Goal: Task Accomplishment & Management: Manage account settings

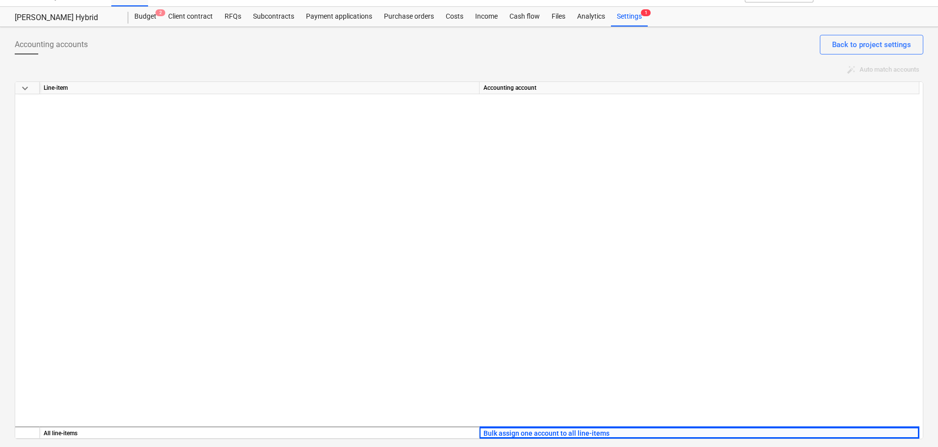
scroll to position [1261, 0]
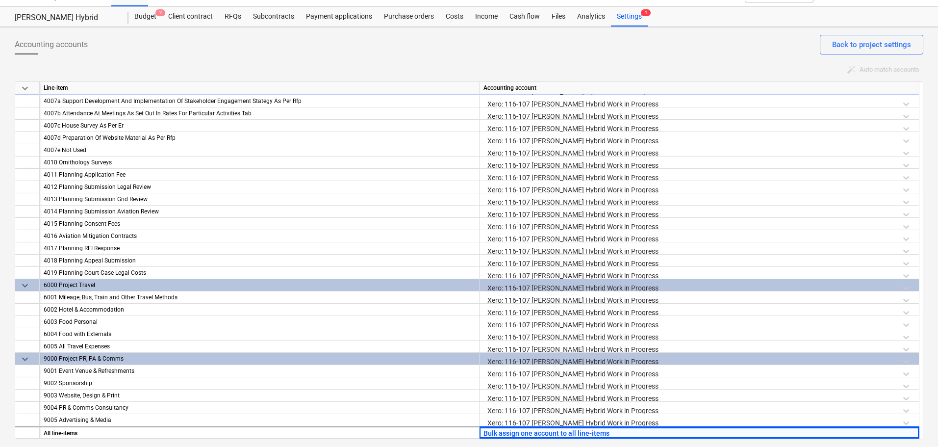
click at [580, 29] on div "Accounting accounts Back to project settings auto_fix_high Auto match accounts …" at bounding box center [469, 237] width 938 height 420
click at [638, 10] on div "Settings 1" at bounding box center [629, 17] width 37 height 20
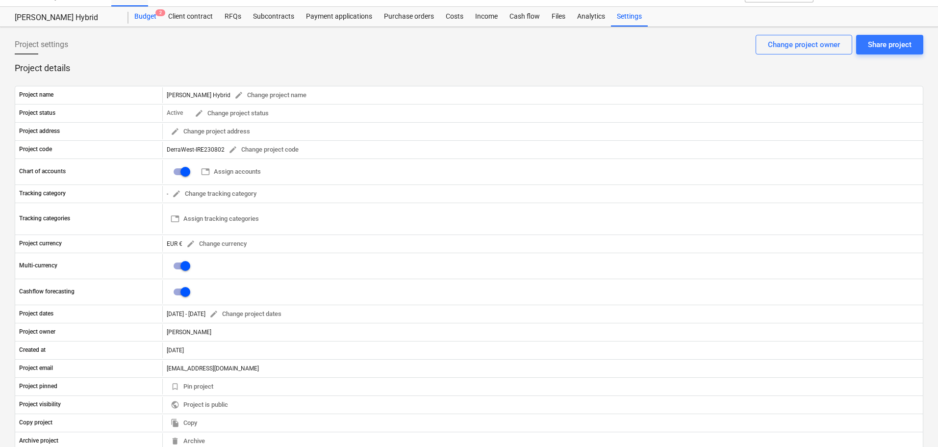
drag, startPoint x: 144, startPoint y: 17, endPoint x: 158, endPoint y: 33, distance: 22.2
click at [144, 17] on div "Budget 2" at bounding box center [145, 17] width 34 height 20
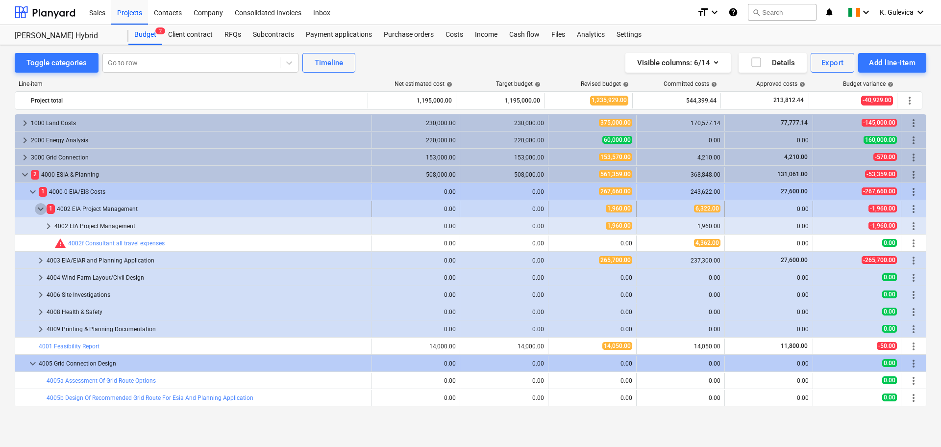
click at [43, 208] on span "keyboard_arrow_down" at bounding box center [41, 209] width 12 height 12
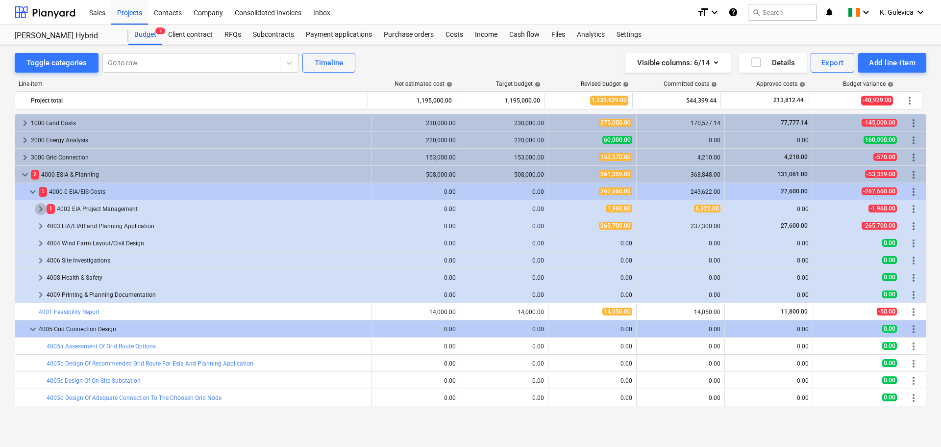
click at [43, 208] on span "keyboard_arrow_right" at bounding box center [41, 209] width 12 height 12
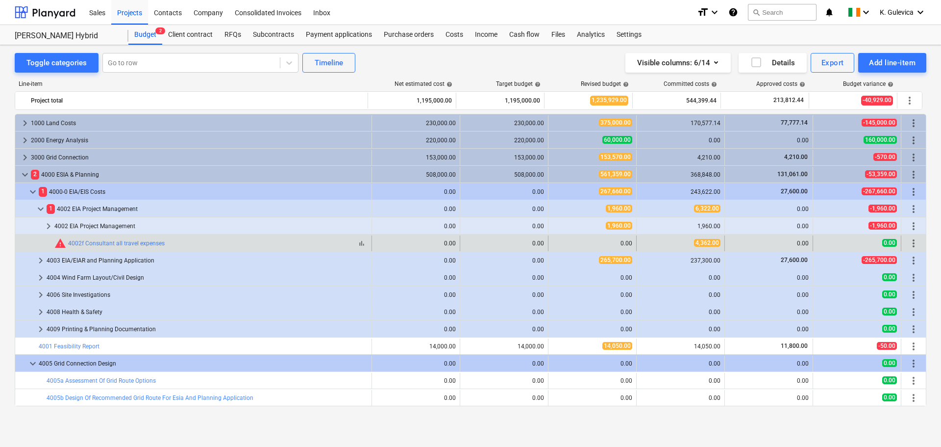
click at [62, 244] on span "warning" at bounding box center [60, 243] width 12 height 12
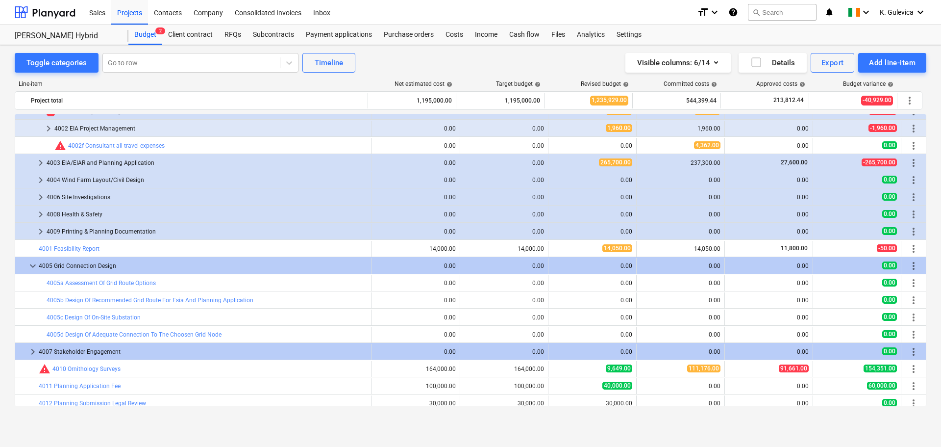
scroll to position [49, 0]
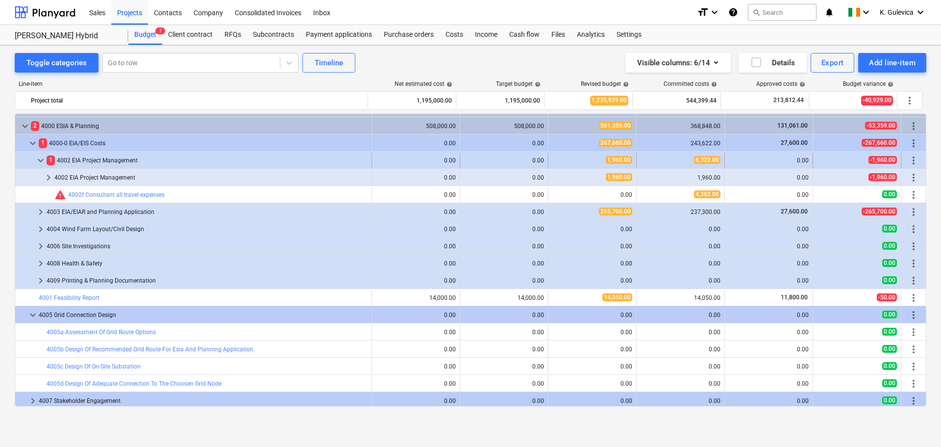
click at [39, 157] on span "keyboard_arrow_down" at bounding box center [41, 160] width 12 height 12
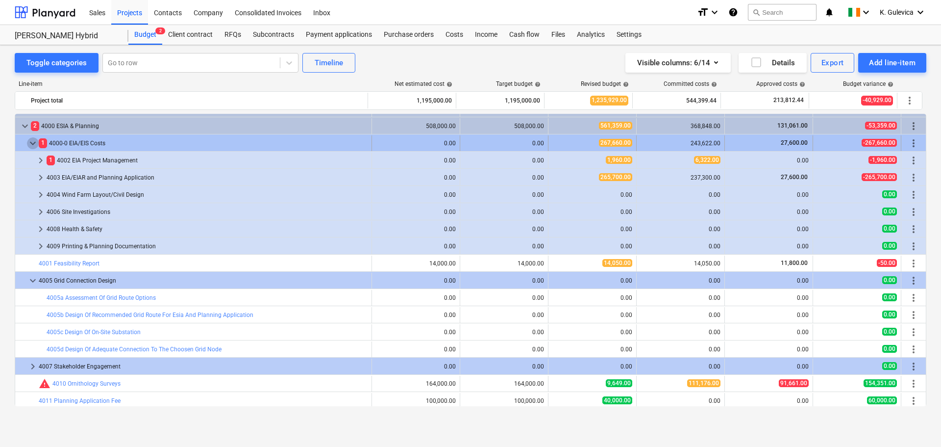
click at [35, 142] on span "keyboard_arrow_down" at bounding box center [33, 143] width 12 height 12
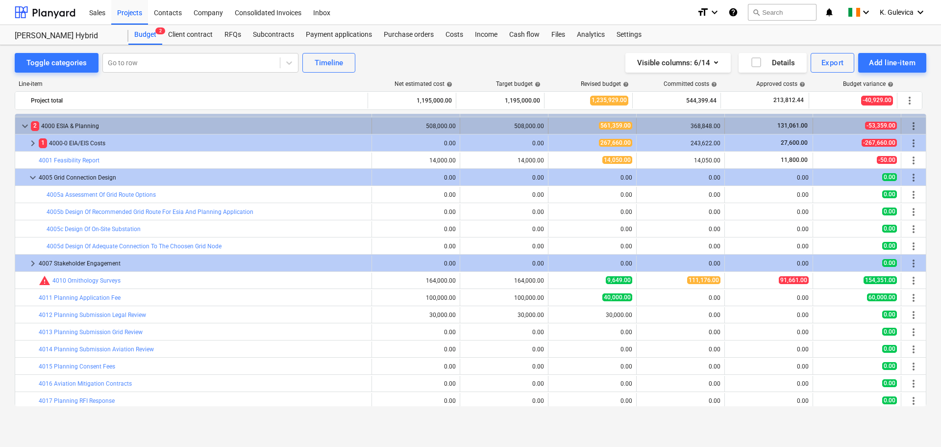
click at [908, 122] on span "more_vert" at bounding box center [914, 126] width 12 height 12
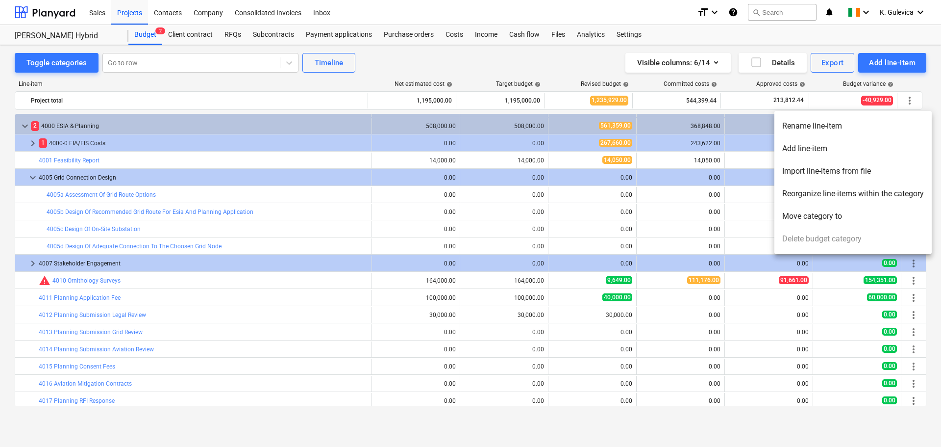
click at [796, 148] on li "Add line-item" at bounding box center [853, 148] width 157 height 23
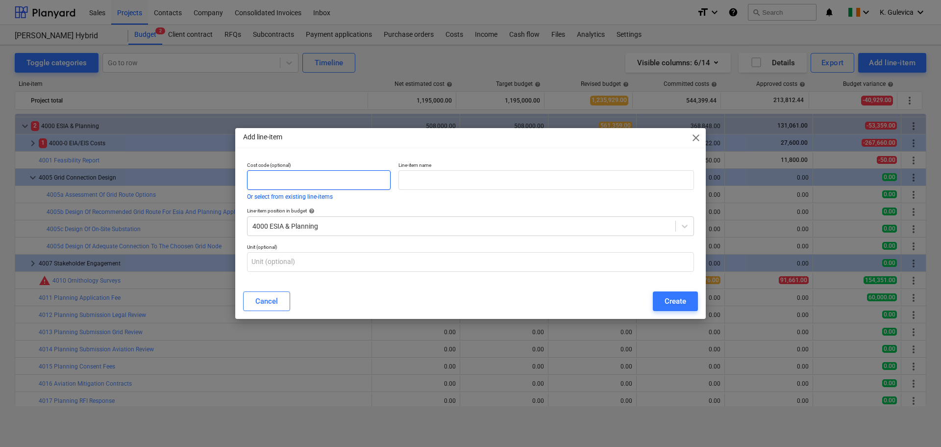
click at [291, 176] on input "text" at bounding box center [319, 180] width 144 height 20
type input "4020"
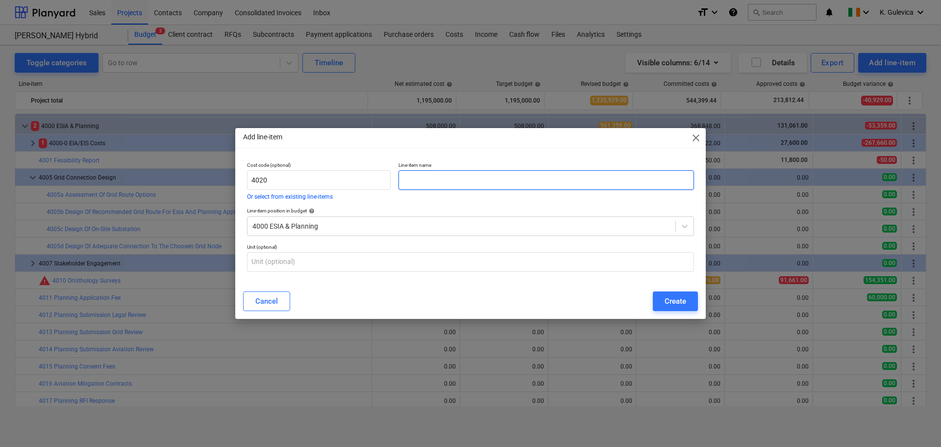
click at [464, 178] on input "text" at bounding box center [547, 180] width 296 height 20
type input "Consultant Travel Expenses"
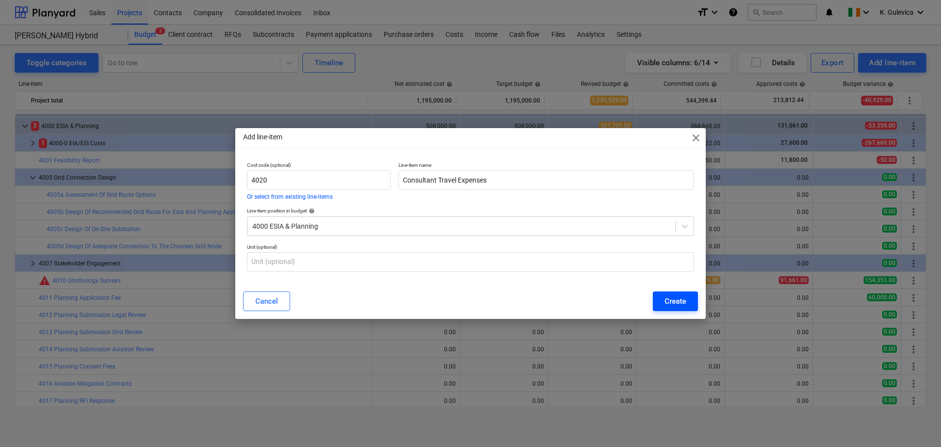
click at [677, 298] on div "Create" at bounding box center [676, 301] width 22 height 13
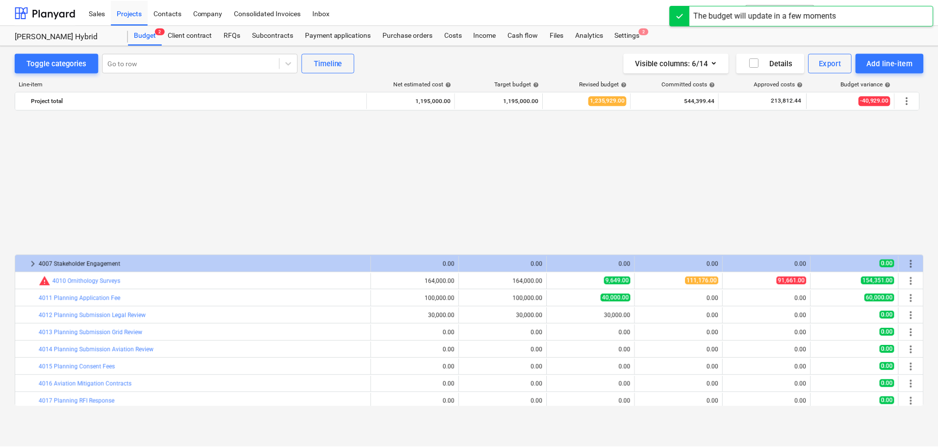
scroll to position [223, 0]
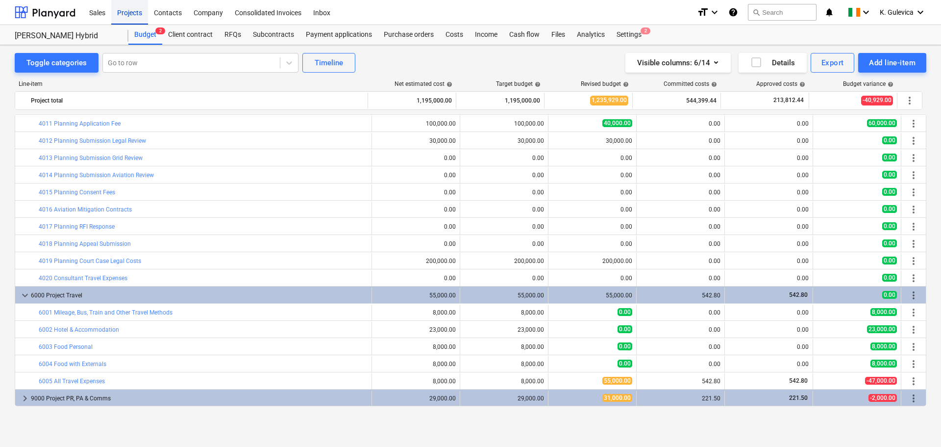
click at [137, 10] on div "Projects" at bounding box center [129, 12] width 37 height 25
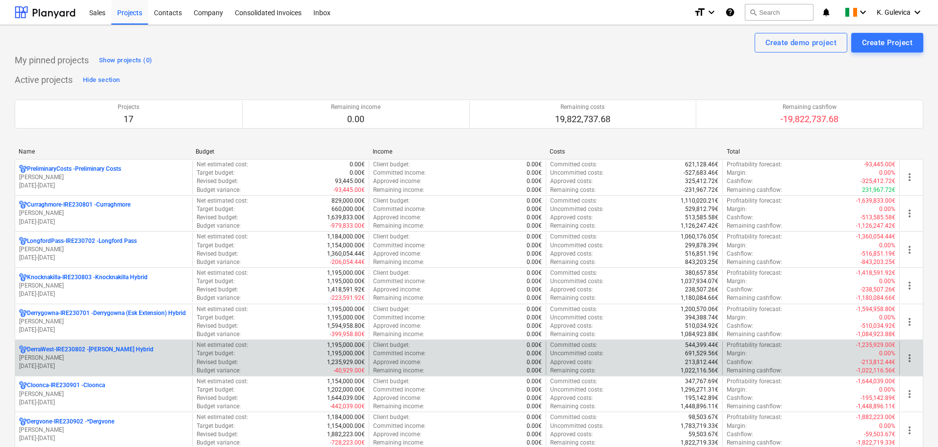
click at [99, 358] on p "[PERSON_NAME]" at bounding box center [103, 357] width 169 height 8
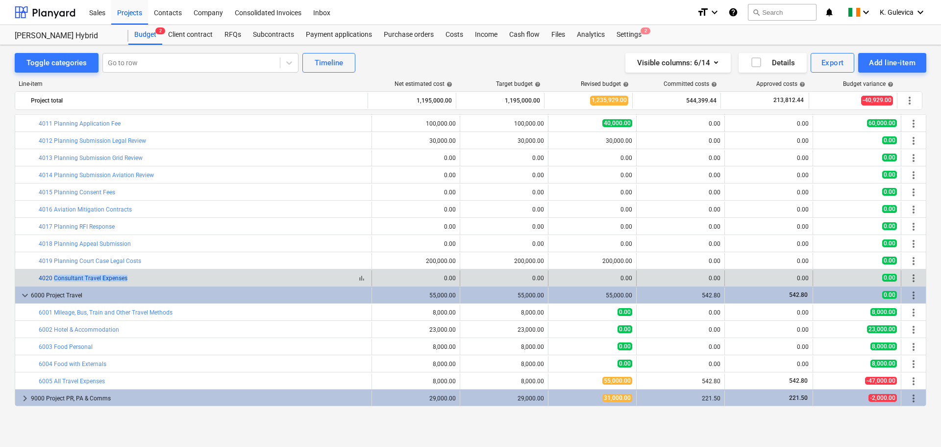
drag, startPoint x: 140, startPoint y: 276, endPoint x: 54, endPoint y: 275, distance: 86.3
click at [54, 275] on div "bar_chart 4020 Consultant Travel Expenses" at bounding box center [203, 278] width 329 height 7
copy link "Consultant Travel Expenses"
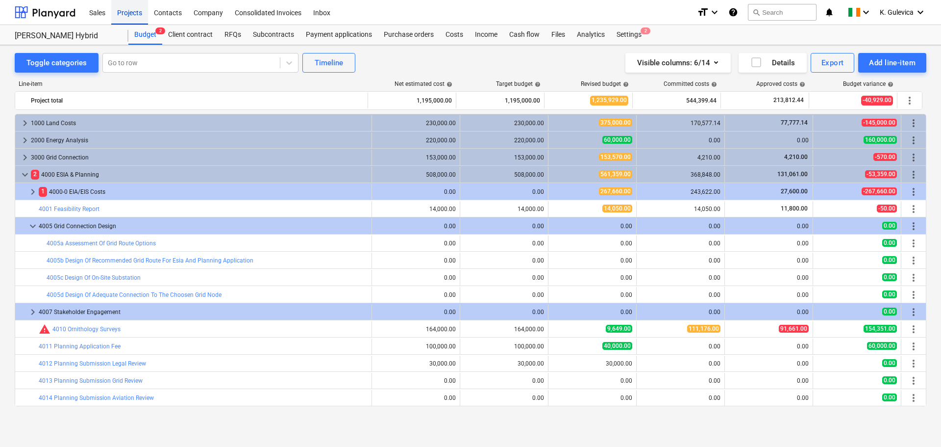
click at [132, 14] on div "Projects" at bounding box center [129, 12] width 37 height 25
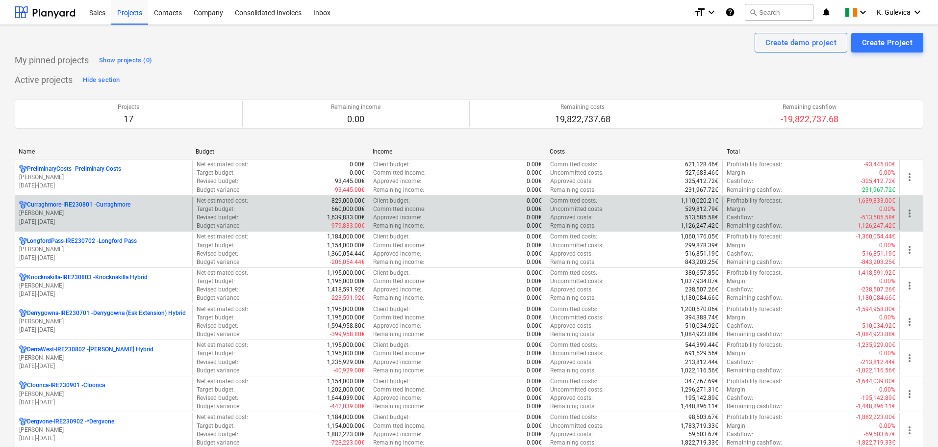
click at [99, 218] on p "[DATE] - [DATE]" at bounding box center [103, 222] width 169 height 8
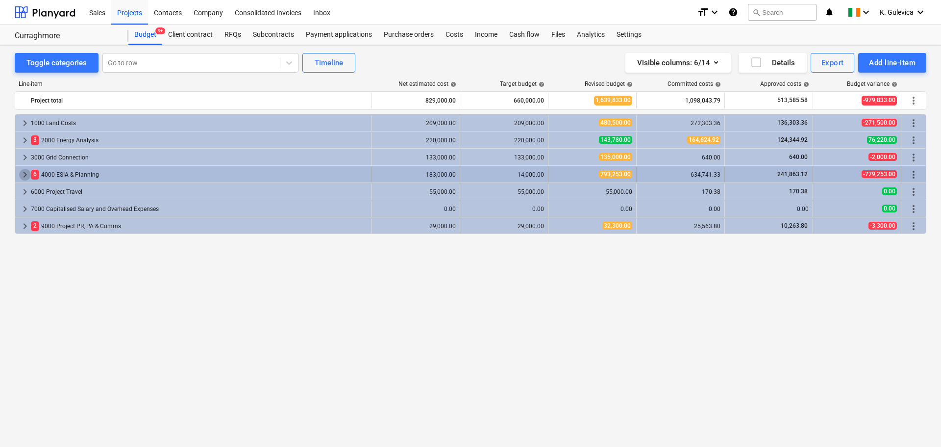
click at [27, 173] on span "keyboard_arrow_right" at bounding box center [25, 175] width 12 height 12
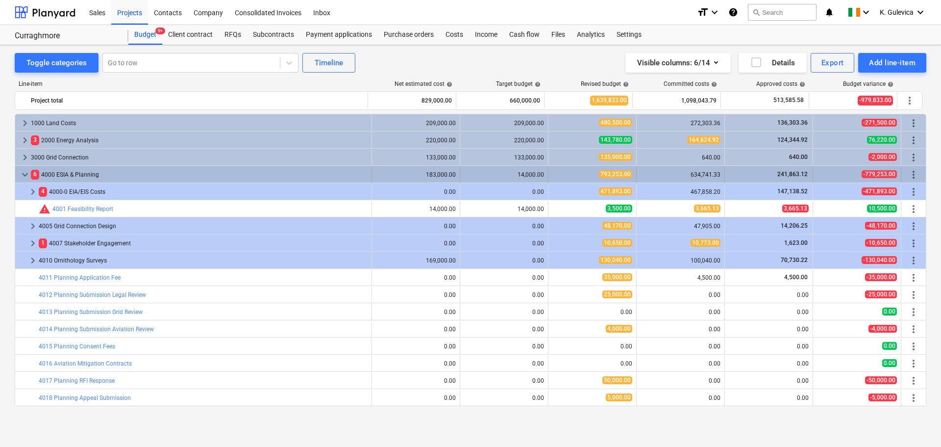
click at [909, 172] on span "more_vert" at bounding box center [914, 175] width 12 height 12
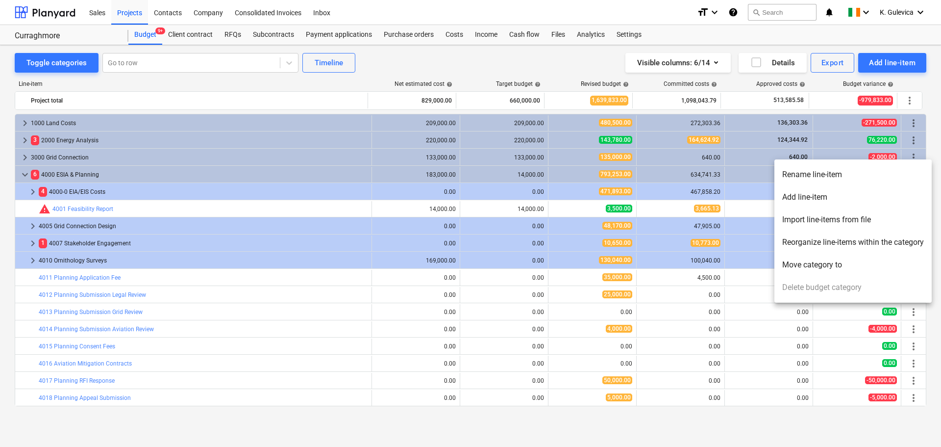
click at [815, 196] on li "Add line-item" at bounding box center [853, 197] width 157 height 23
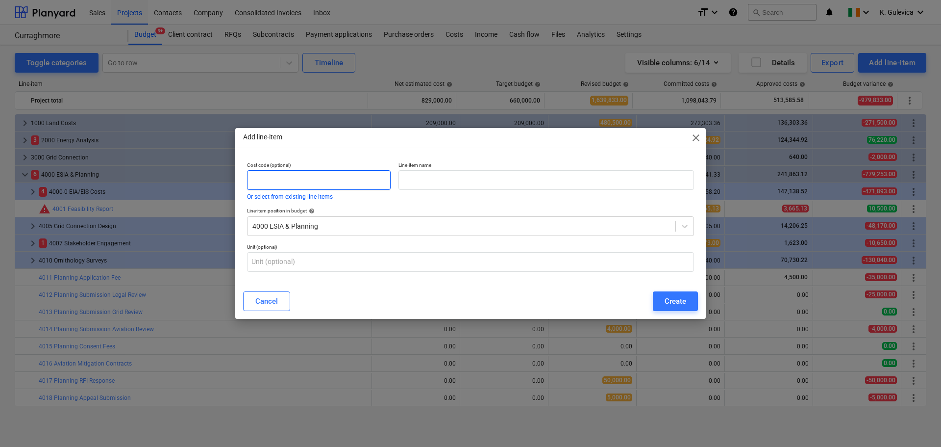
click at [295, 179] on input "text" at bounding box center [319, 180] width 144 height 20
type input "4020"
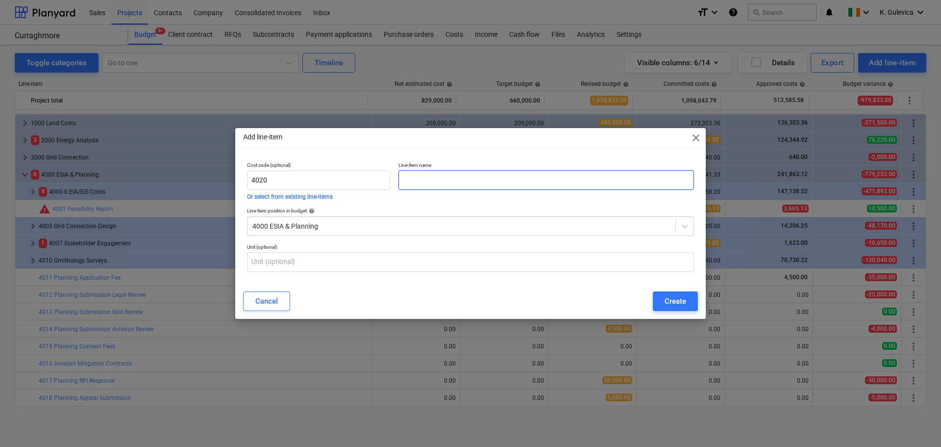
click at [416, 178] on input "text" at bounding box center [547, 180] width 296 height 20
paste input "Consultant Travel Expenses"
type input "Consultant Travel Expenses"
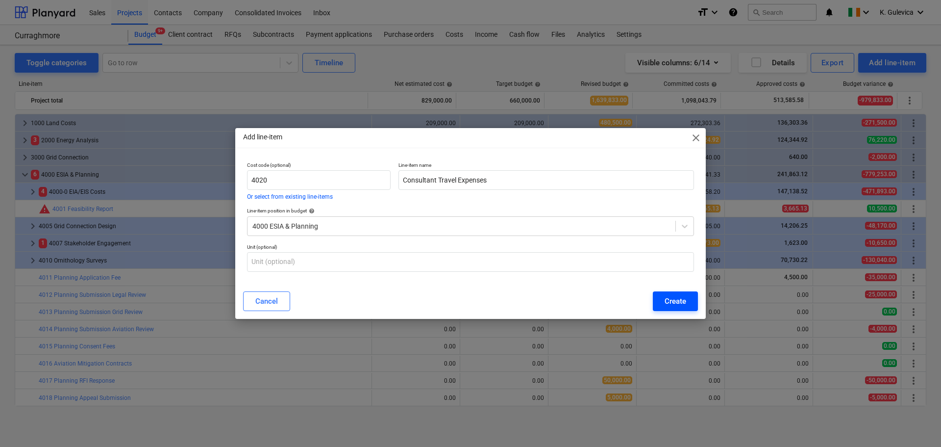
click at [665, 303] on div "Create" at bounding box center [676, 301] width 22 height 13
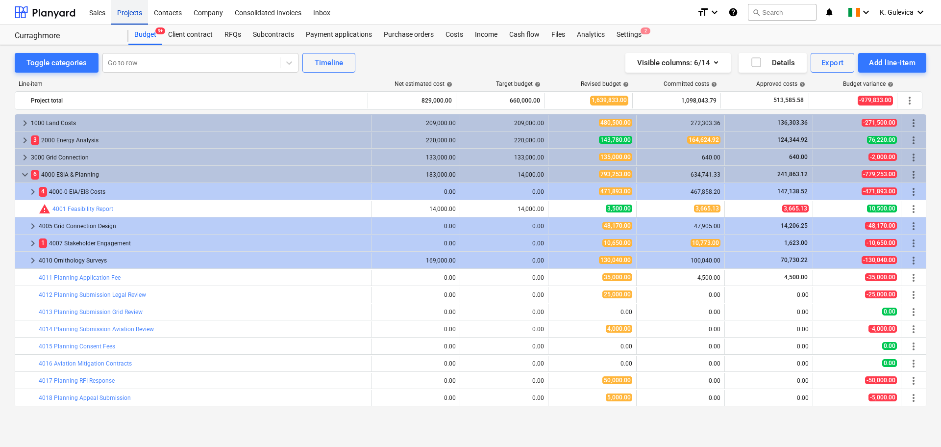
click at [128, 12] on div "Projects" at bounding box center [129, 12] width 37 height 25
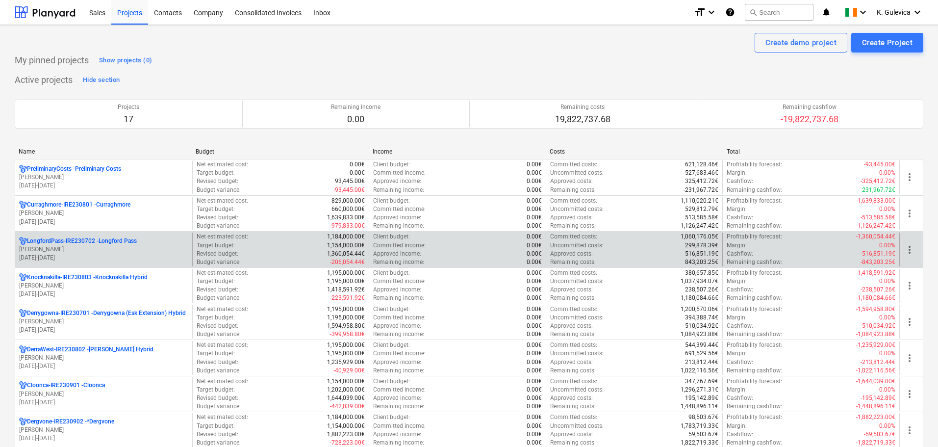
click at [95, 254] on p "[DATE] - [DATE]" at bounding box center [103, 257] width 169 height 8
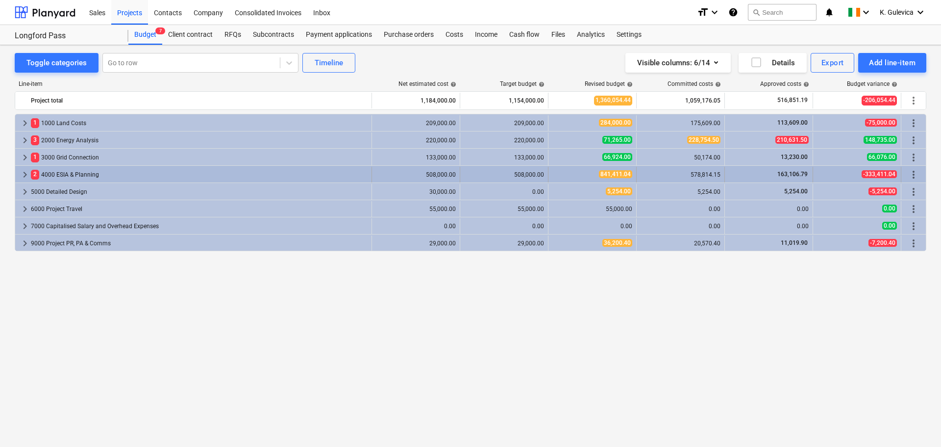
click at [24, 173] on span "keyboard_arrow_right" at bounding box center [25, 175] width 12 height 12
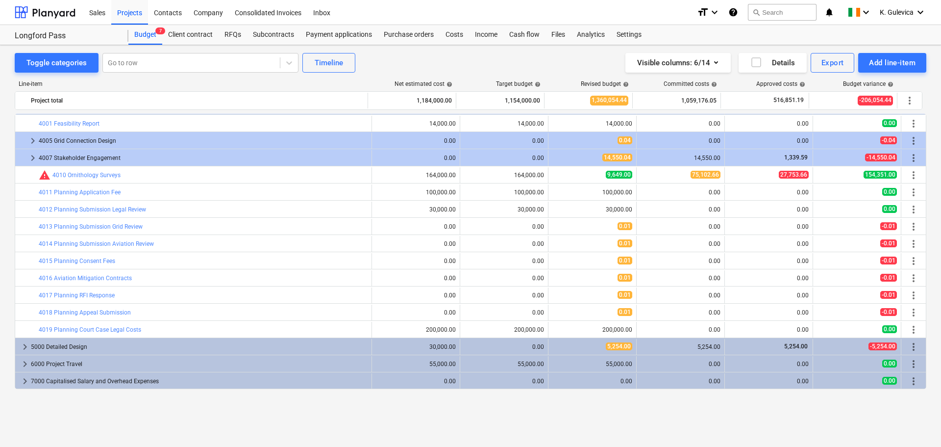
scroll to position [36, 0]
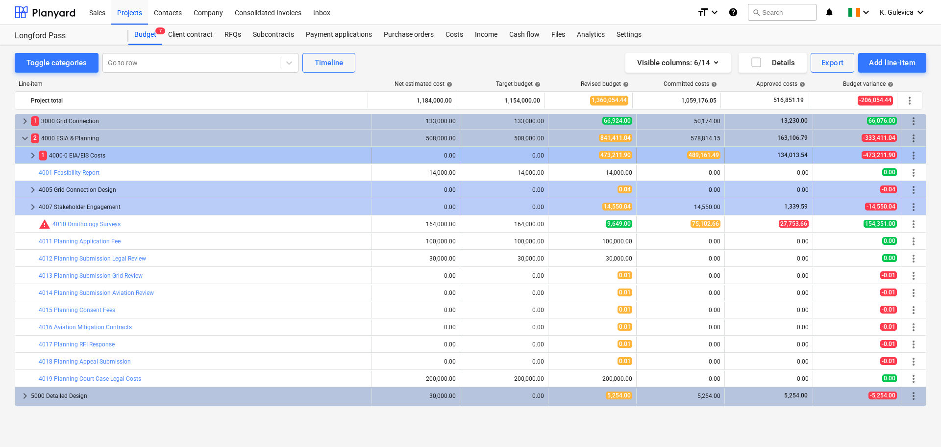
click at [908, 153] on span "more_vert" at bounding box center [914, 156] width 12 height 12
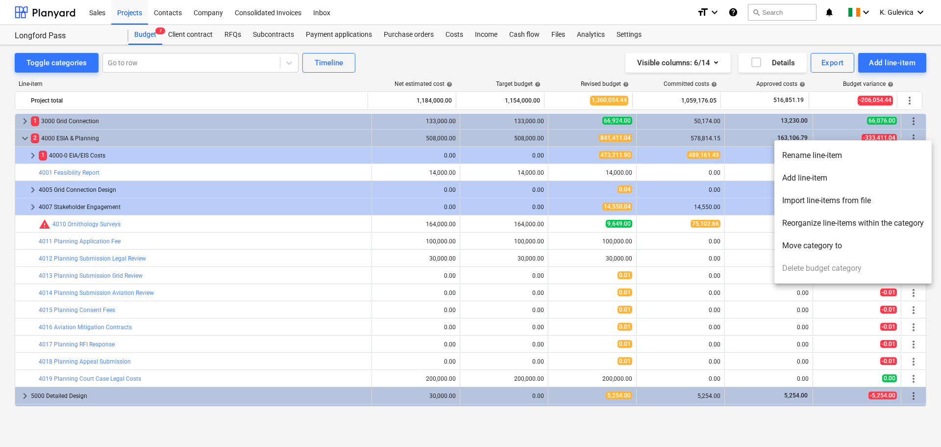
click at [809, 180] on li "Add line-item" at bounding box center [853, 178] width 157 height 23
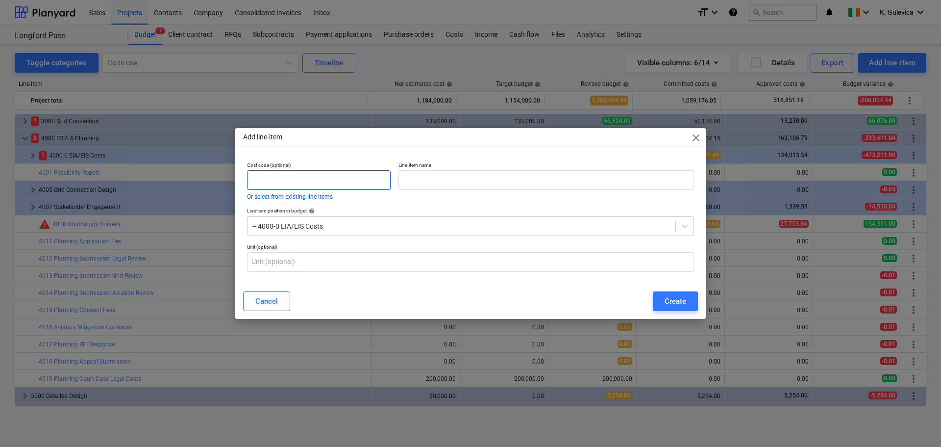
click at [312, 177] on input "text" at bounding box center [319, 180] width 144 height 20
type input "4020"
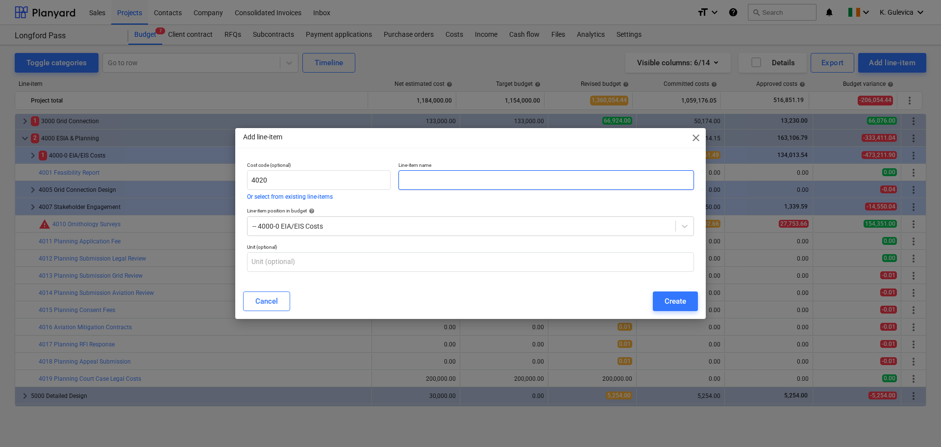
click at [454, 181] on input "text" at bounding box center [547, 180] width 296 height 20
paste input "Consultant Travel Expenses"
type input "Consultant Travel Expenses"
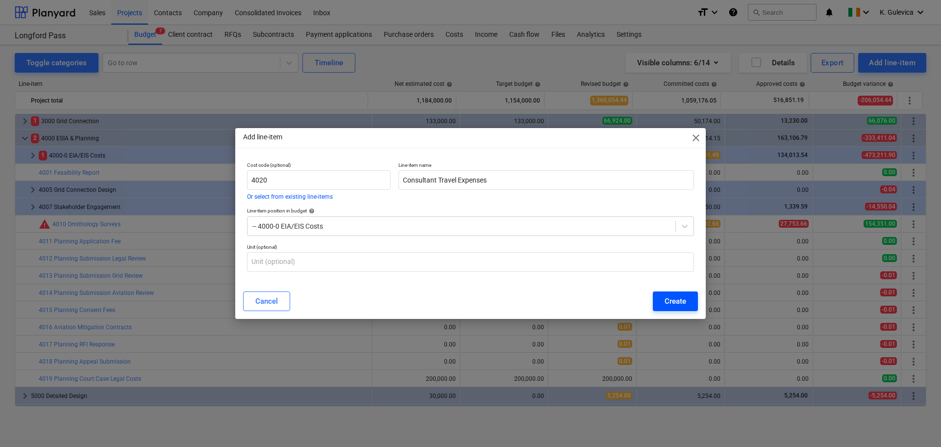
click at [679, 300] on div "Create" at bounding box center [676, 301] width 22 height 13
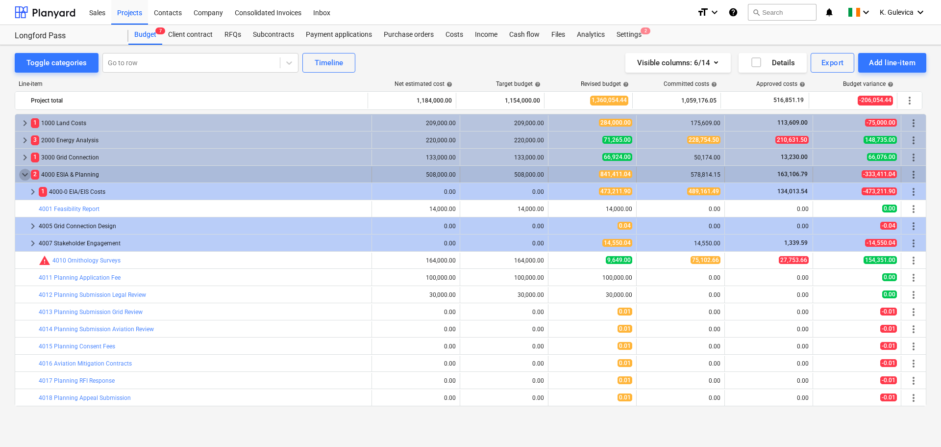
click at [24, 173] on span "keyboard_arrow_down" at bounding box center [25, 175] width 12 height 12
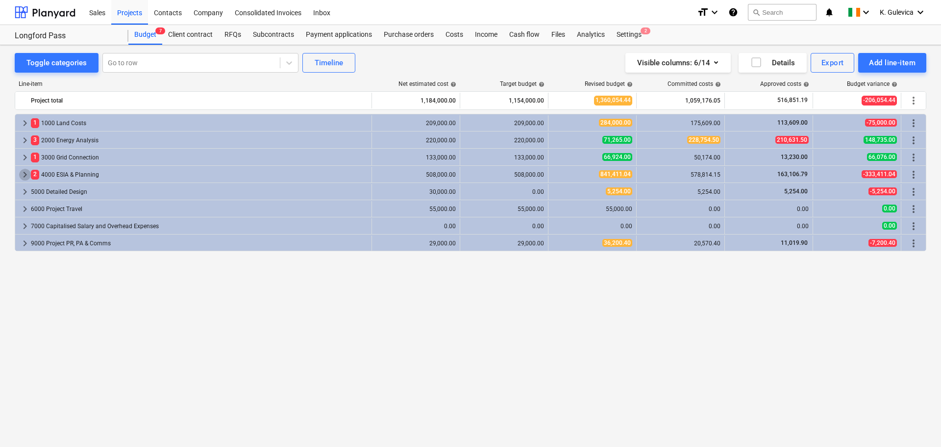
click at [24, 173] on span "keyboard_arrow_right" at bounding box center [25, 175] width 12 height 12
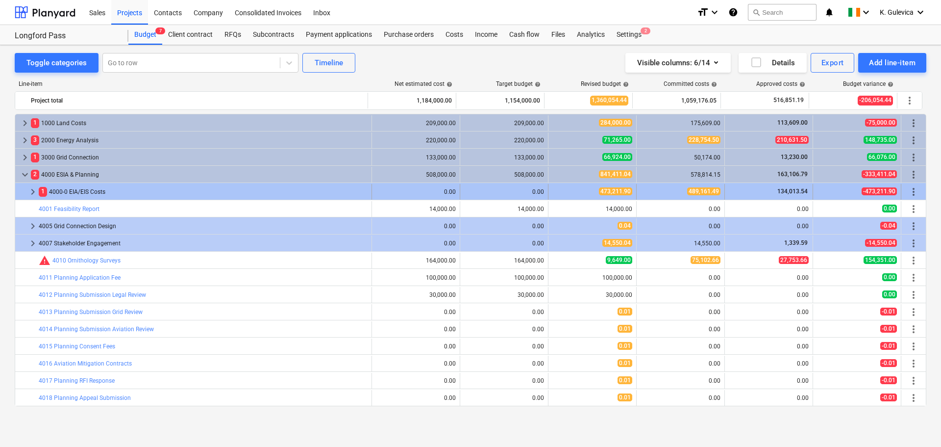
click at [34, 190] on span "keyboard_arrow_right" at bounding box center [33, 192] width 12 height 12
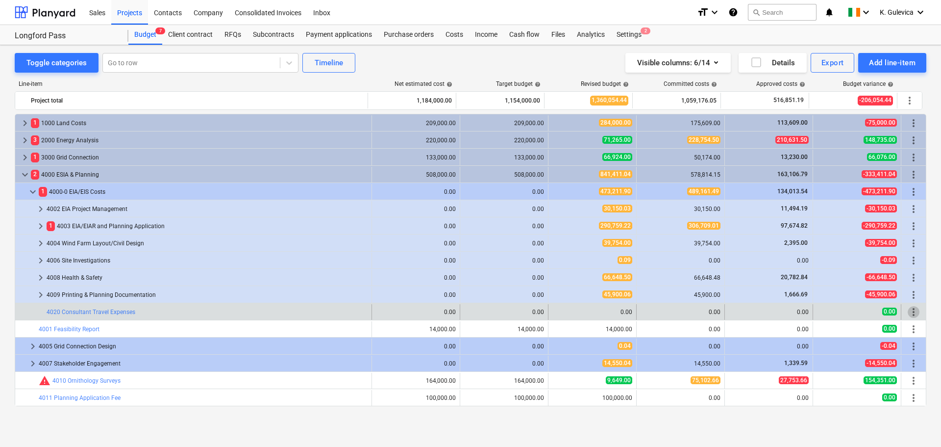
click at [908, 309] on span "more_vert" at bounding box center [914, 312] width 12 height 12
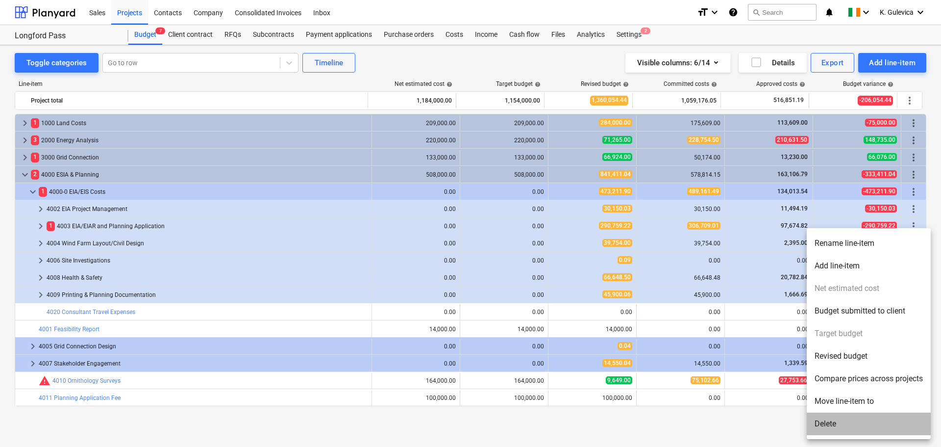
click at [839, 422] on li "Delete" at bounding box center [869, 423] width 124 height 23
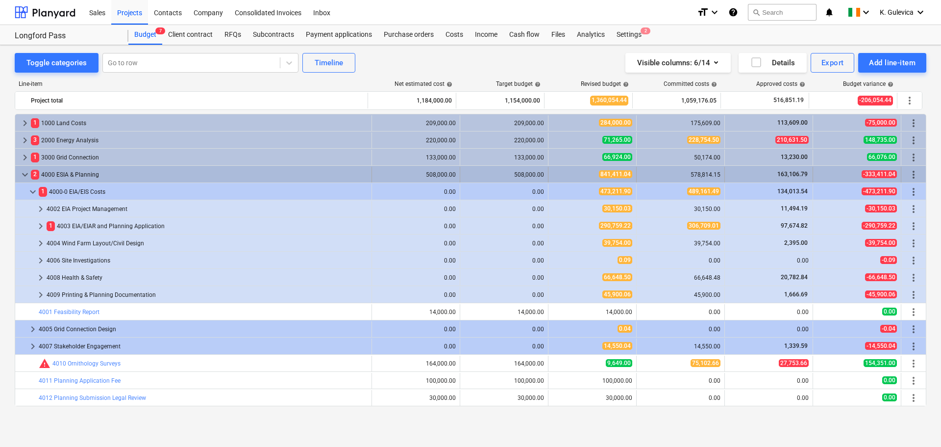
click at [908, 173] on span "more_vert" at bounding box center [914, 175] width 12 height 12
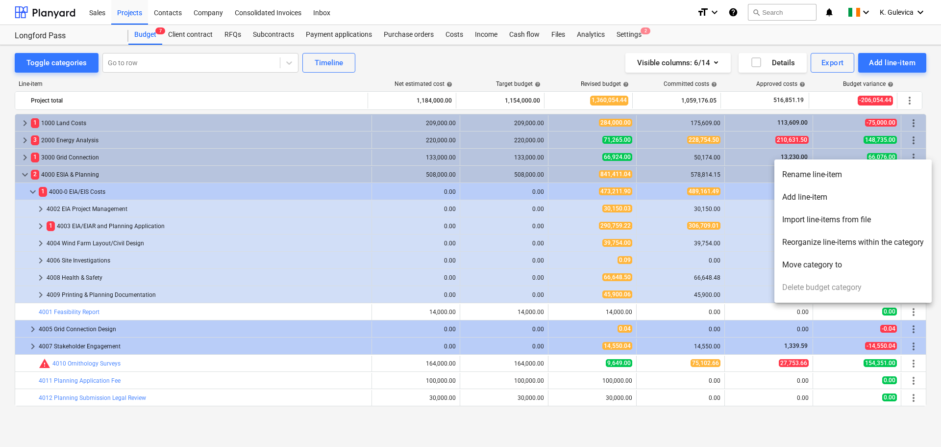
click at [804, 199] on li "Add line-item" at bounding box center [853, 197] width 157 height 23
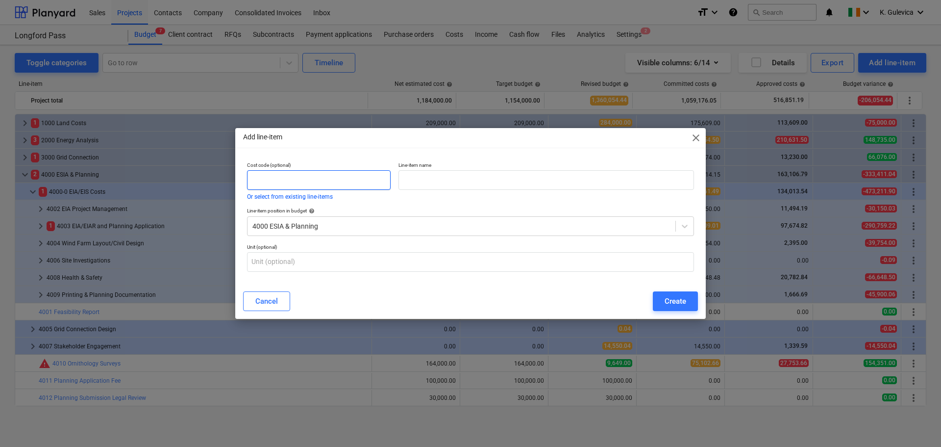
click at [307, 181] on input "text" at bounding box center [319, 180] width 144 height 20
type input "4020"
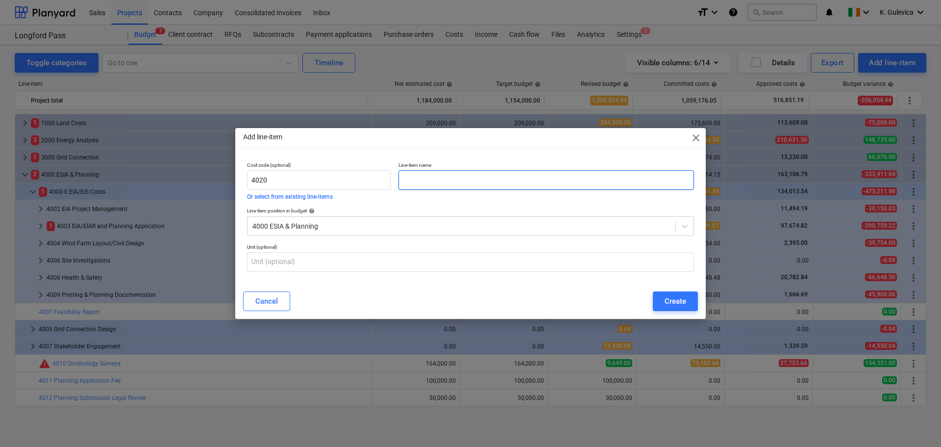
click at [417, 182] on input "text" at bounding box center [547, 180] width 296 height 20
paste input "Consultant Travel Expenses"
type input "Consultant Travel Expenses"
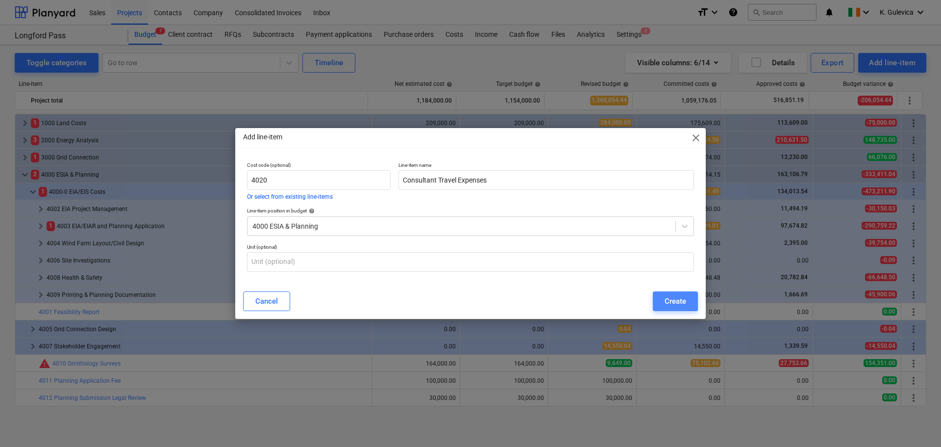
click at [665, 301] on div "Create" at bounding box center [676, 301] width 22 height 13
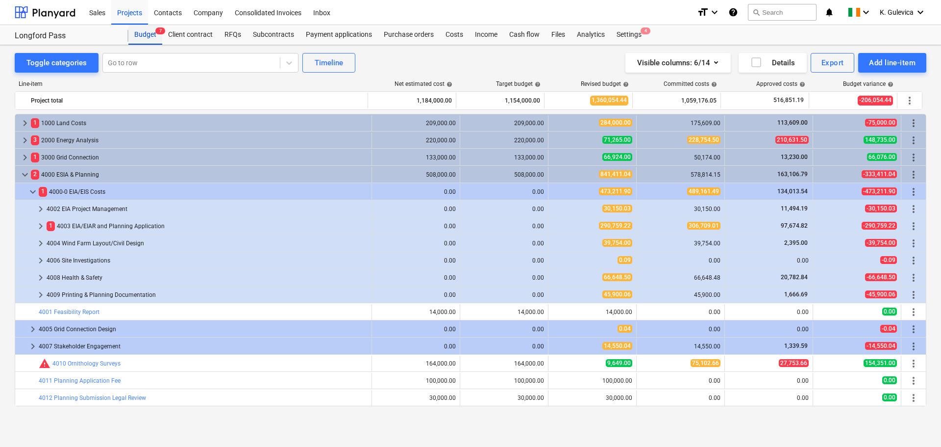
click at [146, 34] on div "Budget 7" at bounding box center [145, 35] width 34 height 20
click at [133, 6] on div "Projects" at bounding box center [129, 12] width 37 height 25
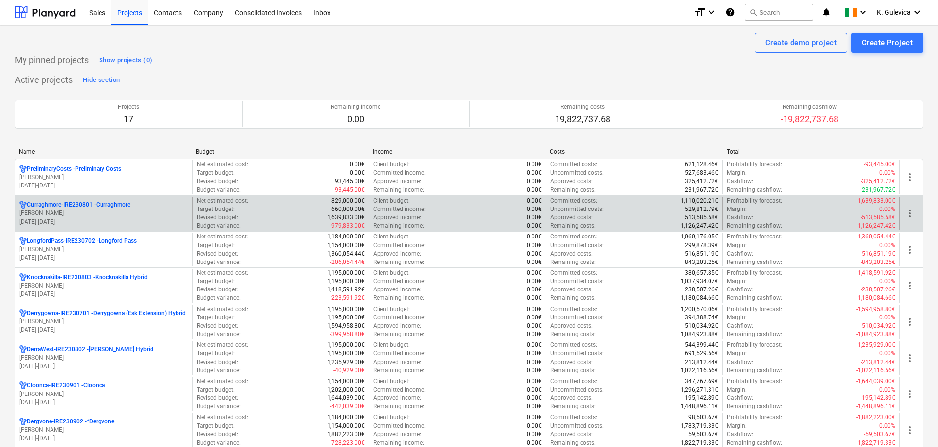
click at [91, 219] on p "[DATE] - [DATE]" at bounding box center [103, 222] width 169 height 8
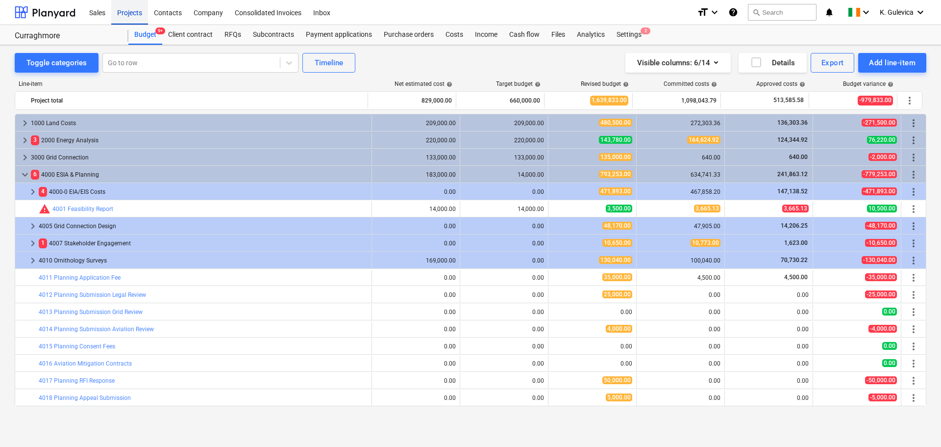
click at [125, 7] on div "Projects" at bounding box center [129, 12] width 37 height 25
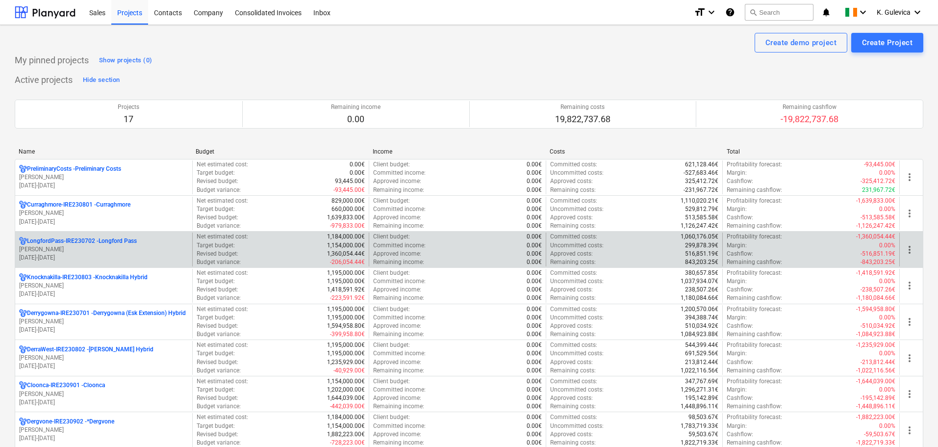
click at [64, 252] on p "[PERSON_NAME]" at bounding box center [103, 249] width 169 height 8
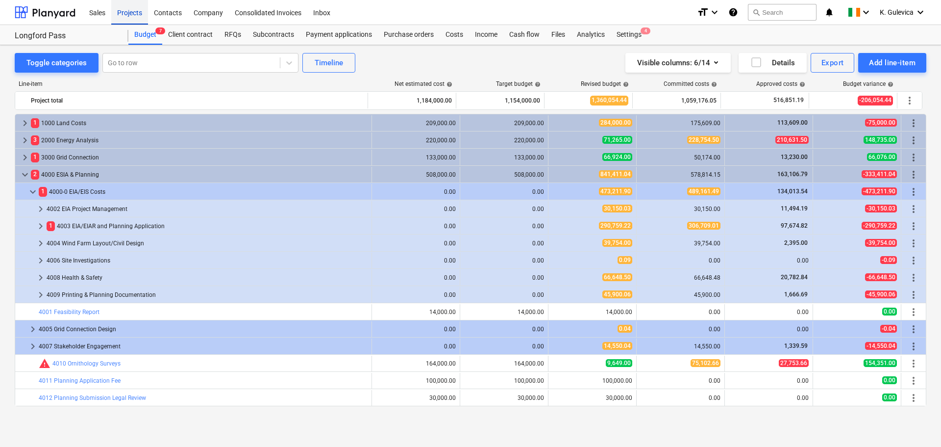
click at [127, 15] on div "Projects" at bounding box center [129, 12] width 37 height 25
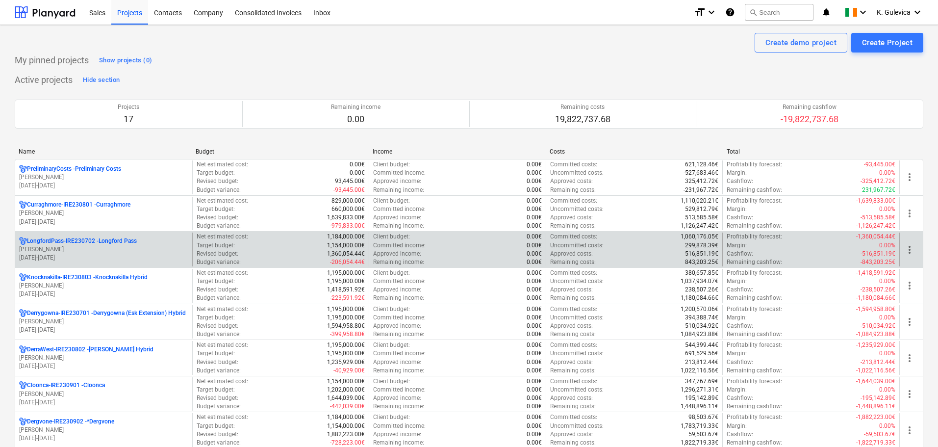
click at [109, 253] on p "[PERSON_NAME]" at bounding box center [103, 249] width 169 height 8
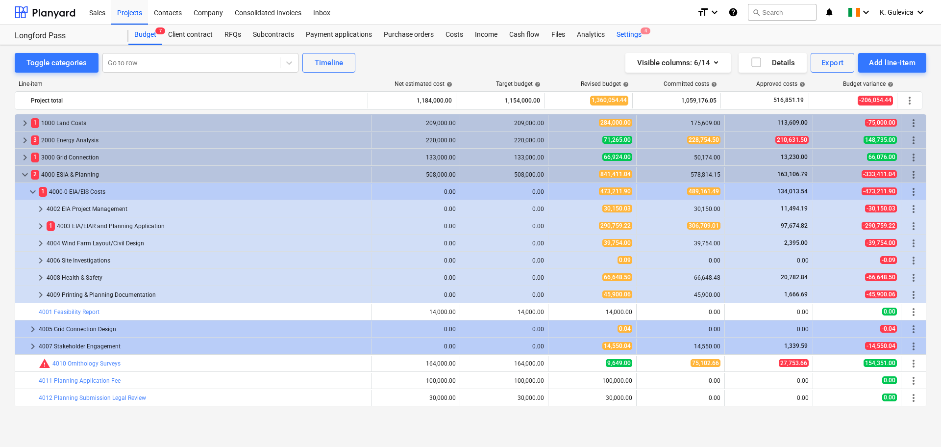
click at [631, 33] on div "Settings 4" at bounding box center [629, 35] width 37 height 20
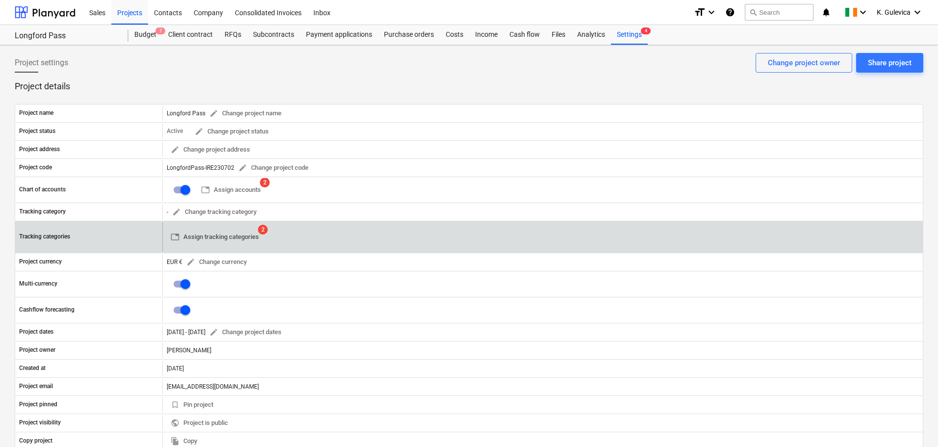
click at [224, 235] on span "table Assign tracking categories" at bounding box center [215, 236] width 88 height 11
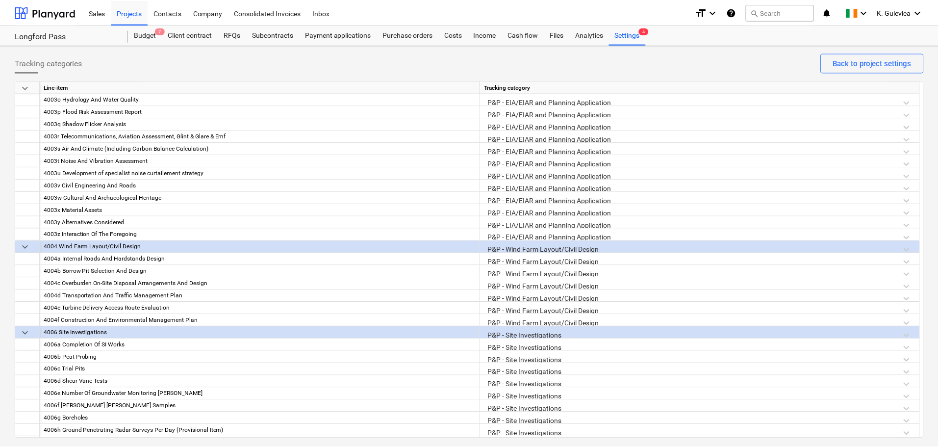
scroll to position [294, 0]
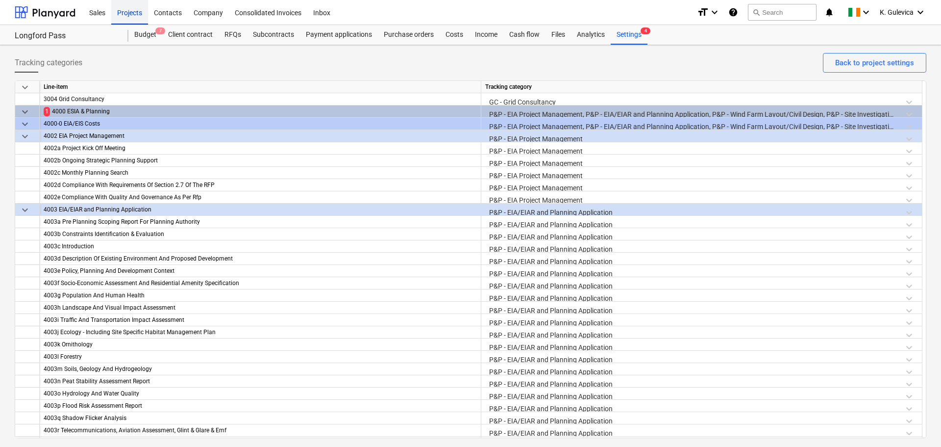
click at [125, 11] on div "Projects" at bounding box center [129, 12] width 37 height 25
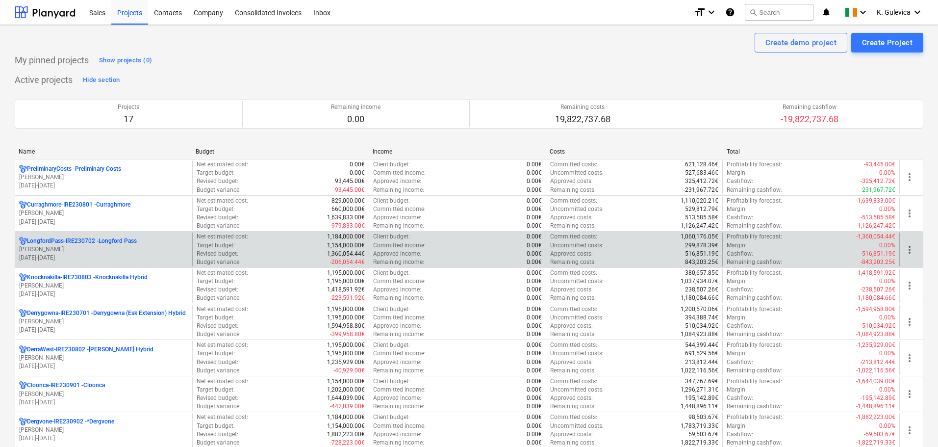
click at [99, 249] on p "[PERSON_NAME]" at bounding box center [103, 249] width 169 height 8
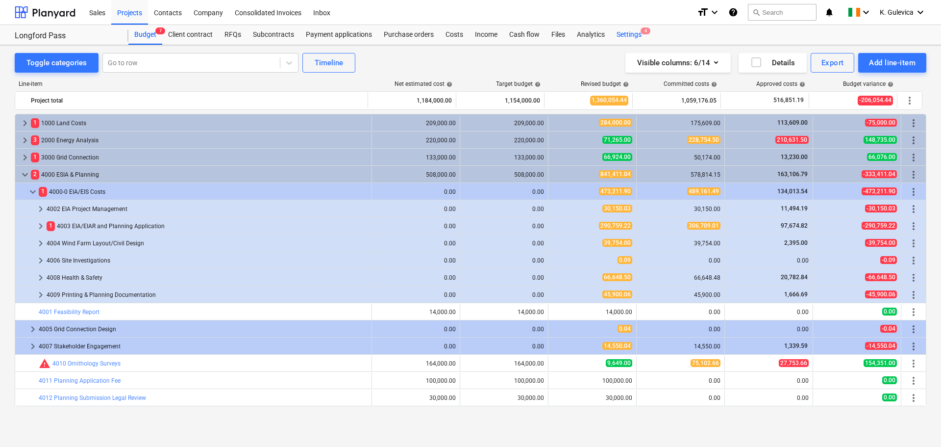
click at [627, 31] on div "Settings 4" at bounding box center [629, 35] width 37 height 20
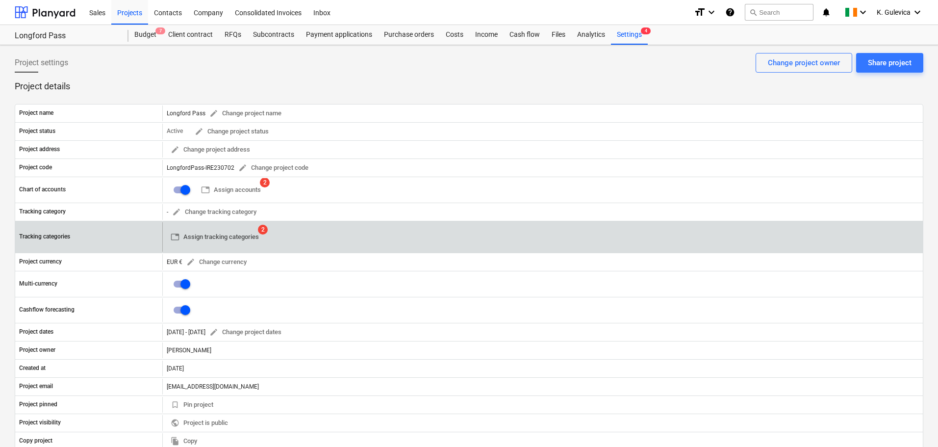
click at [217, 236] on span "table Assign tracking categories" at bounding box center [215, 236] width 88 height 11
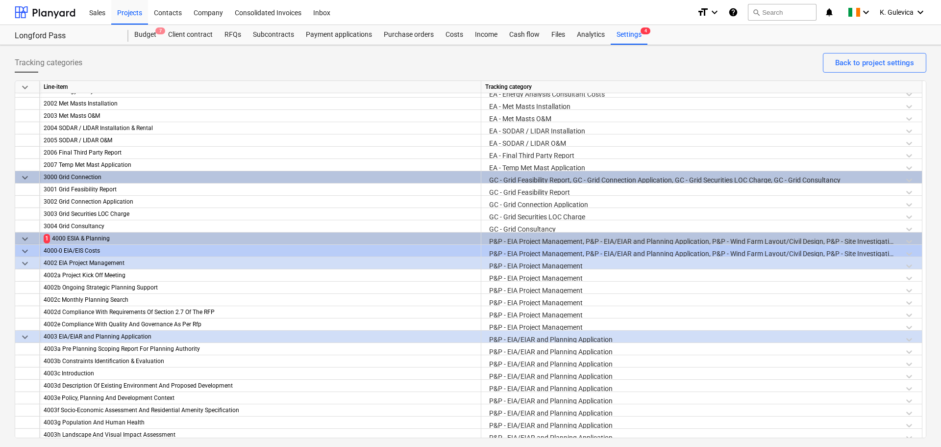
scroll to position [158, 0]
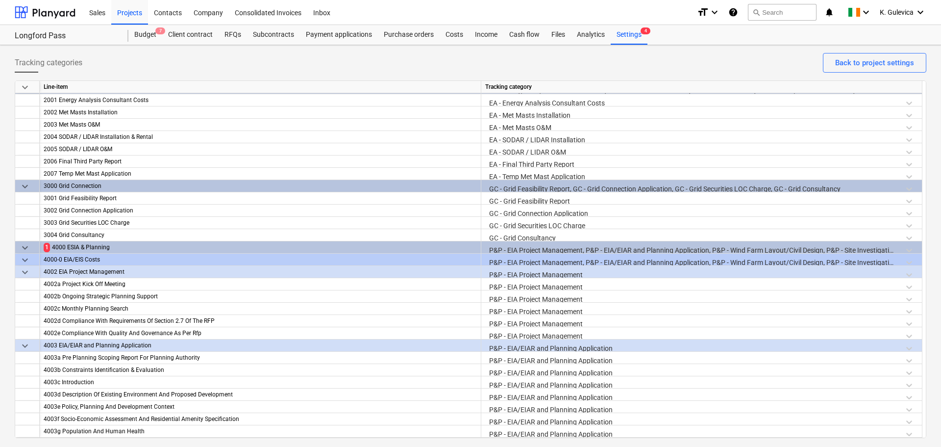
click at [23, 246] on span "keyboard_arrow_down" at bounding box center [25, 248] width 12 height 12
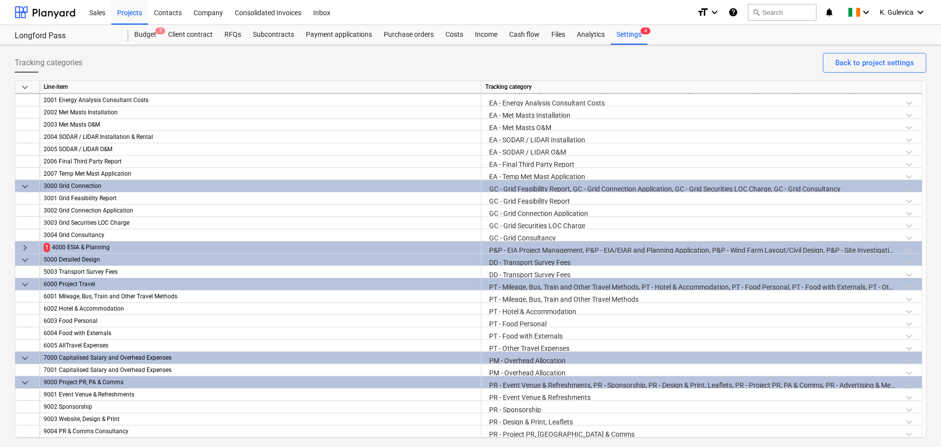
click at [23, 258] on span "keyboard_arrow_down" at bounding box center [25, 260] width 12 height 12
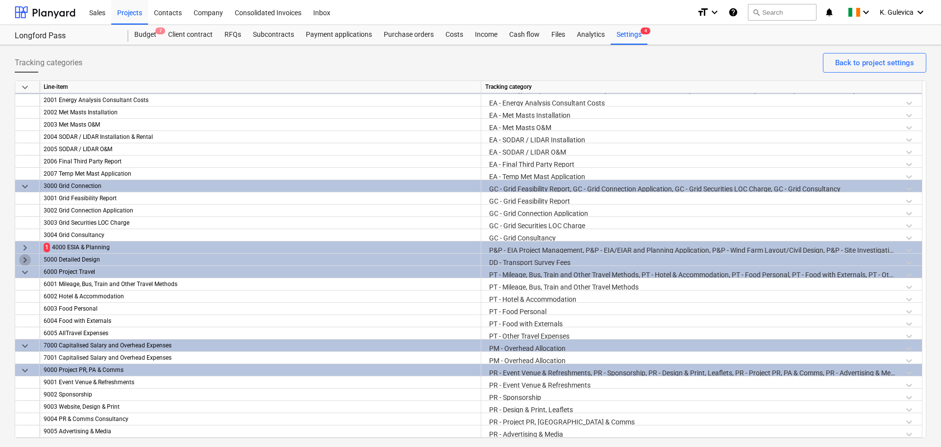
click at [26, 256] on span "keyboard_arrow_right" at bounding box center [25, 260] width 12 height 12
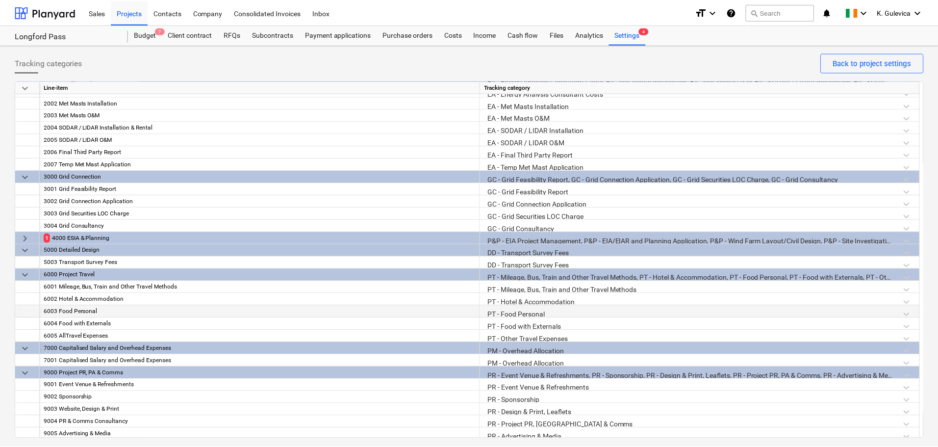
scroll to position [171, 0]
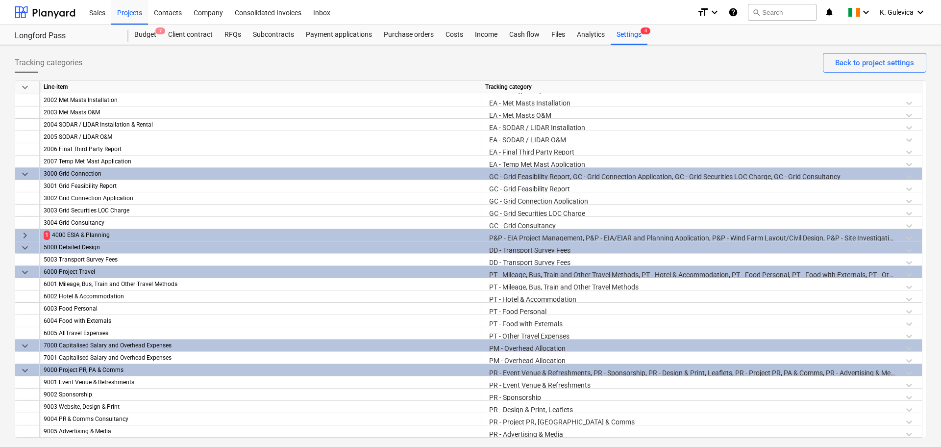
click at [23, 236] on span "keyboard_arrow_right" at bounding box center [25, 235] width 12 height 12
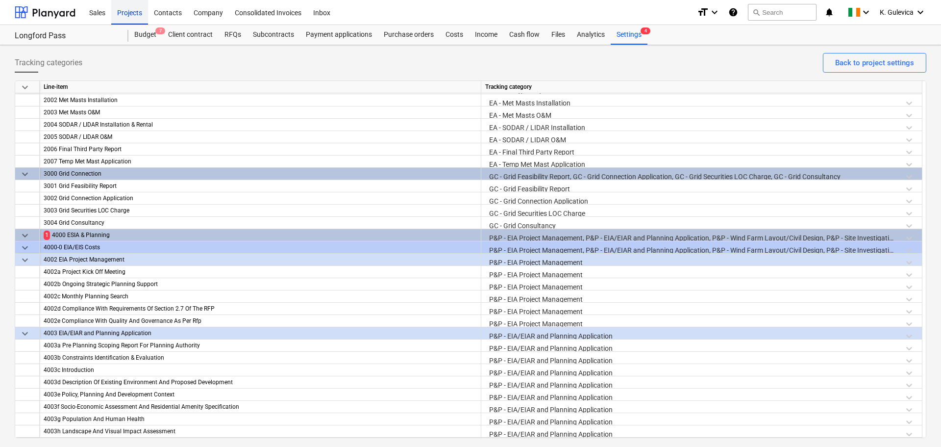
click at [118, 12] on div "Projects" at bounding box center [129, 12] width 37 height 25
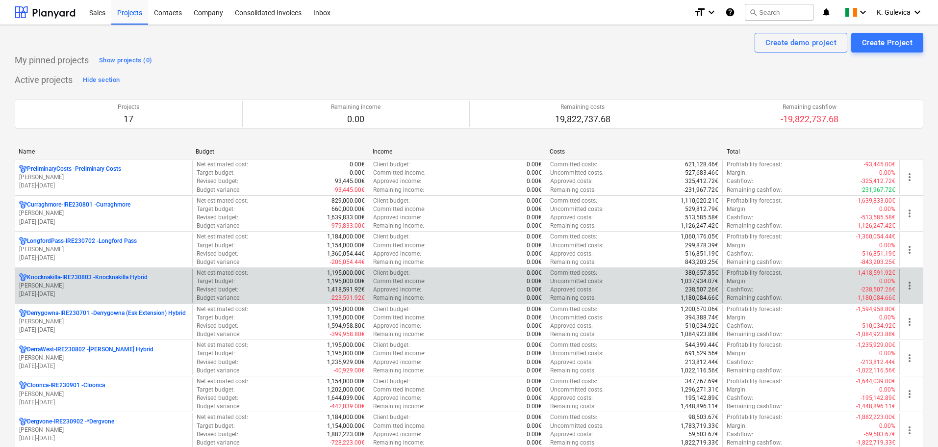
click at [71, 284] on p "[PERSON_NAME]" at bounding box center [103, 285] width 169 height 8
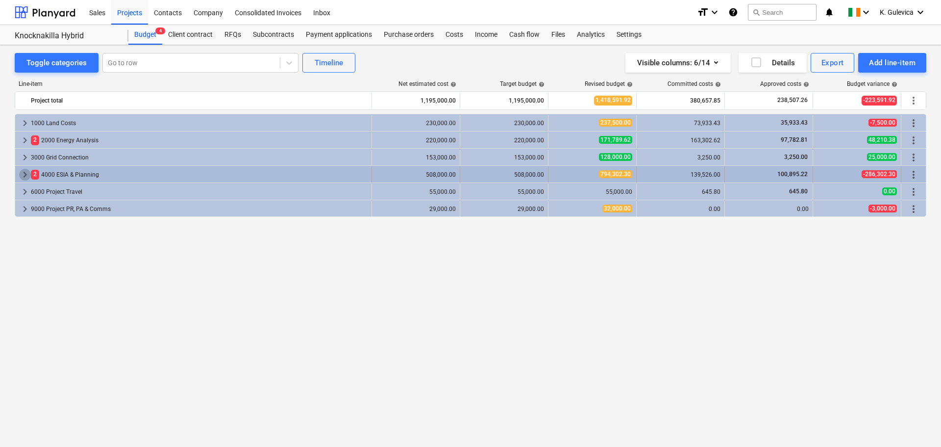
click at [24, 173] on span "keyboard_arrow_right" at bounding box center [25, 175] width 12 height 12
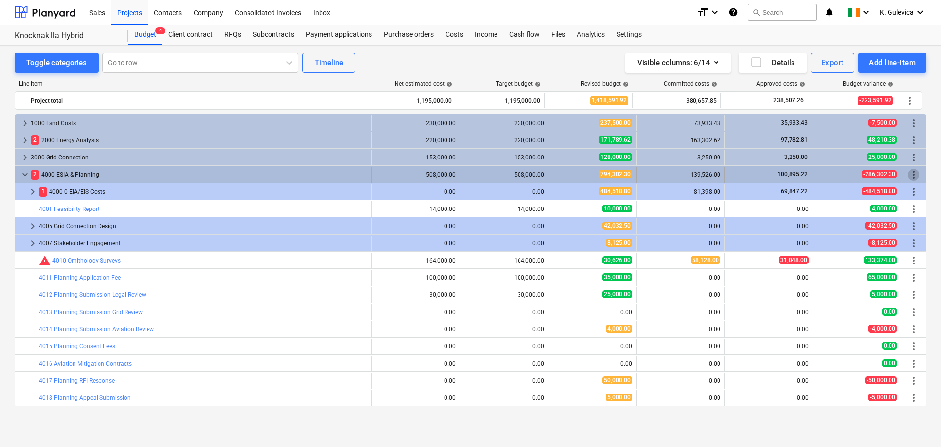
click at [908, 174] on span "more_vert" at bounding box center [914, 175] width 12 height 12
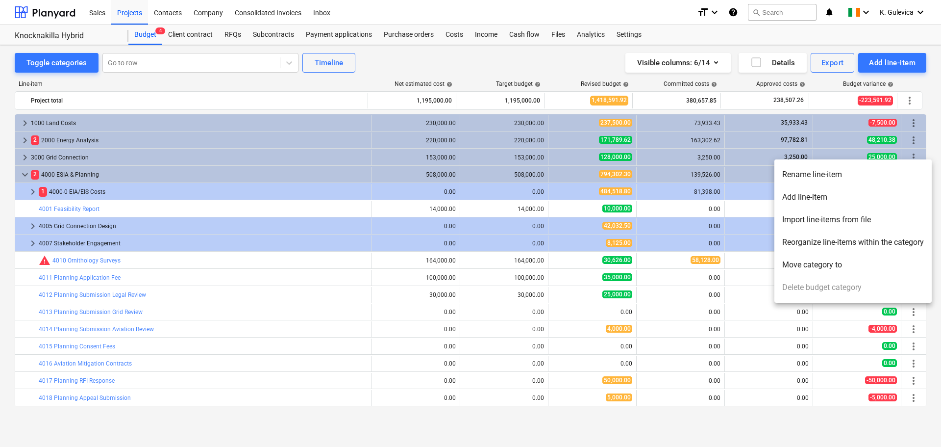
click at [809, 195] on li "Add line-item" at bounding box center [853, 197] width 157 height 23
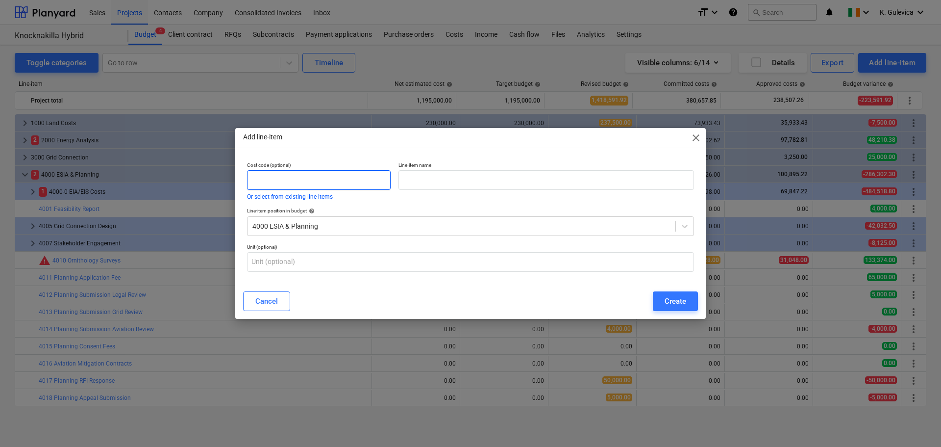
click at [302, 179] on input "text" at bounding box center [319, 180] width 144 height 20
type input "4020"
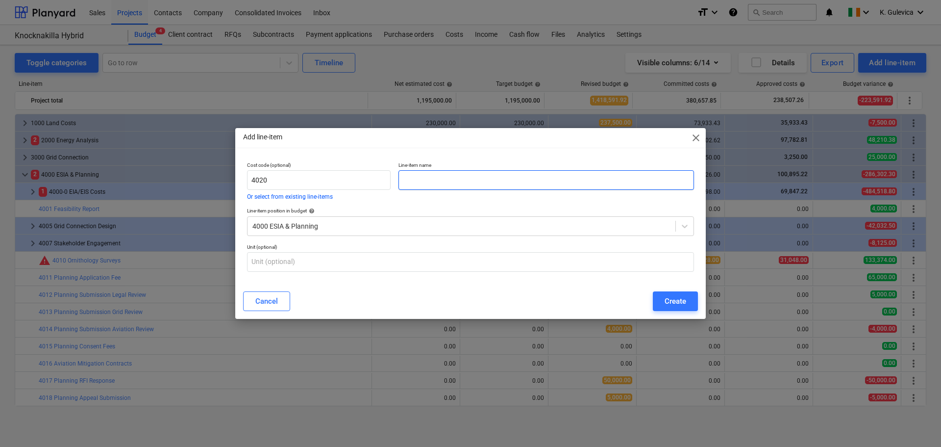
click at [486, 179] on input "text" at bounding box center [547, 180] width 296 height 20
paste input "Consultant Travel Expenses"
type input "Consultant Travel Expenses"
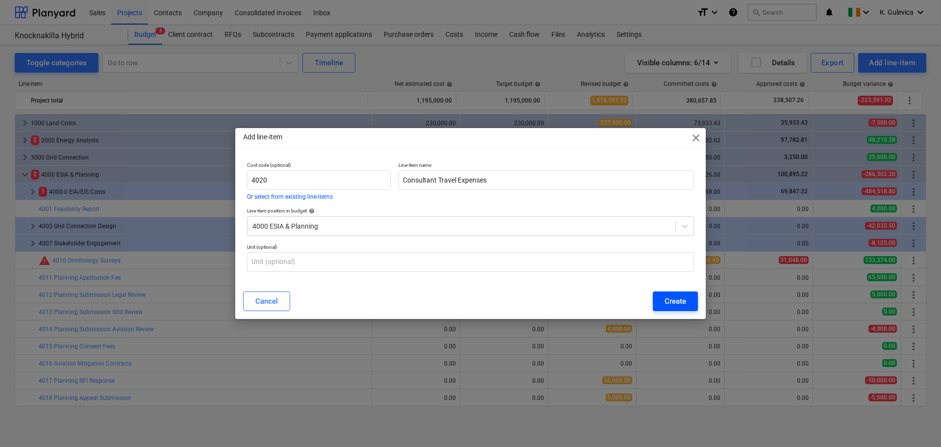
click at [674, 301] on div "Create" at bounding box center [676, 301] width 22 height 13
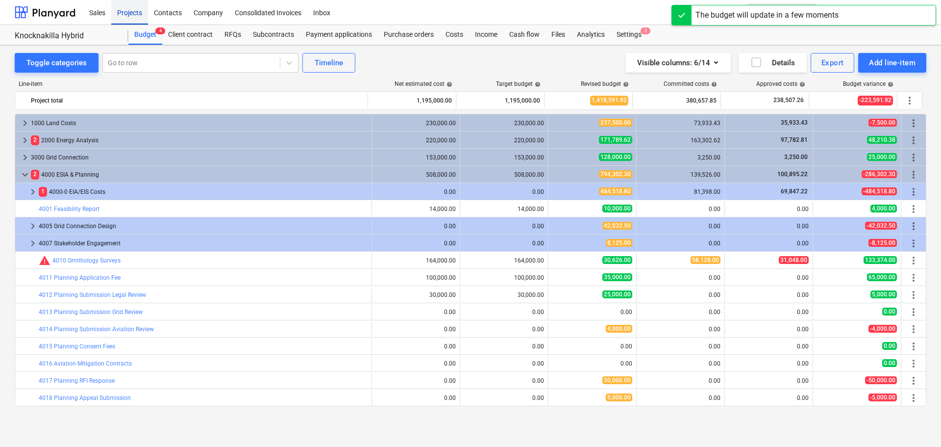
click at [129, 13] on div "Projects" at bounding box center [129, 12] width 37 height 25
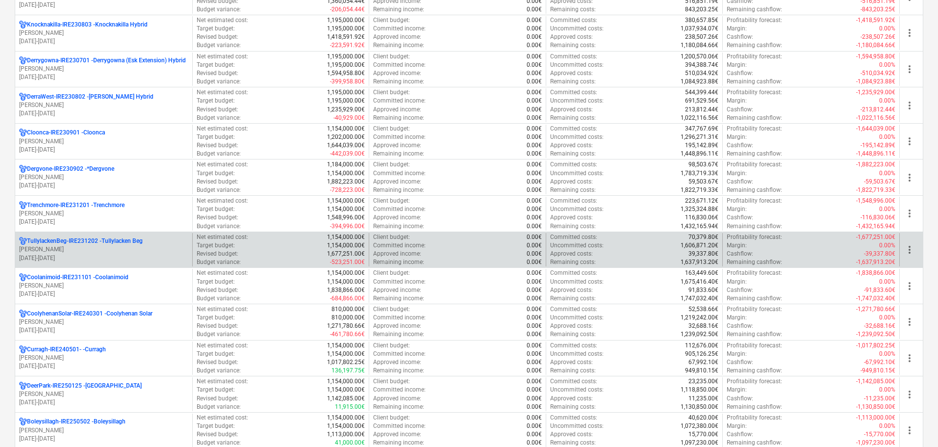
scroll to position [147, 0]
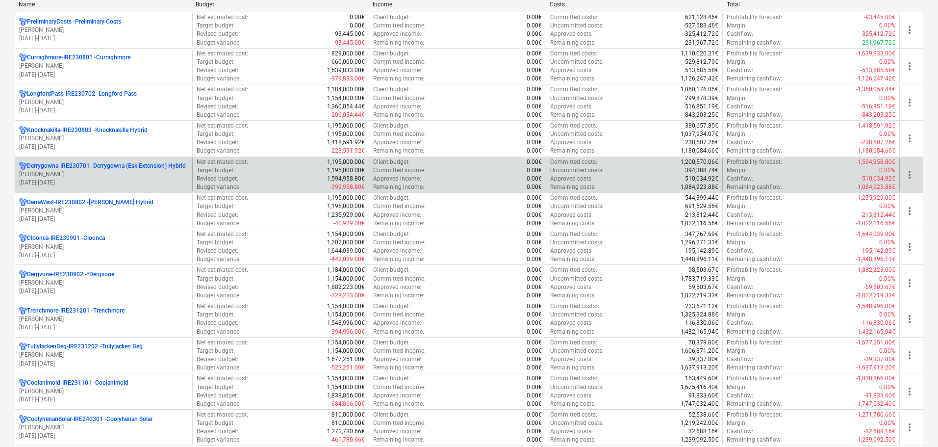
click at [96, 172] on p "[PERSON_NAME]" at bounding box center [103, 174] width 169 height 8
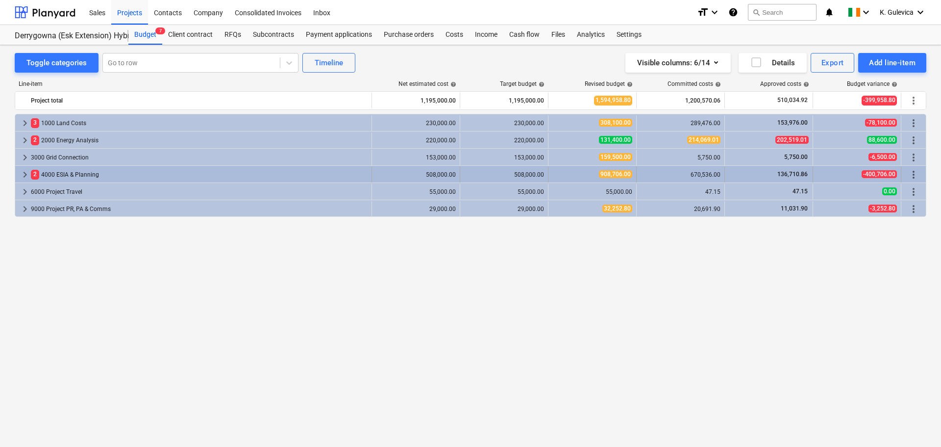
click at [25, 172] on span "keyboard_arrow_right" at bounding box center [25, 175] width 12 height 12
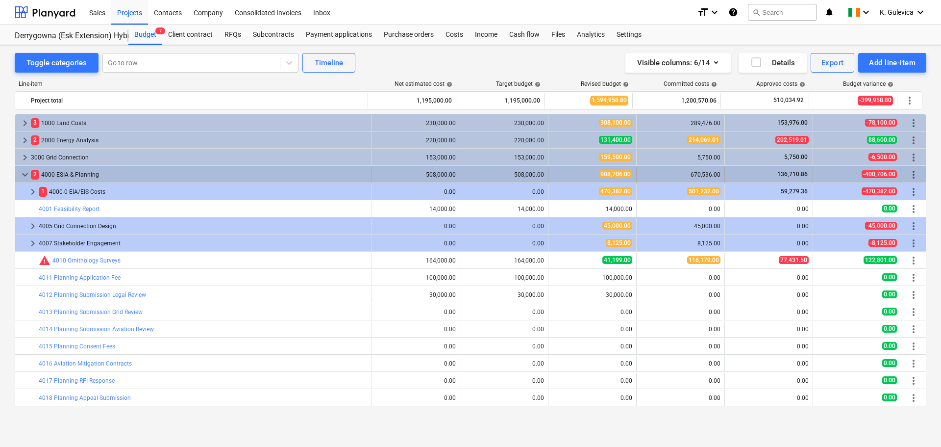
click at [910, 171] on span "more_vert" at bounding box center [914, 175] width 12 height 12
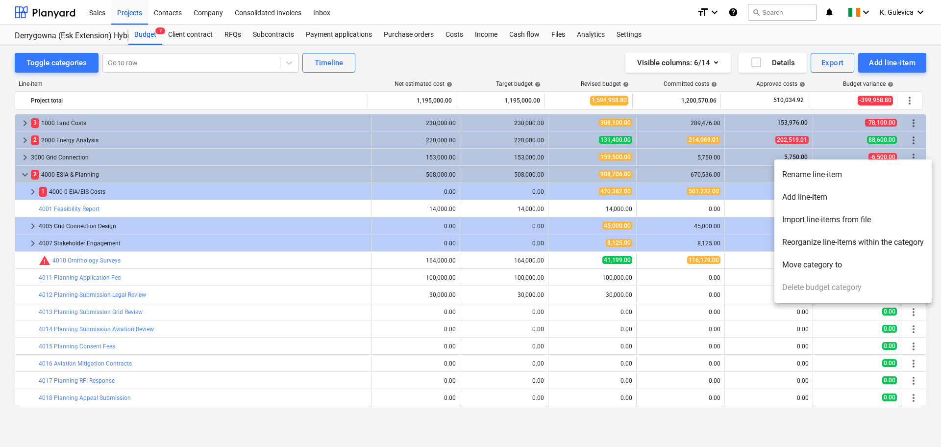
click at [805, 196] on li "Add line-item" at bounding box center [853, 197] width 157 height 23
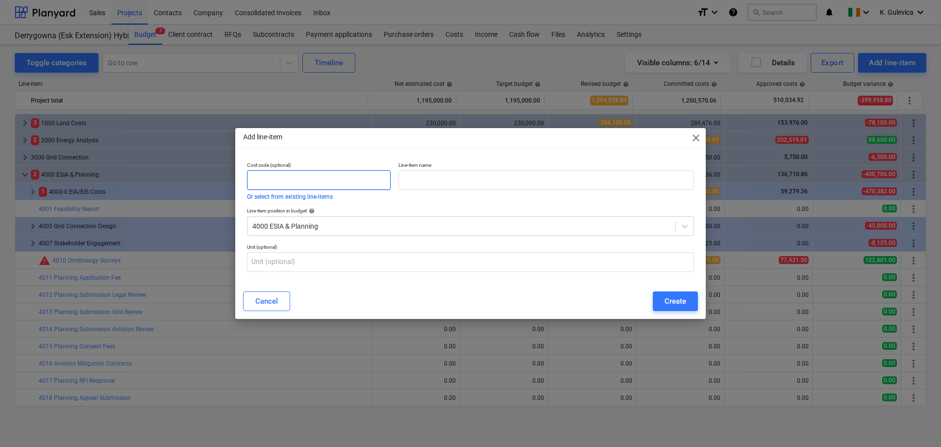
click at [287, 176] on input "text" at bounding box center [319, 180] width 144 height 20
type input "4020"
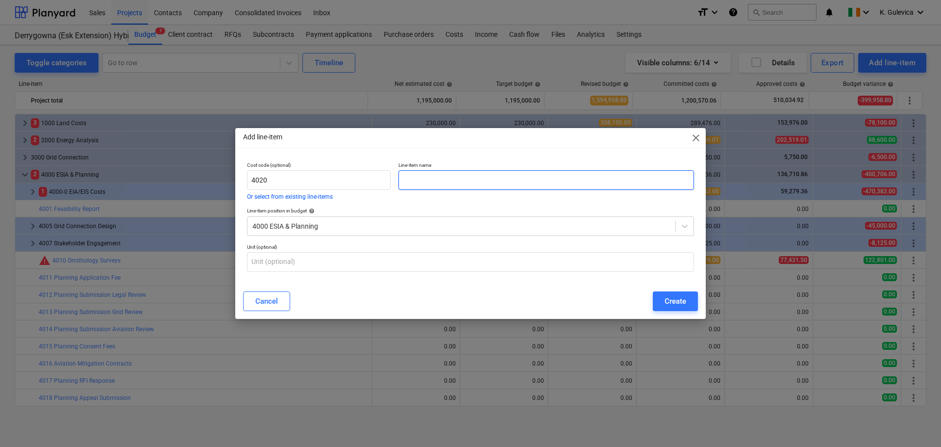
click at [437, 180] on input "text" at bounding box center [547, 180] width 296 height 20
paste input "Consultant Travel Expenses"
type input "Consultant Travel Expenses"
click at [673, 299] on div "Create" at bounding box center [676, 301] width 22 height 13
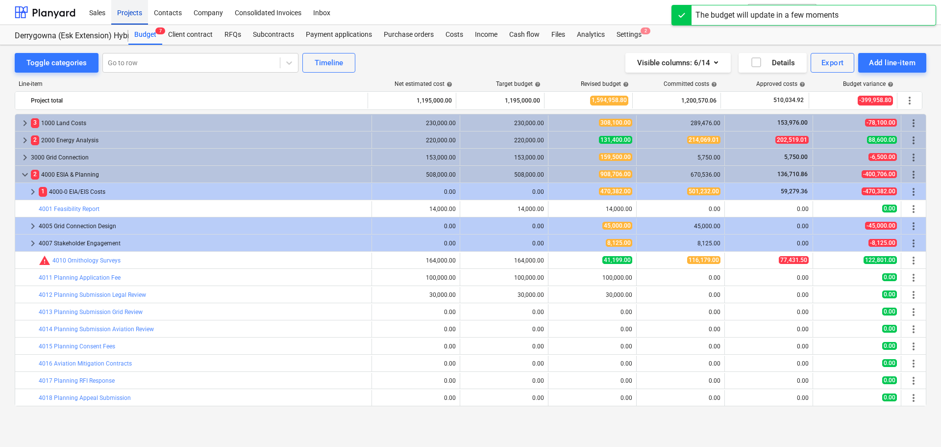
click at [130, 8] on div "Projects" at bounding box center [129, 12] width 37 height 25
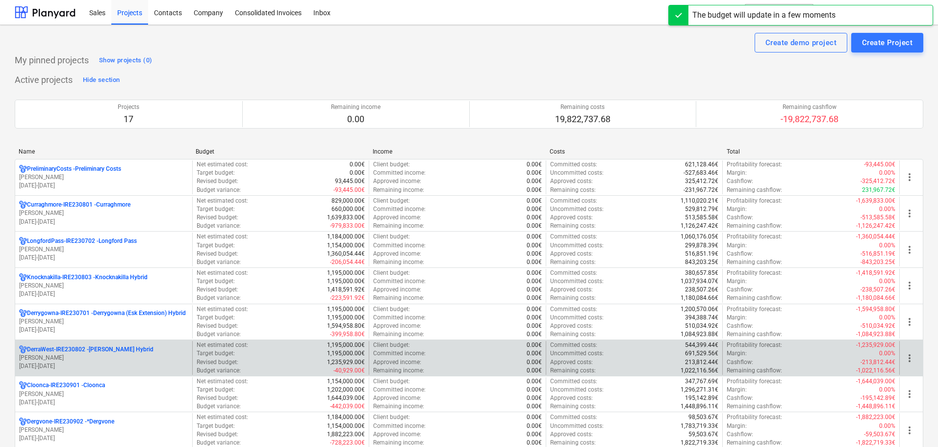
click at [65, 354] on p "[PERSON_NAME]" at bounding box center [103, 357] width 169 height 8
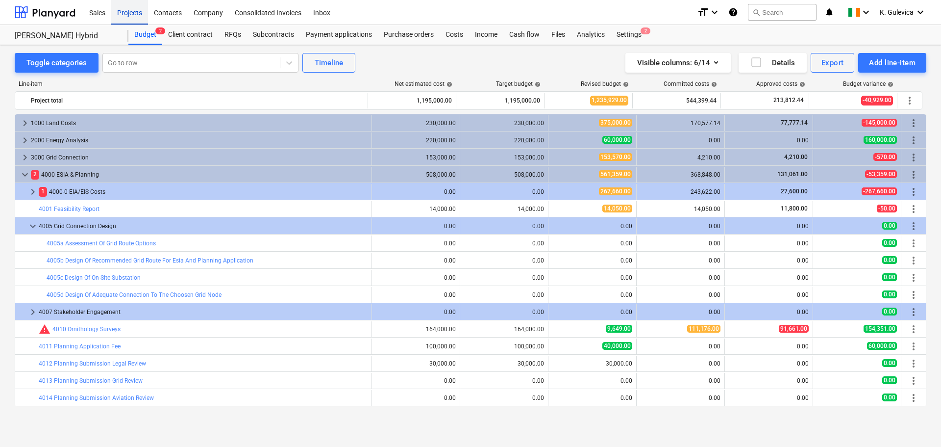
click at [129, 13] on div "Projects" at bounding box center [129, 12] width 37 height 25
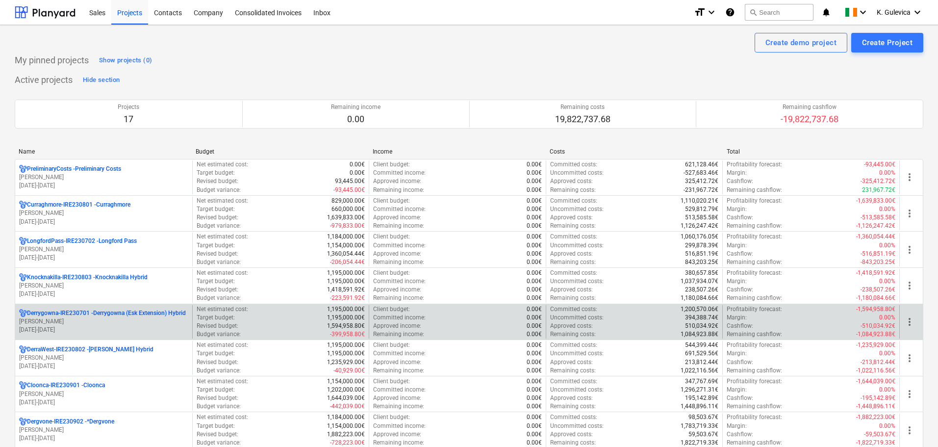
scroll to position [98, 0]
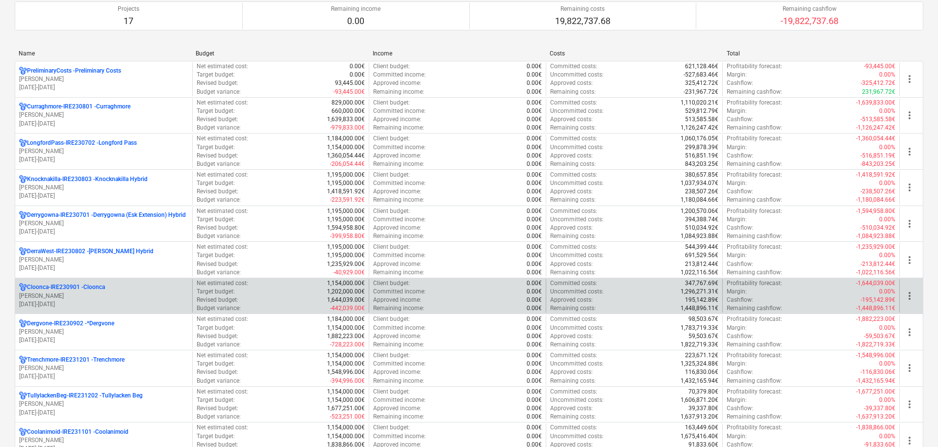
click at [72, 295] on p "[PERSON_NAME]" at bounding box center [103, 296] width 169 height 8
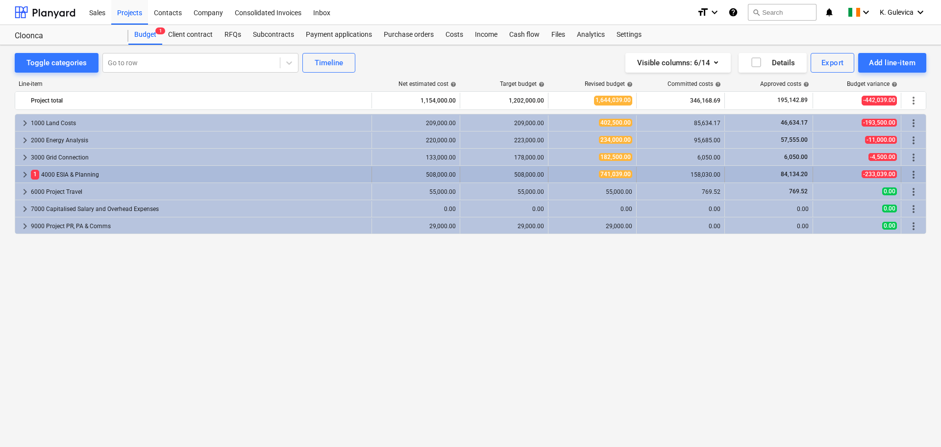
click at [25, 174] on span "keyboard_arrow_right" at bounding box center [25, 175] width 12 height 12
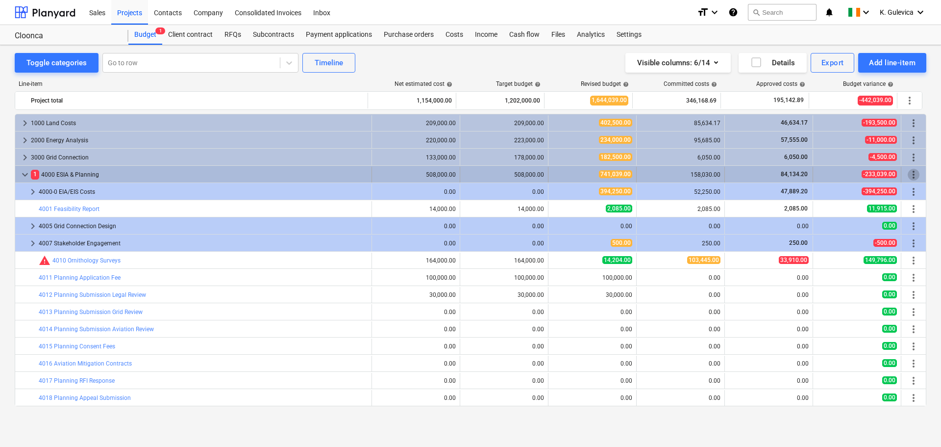
click at [913, 174] on span "more_vert" at bounding box center [914, 175] width 12 height 12
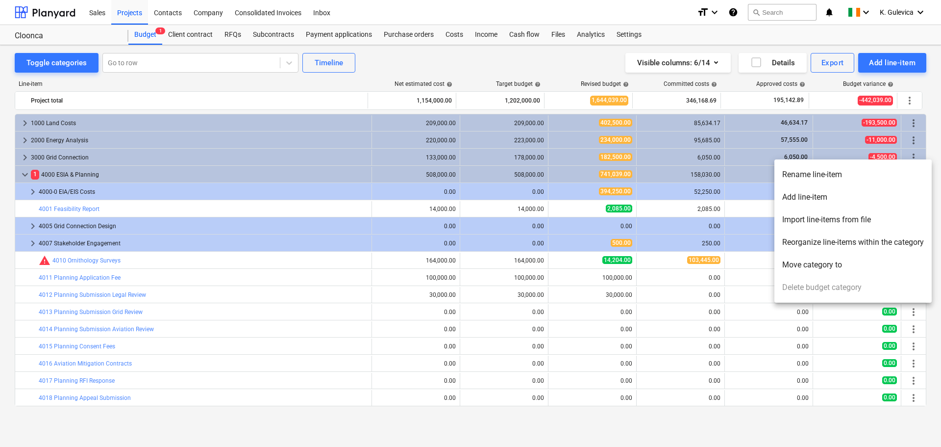
click at [815, 197] on li "Add line-item" at bounding box center [853, 197] width 157 height 23
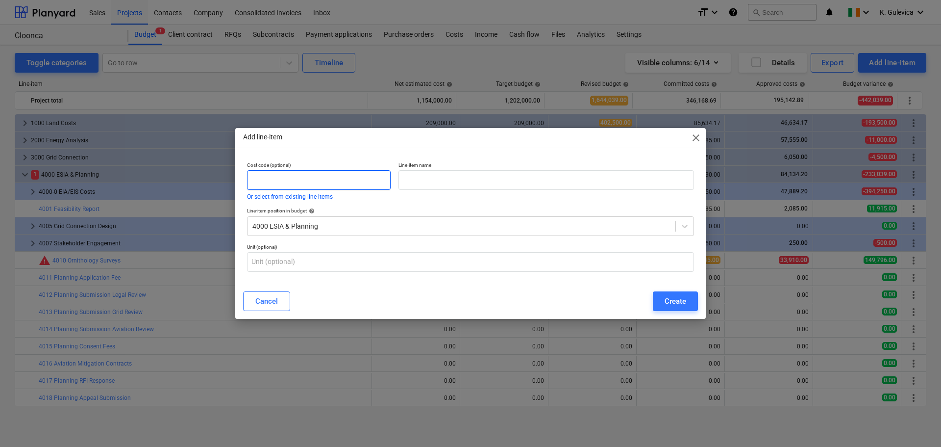
click at [338, 180] on input "text" at bounding box center [319, 180] width 144 height 20
type input "4020"
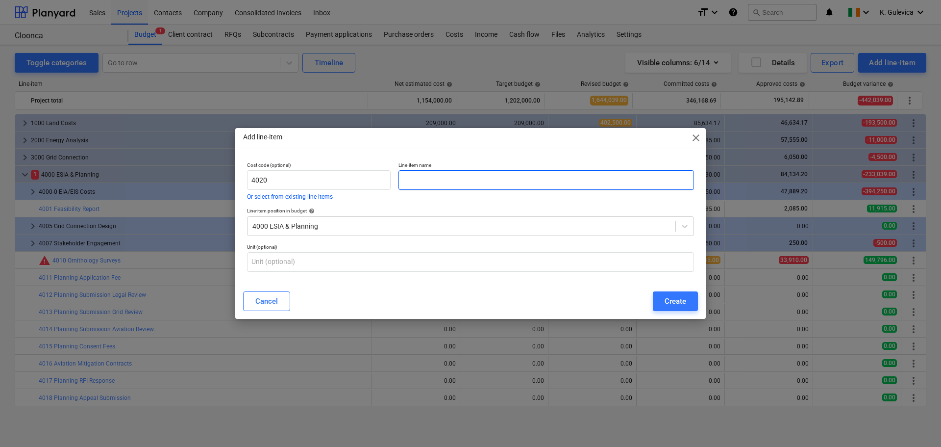
click at [431, 179] on input "text" at bounding box center [547, 180] width 296 height 20
paste input "Consultant Travel Expenses"
type input "Consultant Travel Expenses"
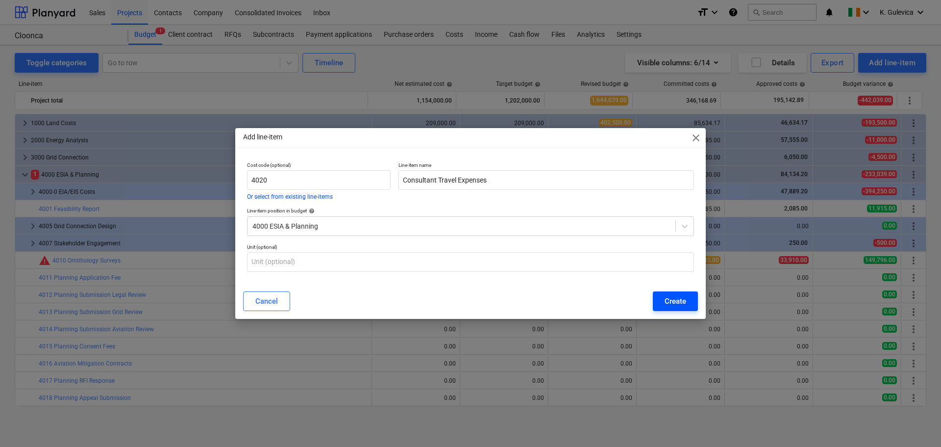
click at [675, 300] on div "Create" at bounding box center [676, 301] width 22 height 13
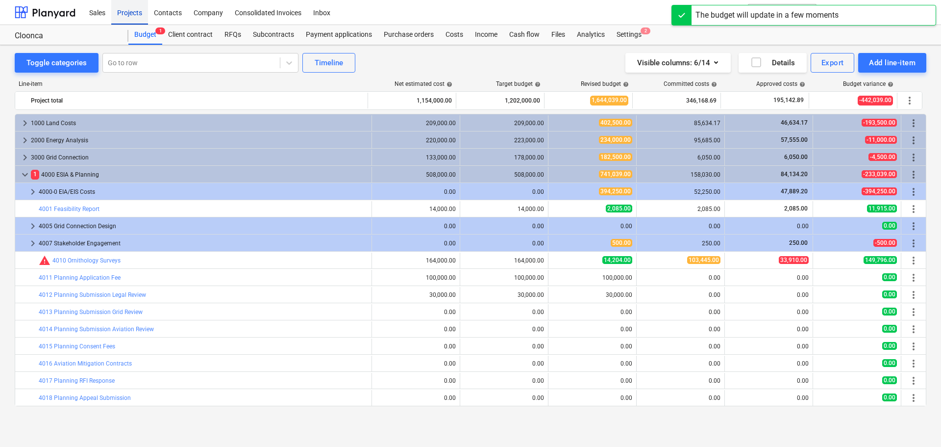
click at [126, 14] on div "Projects" at bounding box center [129, 12] width 37 height 25
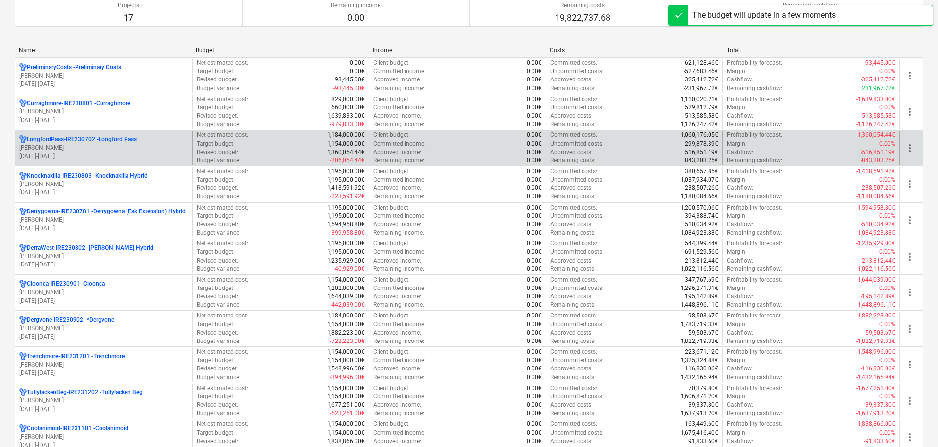
scroll to position [196, 0]
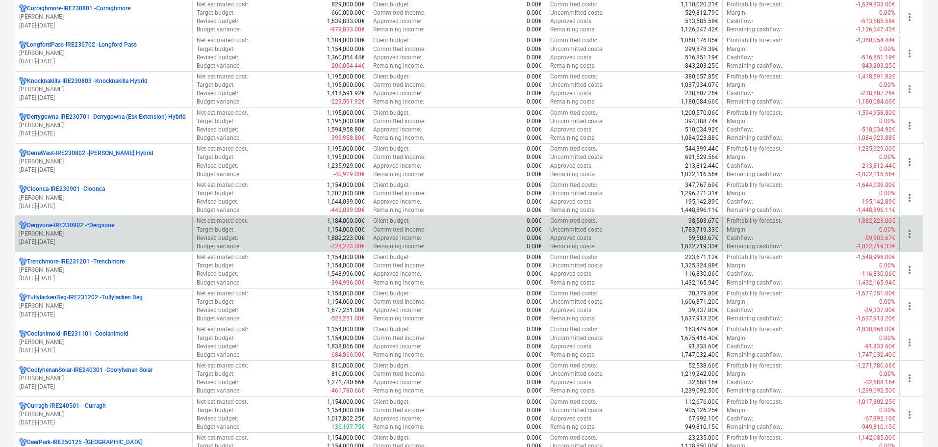
click at [70, 233] on p "[PERSON_NAME]" at bounding box center [103, 233] width 169 height 8
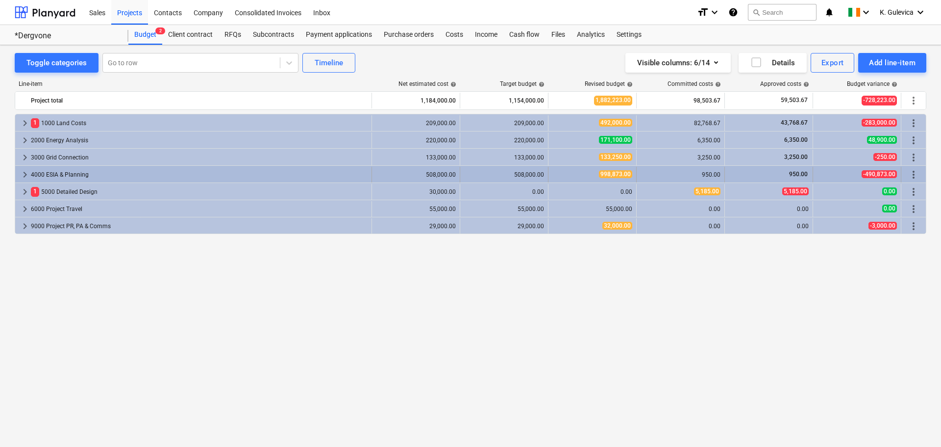
click at [25, 172] on span "keyboard_arrow_right" at bounding box center [25, 175] width 12 height 12
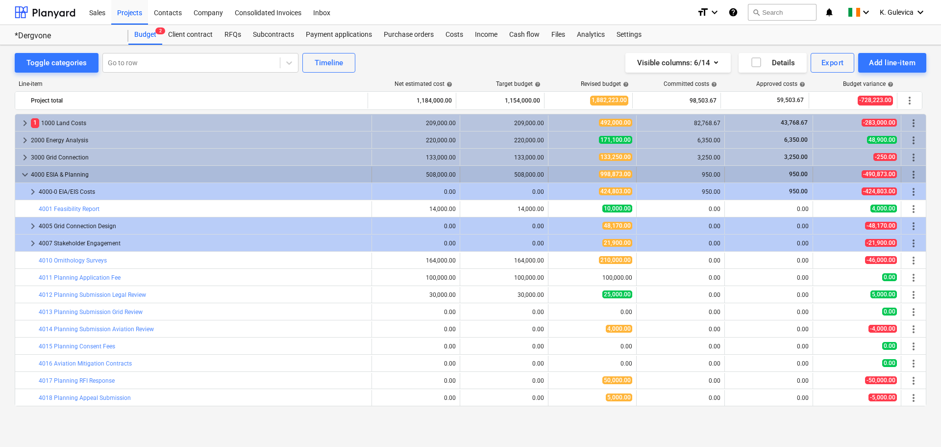
click at [913, 171] on span "more_vert" at bounding box center [914, 175] width 12 height 12
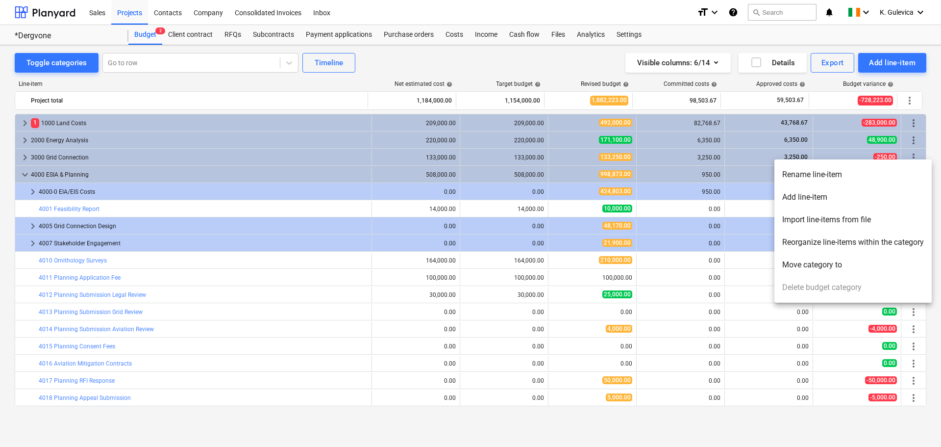
click at [446, 59] on div at bounding box center [470, 223] width 941 height 447
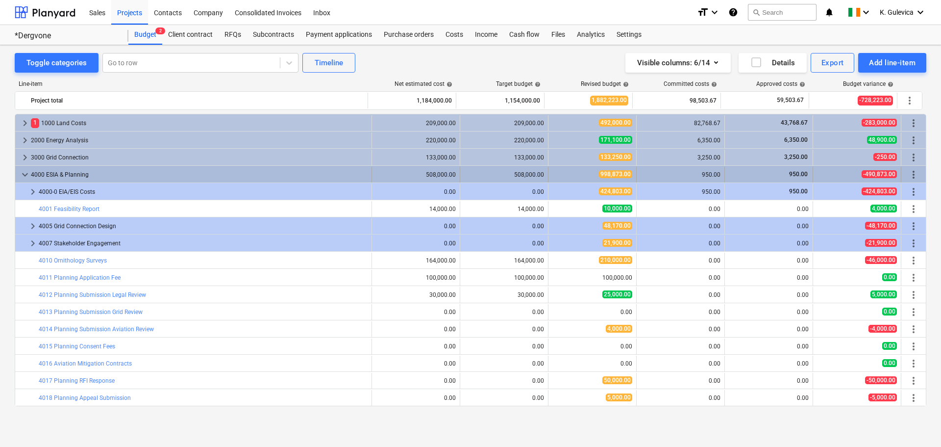
click at [914, 172] on span "more_vert" at bounding box center [914, 175] width 12 height 12
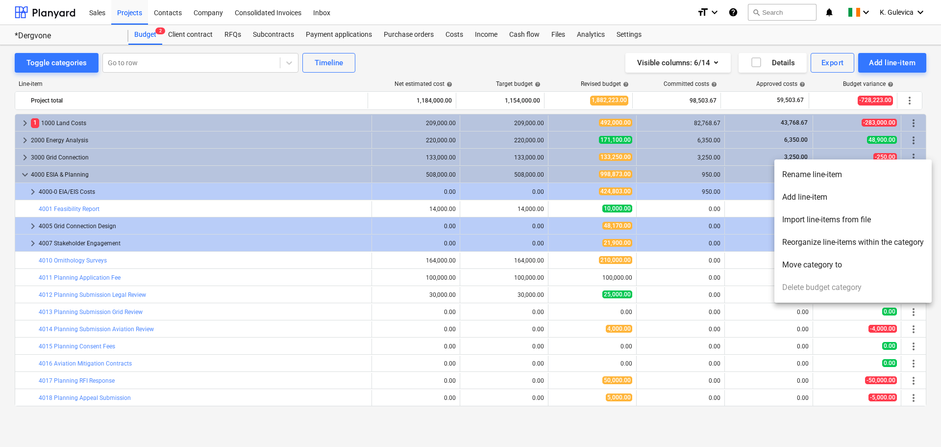
click at [816, 196] on li "Add line-item" at bounding box center [853, 197] width 157 height 23
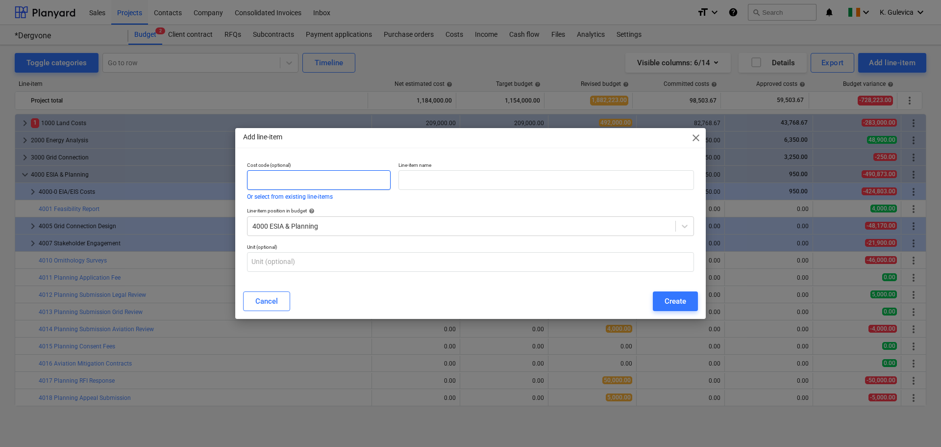
click at [259, 178] on input "text" at bounding box center [319, 180] width 144 height 20
type input "4020"
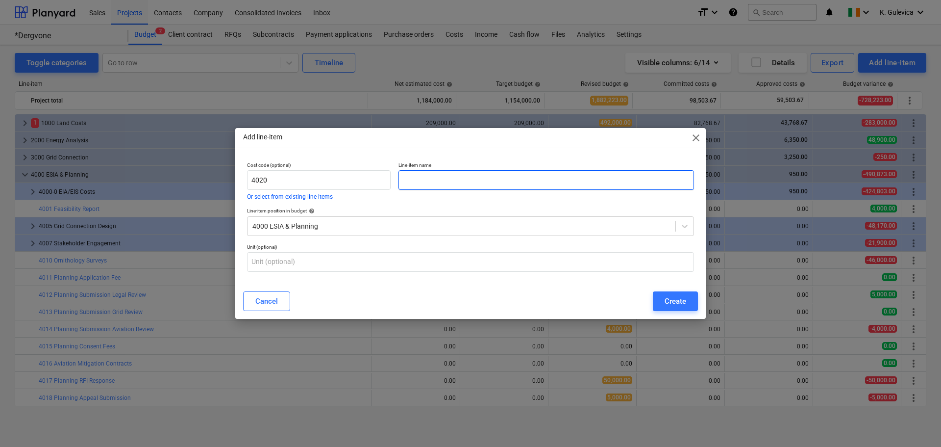
click at [430, 177] on input "text" at bounding box center [547, 180] width 296 height 20
paste input "Consultant Travel Expenses"
type input "Consultant Travel Expenses"
click at [675, 303] on div "Create" at bounding box center [676, 301] width 22 height 13
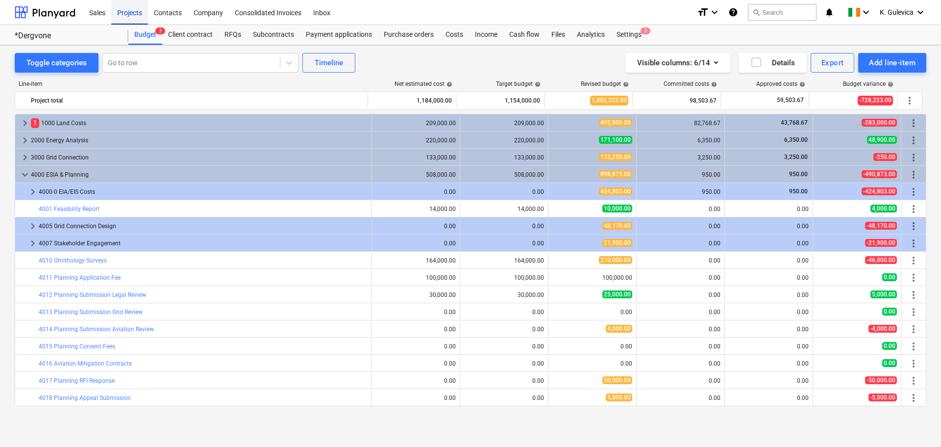
click at [126, 11] on div "Projects" at bounding box center [129, 12] width 37 height 25
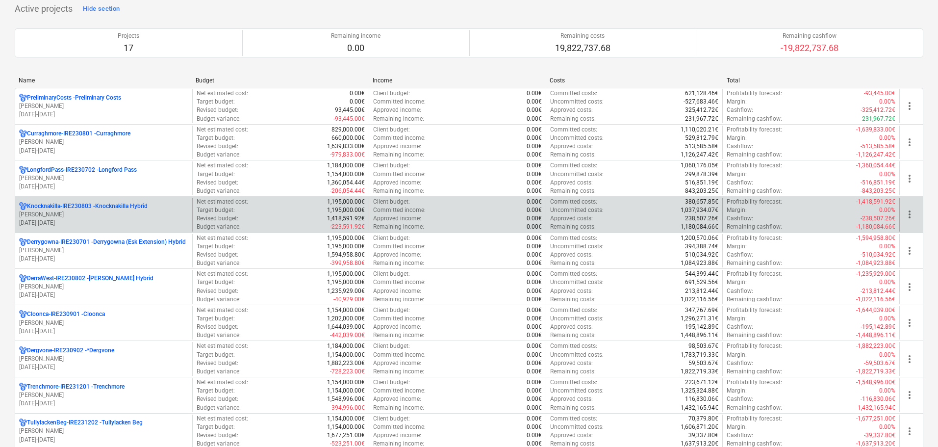
scroll to position [196, 0]
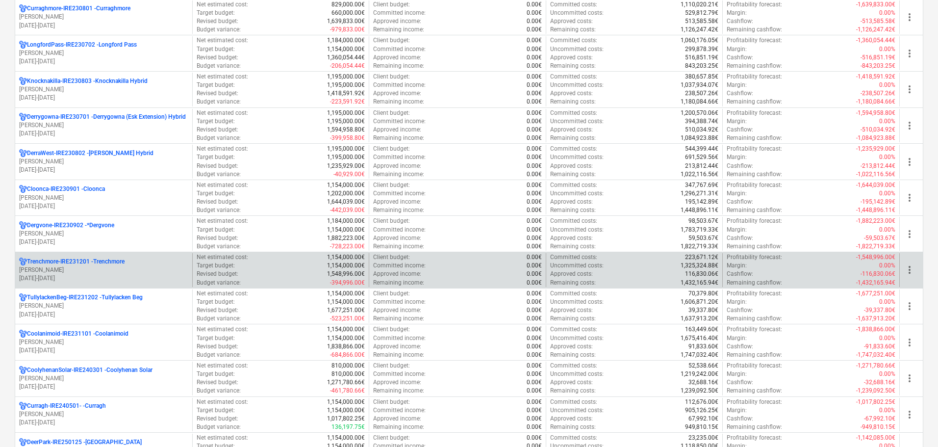
click at [75, 268] on p "[PERSON_NAME]" at bounding box center [103, 270] width 169 height 8
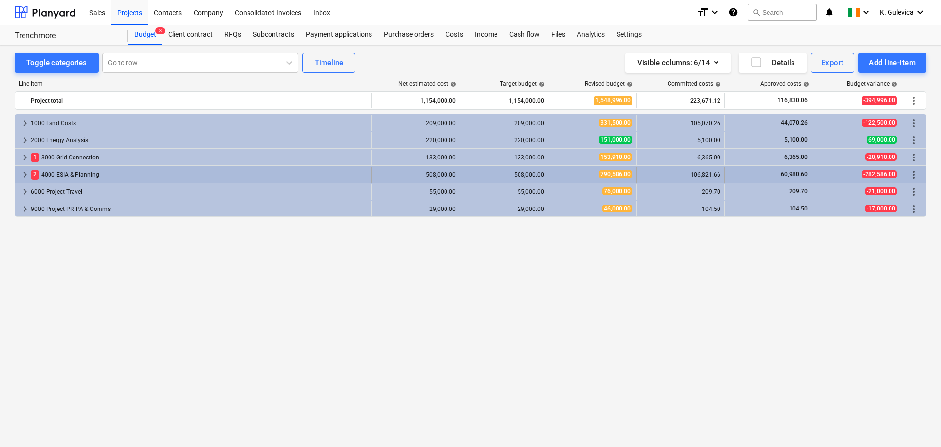
click at [26, 172] on span "keyboard_arrow_right" at bounding box center [25, 175] width 12 height 12
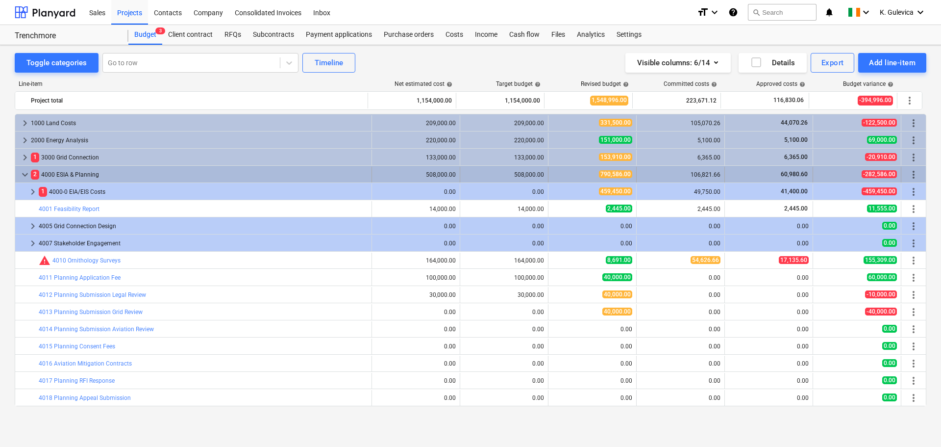
click at [908, 175] on span "more_vert" at bounding box center [914, 175] width 12 height 12
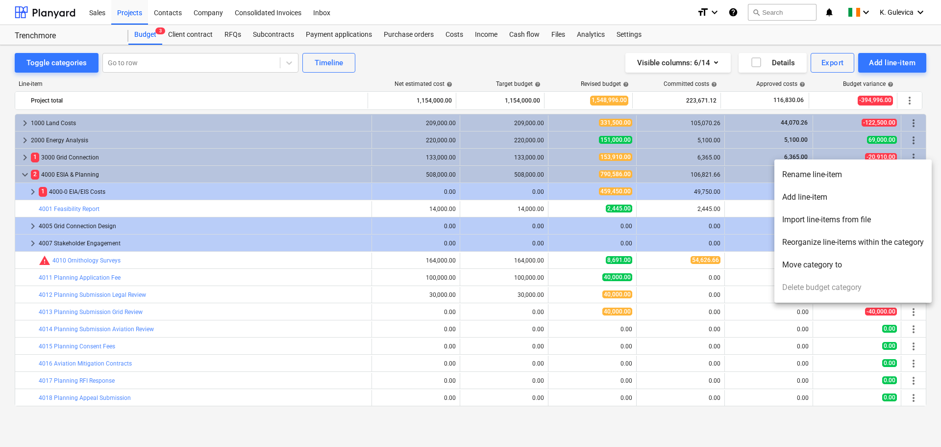
click at [800, 200] on li "Add line-item" at bounding box center [853, 197] width 157 height 23
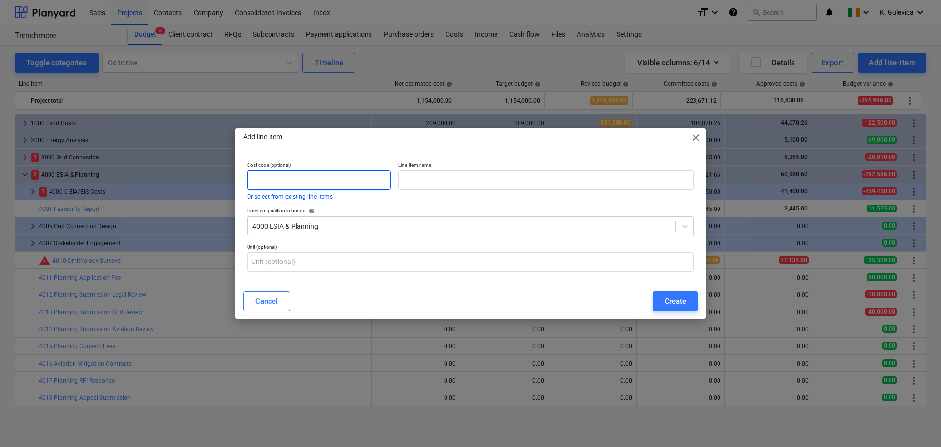
click at [353, 182] on input "text" at bounding box center [319, 180] width 144 height 20
type input "4020"
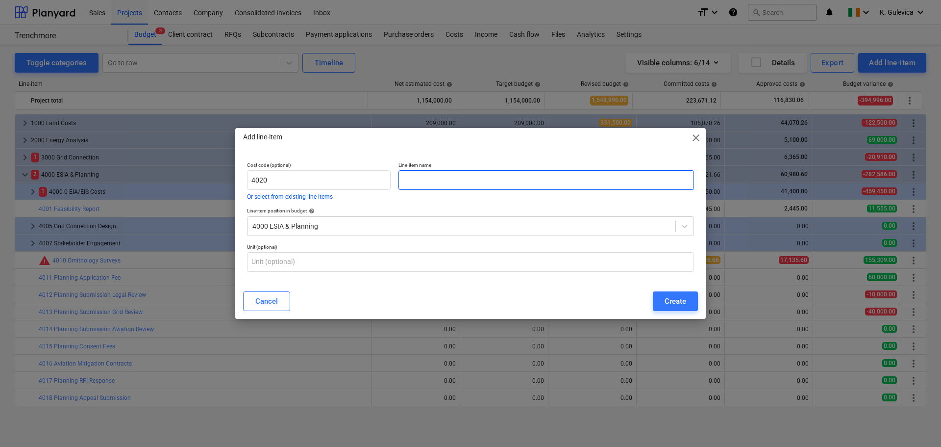
click at [440, 183] on input "text" at bounding box center [547, 180] width 296 height 20
paste input "Consultant Travel Expenses"
type input "Consultant Travel Expenses"
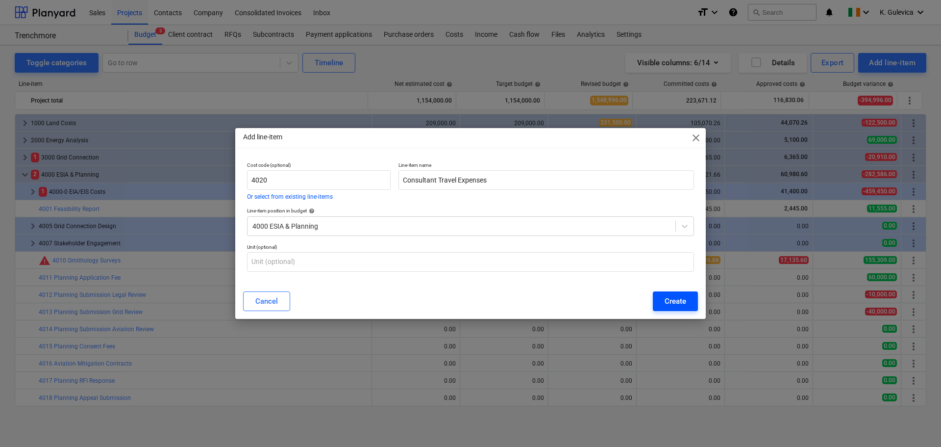
click at [680, 298] on div "Create" at bounding box center [676, 301] width 22 height 13
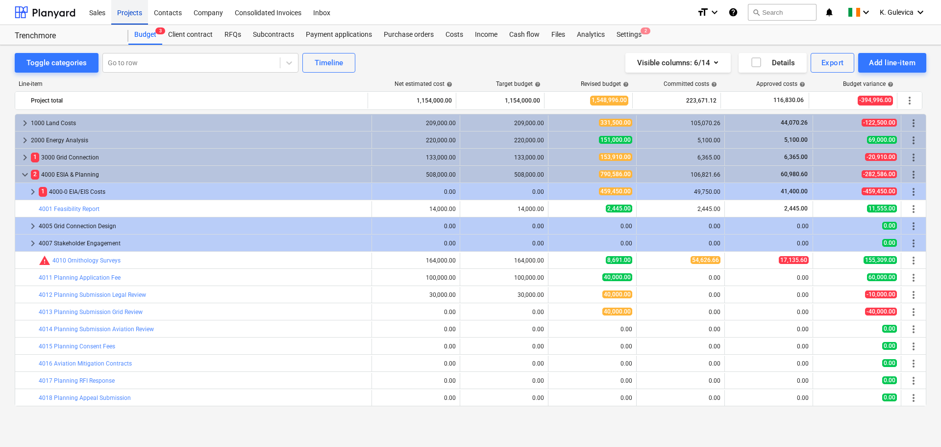
click at [129, 9] on div "Projects" at bounding box center [129, 12] width 37 height 25
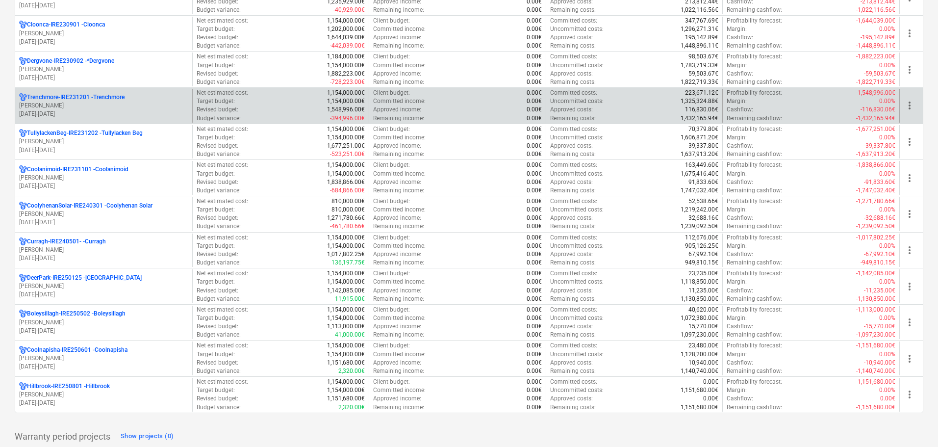
scroll to position [441, 0]
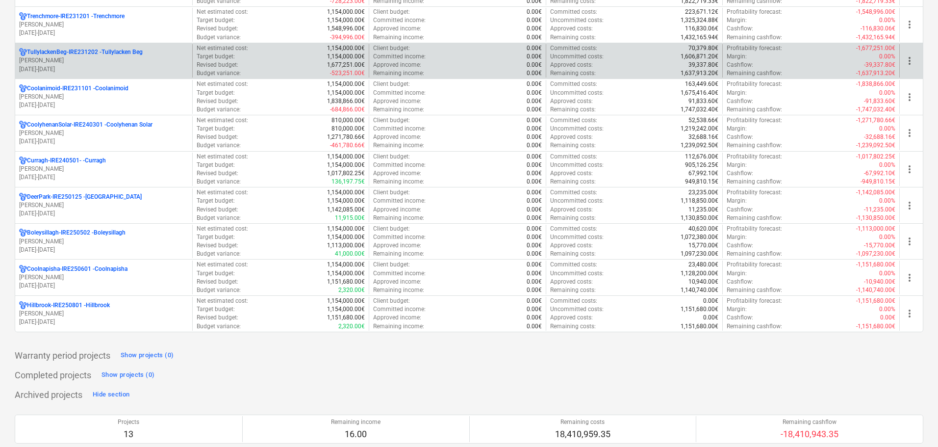
click at [72, 63] on p "[PERSON_NAME]" at bounding box center [103, 60] width 169 height 8
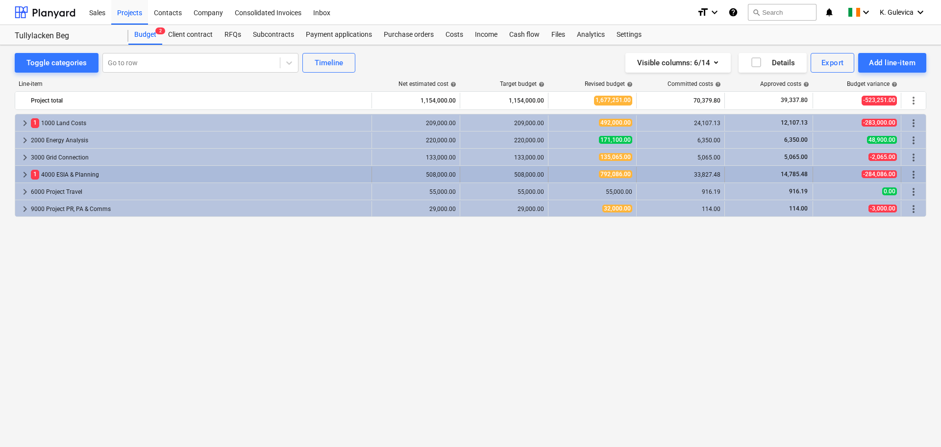
click at [25, 173] on span "keyboard_arrow_right" at bounding box center [25, 175] width 12 height 12
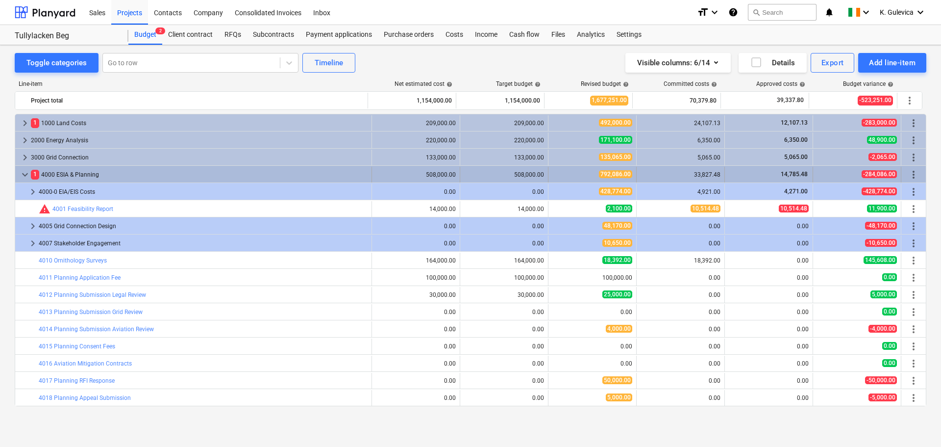
click at [912, 174] on span "more_vert" at bounding box center [914, 175] width 12 height 12
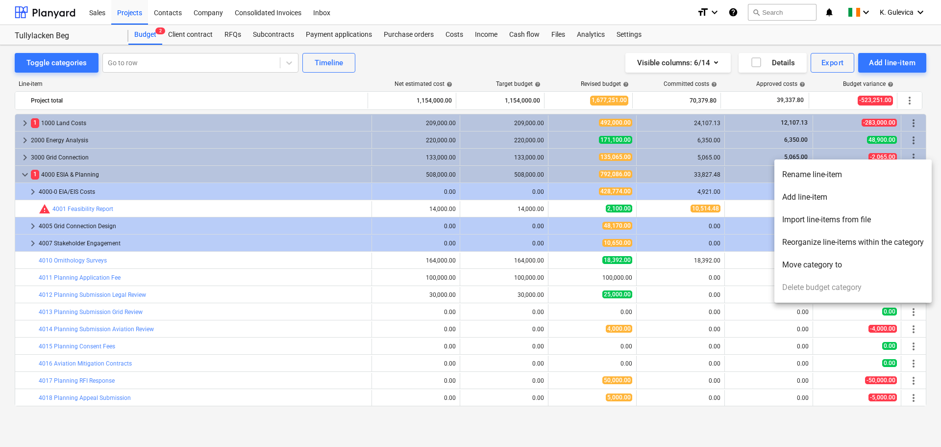
click at [807, 198] on li "Add line-item" at bounding box center [853, 197] width 157 height 23
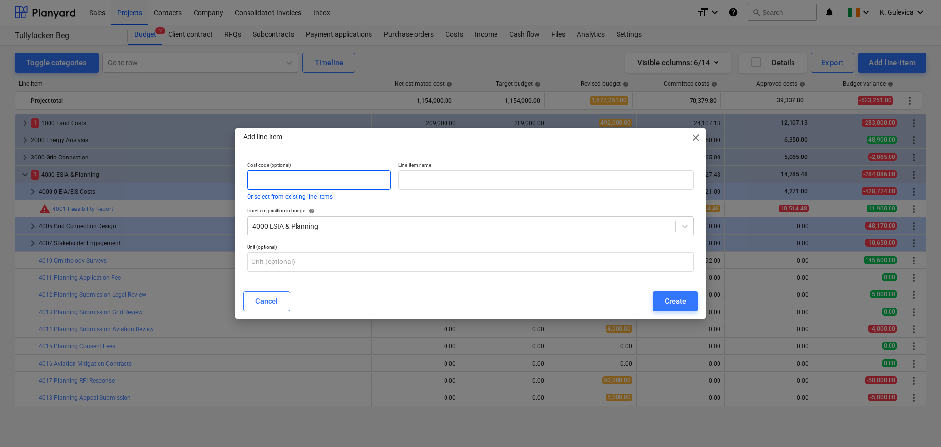
click at [370, 177] on input "text" at bounding box center [319, 180] width 144 height 20
type input "4020"
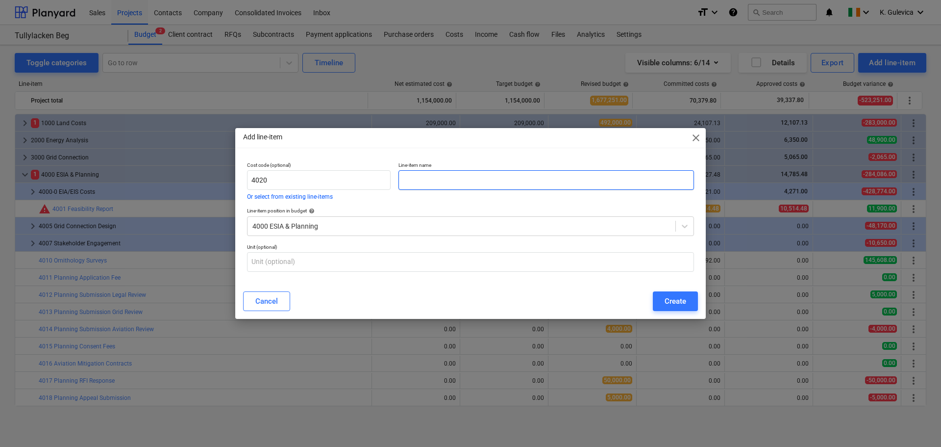
click at [431, 178] on input "text" at bounding box center [547, 180] width 296 height 20
paste input "Consultant Travel Expenses"
type input "Consultant Travel Expenses"
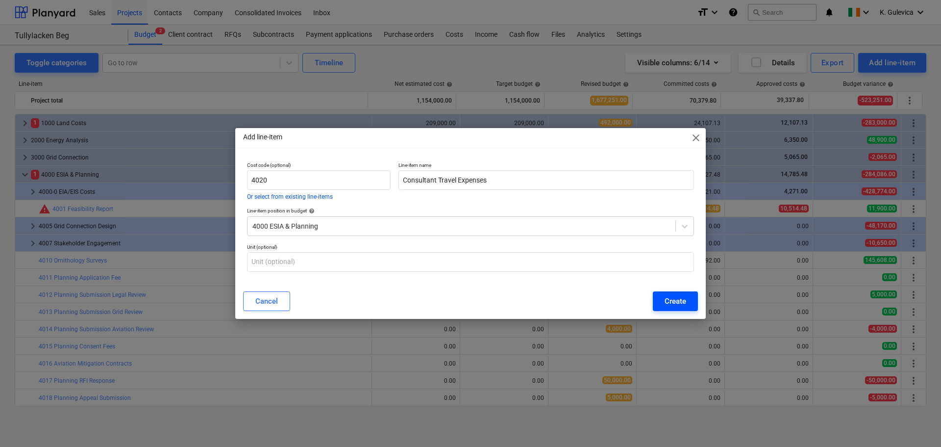
click at [679, 303] on div "Create" at bounding box center [676, 301] width 22 height 13
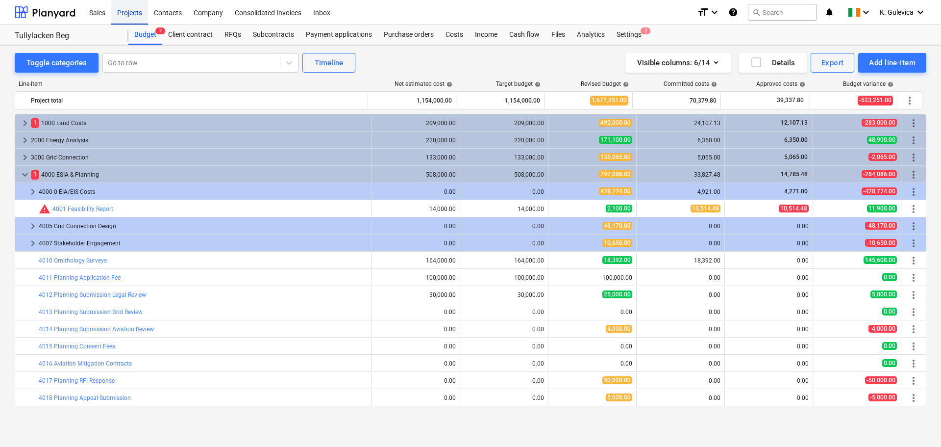
click at [133, 11] on div "Projects" at bounding box center [129, 12] width 37 height 25
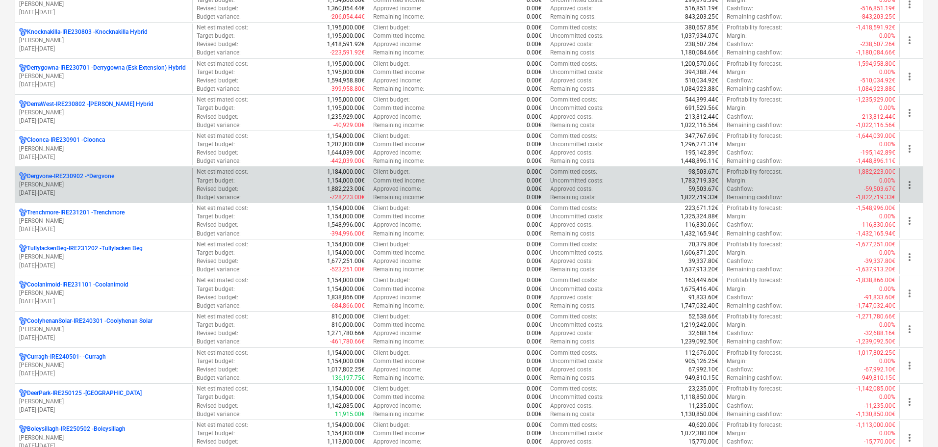
scroll to position [441, 0]
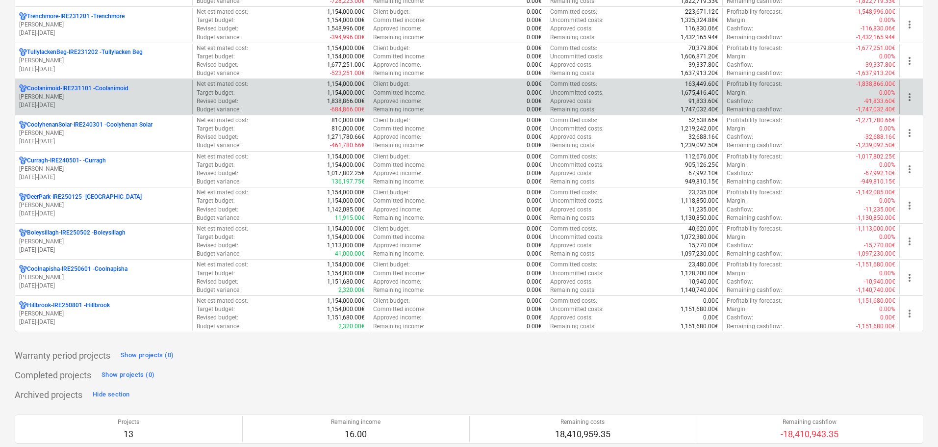
click at [80, 98] on p "[PERSON_NAME]" at bounding box center [103, 97] width 169 height 8
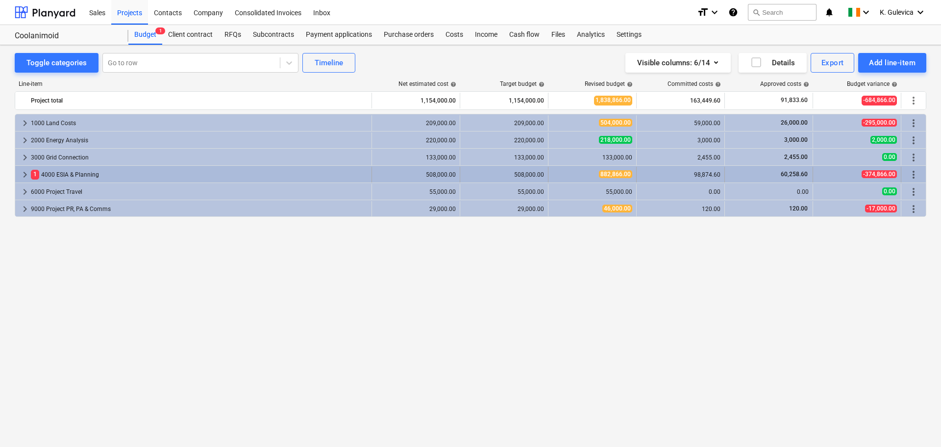
click at [22, 175] on span "keyboard_arrow_right" at bounding box center [25, 175] width 12 height 12
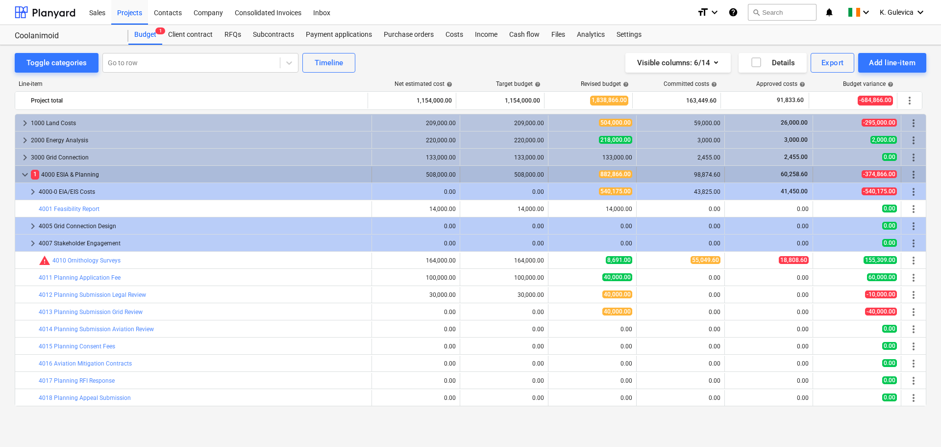
click at [909, 171] on span "more_vert" at bounding box center [914, 175] width 12 height 12
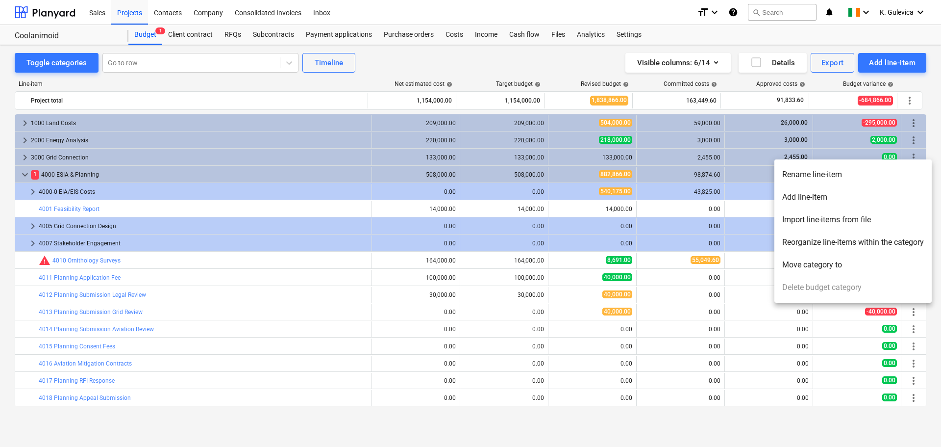
click at [804, 197] on li "Add line-item" at bounding box center [853, 197] width 157 height 23
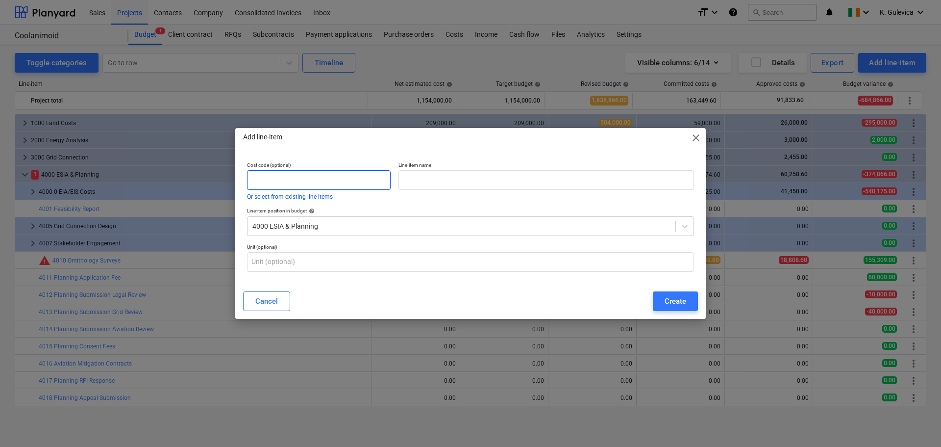
click at [315, 177] on input "text" at bounding box center [319, 180] width 144 height 20
type input "4020"
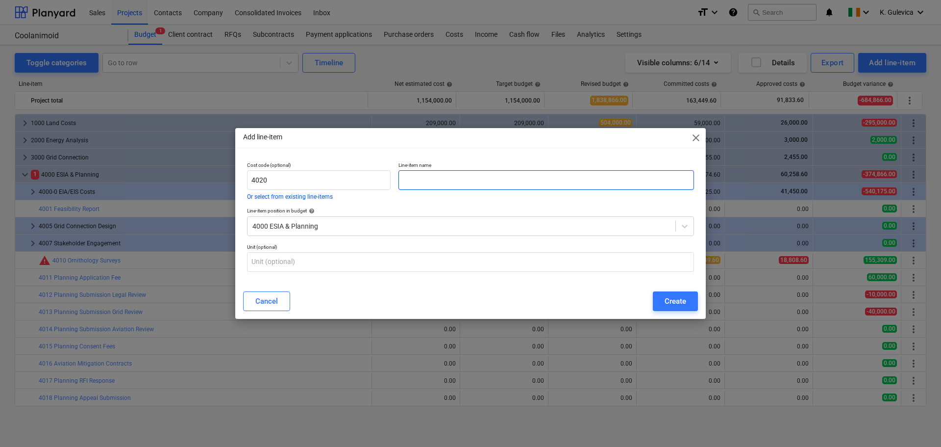
click at [458, 180] on input "text" at bounding box center [547, 180] width 296 height 20
paste input "Consultant Travel Expenses"
type input "Consultant Travel Expenses"
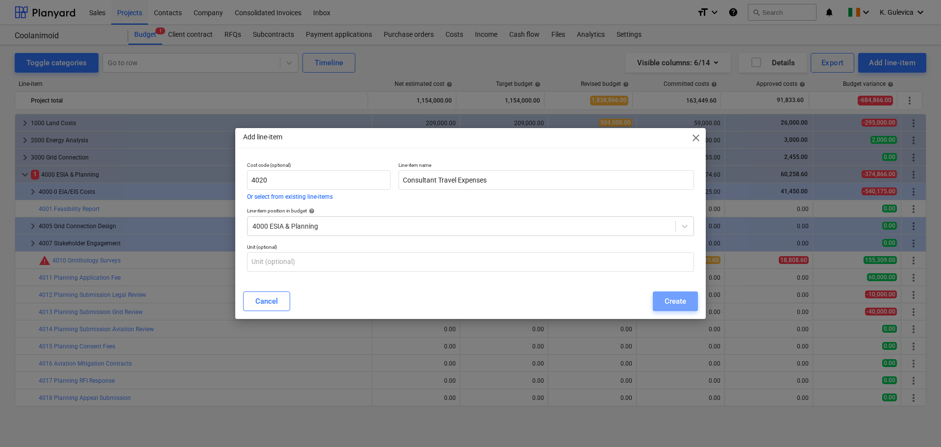
click at [677, 304] on div "Create" at bounding box center [676, 301] width 22 height 13
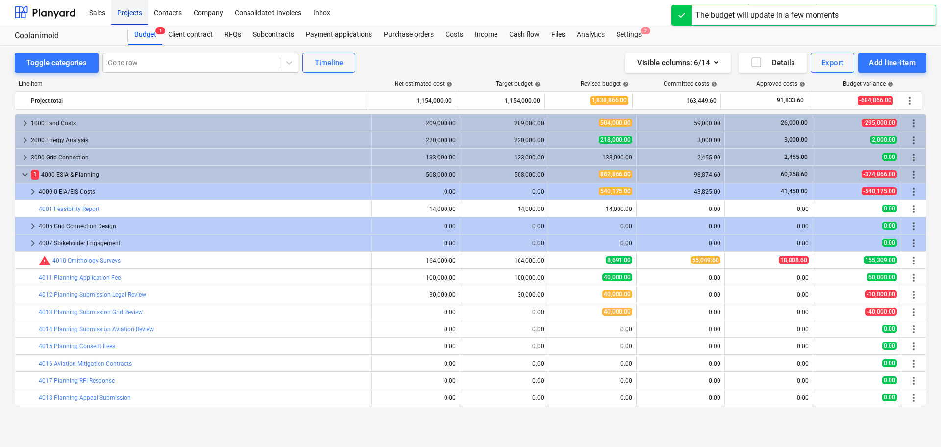
click at [132, 7] on div "Projects" at bounding box center [129, 12] width 37 height 25
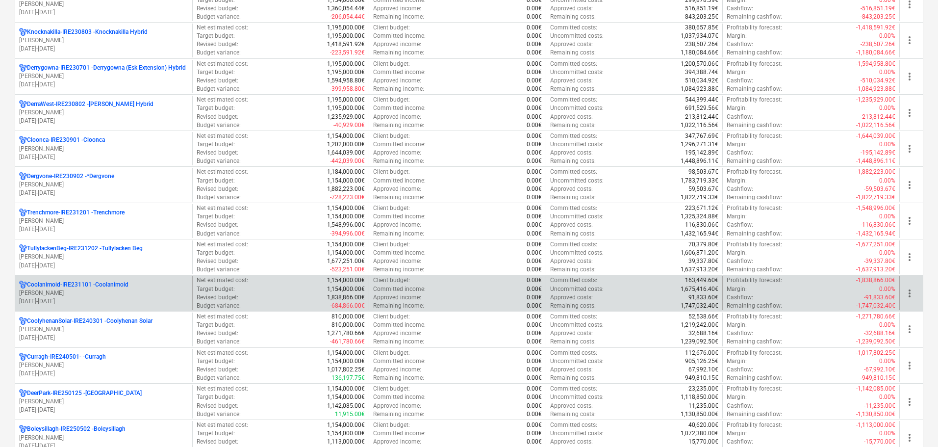
click at [88, 295] on p "[PERSON_NAME]" at bounding box center [103, 293] width 169 height 8
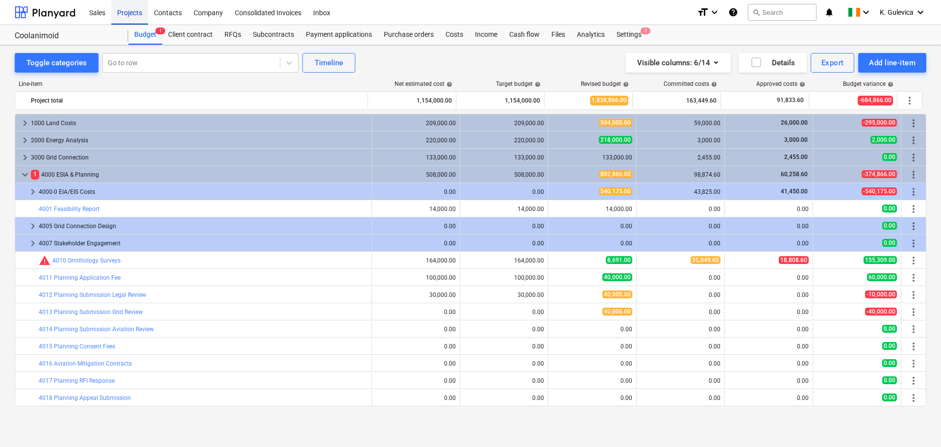
click at [121, 12] on div "Projects" at bounding box center [129, 12] width 37 height 25
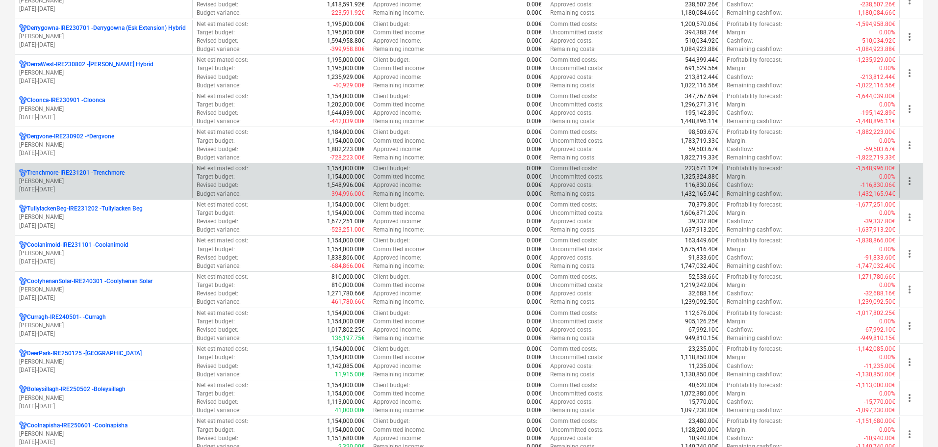
scroll to position [343, 0]
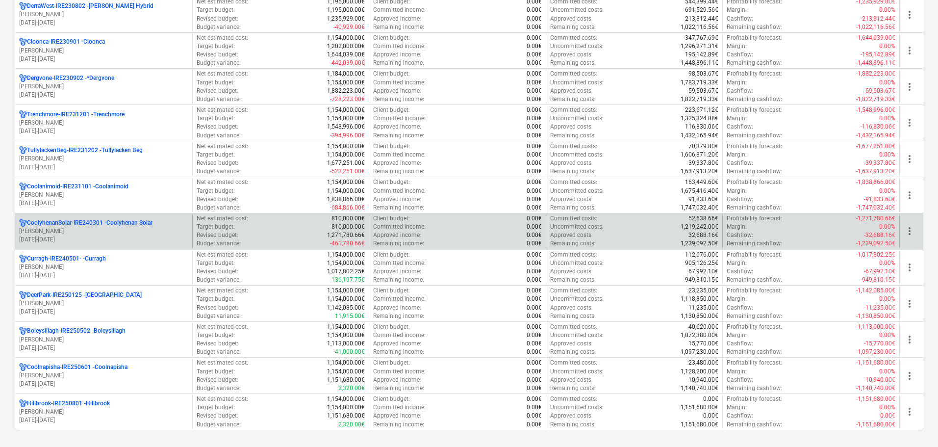
click at [75, 237] on p "[DATE] - [DATE]" at bounding box center [103, 239] width 169 height 8
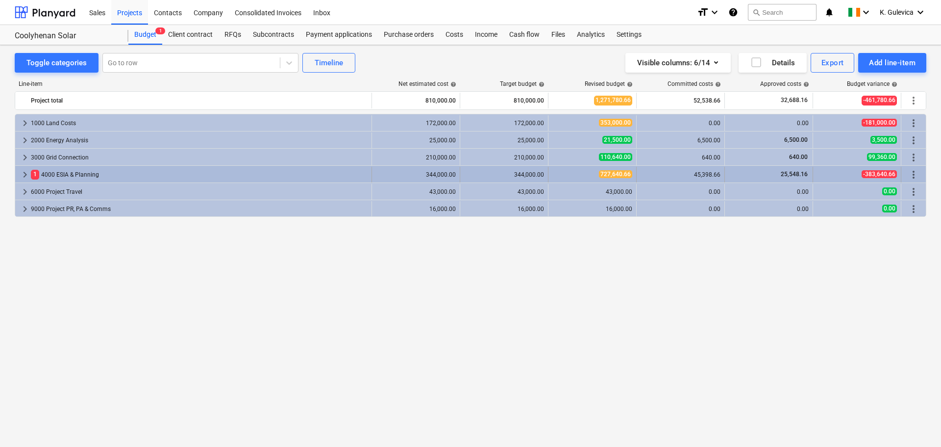
click at [25, 173] on span "keyboard_arrow_right" at bounding box center [25, 175] width 12 height 12
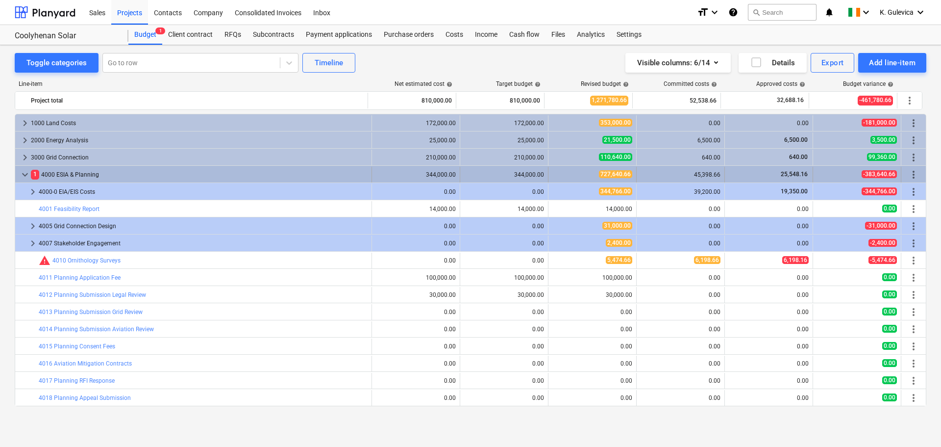
click at [911, 173] on span "more_vert" at bounding box center [914, 175] width 12 height 12
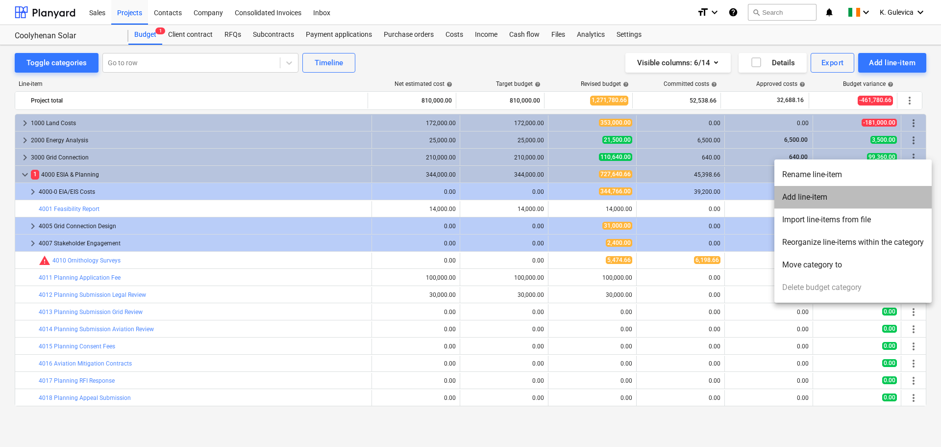
click at [815, 195] on li "Add line-item" at bounding box center [853, 197] width 157 height 23
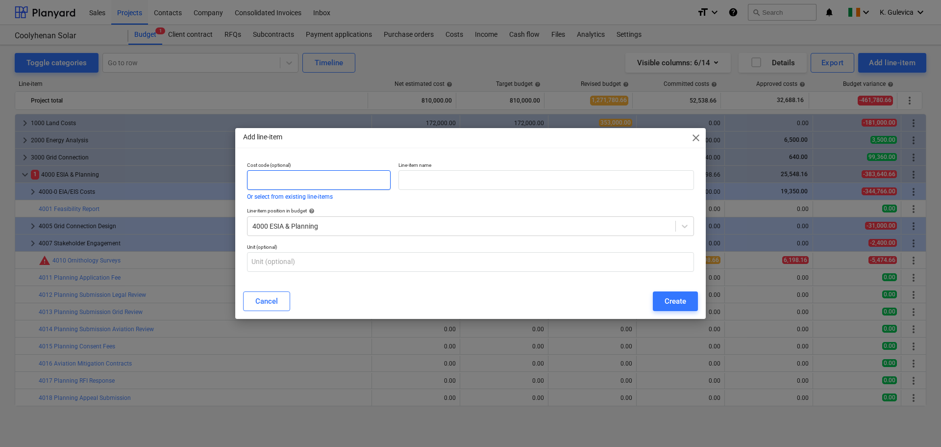
click at [355, 175] on input "text" at bounding box center [319, 180] width 144 height 20
type input "4020"
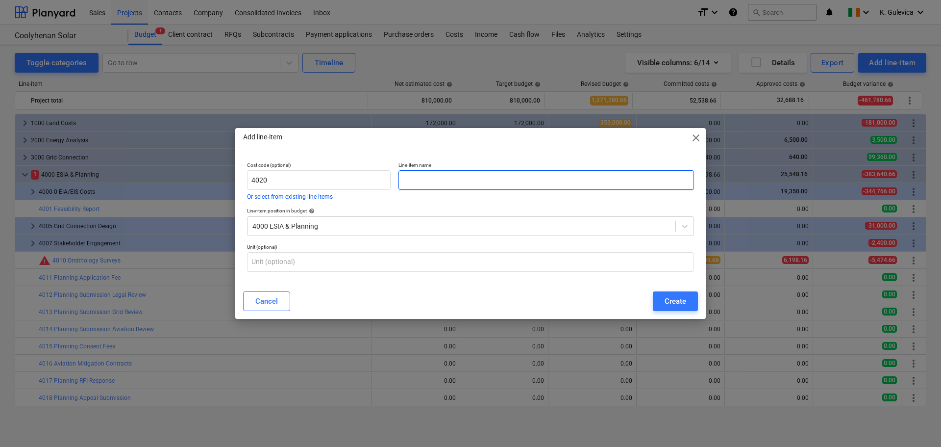
click at [422, 179] on input "text" at bounding box center [547, 180] width 296 height 20
paste input "Consultant Travel Expenses"
type input "Consultant Travel Expenses"
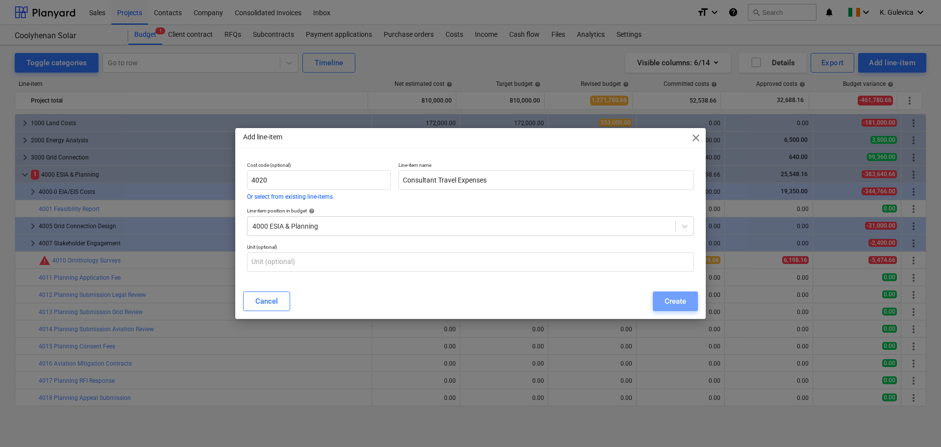
click at [657, 302] on button "Create" at bounding box center [675, 301] width 45 height 20
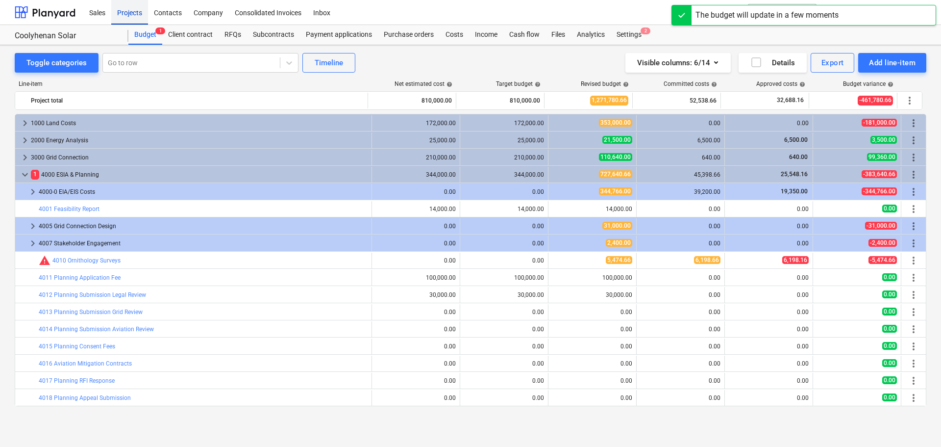
click at [134, 7] on div "Projects" at bounding box center [129, 12] width 37 height 25
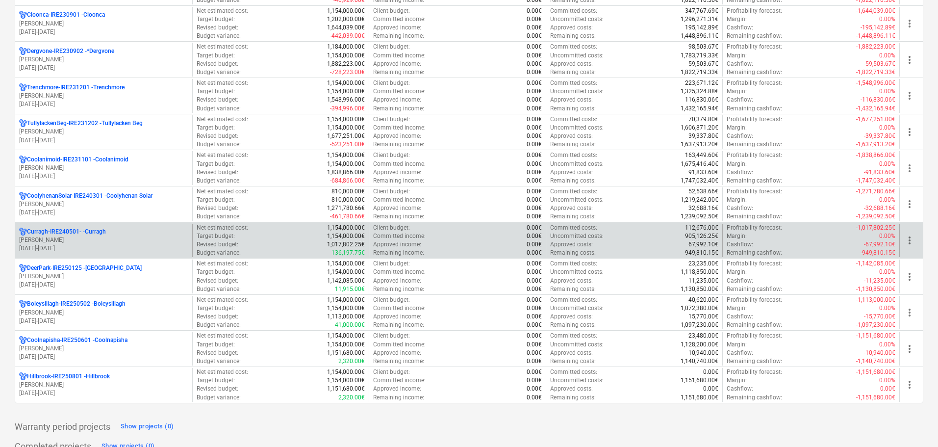
scroll to position [441, 0]
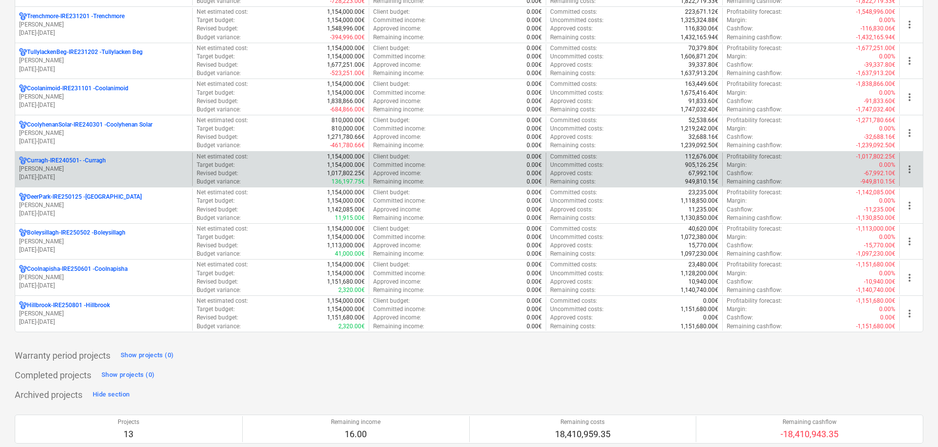
click at [53, 169] on p "[PERSON_NAME]" at bounding box center [103, 169] width 169 height 8
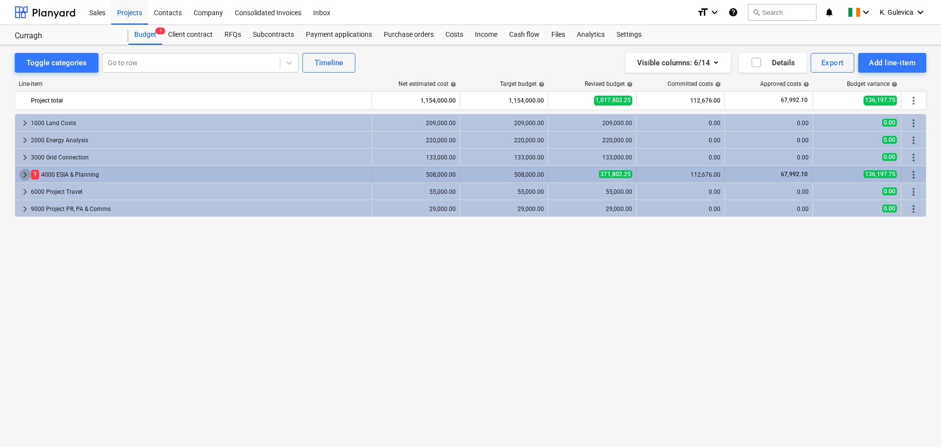
click at [24, 176] on span "keyboard_arrow_right" at bounding box center [25, 175] width 12 height 12
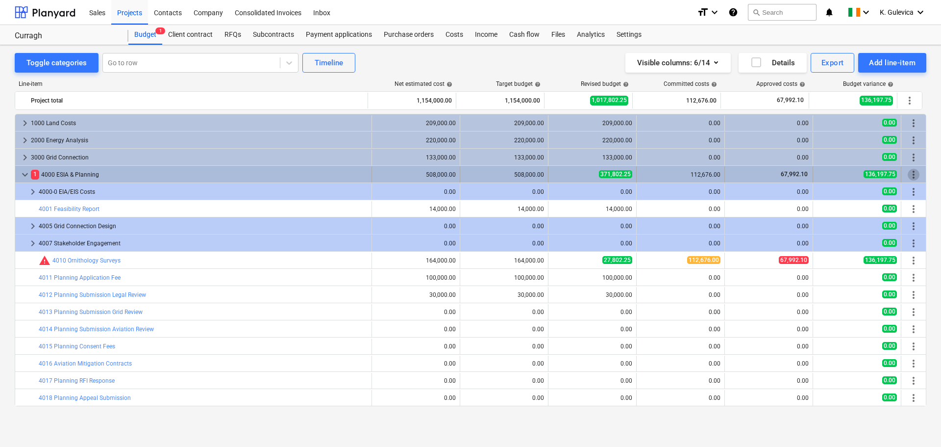
click at [912, 172] on span "more_vert" at bounding box center [914, 175] width 12 height 12
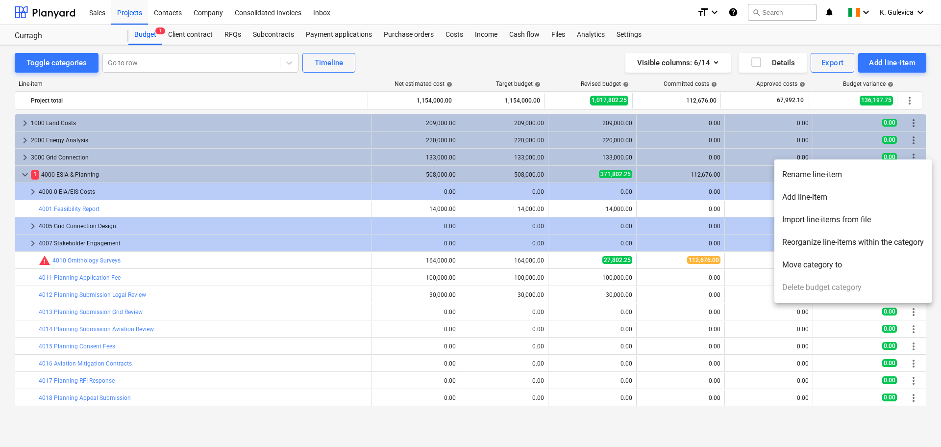
click at [819, 198] on li "Add line-item" at bounding box center [853, 197] width 157 height 23
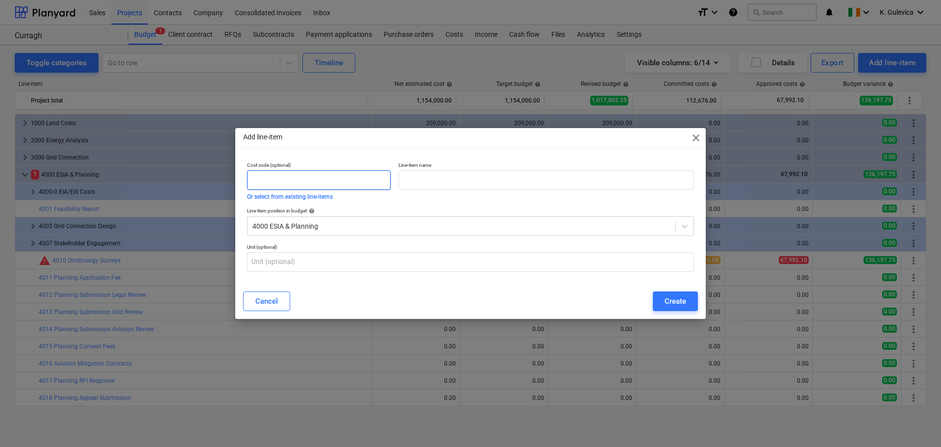
click at [271, 176] on input "text" at bounding box center [319, 180] width 144 height 20
type input "4020"
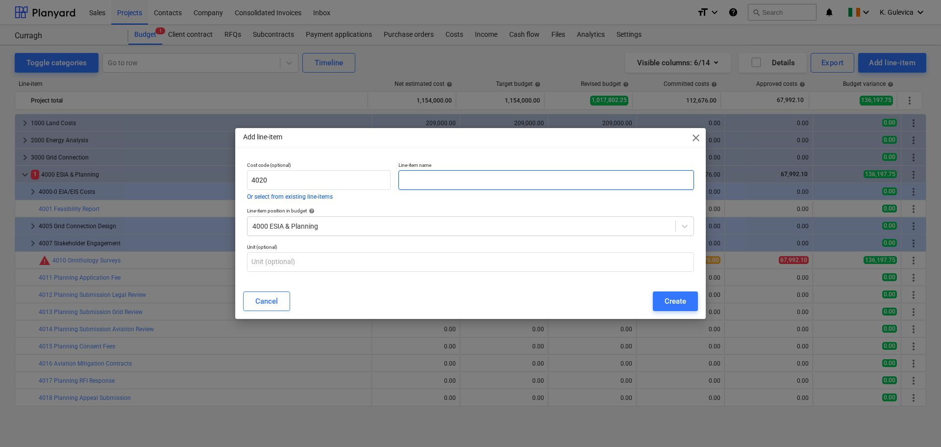
click at [415, 177] on input "text" at bounding box center [547, 180] width 296 height 20
paste input "Consultant Travel Expenses"
type input "Consultant Travel Expenses"
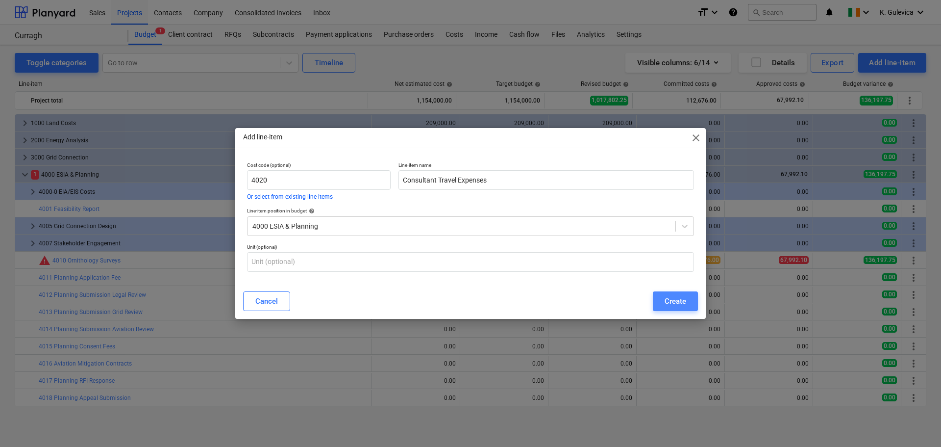
click at [676, 301] on div "Create" at bounding box center [676, 301] width 22 height 13
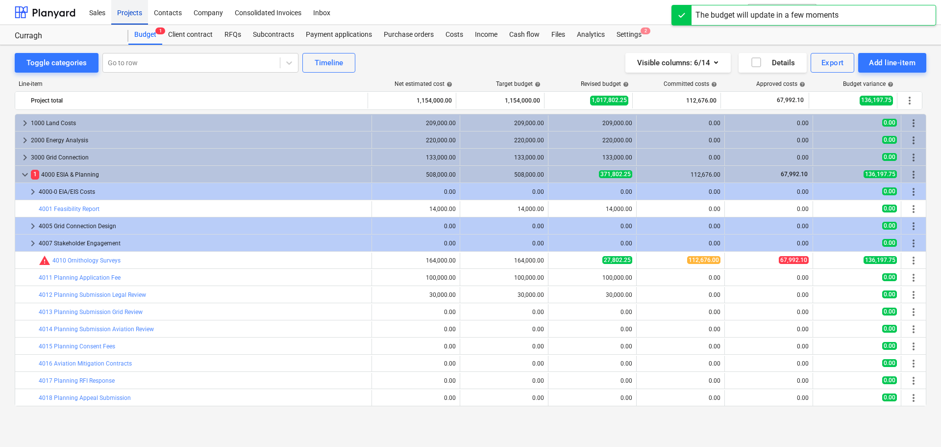
click at [128, 9] on div "Projects" at bounding box center [129, 12] width 37 height 25
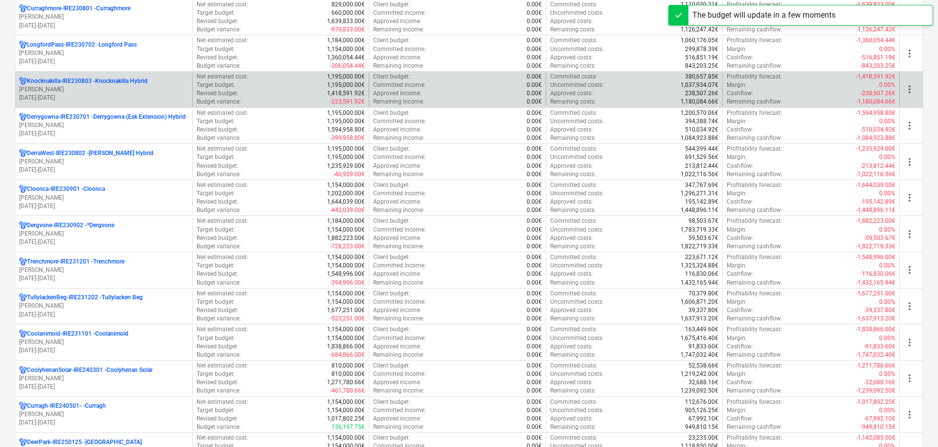
scroll to position [392, 0]
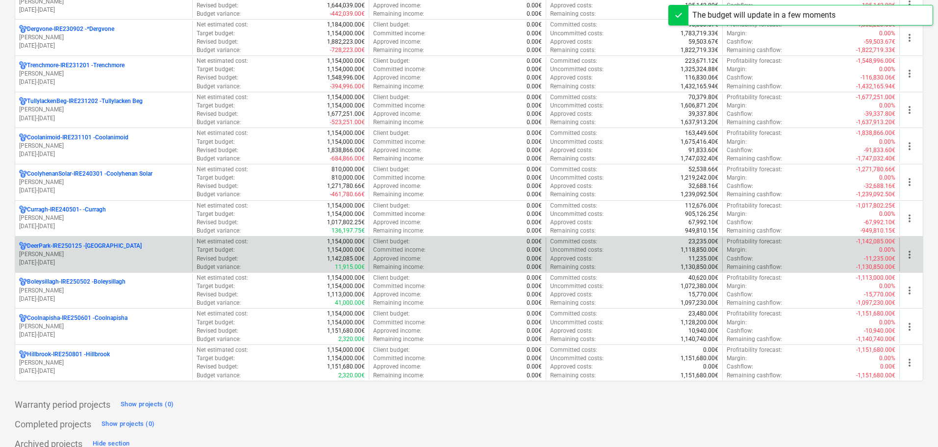
click at [58, 257] on p "[PERSON_NAME]" at bounding box center [103, 254] width 169 height 8
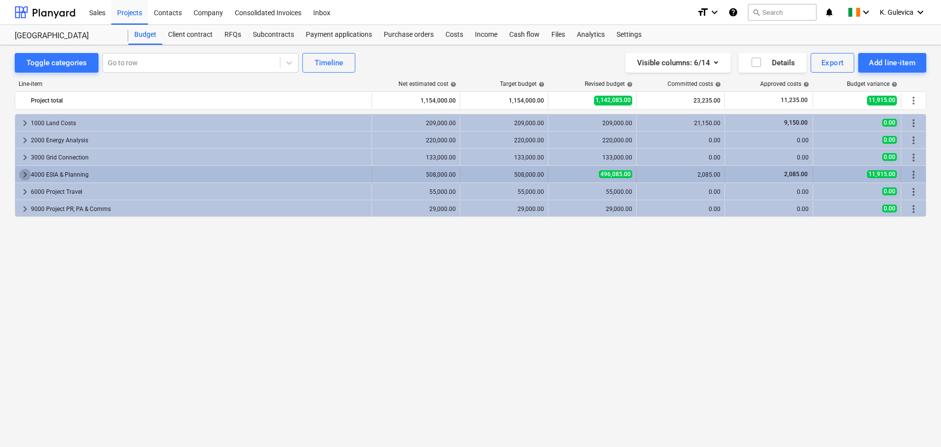
click at [23, 175] on span "keyboard_arrow_right" at bounding box center [25, 175] width 12 height 12
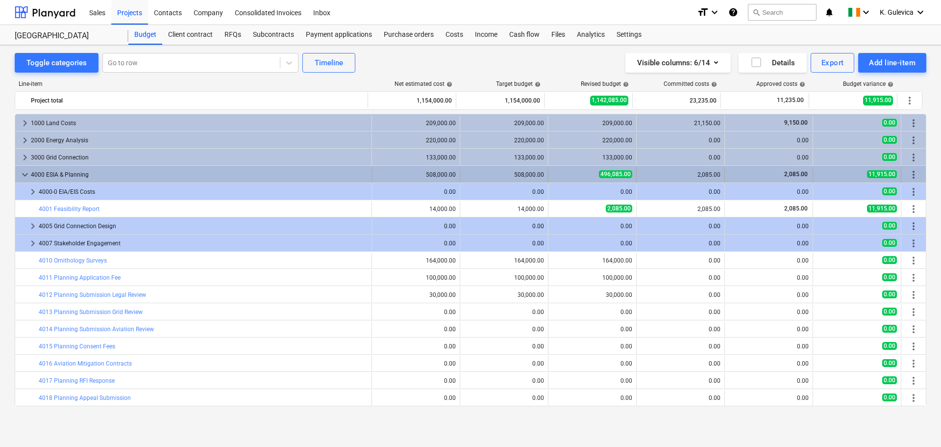
click at [908, 174] on span "more_vert" at bounding box center [914, 175] width 12 height 12
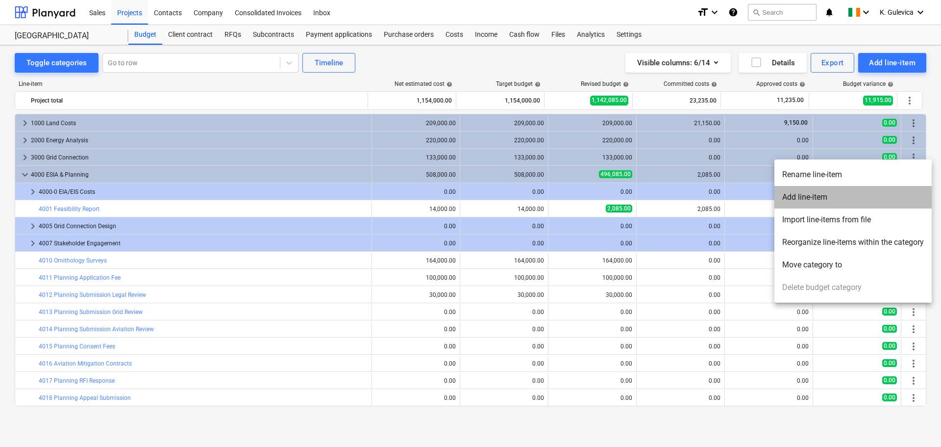
click at [800, 195] on li "Add line-item" at bounding box center [853, 197] width 157 height 23
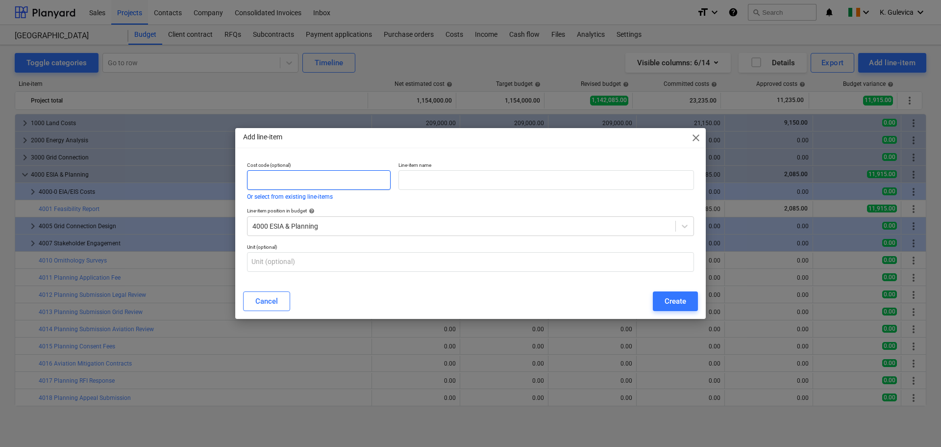
click at [256, 181] on input "text" at bounding box center [319, 180] width 144 height 20
type input "4020"
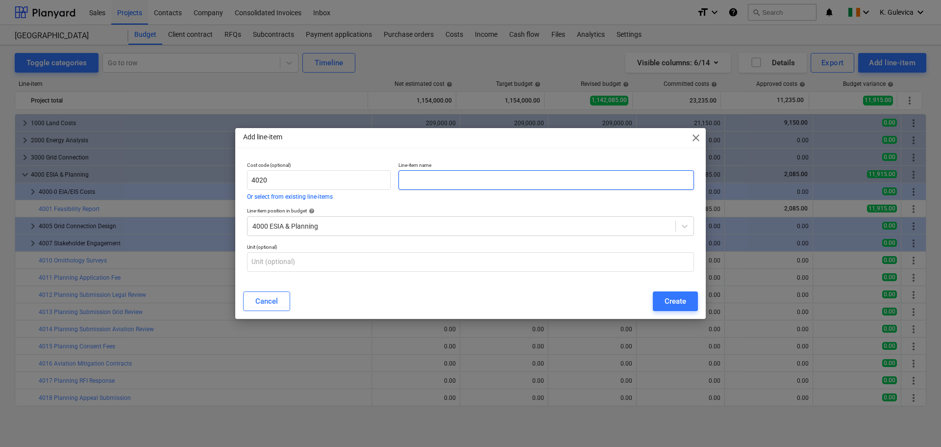
click at [413, 184] on input "text" at bounding box center [547, 180] width 296 height 20
paste input "Consultant Travel Expenses"
type input "Consultant Travel Expenses"
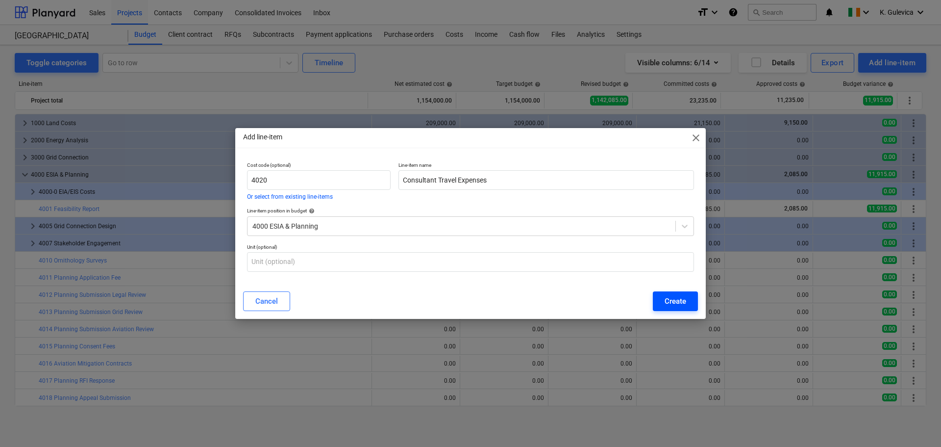
click at [678, 297] on div "Create" at bounding box center [676, 301] width 22 height 13
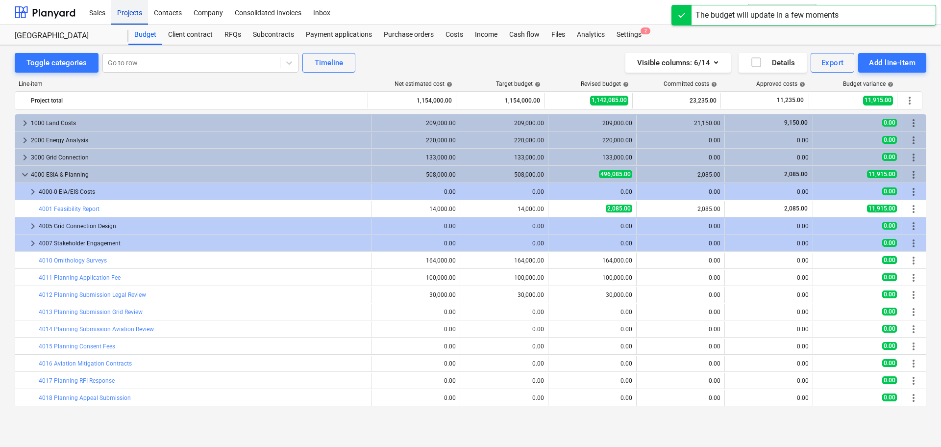
click at [128, 6] on div "Projects" at bounding box center [129, 12] width 37 height 25
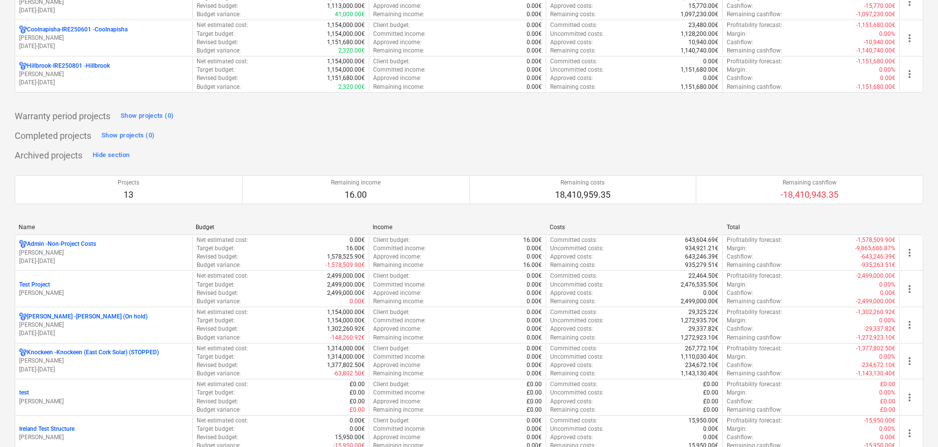
scroll to position [565, 0]
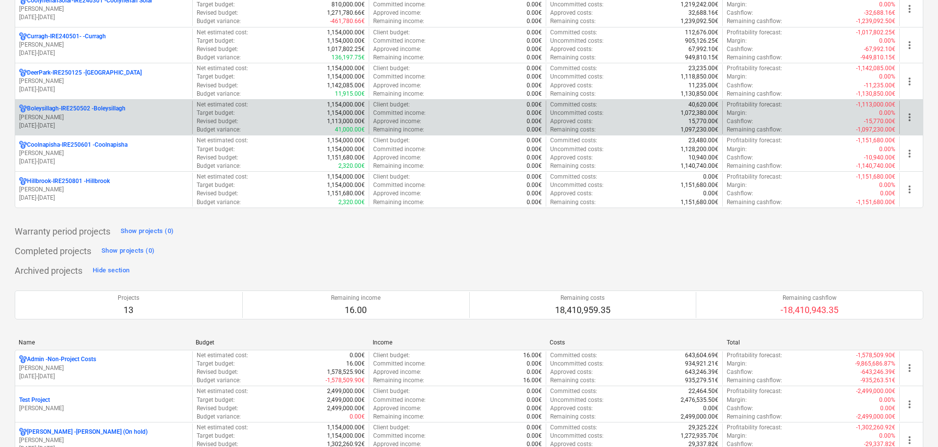
click at [76, 116] on p "[PERSON_NAME]" at bounding box center [103, 117] width 169 height 8
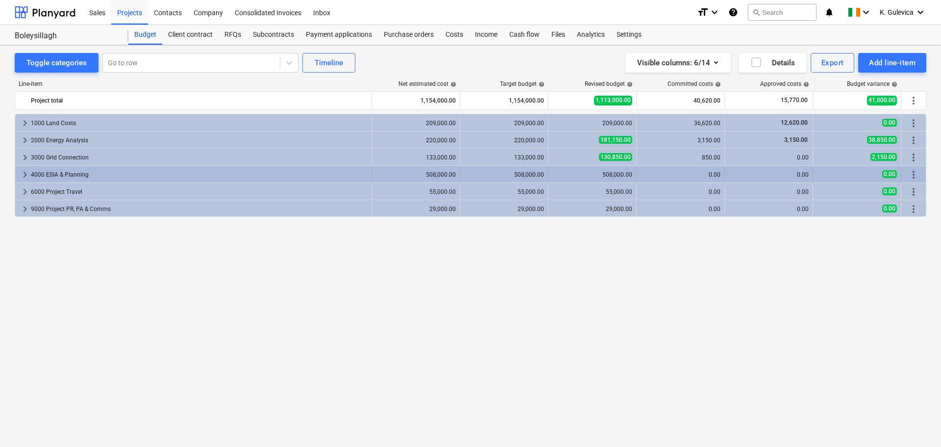
click at [26, 171] on span "keyboard_arrow_right" at bounding box center [25, 175] width 12 height 12
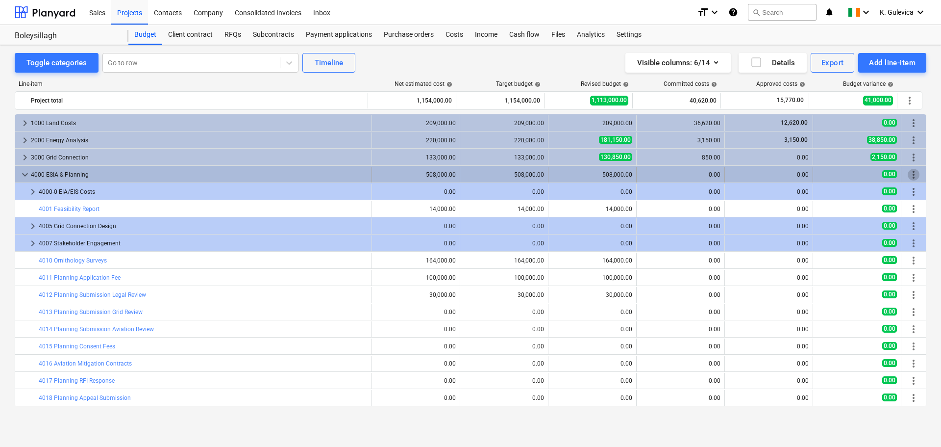
click at [912, 175] on span "more_vert" at bounding box center [914, 175] width 12 height 12
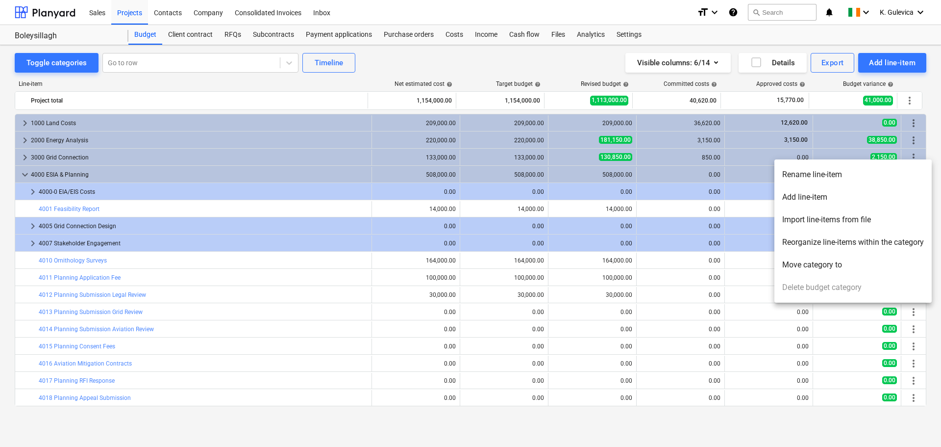
click at [832, 200] on li "Add line-item" at bounding box center [853, 197] width 157 height 23
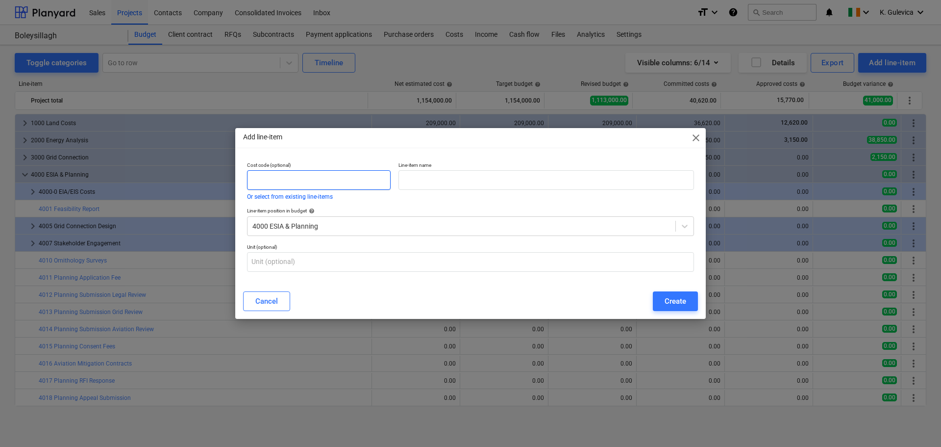
click at [270, 179] on input "text" at bounding box center [319, 180] width 144 height 20
type input "4020"
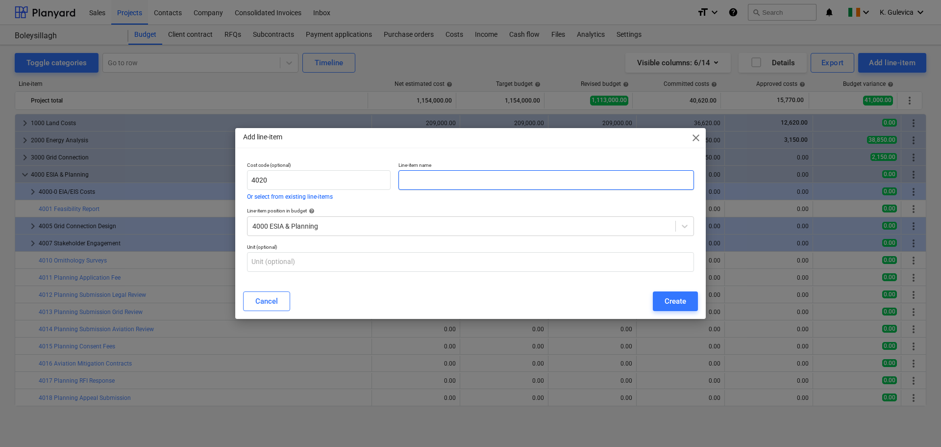
click at [454, 177] on input "text" at bounding box center [547, 180] width 296 height 20
paste input "Consultant Travel Expenses"
type input "Consultant Travel Expenses"
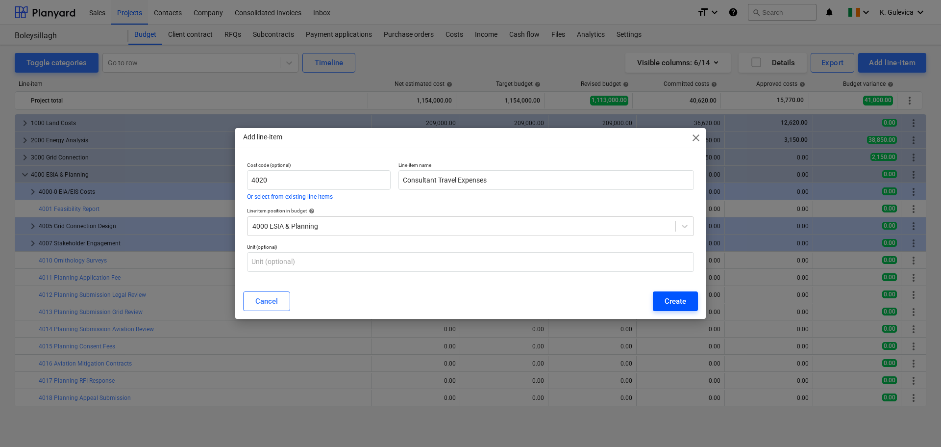
click at [672, 298] on div "Create" at bounding box center [676, 301] width 22 height 13
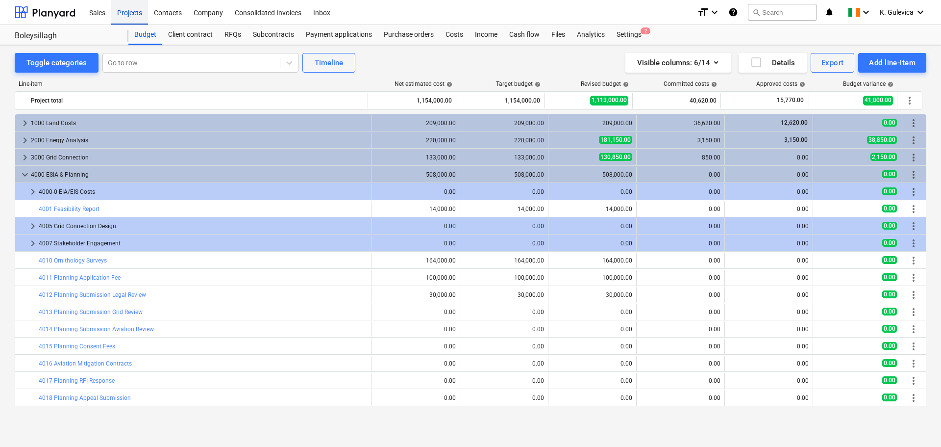
click at [123, 8] on div "Projects" at bounding box center [129, 12] width 37 height 25
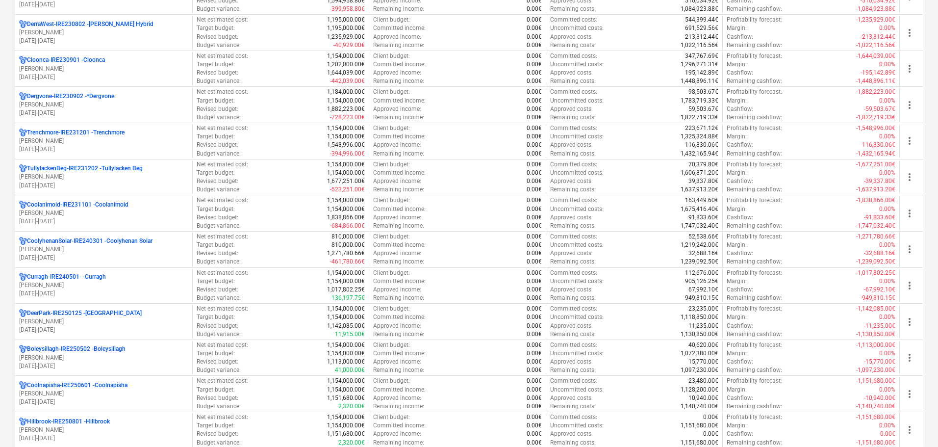
scroll to position [539, 0]
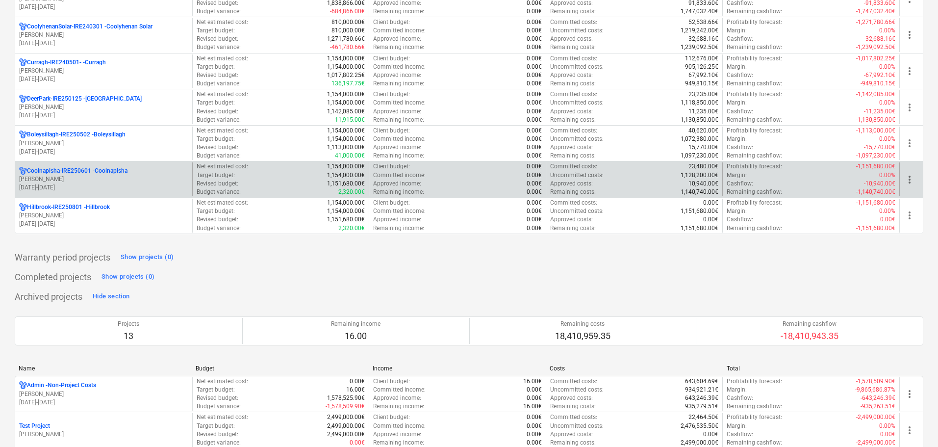
click at [62, 175] on p "[PERSON_NAME]" at bounding box center [103, 179] width 169 height 8
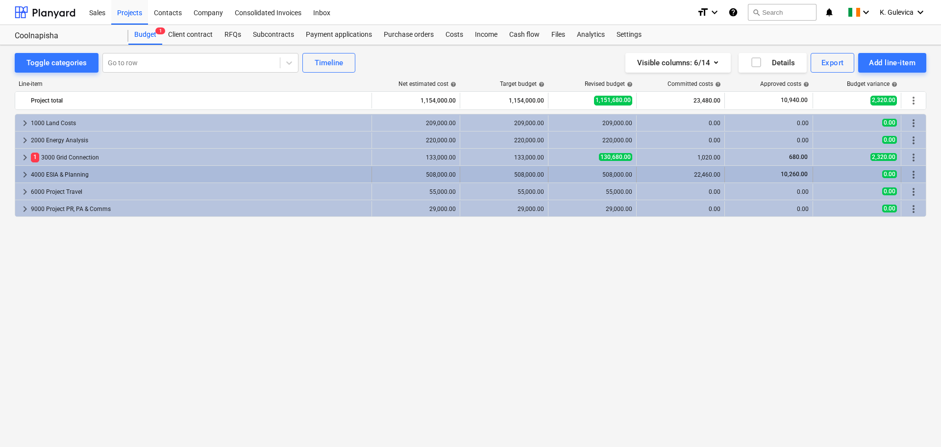
click at [22, 172] on span "keyboard_arrow_right" at bounding box center [25, 175] width 12 height 12
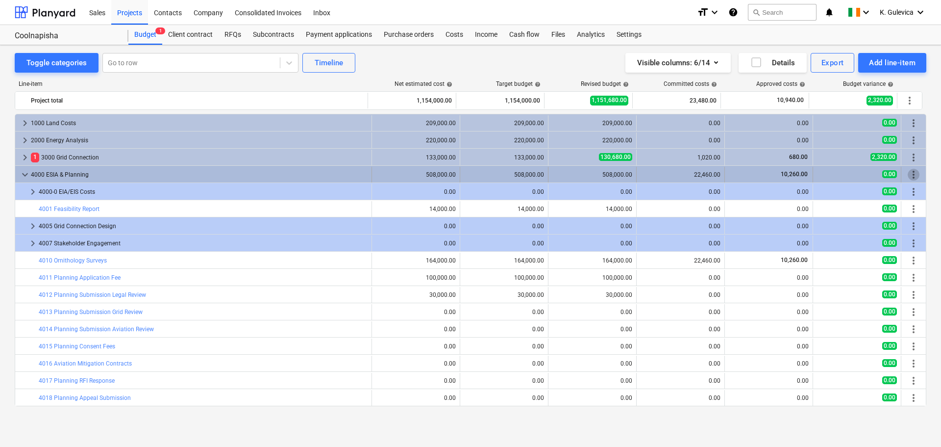
click at [911, 174] on span "more_vert" at bounding box center [914, 175] width 12 height 12
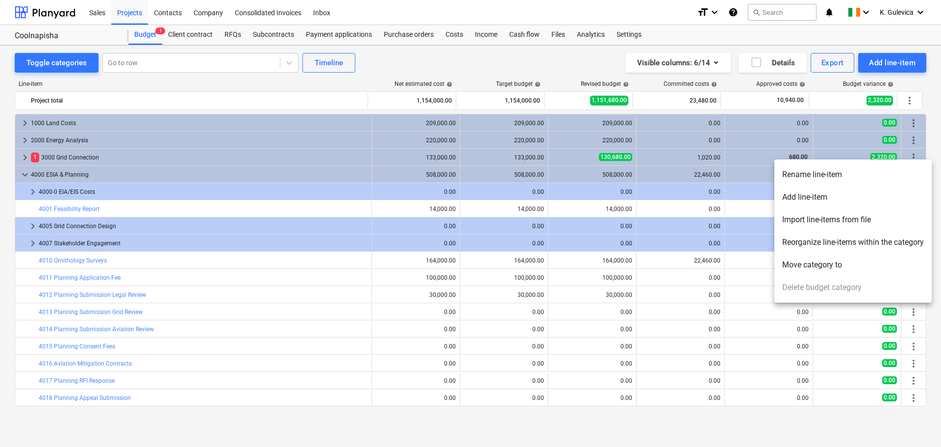
click at [826, 194] on li "Add line-item" at bounding box center [853, 197] width 157 height 23
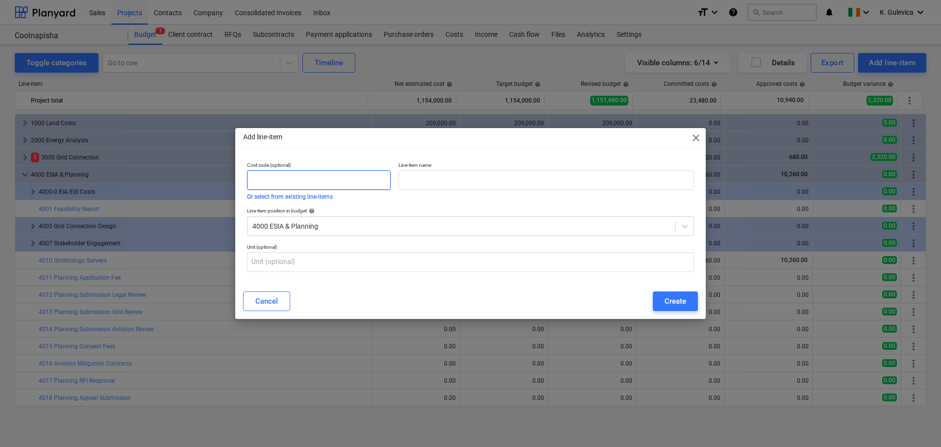
click at [332, 175] on input "text" at bounding box center [319, 180] width 144 height 20
type input "4020"
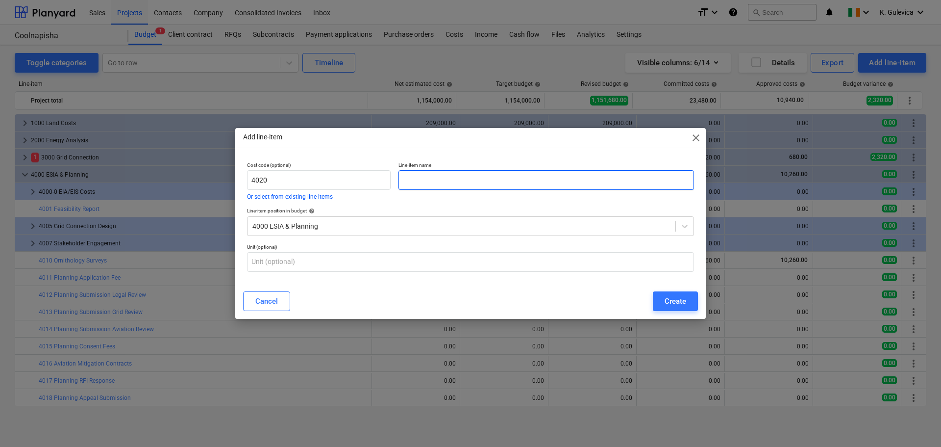
click at [455, 178] on input "text" at bounding box center [547, 180] width 296 height 20
paste input "Consultant Travel Expenses"
type input "Consultant Travel Expenses"
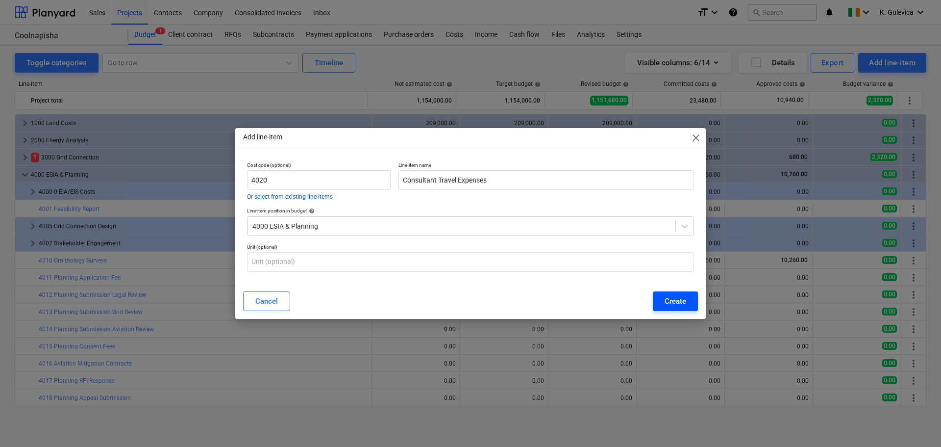
click at [673, 293] on button "Create" at bounding box center [675, 301] width 45 height 20
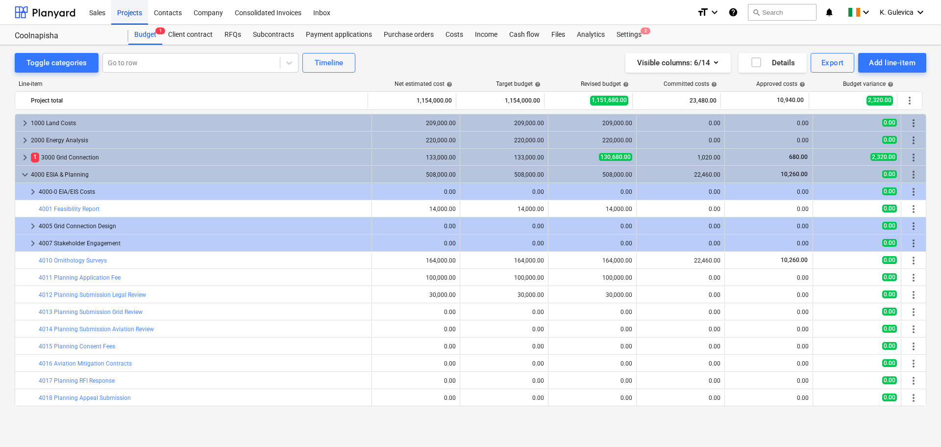
click at [128, 8] on div "Projects" at bounding box center [129, 12] width 37 height 25
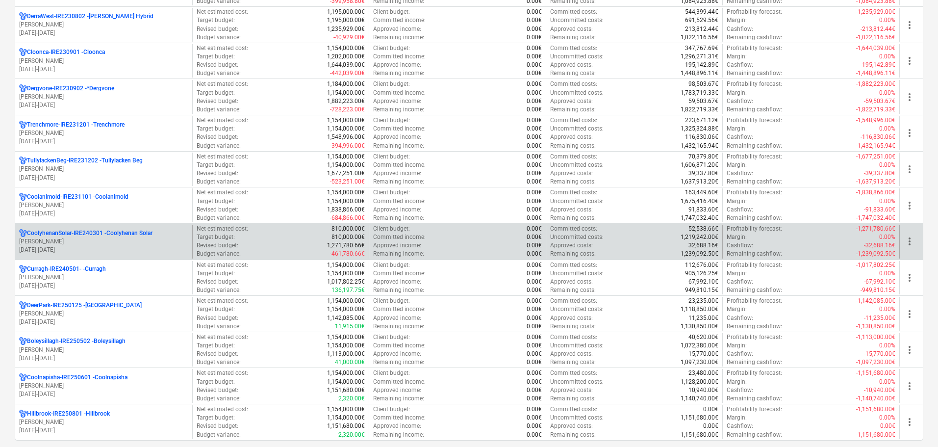
scroll to position [392, 0]
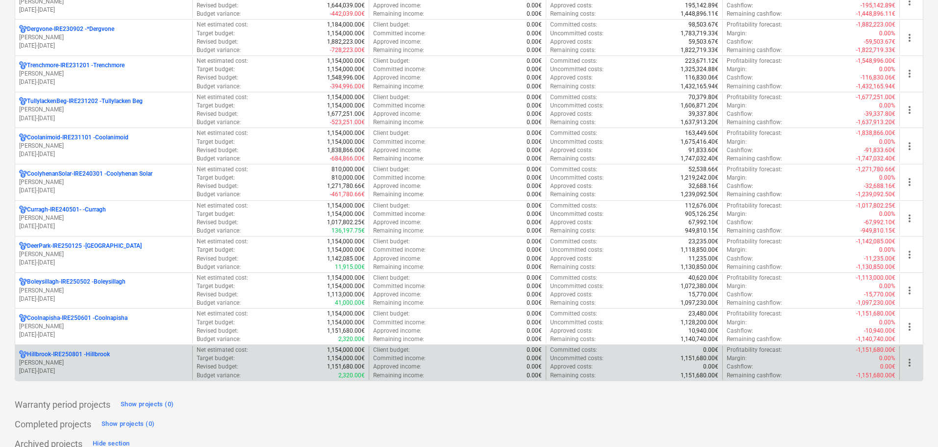
click at [60, 361] on p "[PERSON_NAME]" at bounding box center [103, 362] width 169 height 8
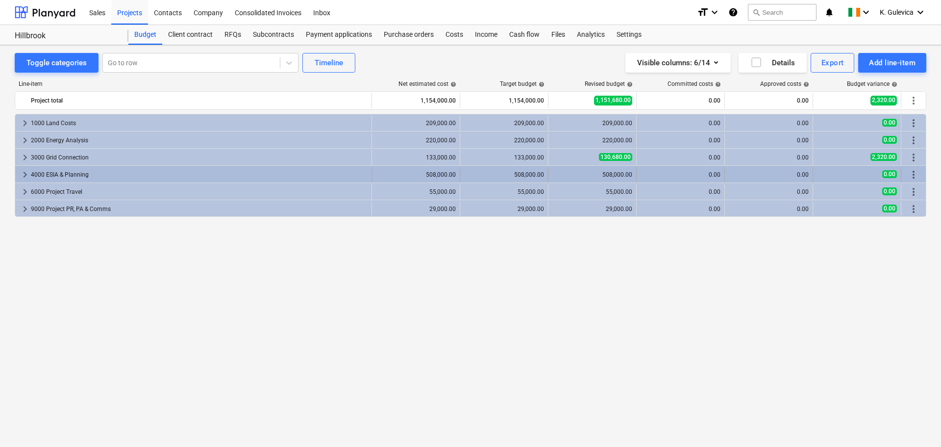
click at [21, 171] on span "keyboard_arrow_right" at bounding box center [25, 175] width 12 height 12
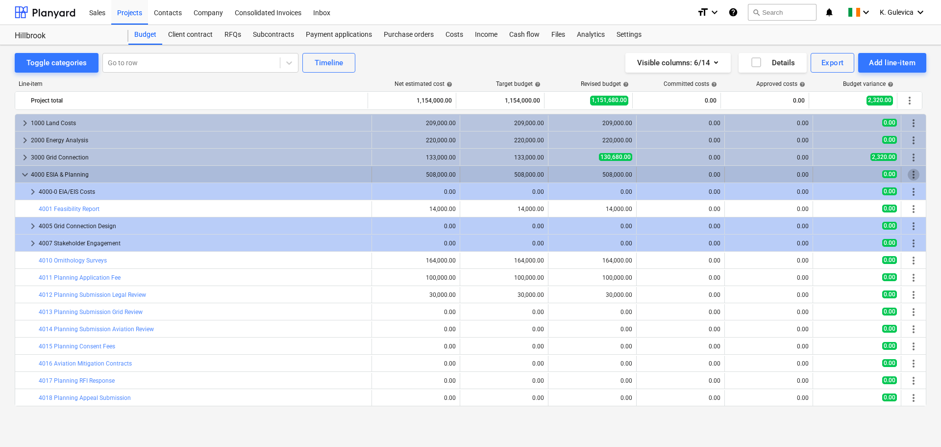
click at [908, 172] on span "more_vert" at bounding box center [914, 175] width 12 height 12
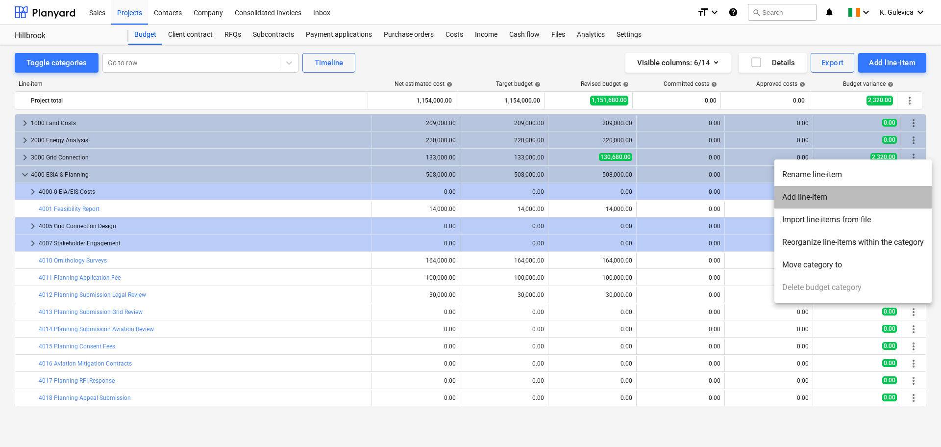
click at [808, 196] on li "Add line-item" at bounding box center [853, 197] width 157 height 23
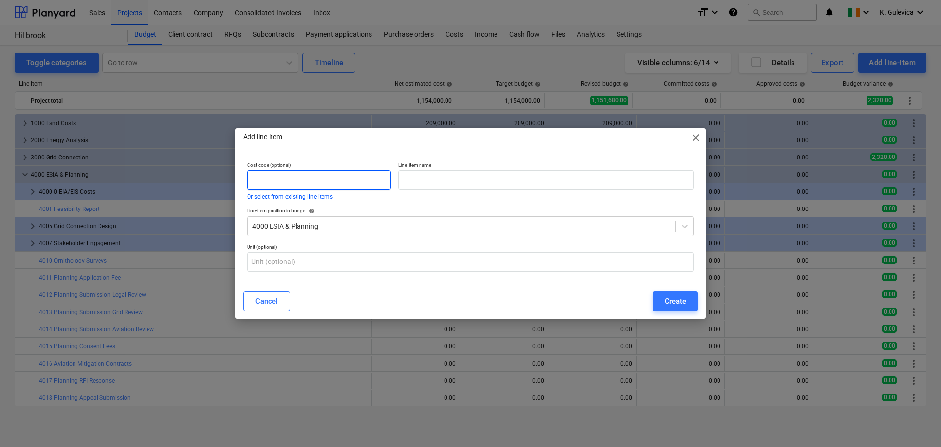
click at [321, 175] on input "text" at bounding box center [319, 180] width 144 height 20
type input "4020"
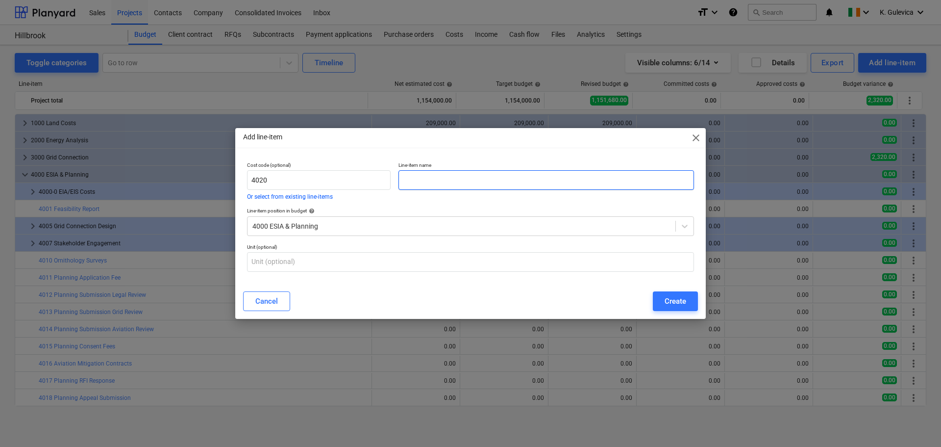
click at [411, 180] on input "text" at bounding box center [547, 180] width 296 height 20
paste input "Consultant Travel Expenses"
type input "Consultant Travel Expenses"
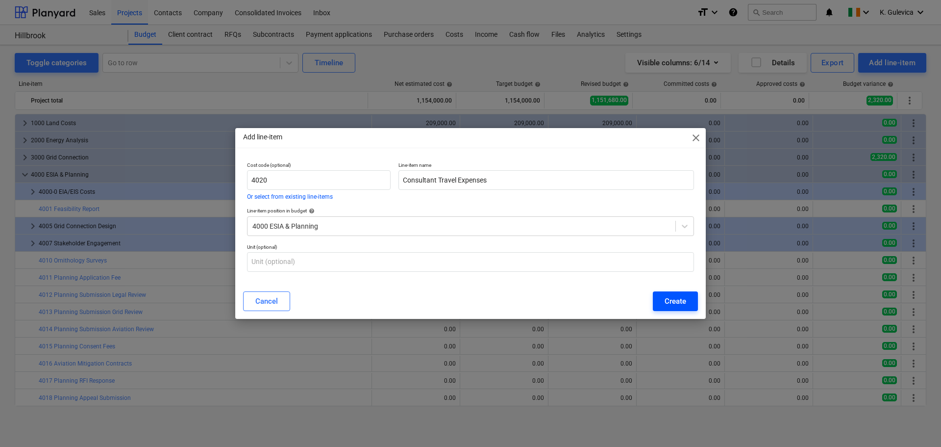
click at [662, 299] on button "Create" at bounding box center [675, 301] width 45 height 20
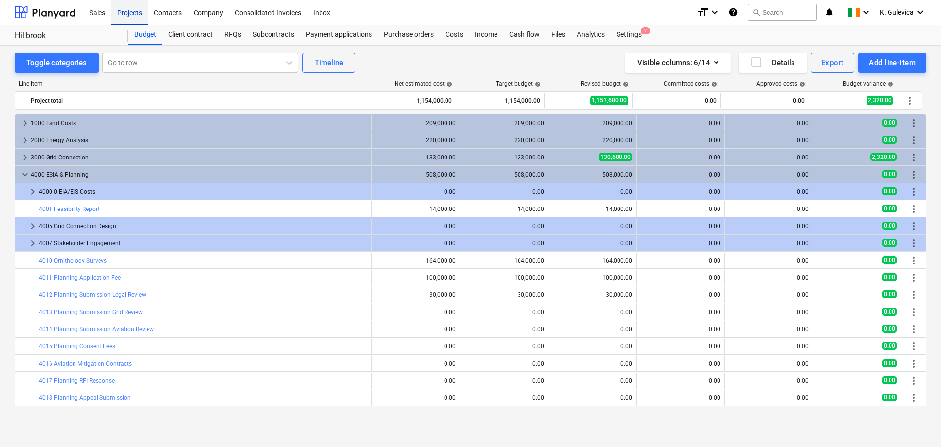
click at [131, 13] on div "Projects" at bounding box center [129, 12] width 37 height 25
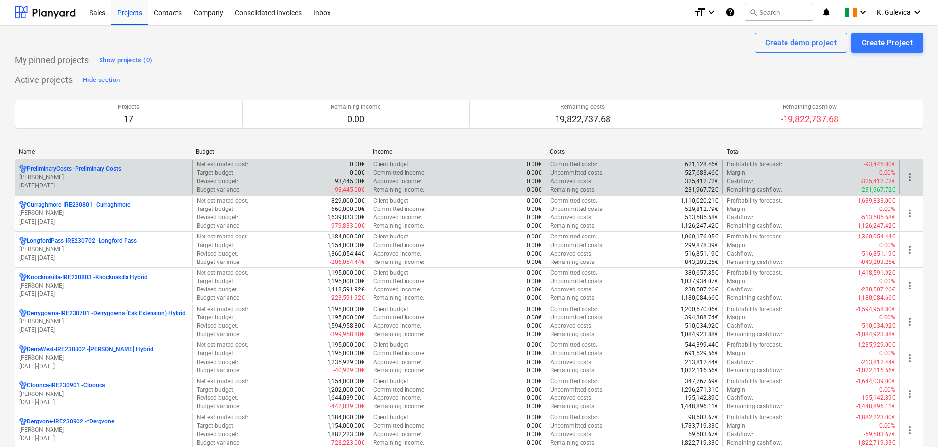
click at [126, 166] on div "PreliminaryCosts - Preliminary Costs" at bounding box center [103, 169] width 169 height 8
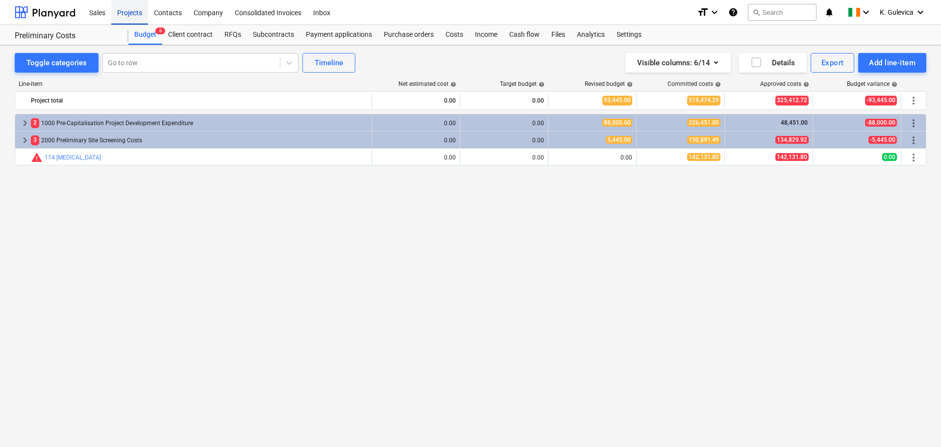
click at [129, 9] on div "Projects" at bounding box center [129, 12] width 37 height 25
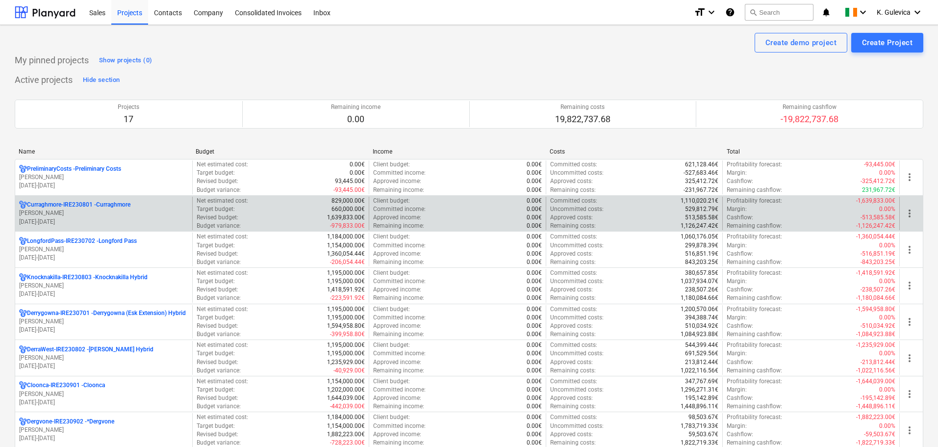
click at [68, 213] on p "[PERSON_NAME]" at bounding box center [103, 213] width 169 height 8
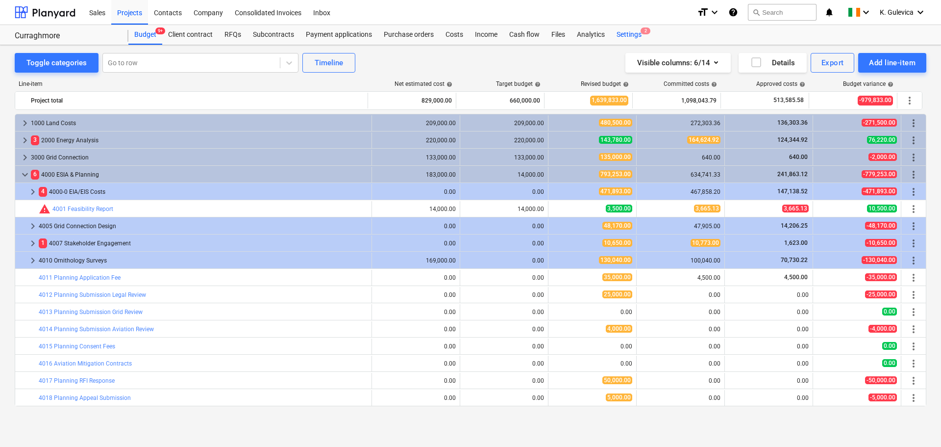
click at [637, 34] on div "Settings 2" at bounding box center [629, 35] width 37 height 20
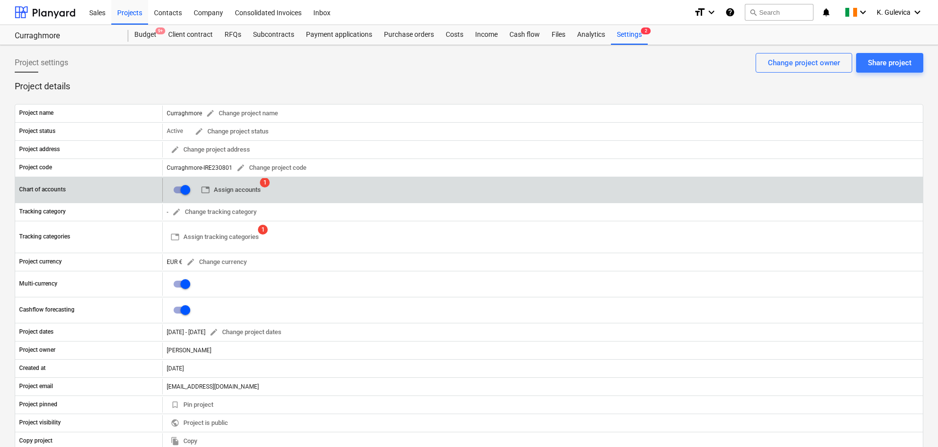
click at [243, 191] on span "table Assign accounts" at bounding box center [231, 189] width 60 height 11
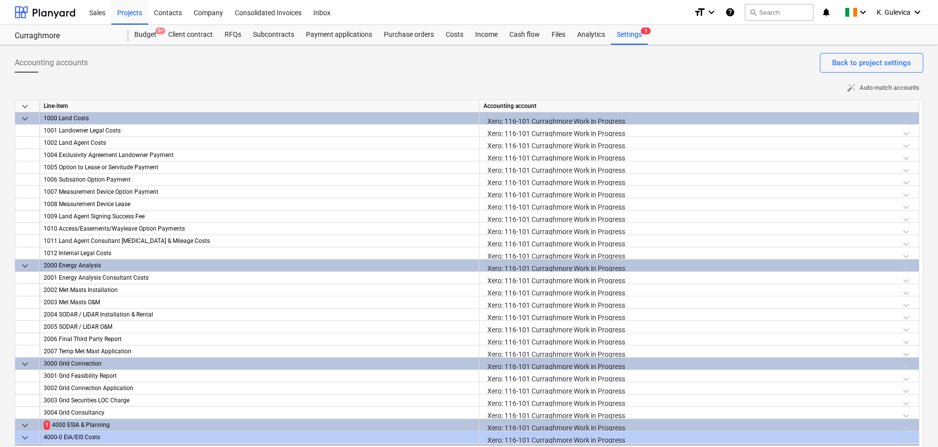
scroll to position [18, 0]
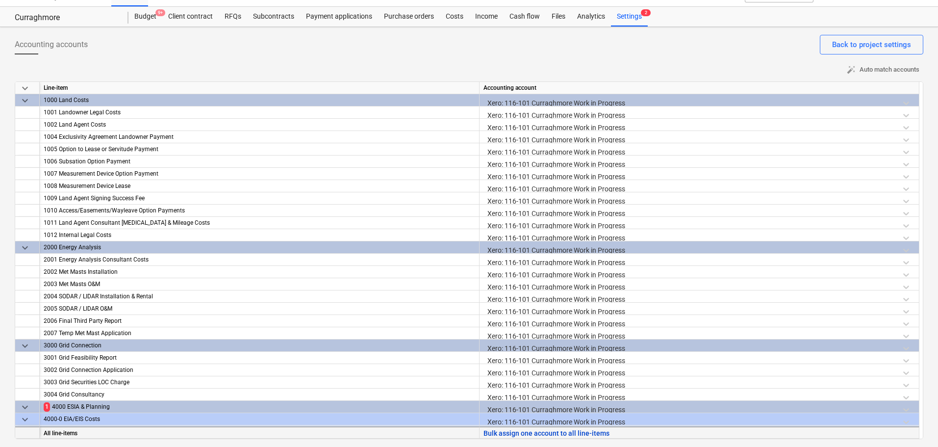
click at [511, 430] on button "Bulk assign one account to all line-items" at bounding box center [546, 433] width 126 height 12
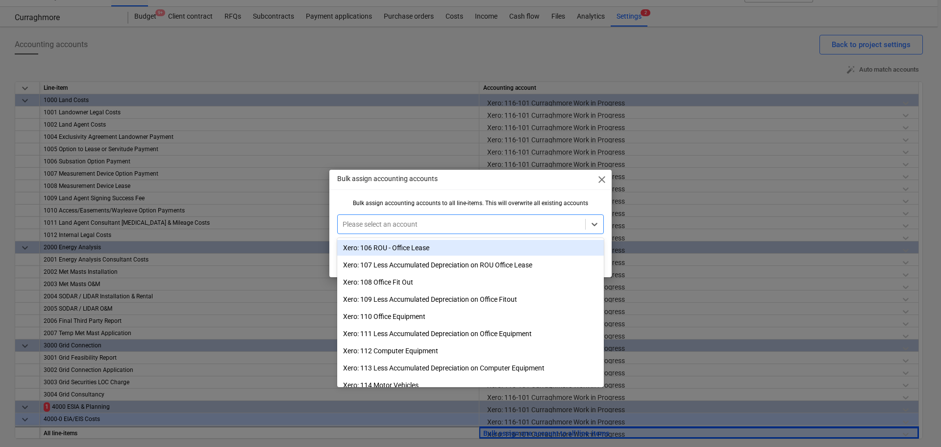
click at [409, 222] on div at bounding box center [462, 224] width 238 height 10
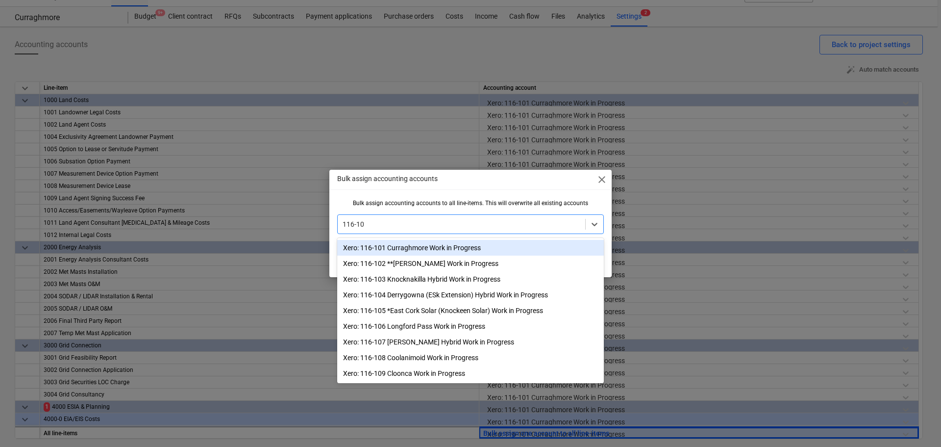
type input "116-101"
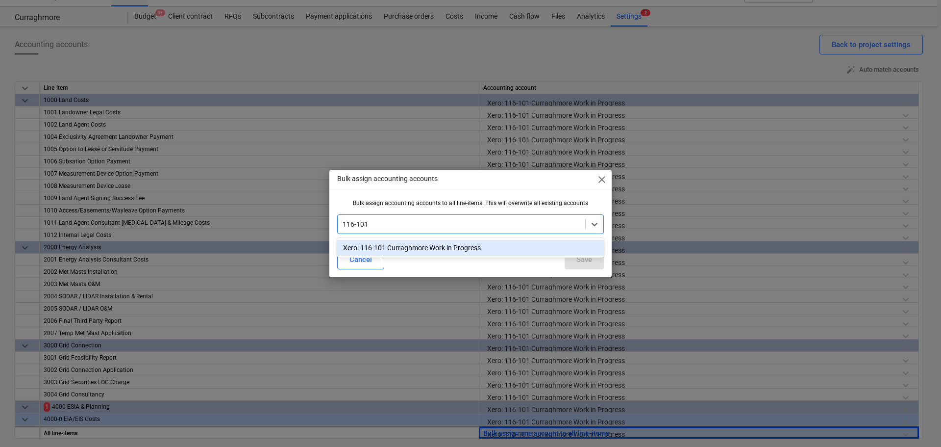
click at [544, 245] on div "Xero: 116-101 Curraghmore Work in Progress" at bounding box center [470, 248] width 267 height 16
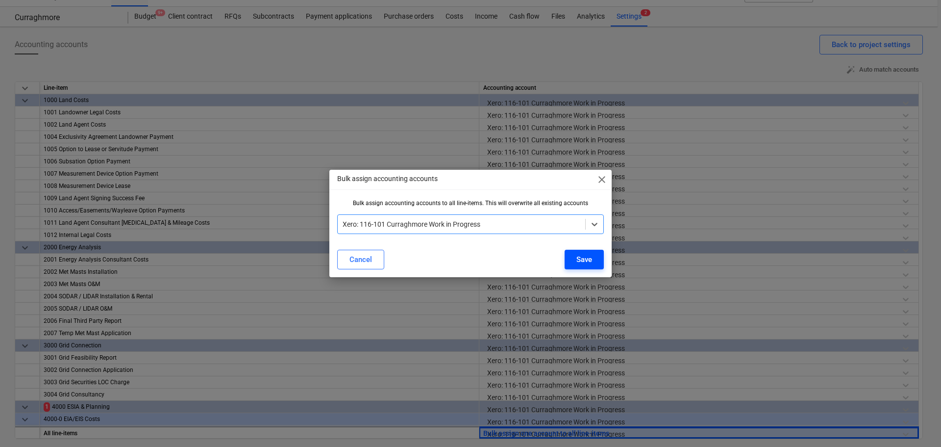
drag, startPoint x: 579, startPoint y: 263, endPoint x: 583, endPoint y: 257, distance: 6.8
click at [580, 262] on div "Save" at bounding box center [584, 259] width 16 height 13
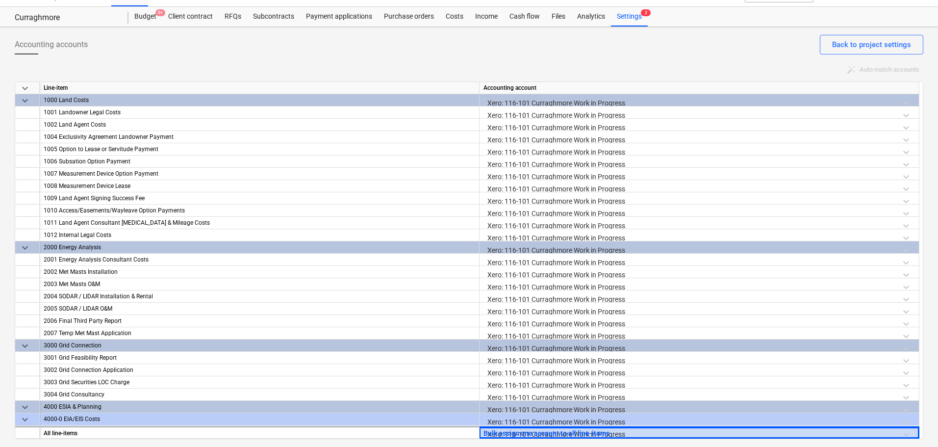
click at [629, 16] on div "Settings 2" at bounding box center [629, 17] width 37 height 20
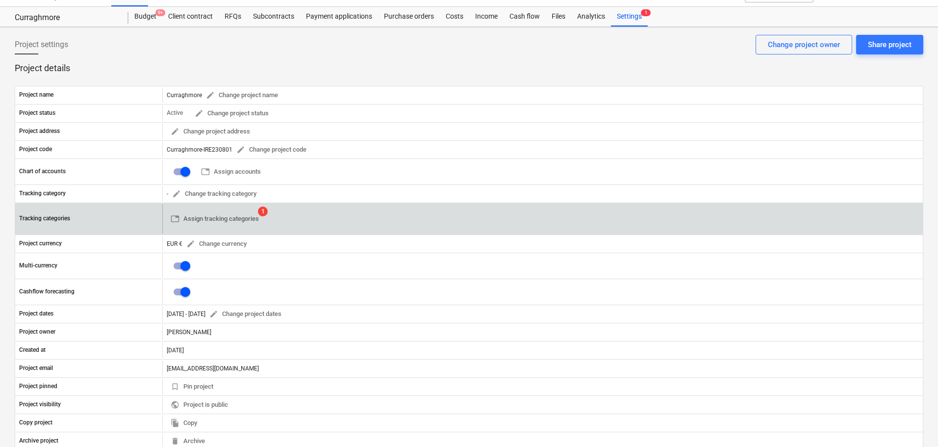
click at [214, 226] on div "table Assign tracking categories 1" at bounding box center [215, 218] width 96 height 29
click at [217, 220] on span "table Assign tracking categories" at bounding box center [215, 218] width 88 height 11
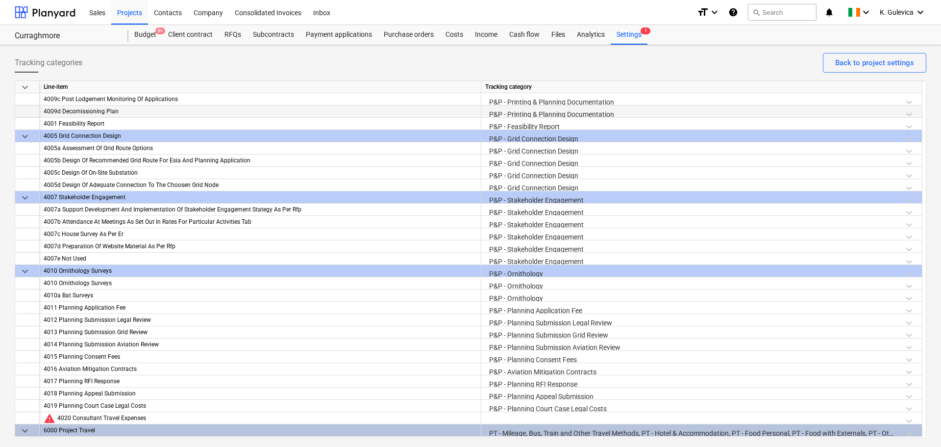
scroll to position [1225, 0]
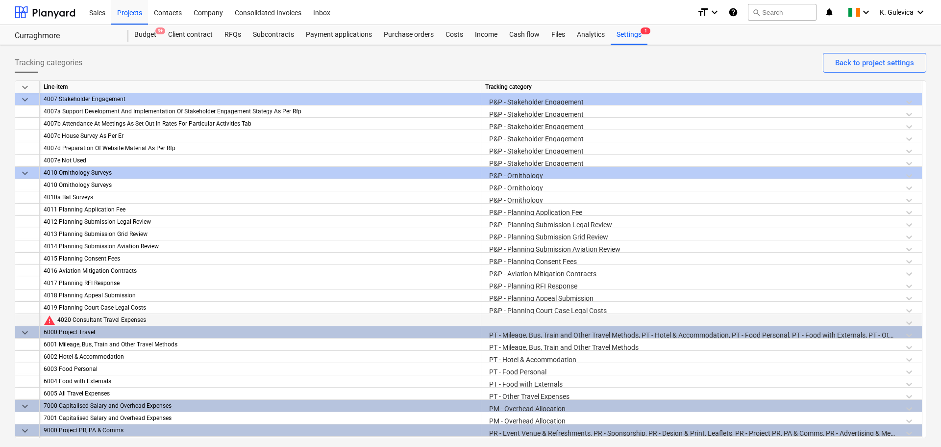
click at [535, 317] on div at bounding box center [701, 322] width 433 height 17
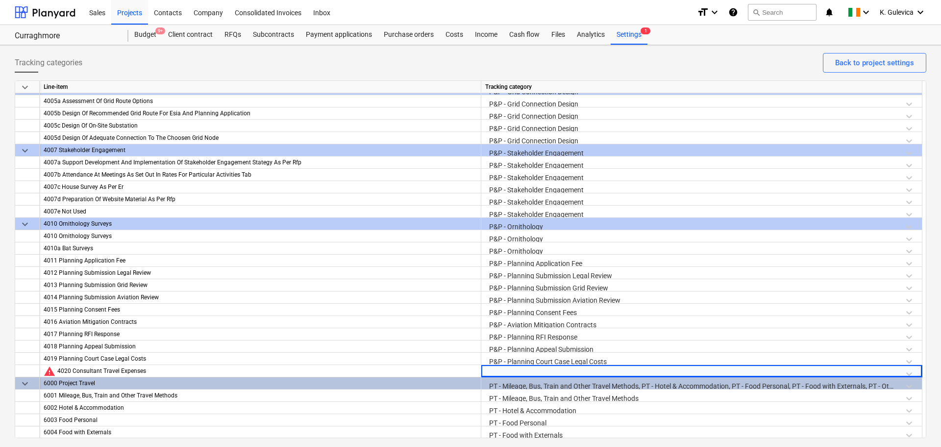
scroll to position [1176, 0]
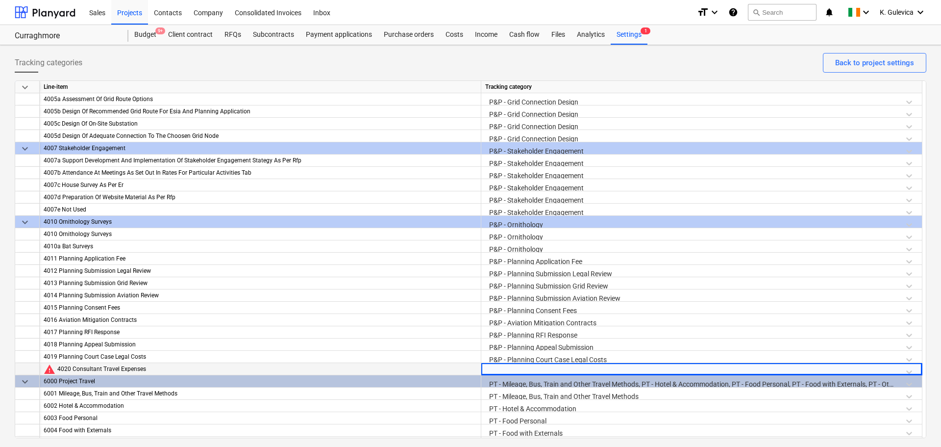
click at [519, 368] on div at bounding box center [701, 371] width 433 height 17
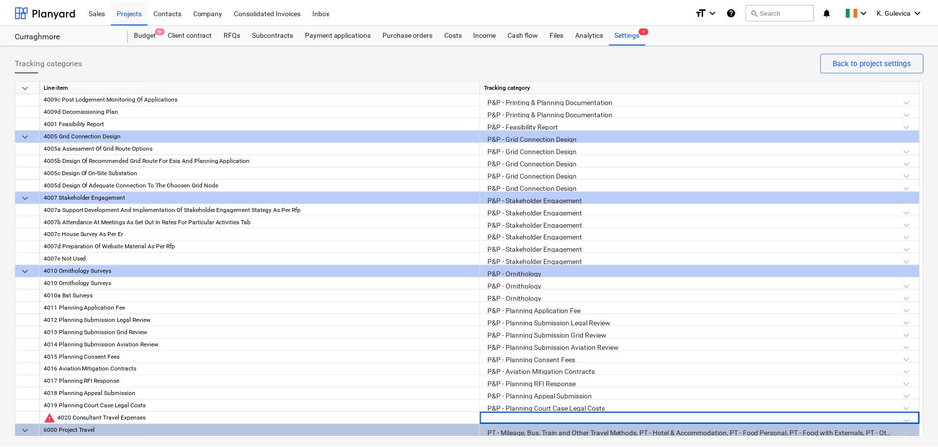
scroll to position [1286, 0]
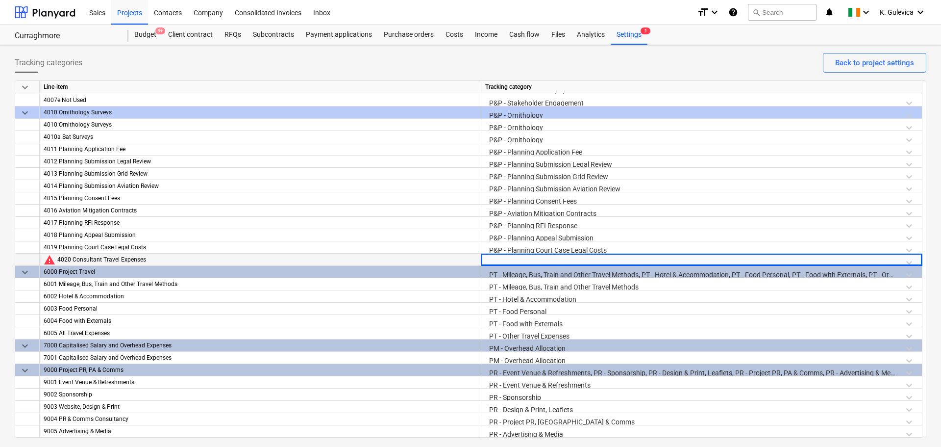
click at [572, 257] on div at bounding box center [701, 261] width 433 height 17
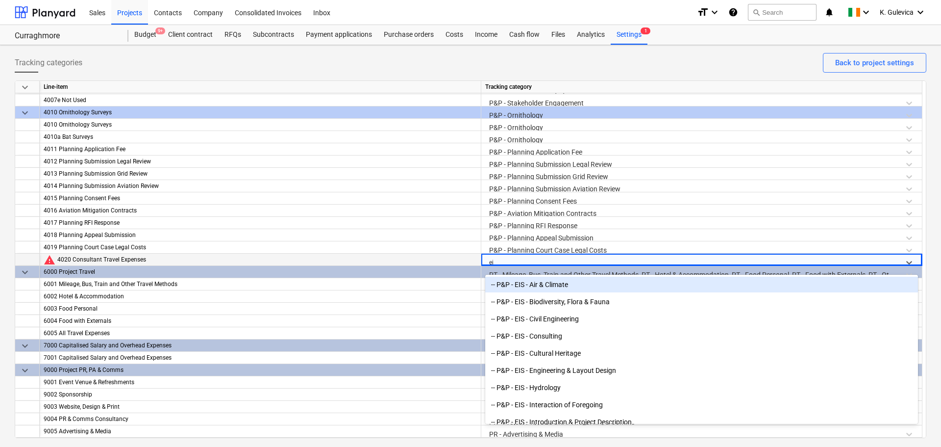
type input "eia"
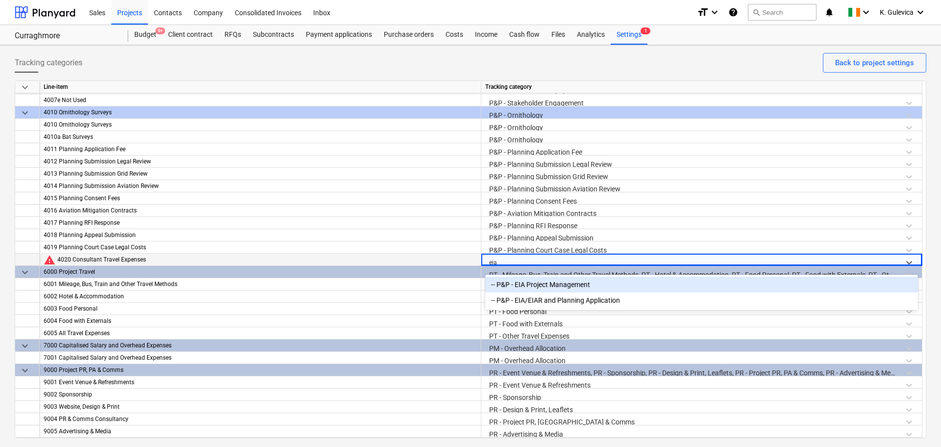
click at [571, 287] on div "-- P&P - EIA Project Management" at bounding box center [701, 284] width 433 height 16
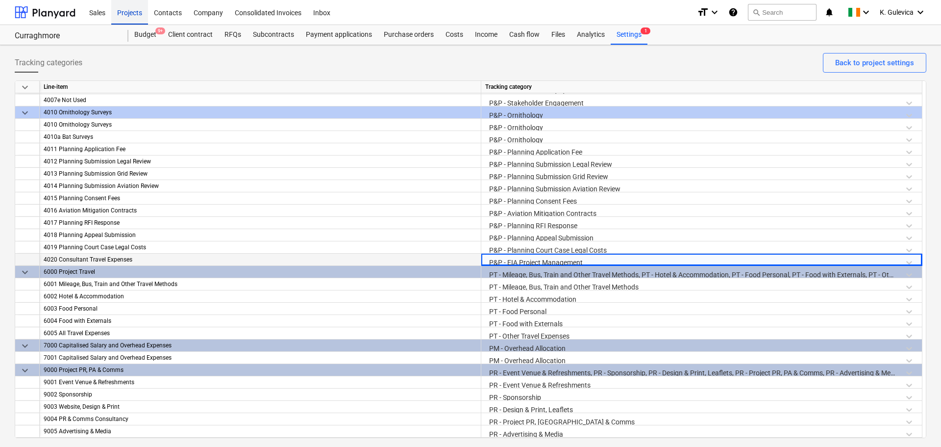
click at [126, 15] on div "Projects" at bounding box center [129, 12] width 37 height 25
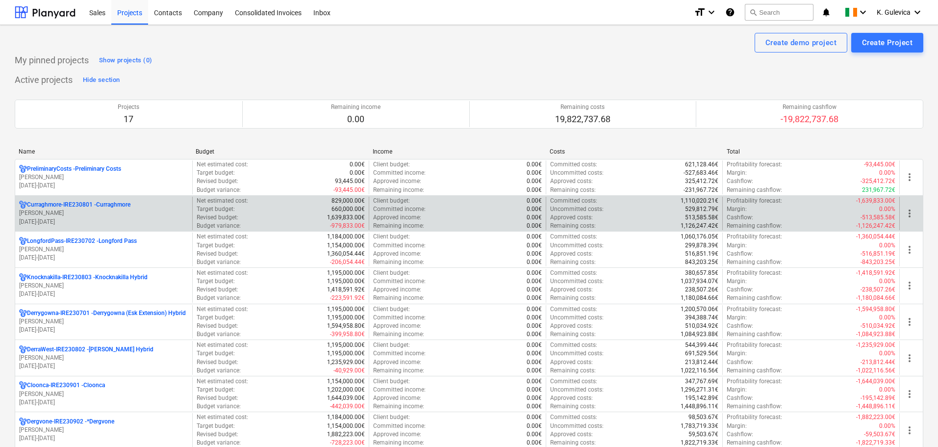
click at [62, 219] on p "[DATE] - [DATE]" at bounding box center [103, 222] width 169 height 8
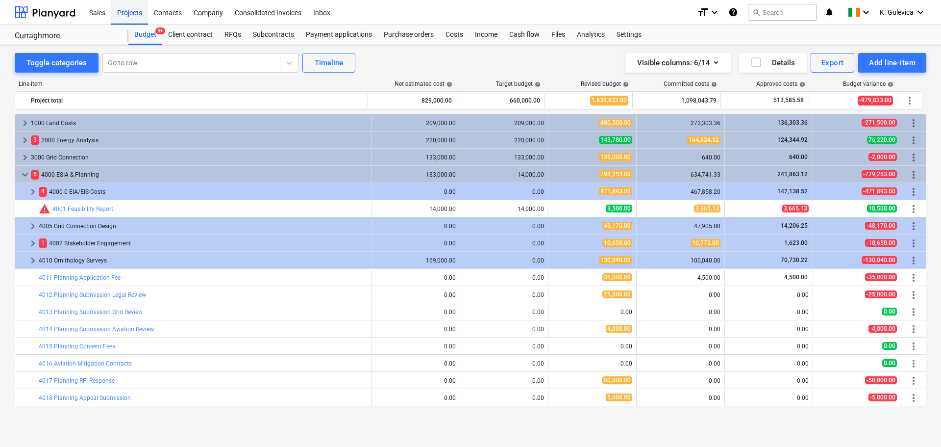
click at [121, 13] on div "Projects" at bounding box center [129, 12] width 37 height 25
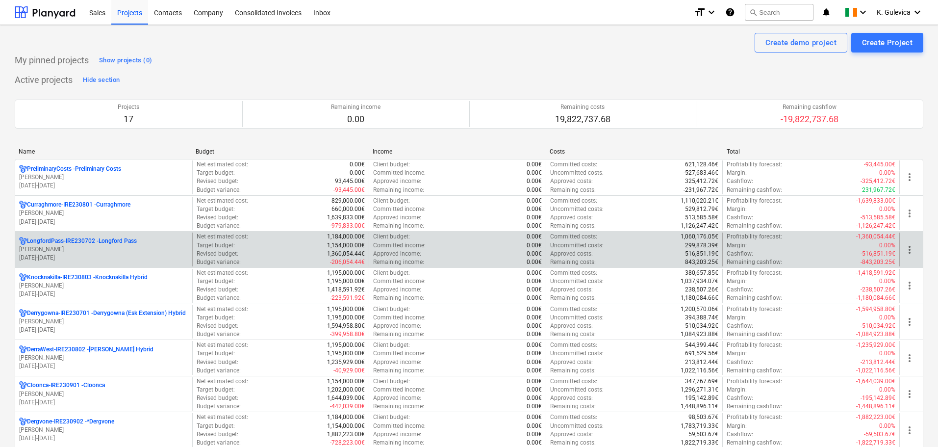
click at [81, 250] on p "[PERSON_NAME]" at bounding box center [103, 249] width 169 height 8
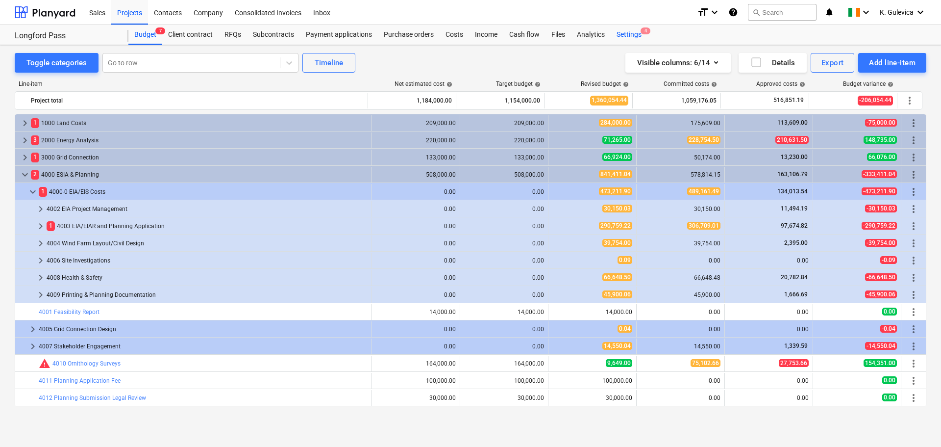
click at [634, 37] on div "Settings 4" at bounding box center [629, 35] width 37 height 20
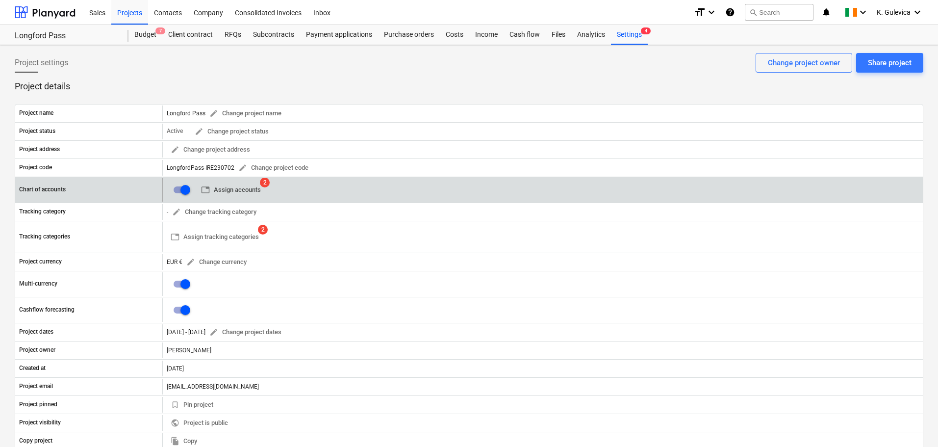
click at [241, 189] on span "table Assign accounts" at bounding box center [231, 189] width 60 height 11
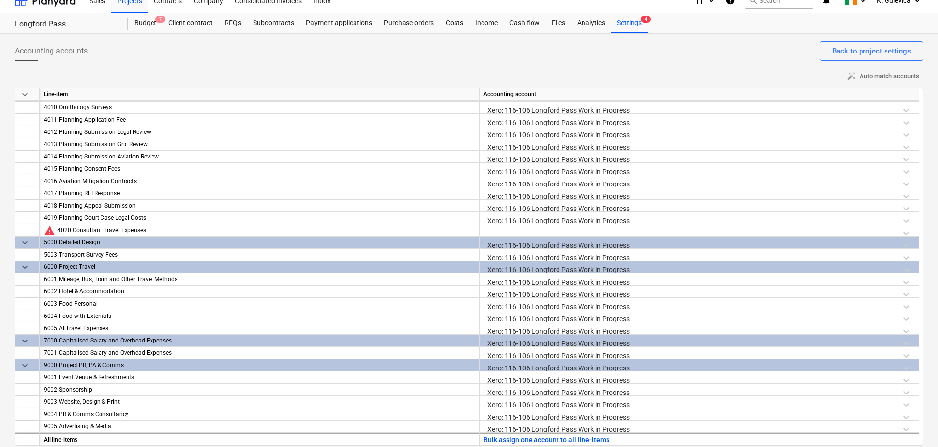
scroll to position [18, 0]
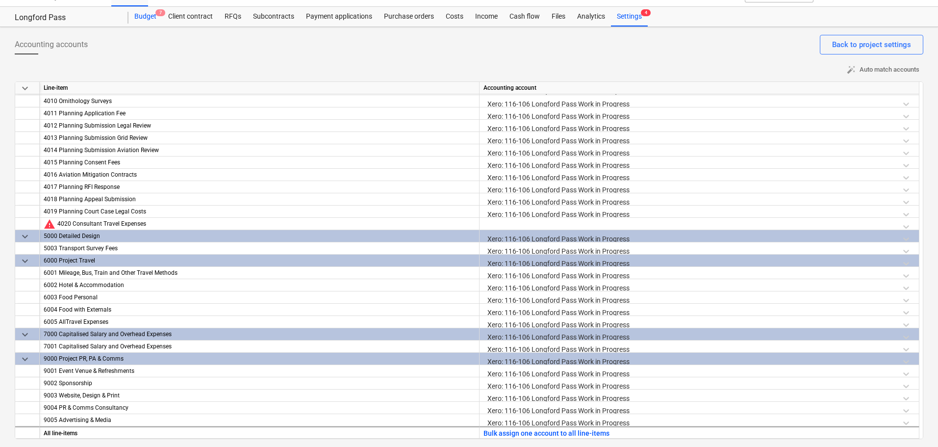
click at [143, 17] on div "Budget 7" at bounding box center [145, 17] width 34 height 20
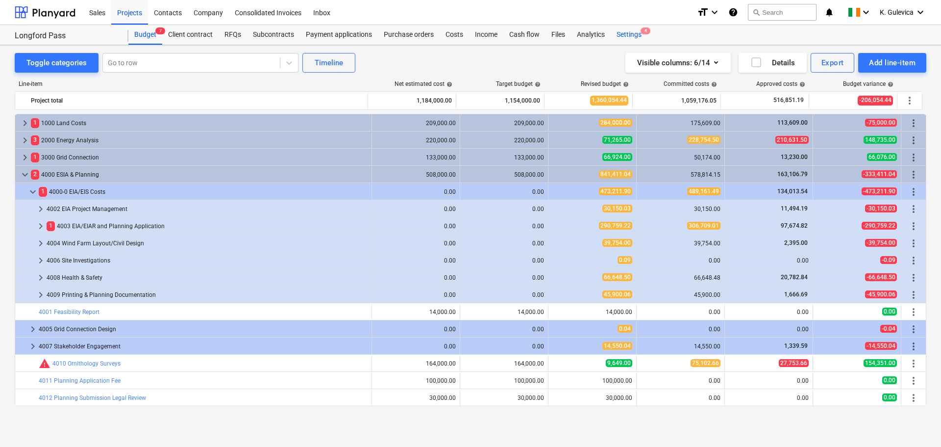
click at [625, 33] on div "Settings 4" at bounding box center [629, 35] width 37 height 20
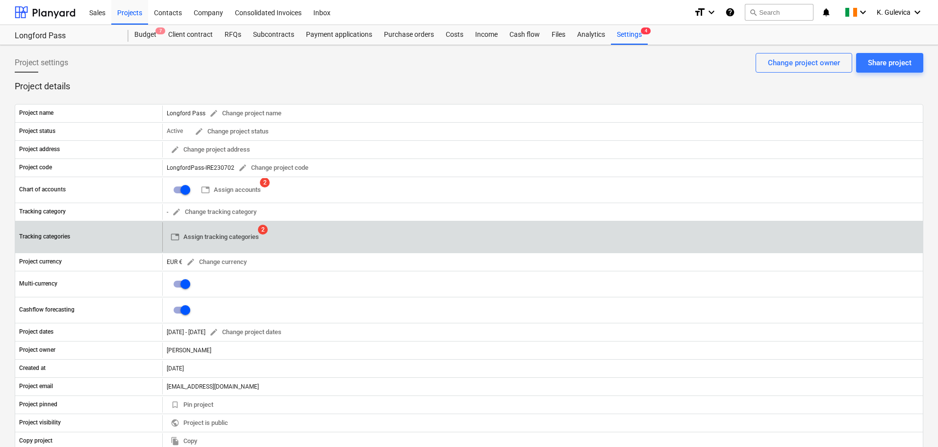
click at [219, 235] on span "table Assign tracking categories" at bounding box center [215, 236] width 88 height 11
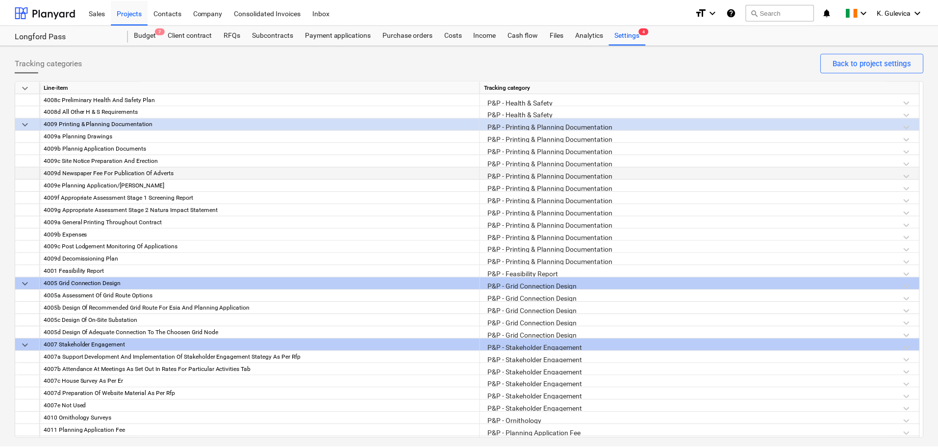
scroll to position [1225, 0]
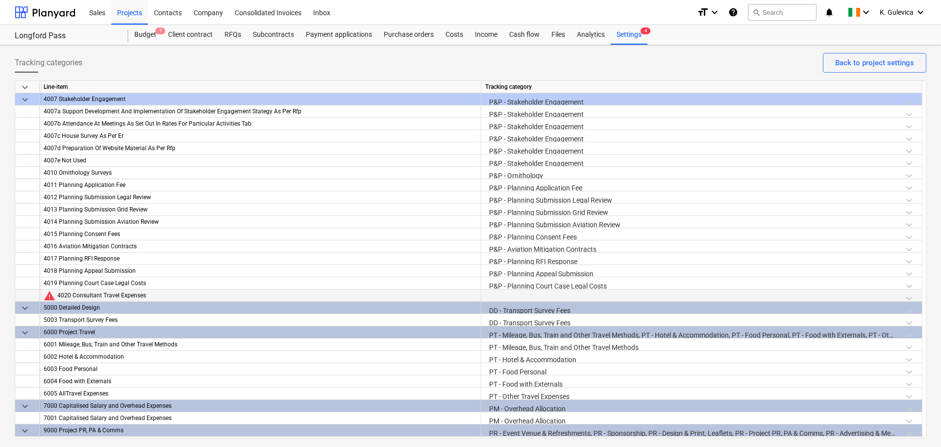
click at [519, 295] on div at bounding box center [701, 297] width 433 height 17
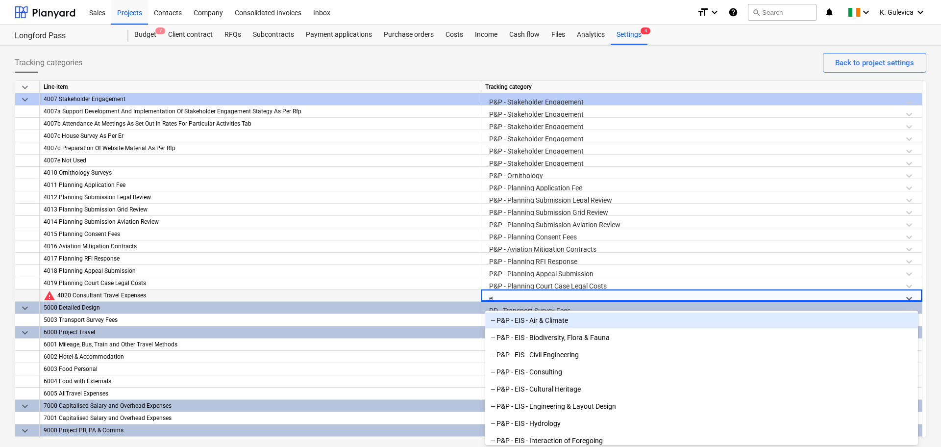
type input "eia"
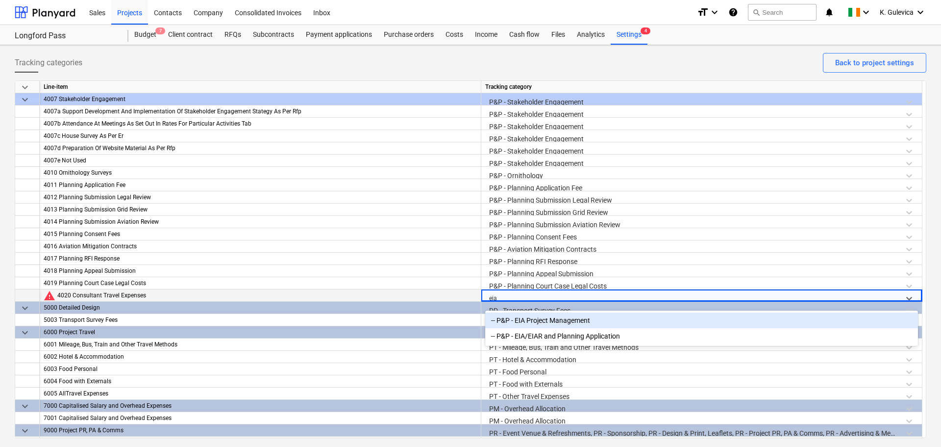
click at [525, 318] on div "-- P&P - EIA Project Management" at bounding box center [701, 320] width 433 height 16
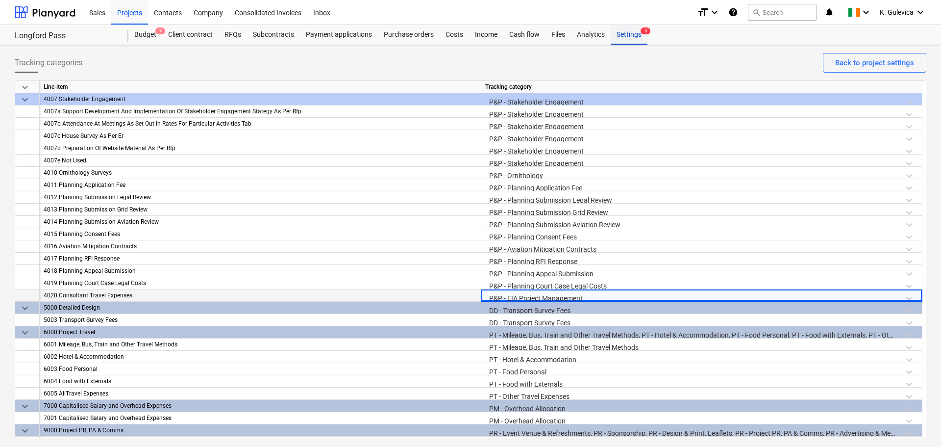
click at [621, 33] on div "Settings 4" at bounding box center [629, 35] width 37 height 20
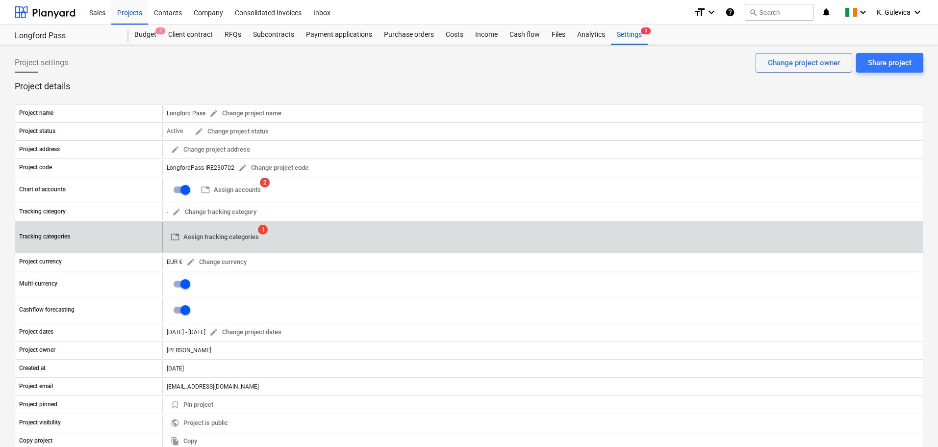
click at [193, 233] on span "table Assign tracking categories" at bounding box center [215, 236] width 88 height 11
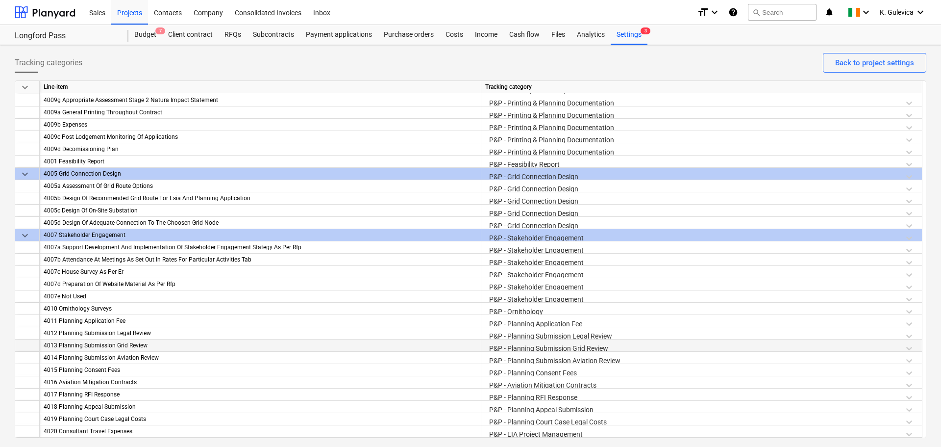
scroll to position [1286, 0]
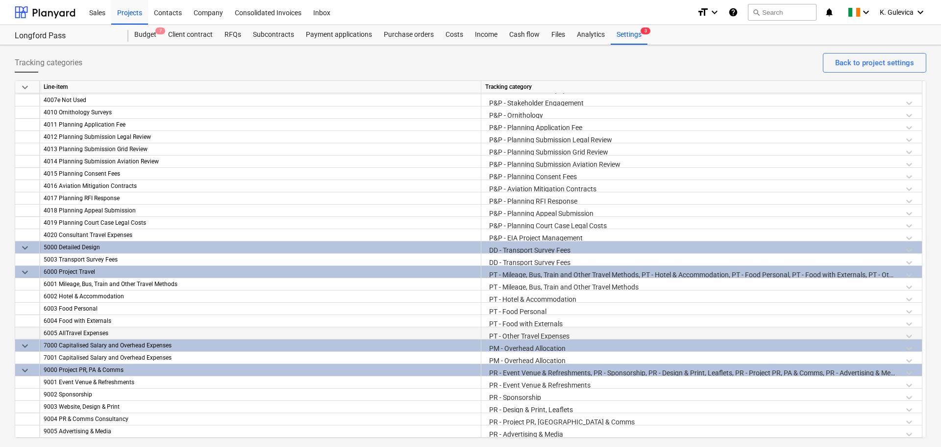
click at [535, 334] on div "PT - Other Travel Expenses" at bounding box center [701, 335] width 433 height 17
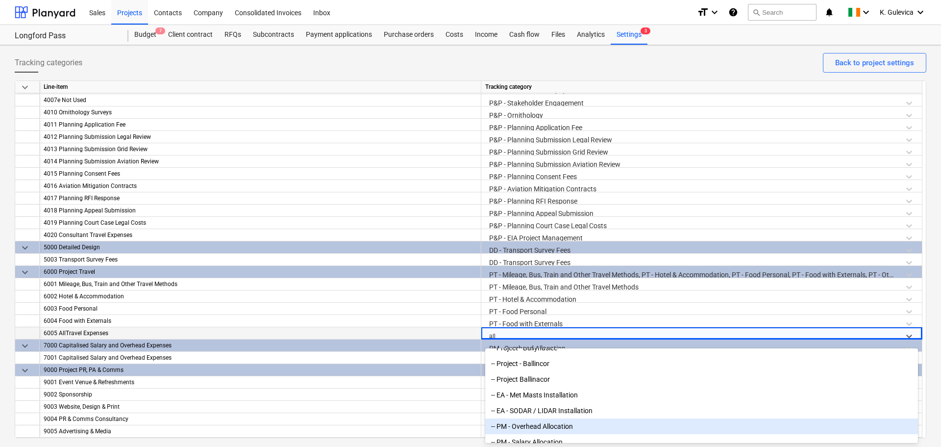
scroll to position [0, 0]
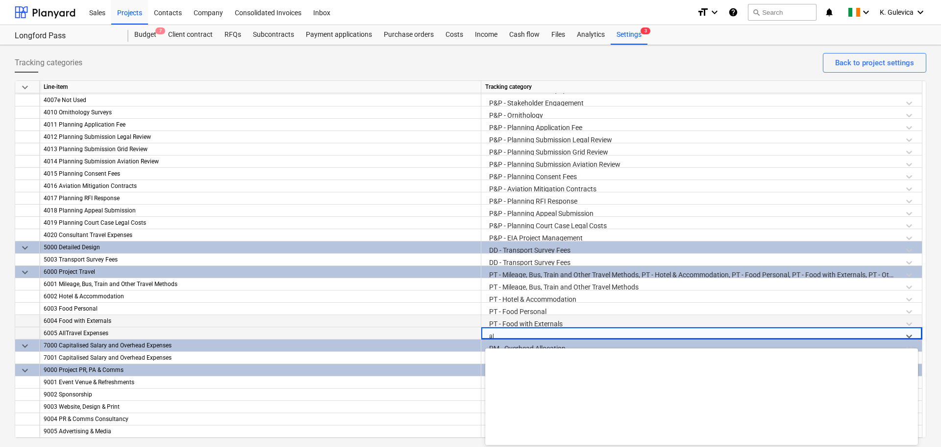
type input "a"
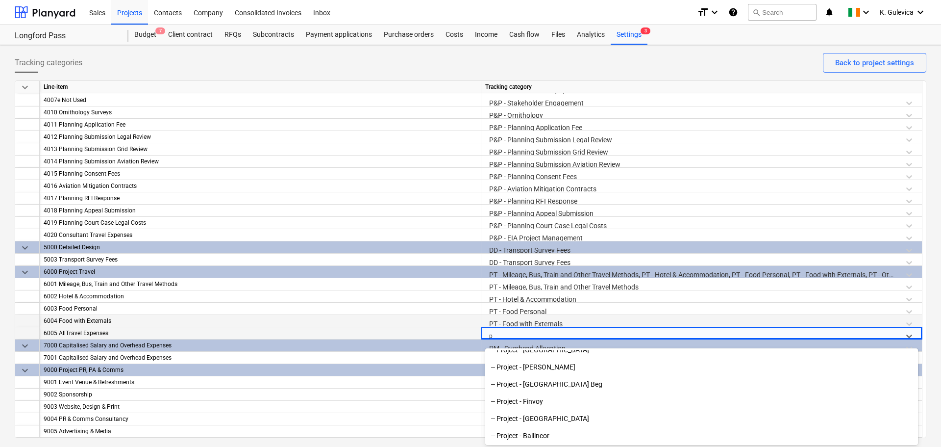
type input "pt"
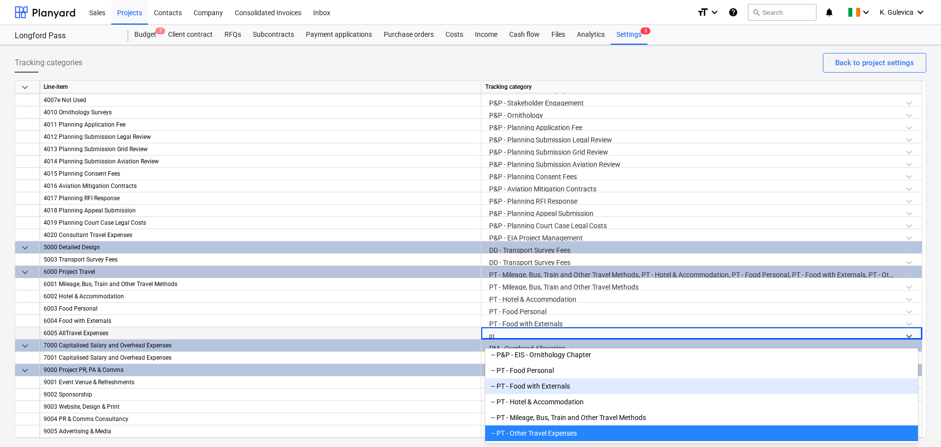
scroll to position [103, 0]
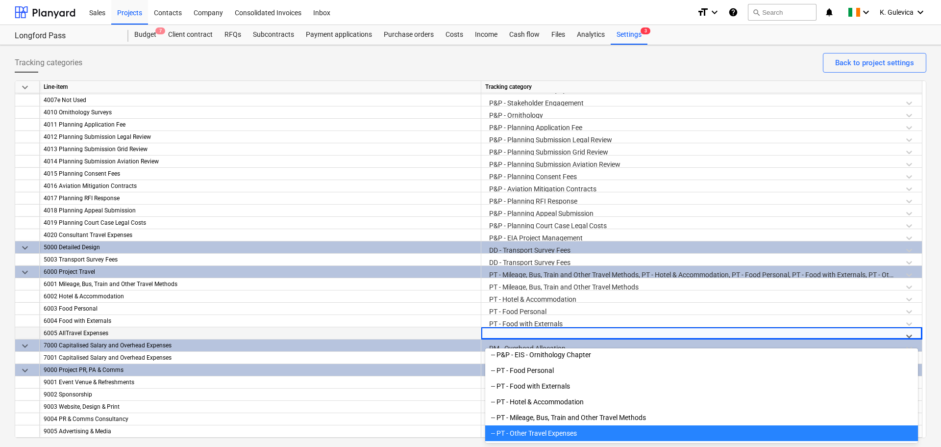
click at [593, 54] on div "Tracking categories Back to project settings" at bounding box center [471, 66] width 912 height 27
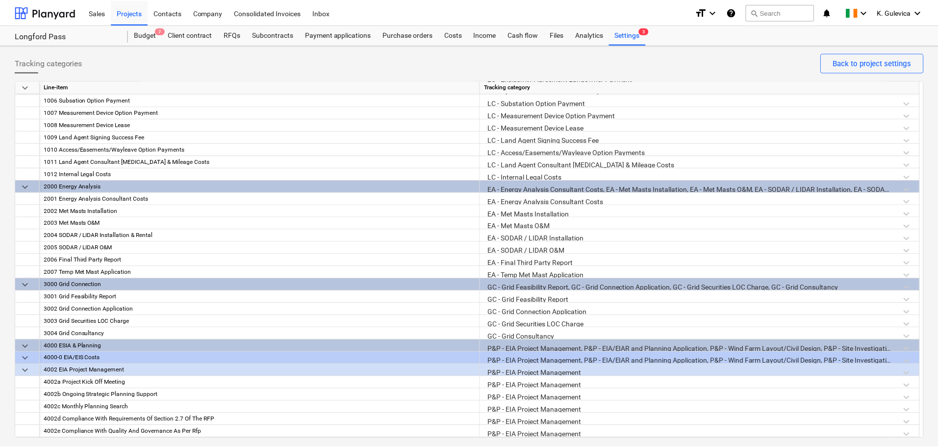
scroll to position [0, 0]
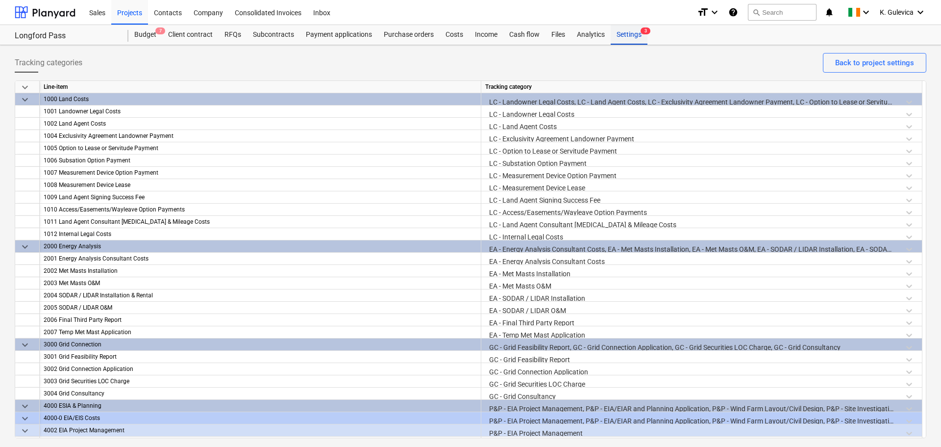
click at [629, 28] on div "Settings 3" at bounding box center [629, 35] width 37 height 20
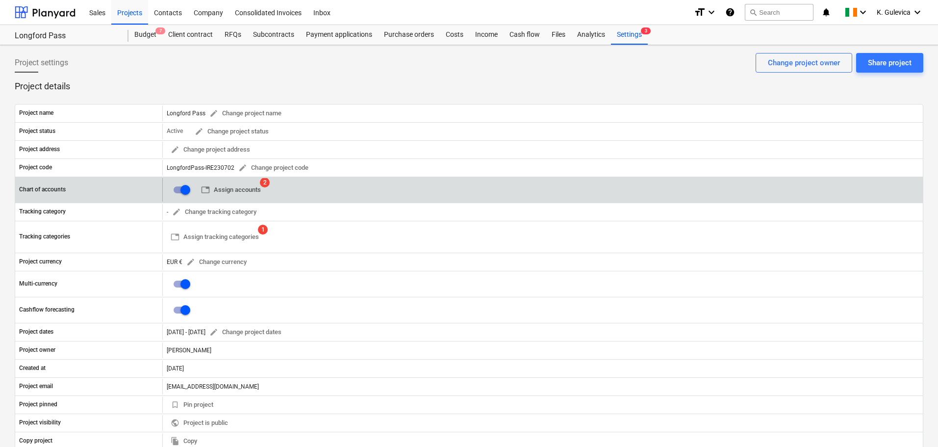
click at [215, 187] on span "table Assign accounts" at bounding box center [231, 189] width 60 height 11
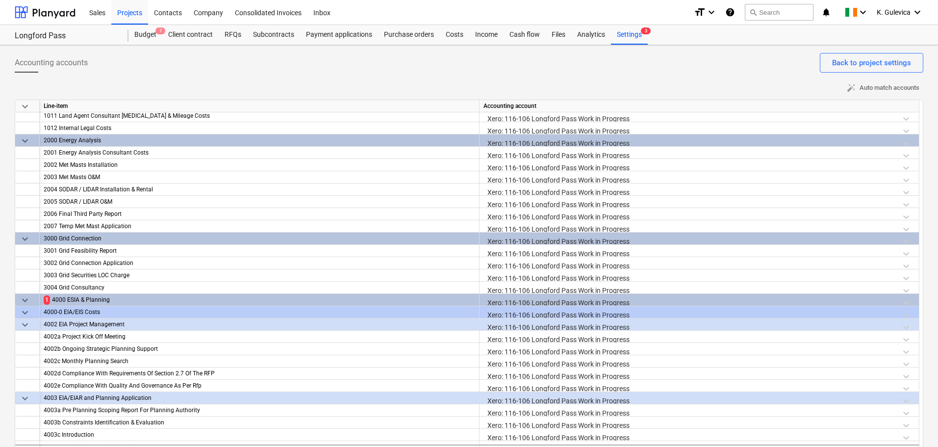
scroll to position [196, 0]
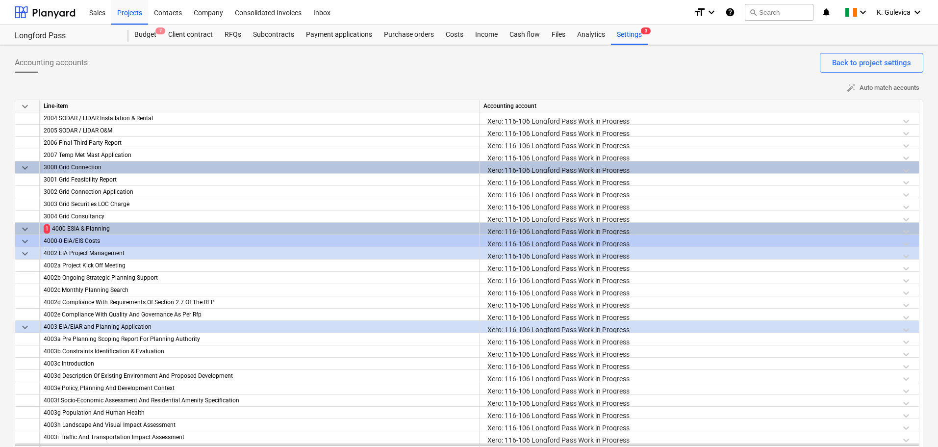
click at [29, 230] on span "keyboard_arrow_down" at bounding box center [25, 229] width 12 height 12
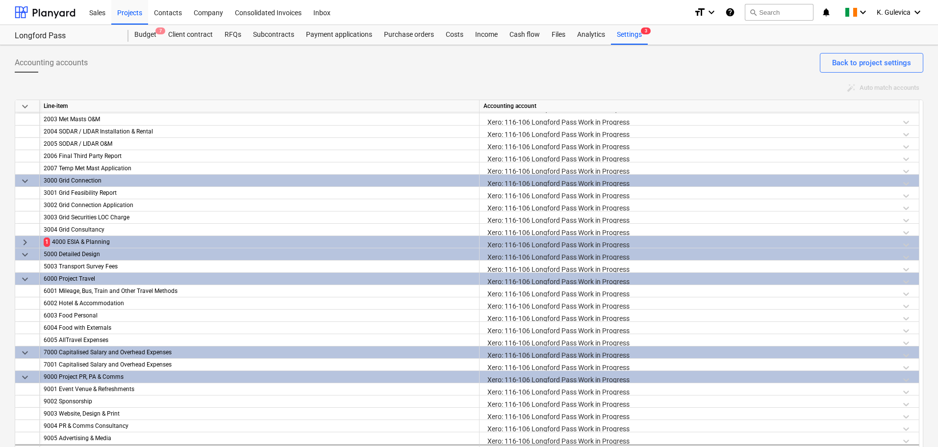
scroll to position [183, 0]
click at [25, 243] on span "keyboard_arrow_right" at bounding box center [25, 242] width 12 height 12
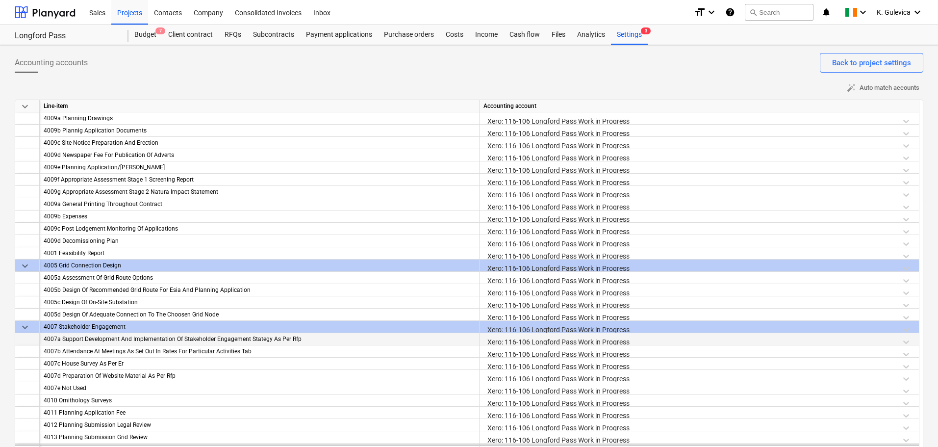
scroll to position [1065, 0]
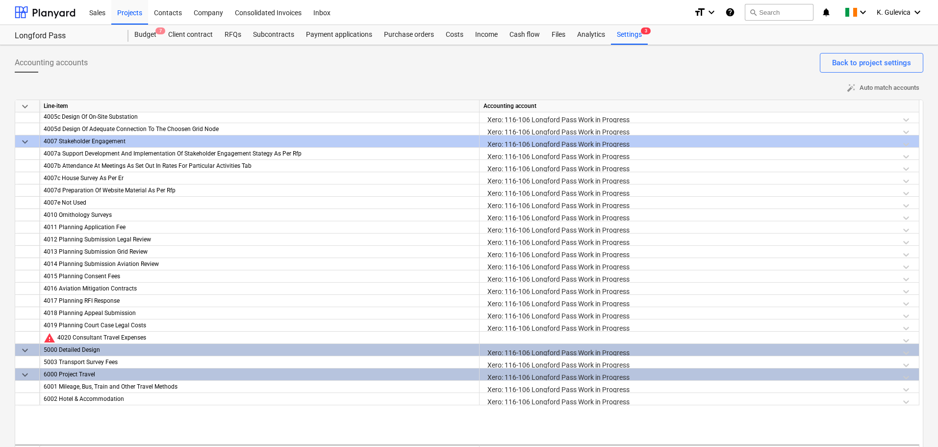
scroll to position [1212, 0]
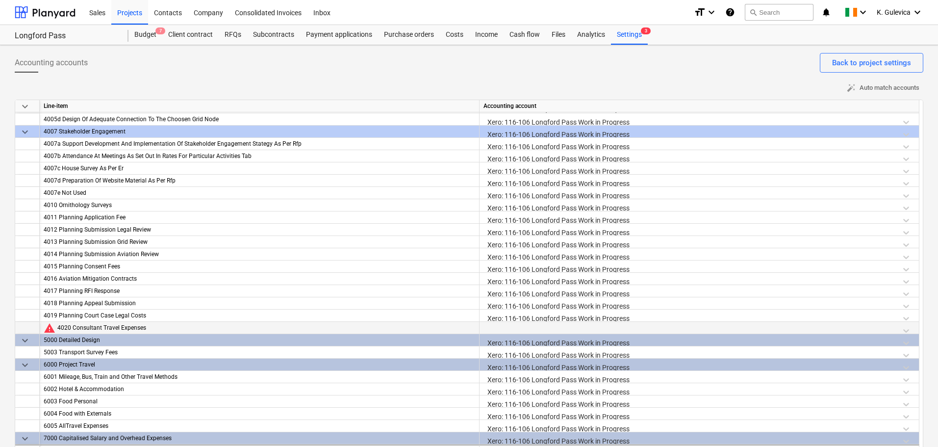
click at [514, 327] on div at bounding box center [698, 330] width 431 height 17
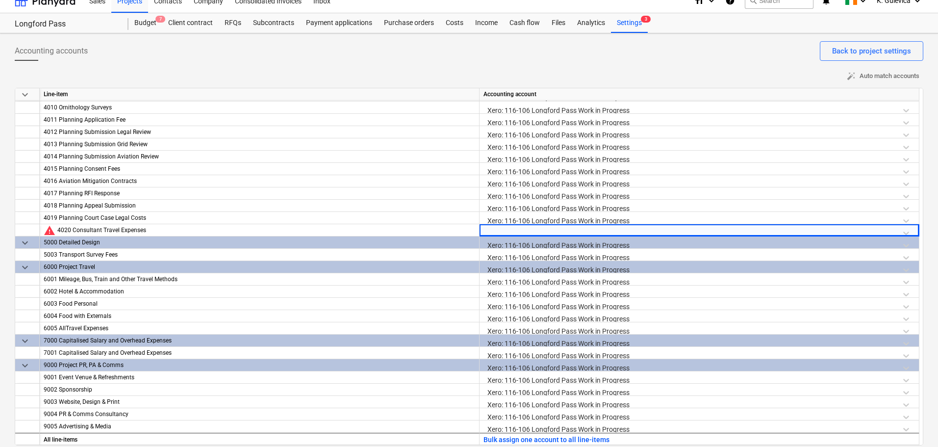
scroll to position [18, 0]
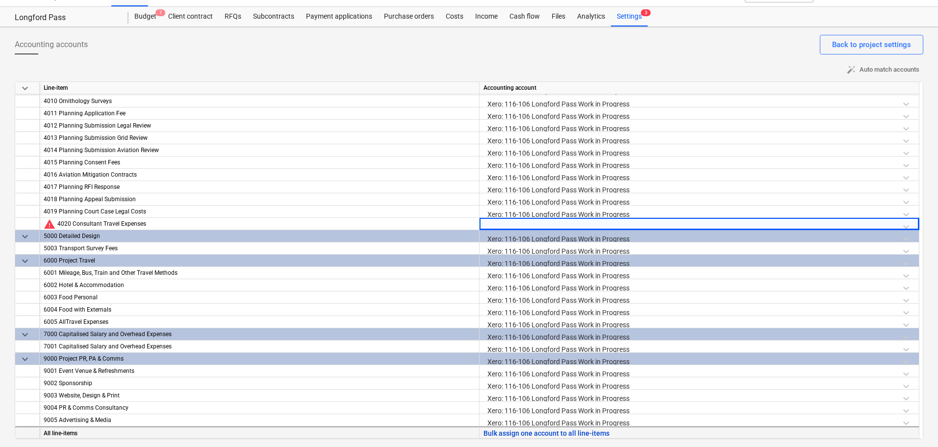
click at [529, 435] on button "Bulk assign one account to all line-items" at bounding box center [546, 433] width 126 height 12
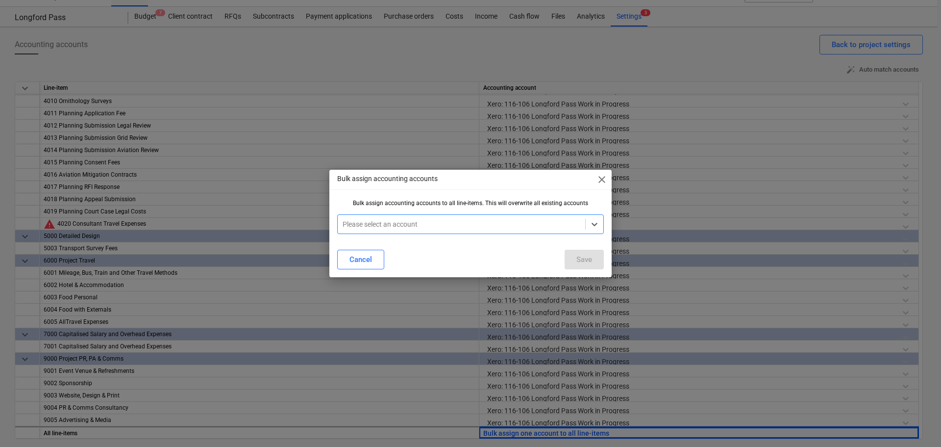
click at [426, 220] on div at bounding box center [462, 224] width 238 height 10
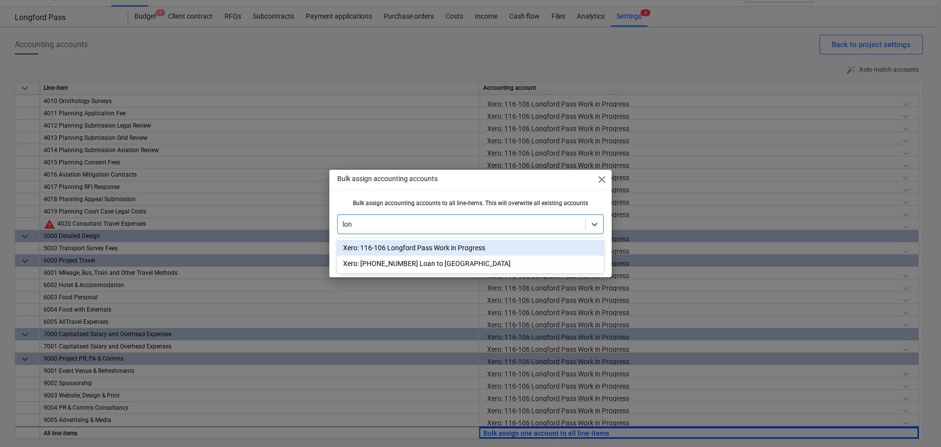
type input "long"
click at [466, 245] on div "Xero: 116-106 Longford Pass Work in Progress" at bounding box center [470, 248] width 267 height 16
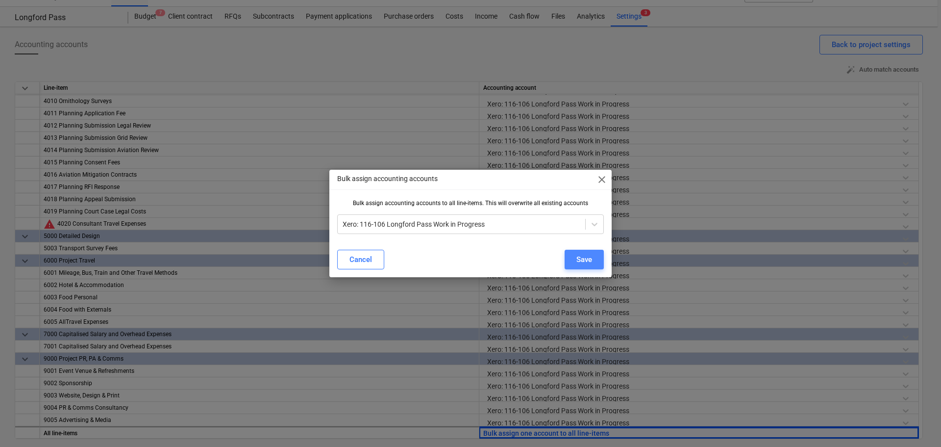
click at [570, 257] on button "Save" at bounding box center [584, 260] width 39 height 20
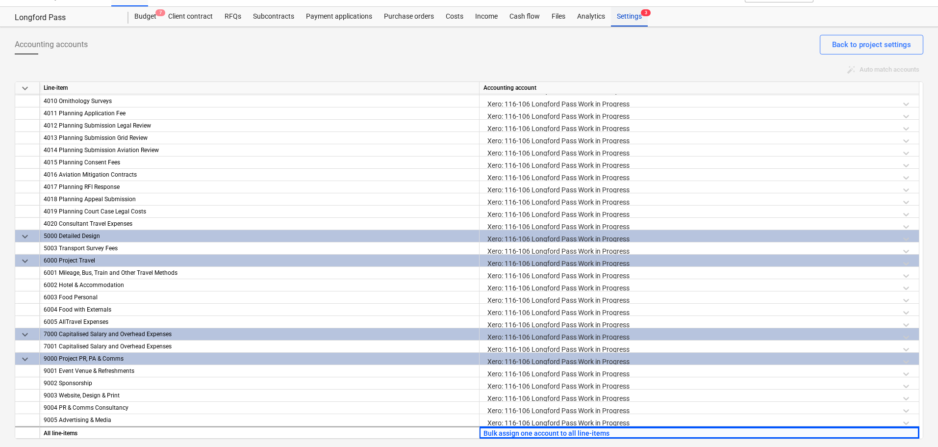
click at [621, 15] on div "Settings 3" at bounding box center [629, 17] width 37 height 20
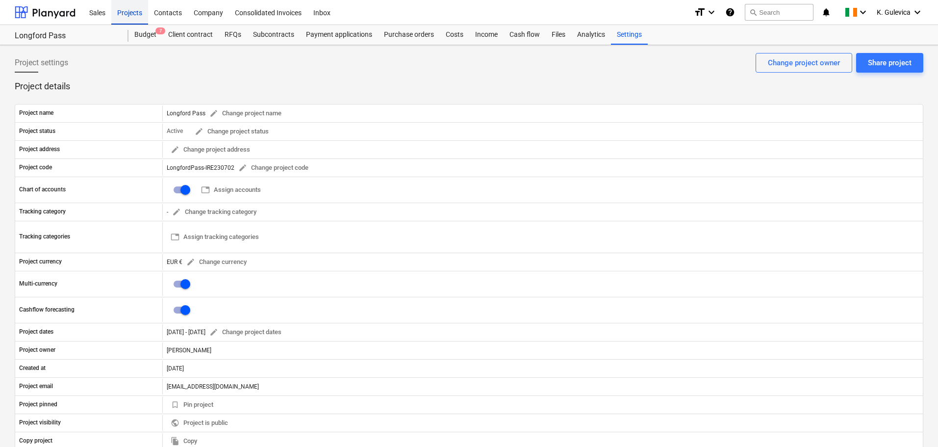
click at [120, 17] on div "Projects" at bounding box center [129, 12] width 37 height 25
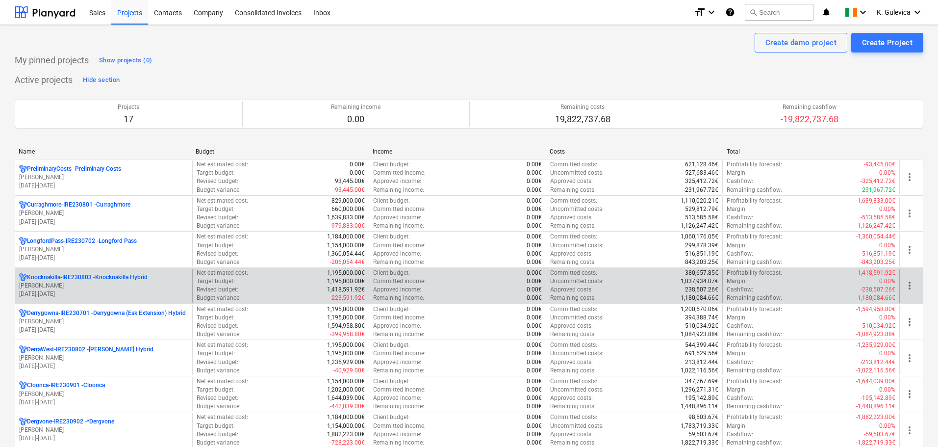
click at [92, 289] on p "[PERSON_NAME]" at bounding box center [103, 285] width 169 height 8
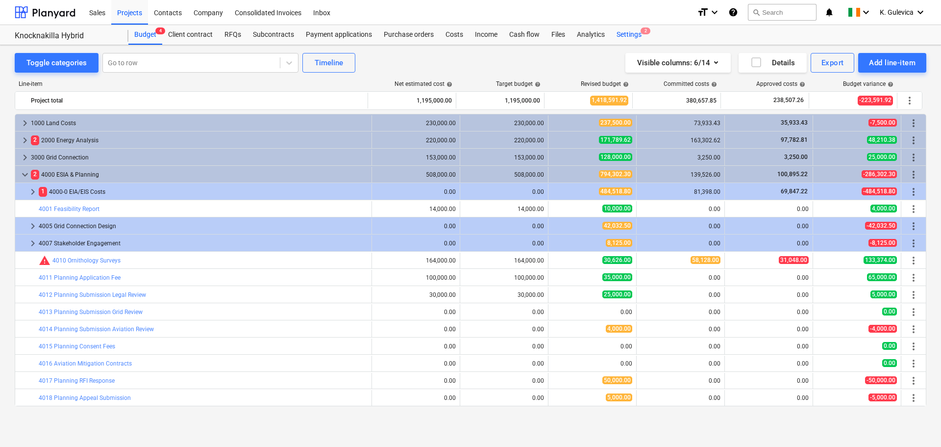
click at [611, 37] on div "Settings 2" at bounding box center [629, 35] width 37 height 20
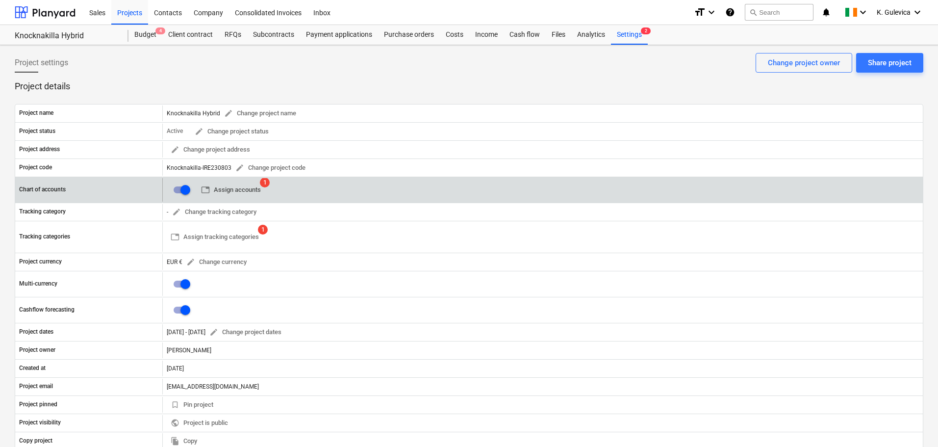
click at [221, 192] on span "table Assign accounts" at bounding box center [231, 189] width 60 height 11
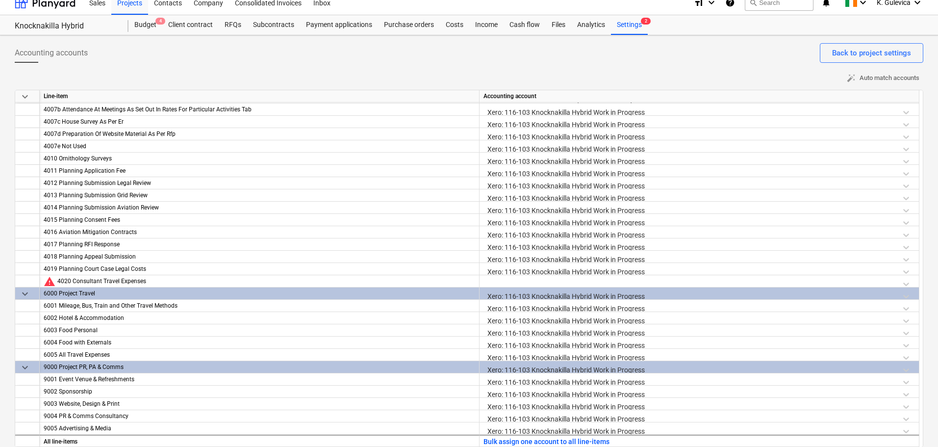
scroll to position [18, 0]
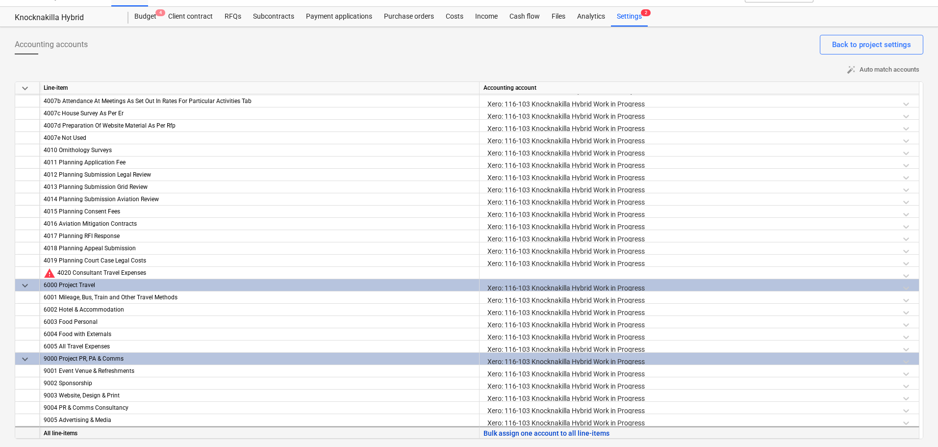
click at [529, 435] on button "Bulk assign one account to all line-items" at bounding box center [546, 433] width 126 height 12
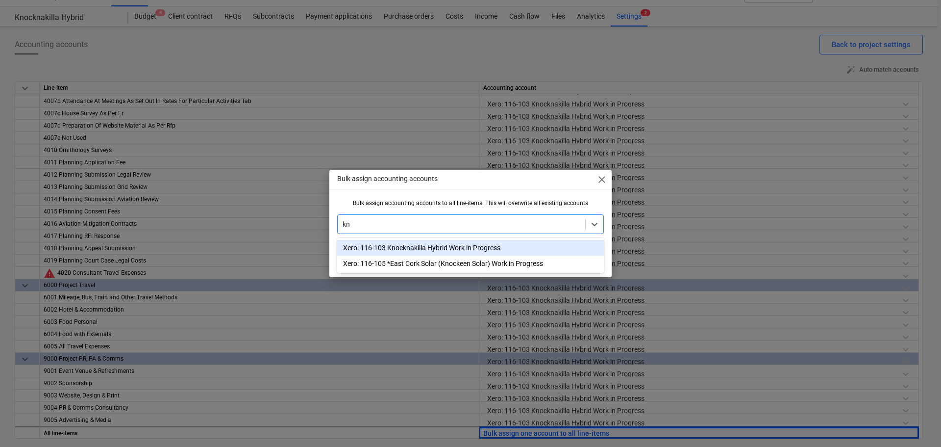
type input "kno"
click at [451, 247] on div "Xero: 116-103 Knocknakilla Hybrid Work in Progress" at bounding box center [470, 248] width 267 height 16
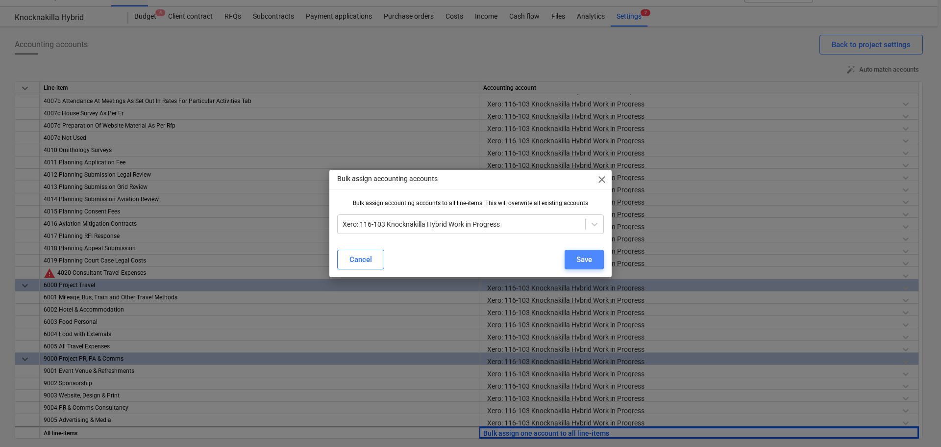
click at [582, 264] on div "Save" at bounding box center [584, 259] width 16 height 13
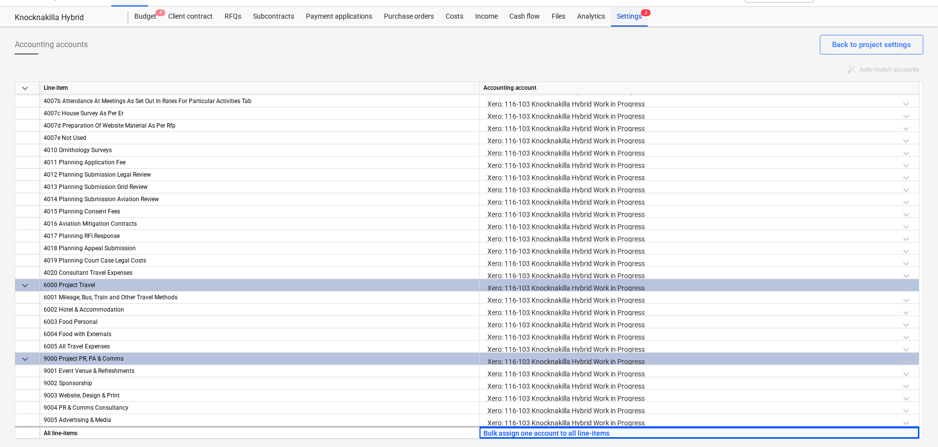
click at [620, 14] on div "Settings 2" at bounding box center [629, 17] width 37 height 20
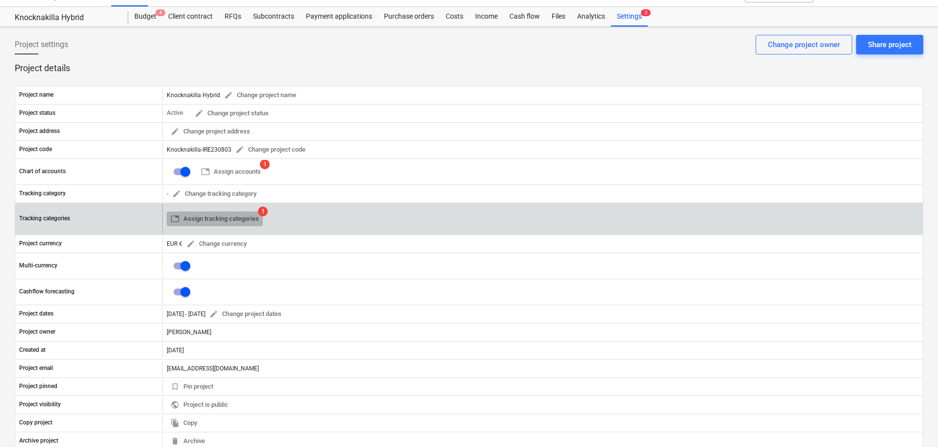
click at [195, 214] on span "table Assign tracking categories" at bounding box center [215, 218] width 88 height 11
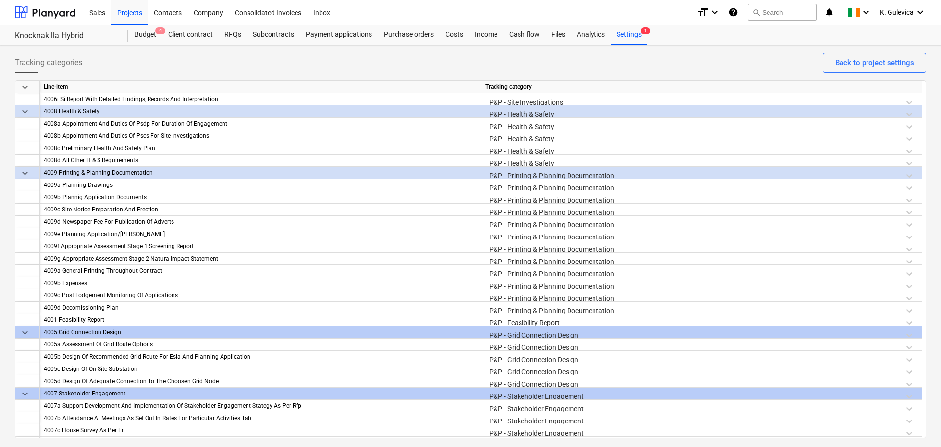
scroll to position [1225, 0]
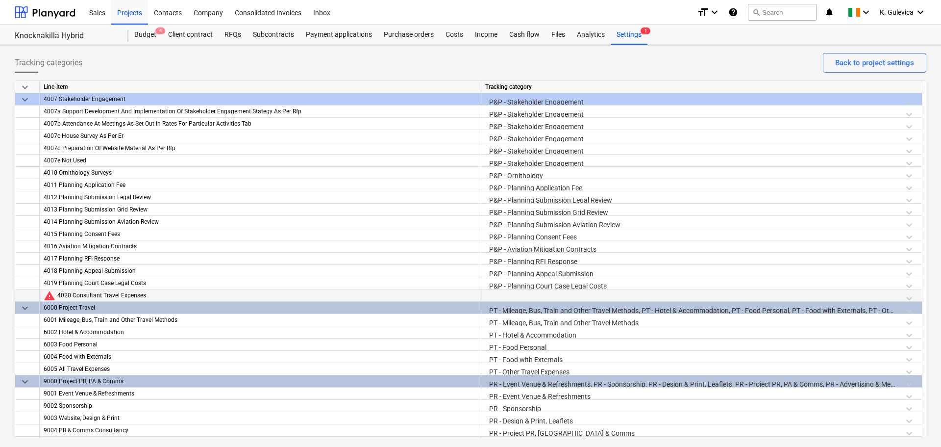
click at [591, 296] on div at bounding box center [701, 297] width 433 height 17
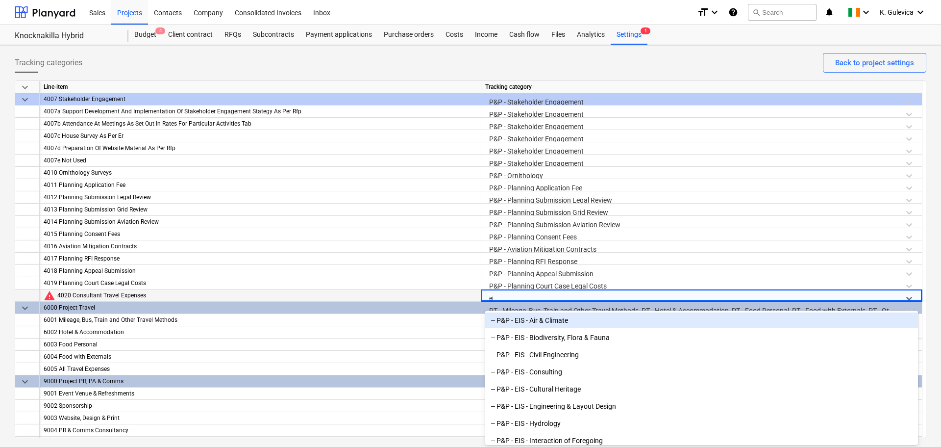
type input "eia"
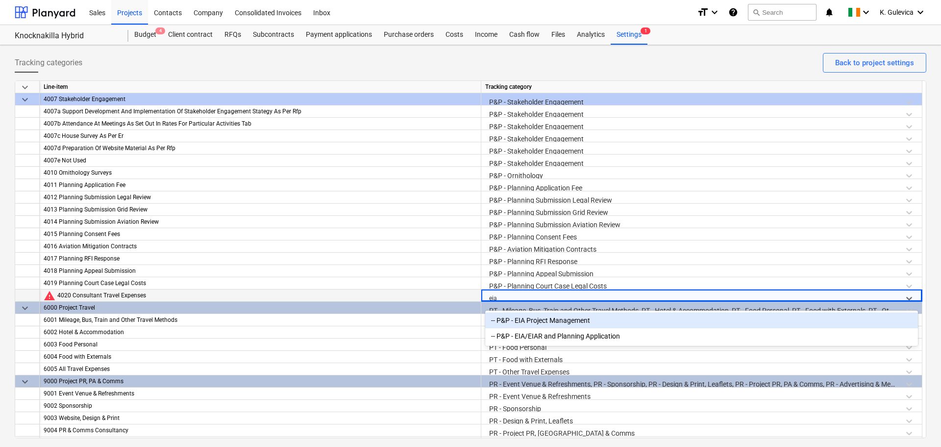
click at [581, 319] on div "-- P&P - EIA Project Management" at bounding box center [701, 320] width 433 height 16
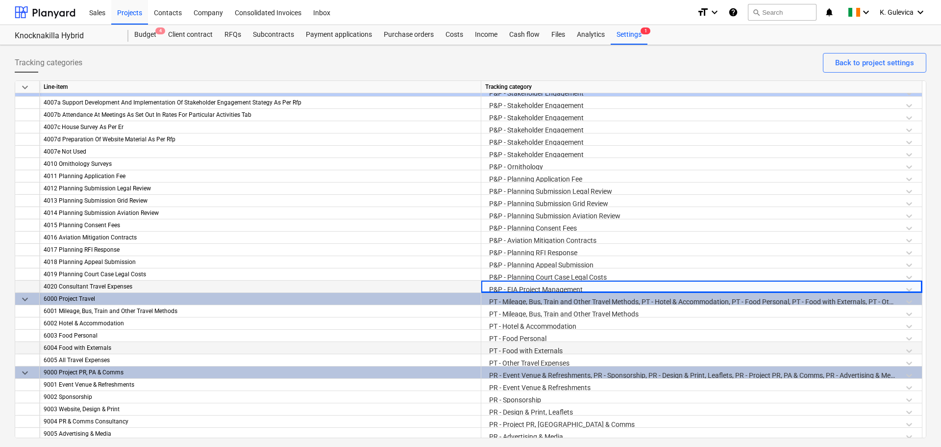
scroll to position [1237, 0]
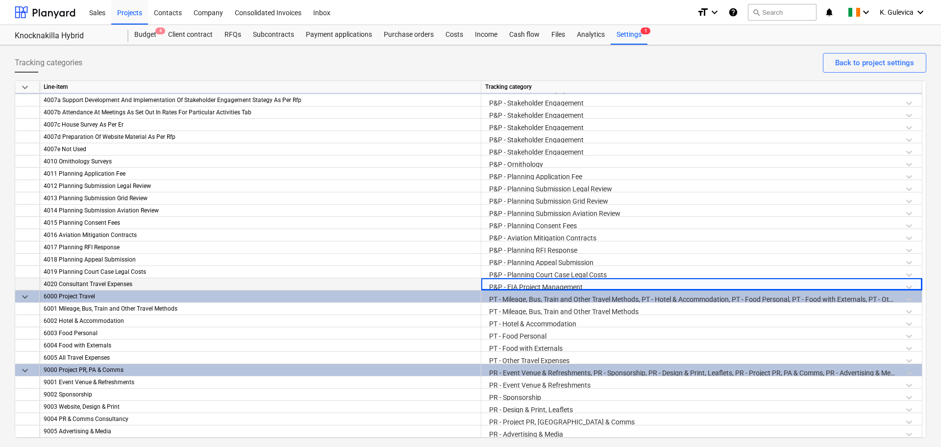
click at [600, 61] on div "Tracking categories Back to project settings" at bounding box center [471, 66] width 912 height 27
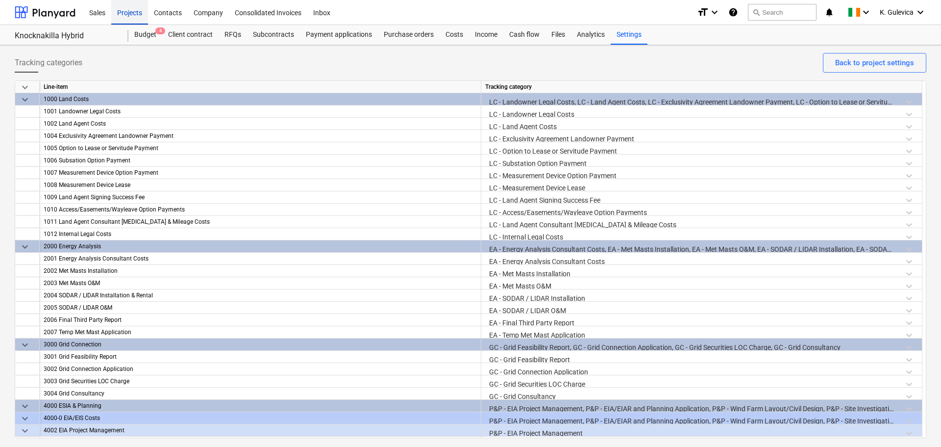
click at [130, 17] on div "Projects" at bounding box center [129, 12] width 37 height 25
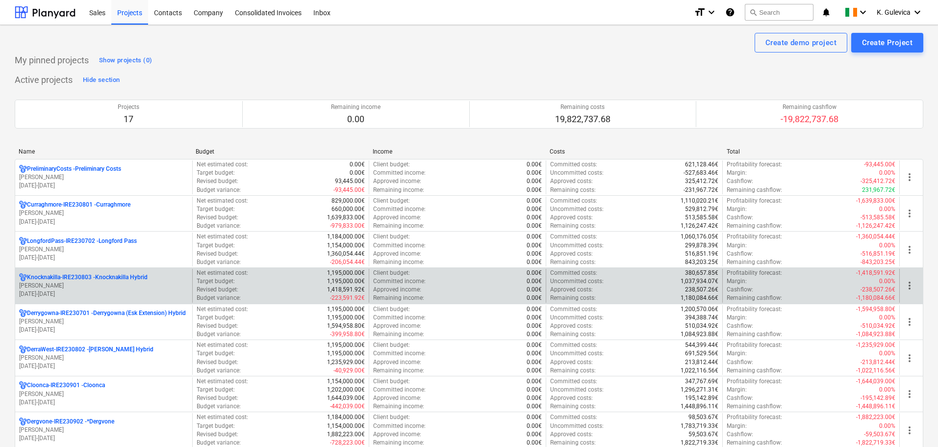
click at [85, 284] on p "[PERSON_NAME]" at bounding box center [103, 285] width 169 height 8
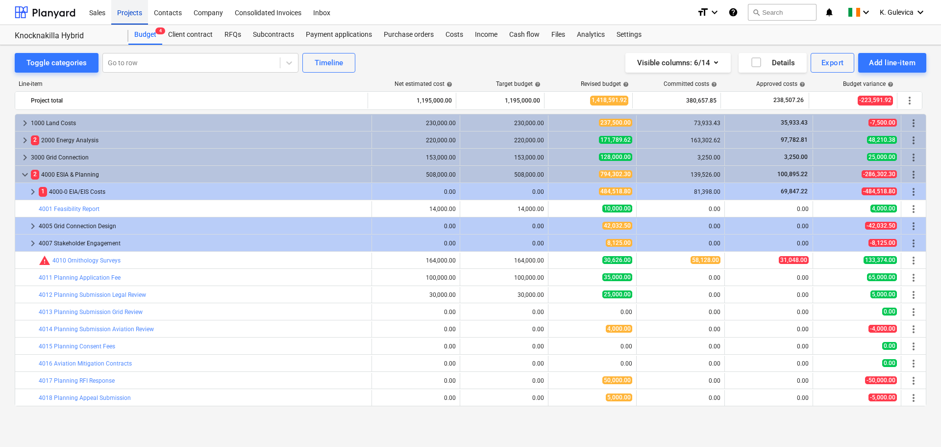
click at [118, 11] on div "Projects" at bounding box center [129, 12] width 37 height 25
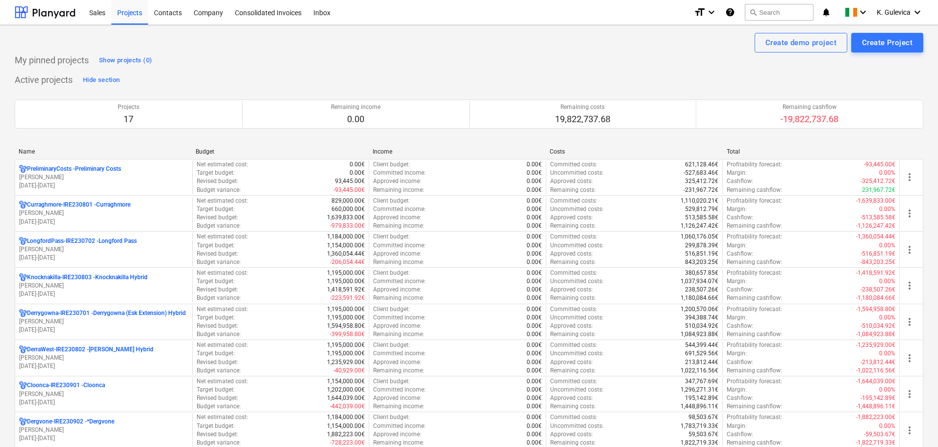
drag, startPoint x: 83, startPoint y: 314, endPoint x: 93, endPoint y: 307, distance: 12.0
click at [83, 314] on p "Derrygowna-IRE230701 - Derrygowna (Esk Extension) Hybrid" at bounding box center [106, 313] width 159 height 8
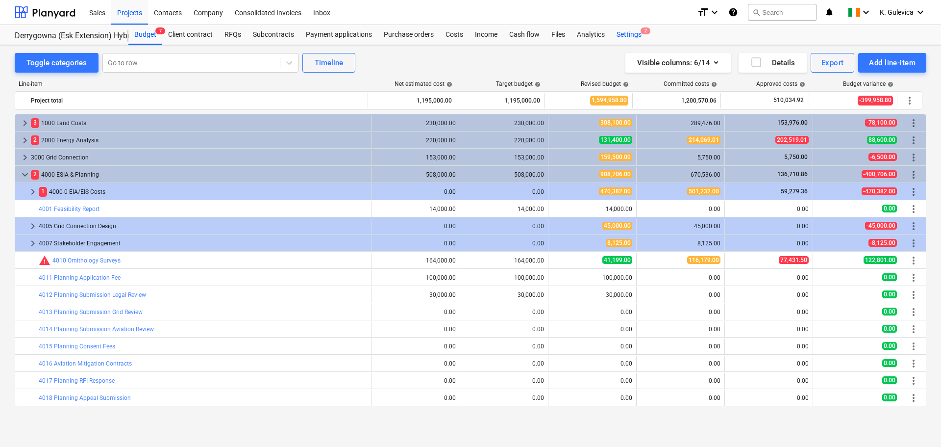
click at [641, 33] on span "2" at bounding box center [646, 30] width 10 height 7
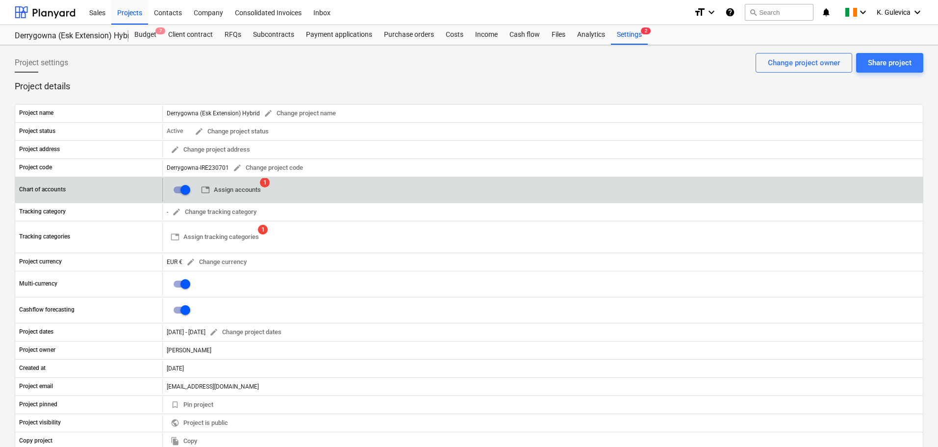
click at [240, 187] on span "table Assign accounts" at bounding box center [231, 189] width 60 height 11
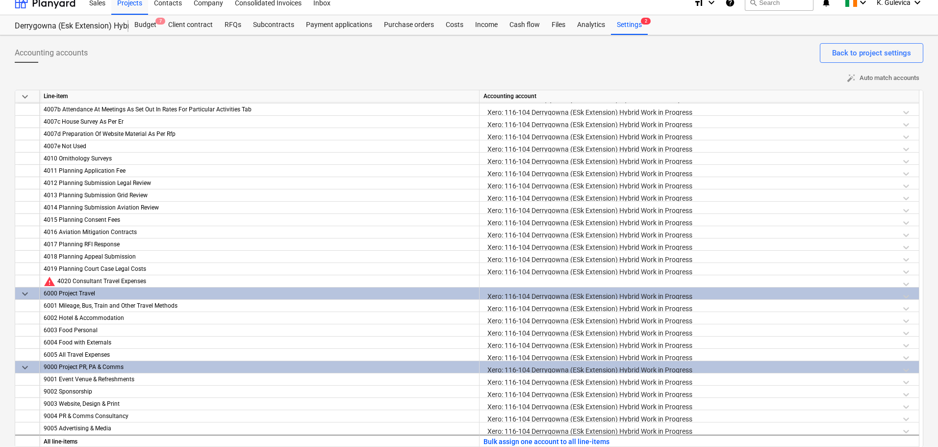
scroll to position [18, 0]
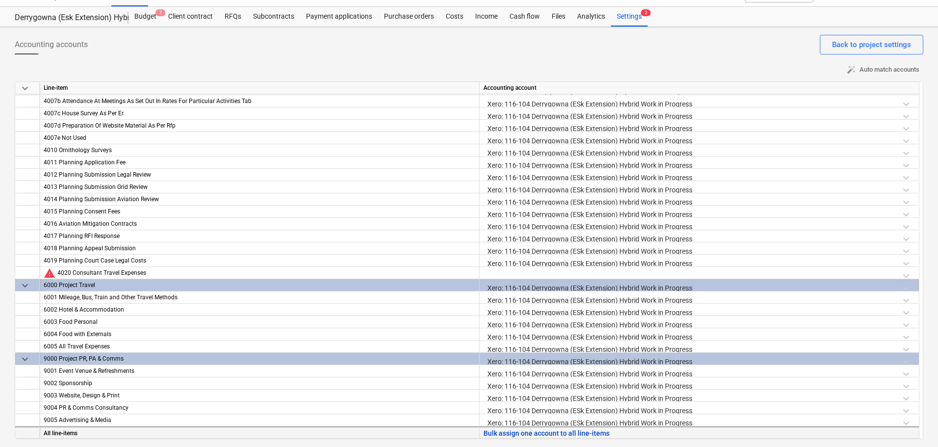
click at [505, 433] on button "Bulk assign one account to all line-items" at bounding box center [546, 433] width 126 height 12
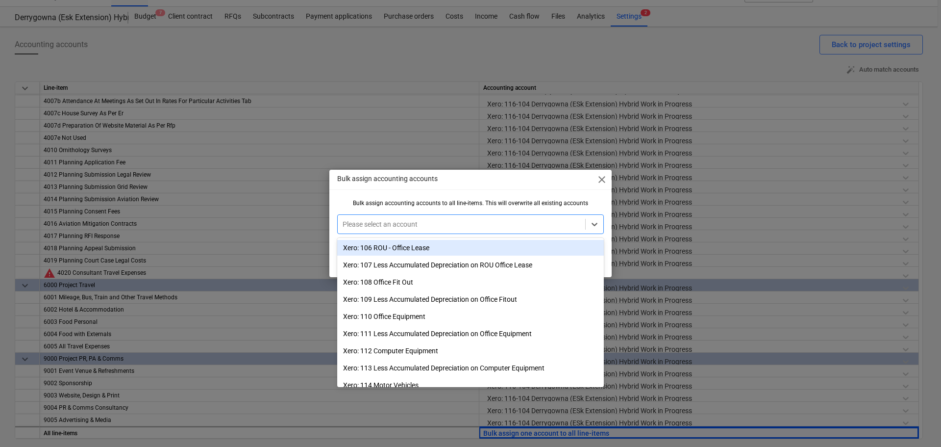
click at [357, 224] on div at bounding box center [462, 224] width 238 height 10
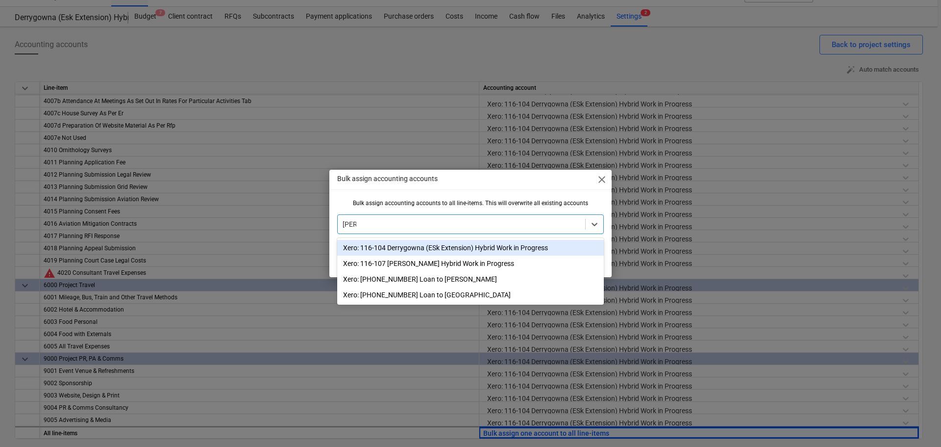
type input "derry"
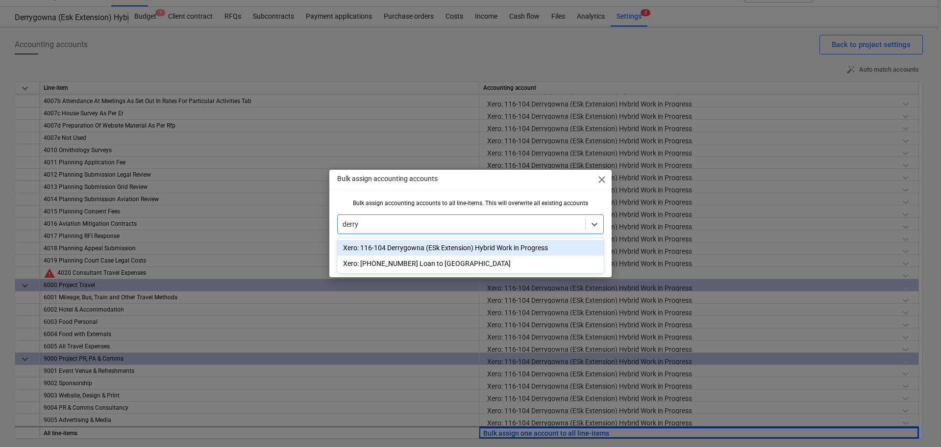
click at [421, 247] on div "Xero: 116-104 Derrygowna (ESk Extension) Hybrid Work in Progress" at bounding box center [470, 248] width 267 height 16
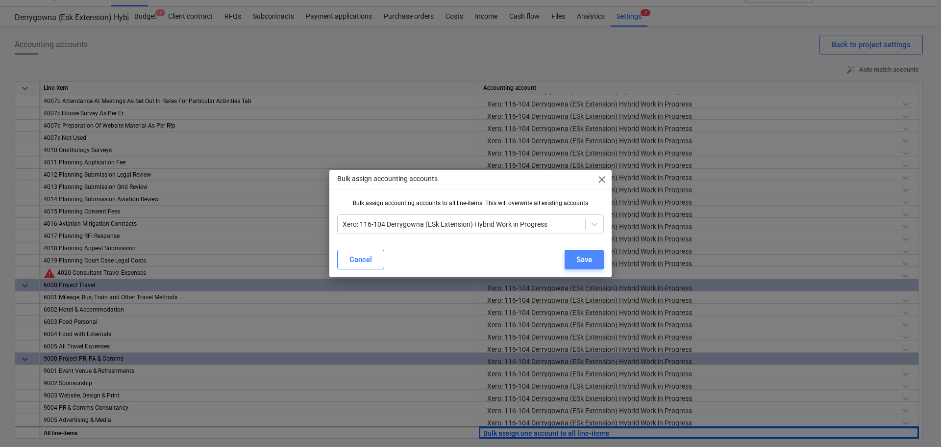
click at [589, 259] on div "Save" at bounding box center [584, 259] width 16 height 13
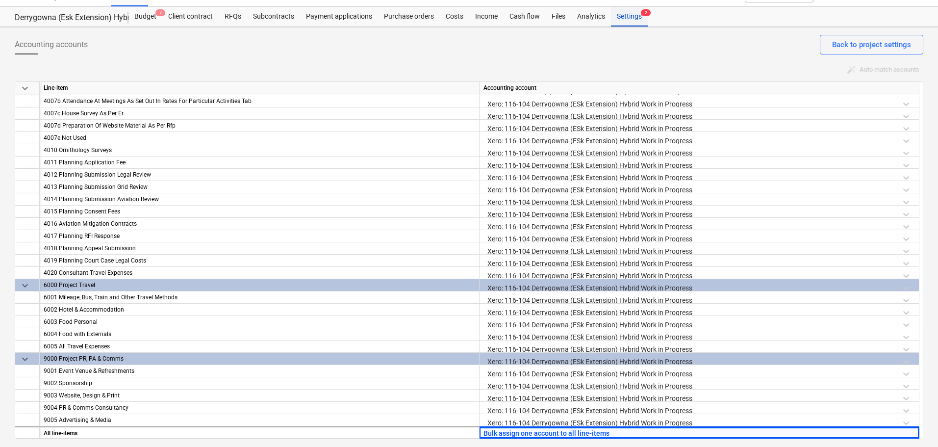
click at [630, 17] on div "Settings 2" at bounding box center [629, 17] width 37 height 20
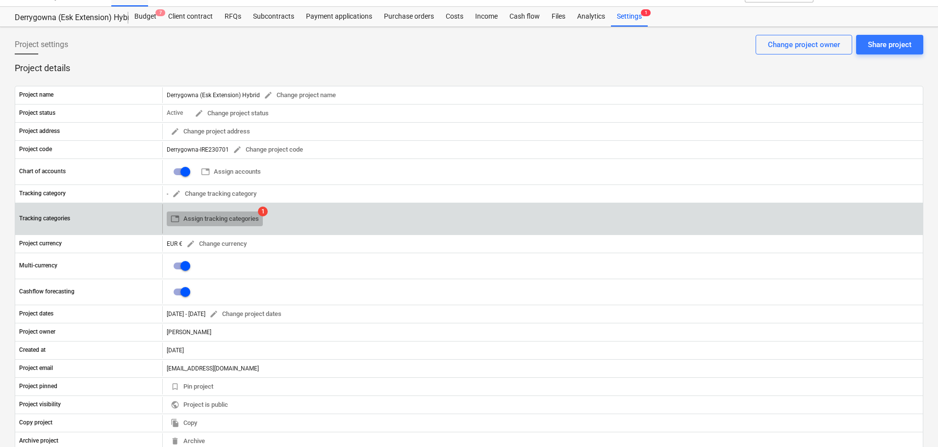
click at [224, 219] on span "table Assign tracking categories" at bounding box center [215, 218] width 88 height 11
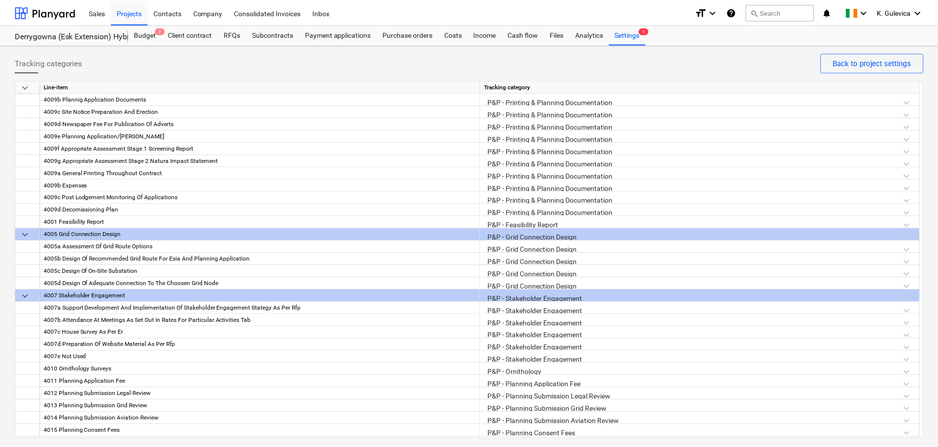
scroll to position [1237, 0]
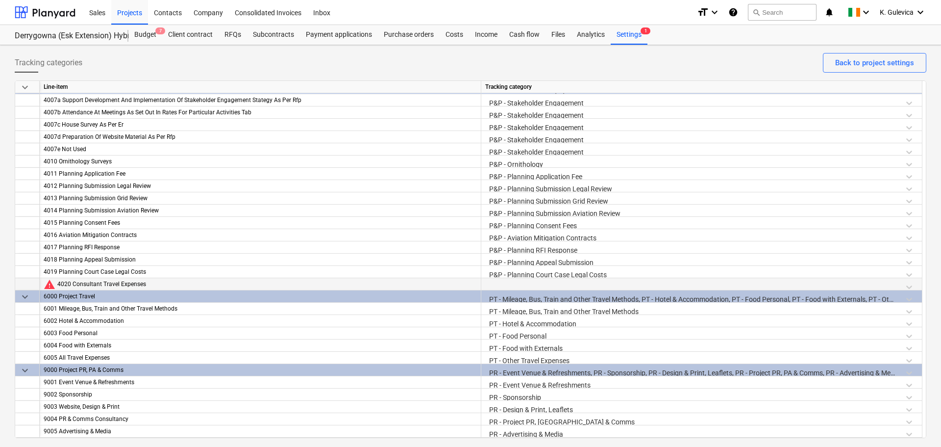
click at [509, 282] on div at bounding box center [701, 286] width 433 height 17
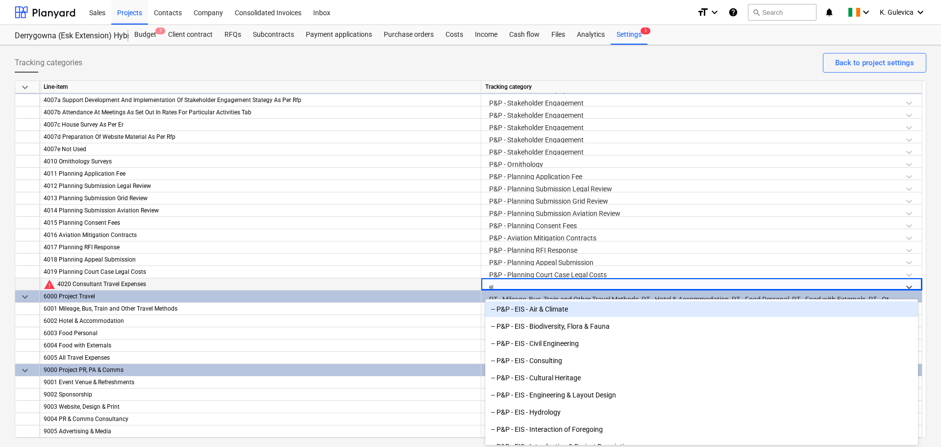
type input "eia"
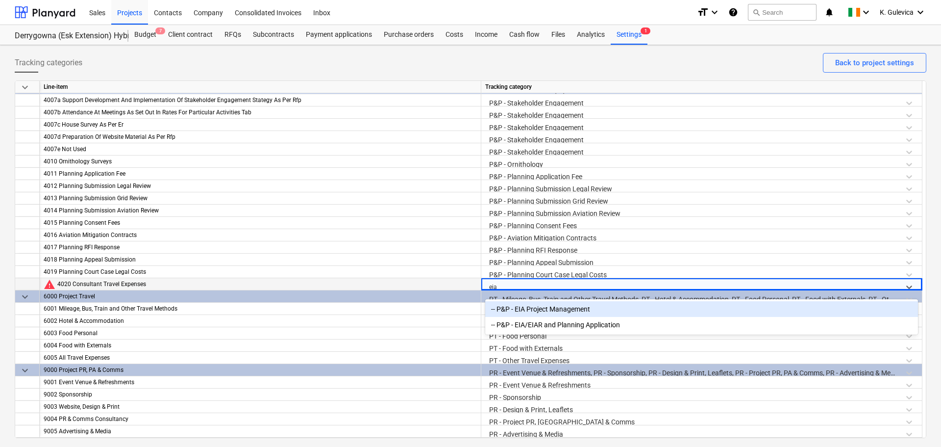
click at [555, 308] on div "-- P&P - EIA Project Management" at bounding box center [701, 309] width 433 height 16
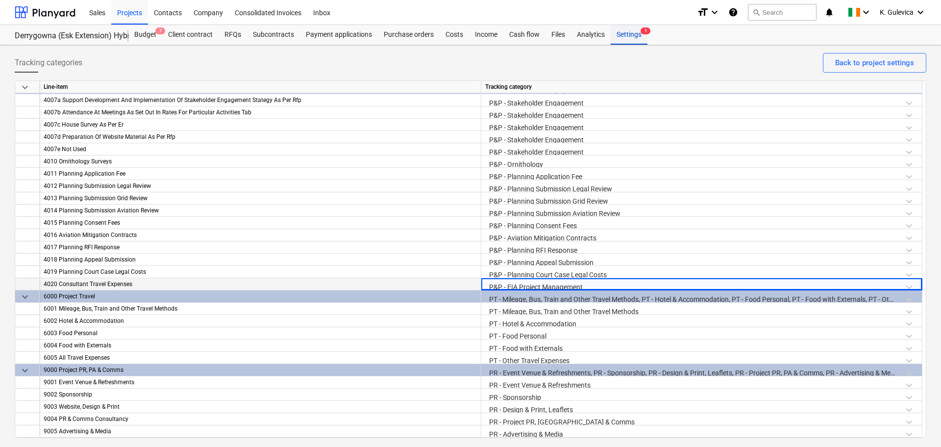
click at [625, 39] on div "Settings 1" at bounding box center [629, 35] width 37 height 20
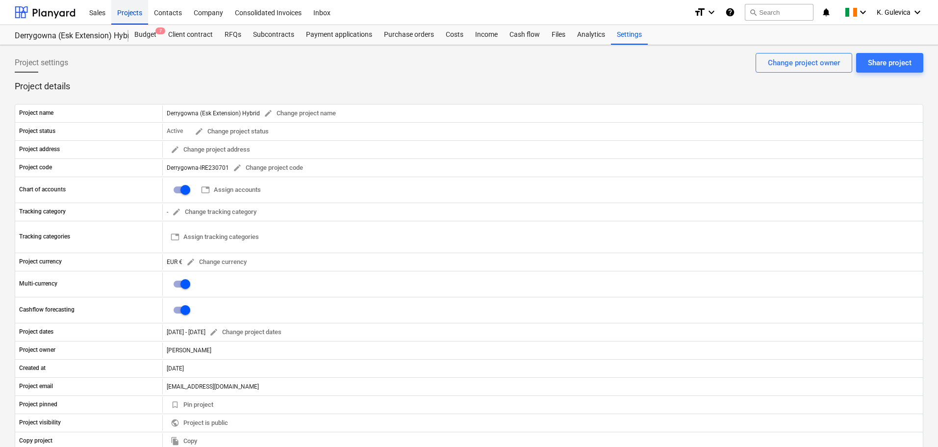
click at [134, 13] on div "Projects" at bounding box center [129, 12] width 37 height 25
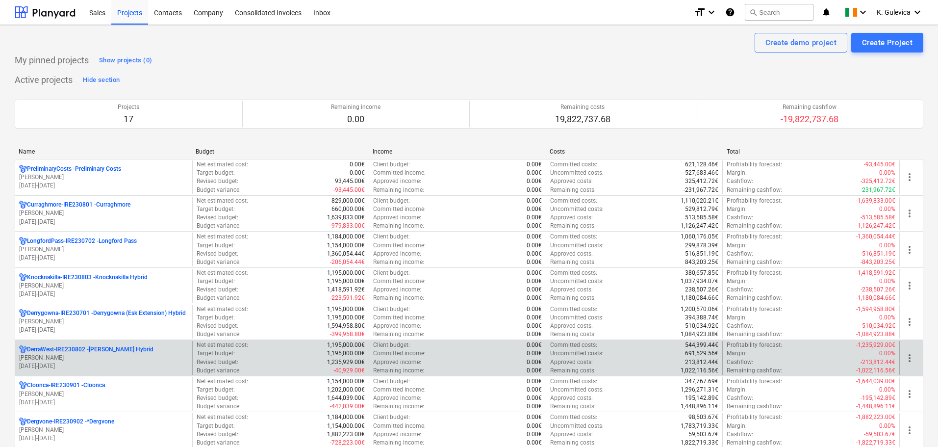
click at [97, 353] on p "DerraWest-IRE230802 - [PERSON_NAME] Hybrid" at bounding box center [90, 349] width 126 height 8
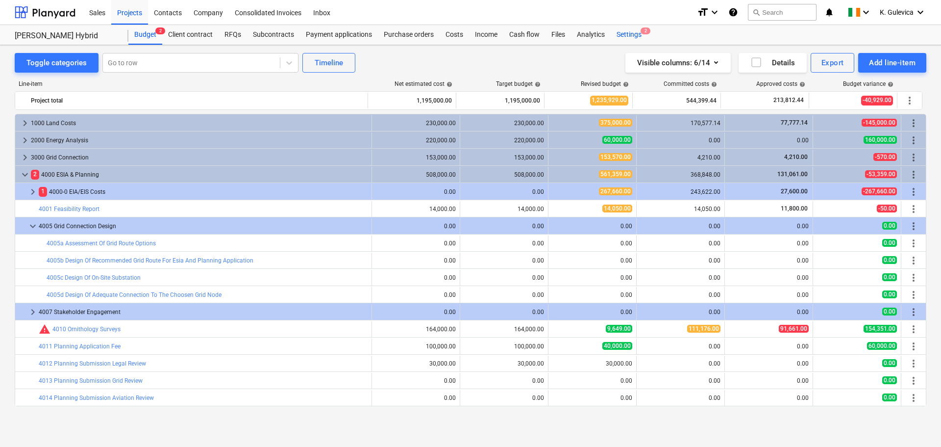
click at [633, 34] on div "Settings 2" at bounding box center [629, 35] width 37 height 20
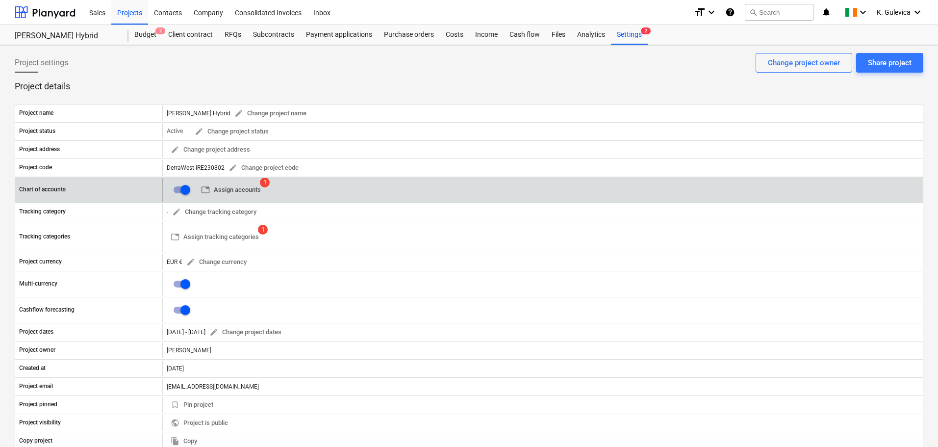
click at [236, 188] on span "table Assign accounts" at bounding box center [231, 189] width 60 height 11
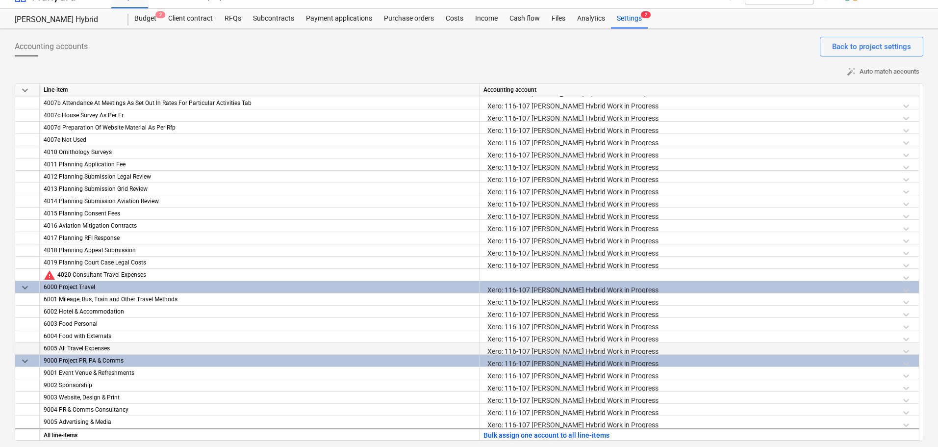
scroll to position [18, 0]
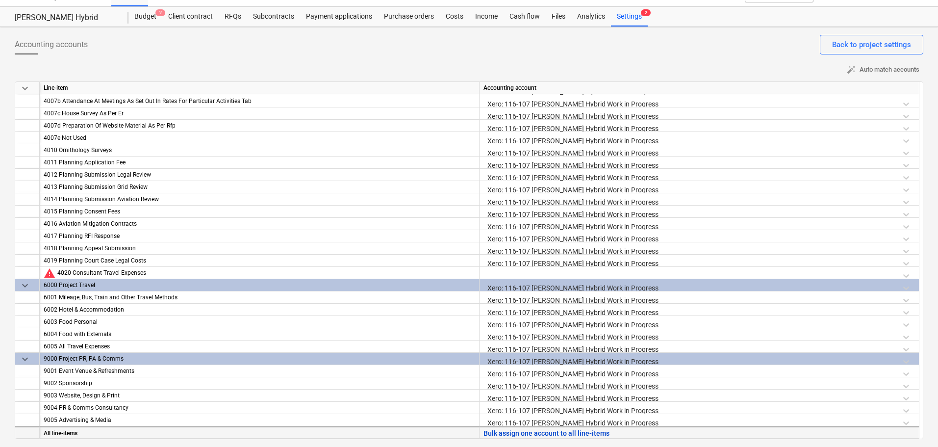
click at [509, 429] on button "Bulk assign one account to all line-items" at bounding box center [546, 433] width 126 height 12
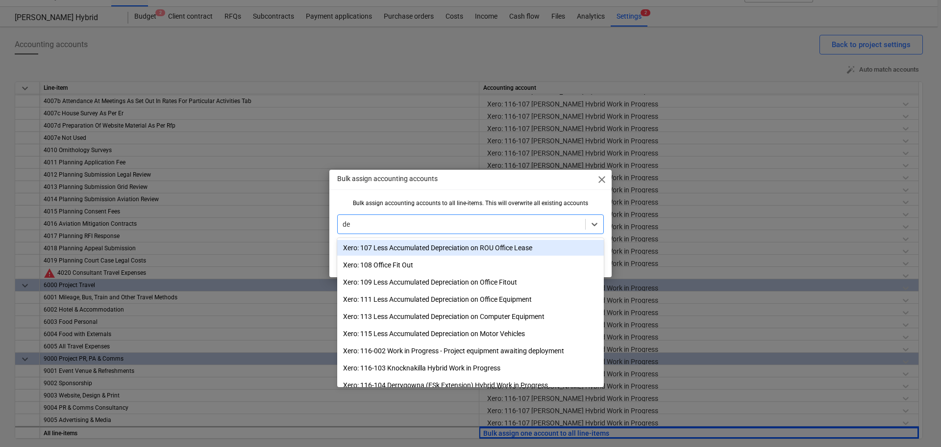
type input "der"
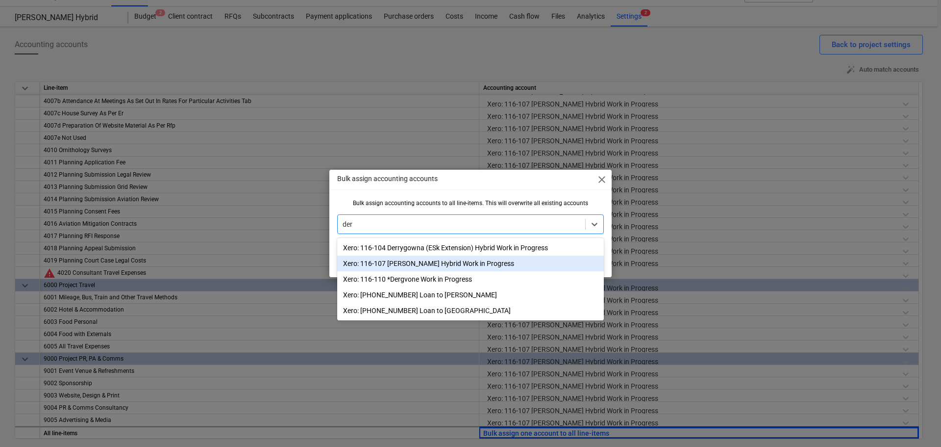
click at [423, 260] on div "Xero: 116-107 [PERSON_NAME] Hybrid Work in Progress" at bounding box center [470, 263] width 267 height 16
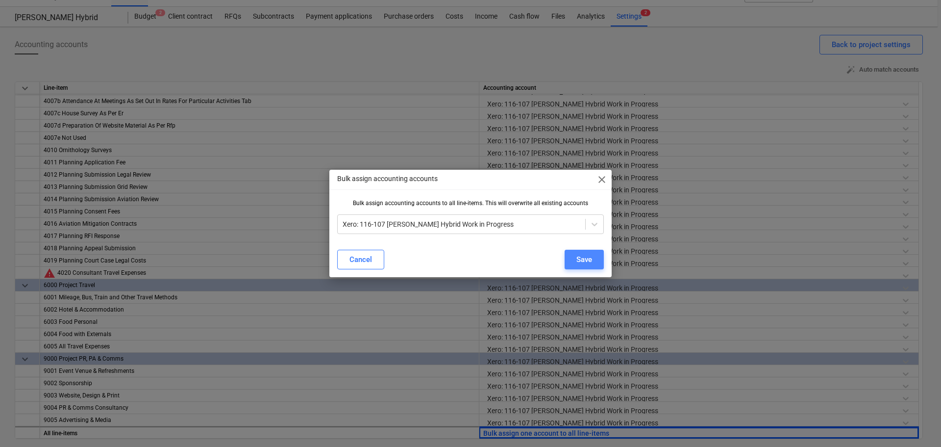
click at [588, 260] on div "Save" at bounding box center [584, 259] width 16 height 13
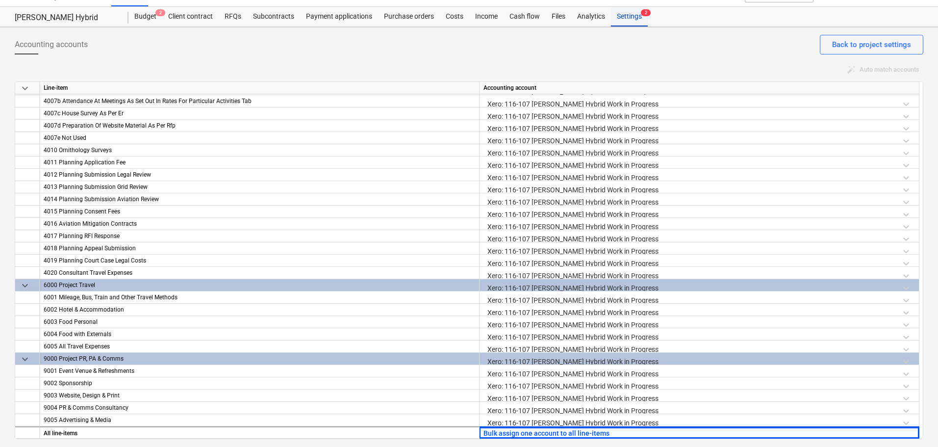
click at [633, 15] on div "Settings 2" at bounding box center [629, 17] width 37 height 20
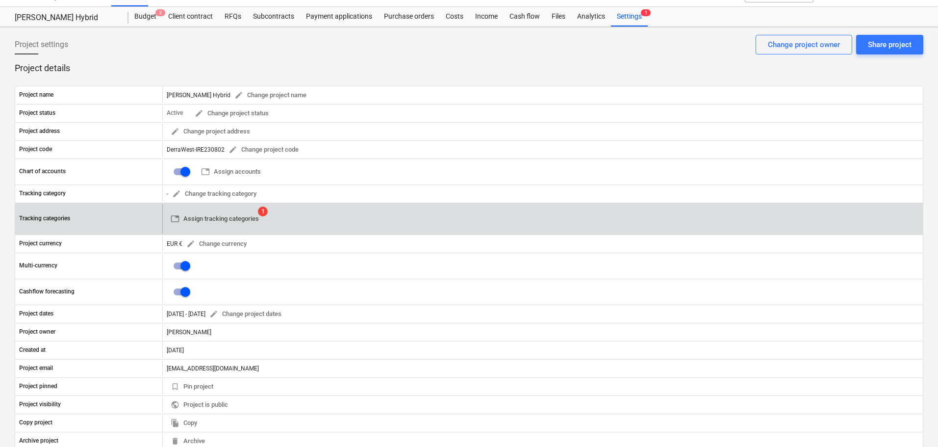
click at [235, 216] on span "table Assign tracking categories" at bounding box center [215, 218] width 88 height 11
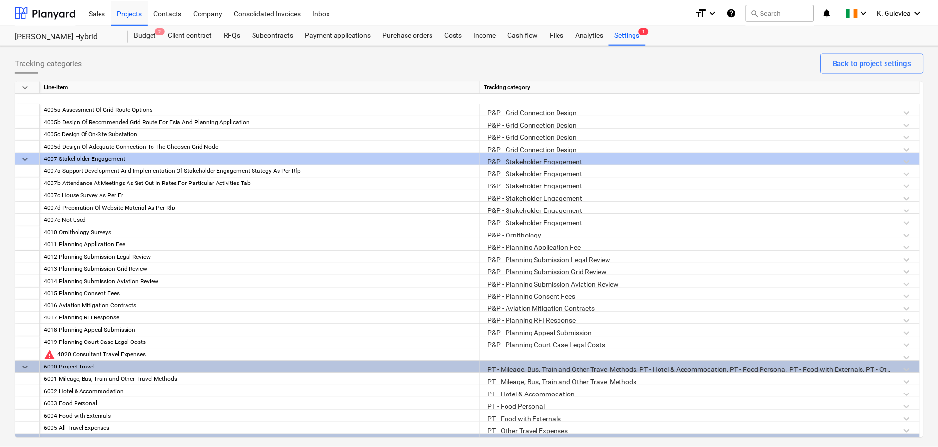
scroll to position [1261, 0]
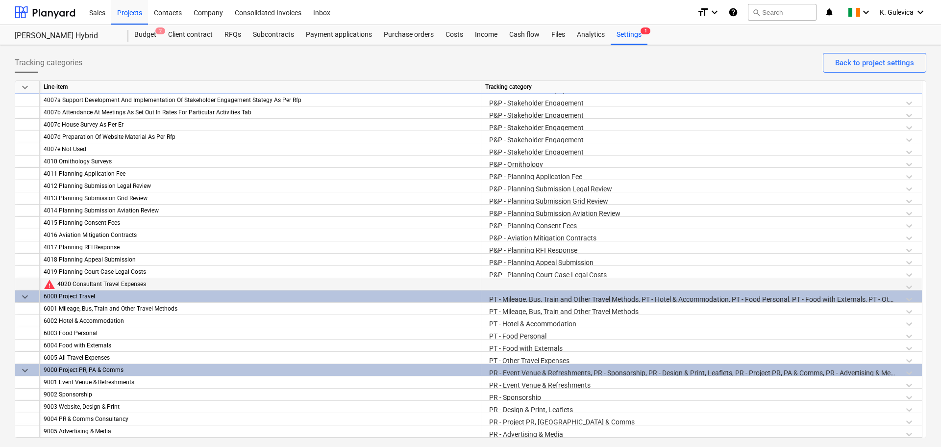
click at [557, 283] on div at bounding box center [701, 286] width 433 height 17
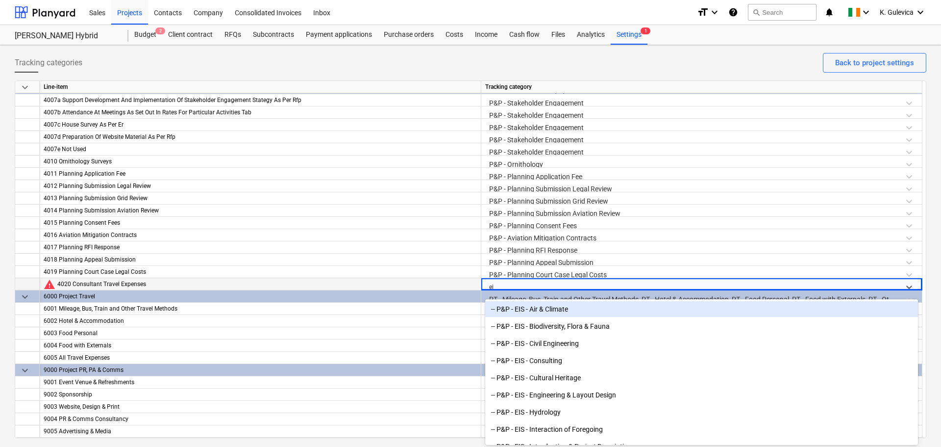
type input "eia"
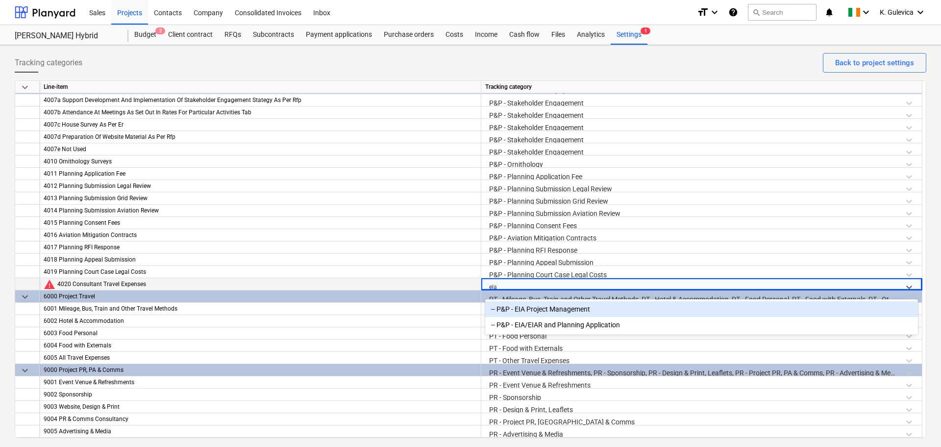
click at [562, 307] on div "-- P&P - EIA Project Management" at bounding box center [701, 309] width 433 height 16
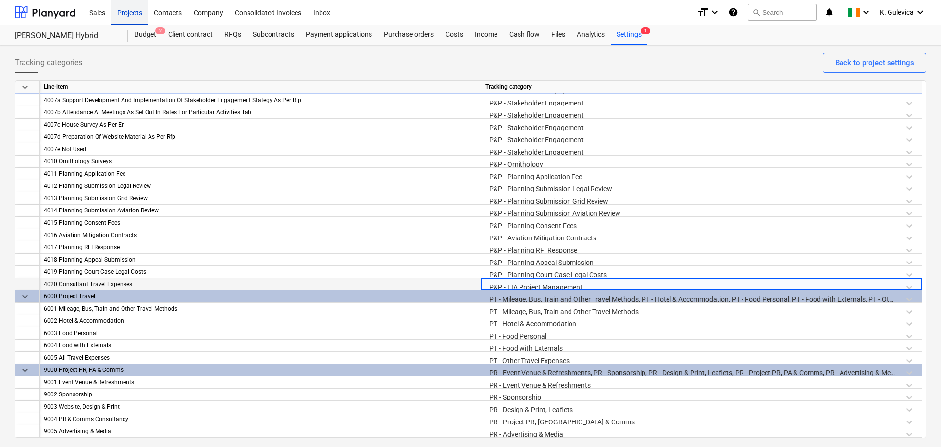
click at [126, 14] on div "Projects" at bounding box center [129, 12] width 37 height 25
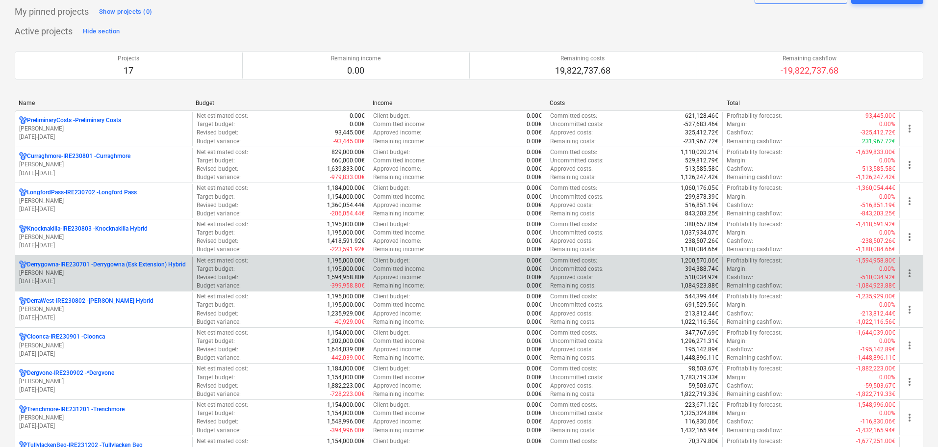
scroll to position [49, 0]
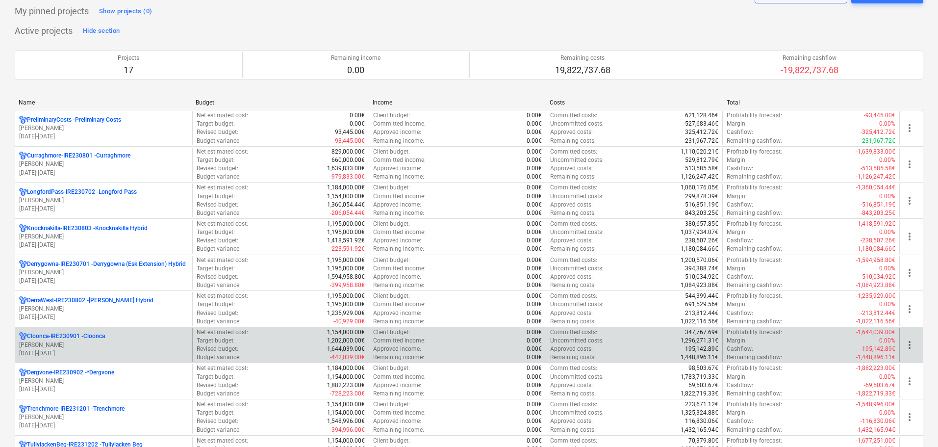
click at [82, 343] on p "[PERSON_NAME]" at bounding box center [103, 345] width 169 height 8
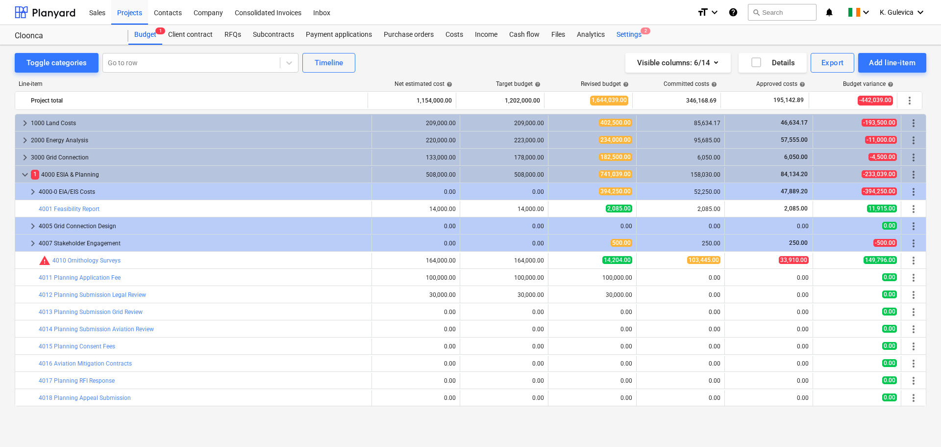
drag, startPoint x: 637, startPoint y: 34, endPoint x: 632, endPoint y: 43, distance: 10.3
click at [637, 34] on div "Settings 2" at bounding box center [629, 35] width 37 height 20
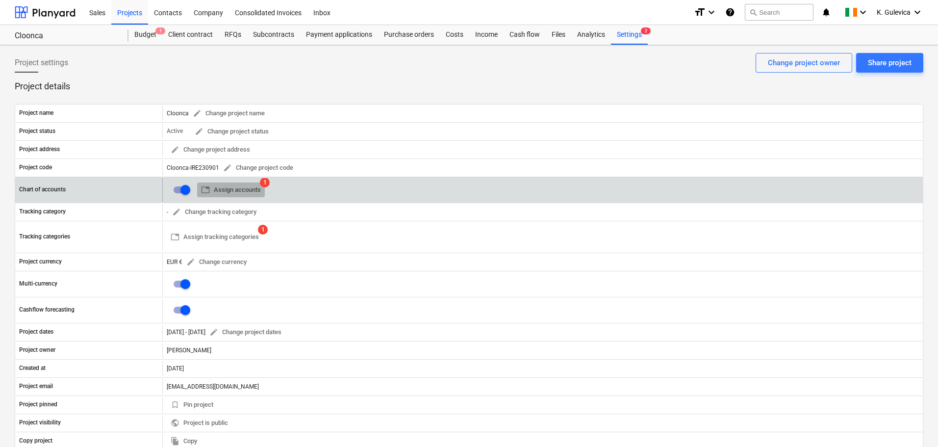
click at [255, 188] on span "table Assign accounts" at bounding box center [231, 189] width 60 height 11
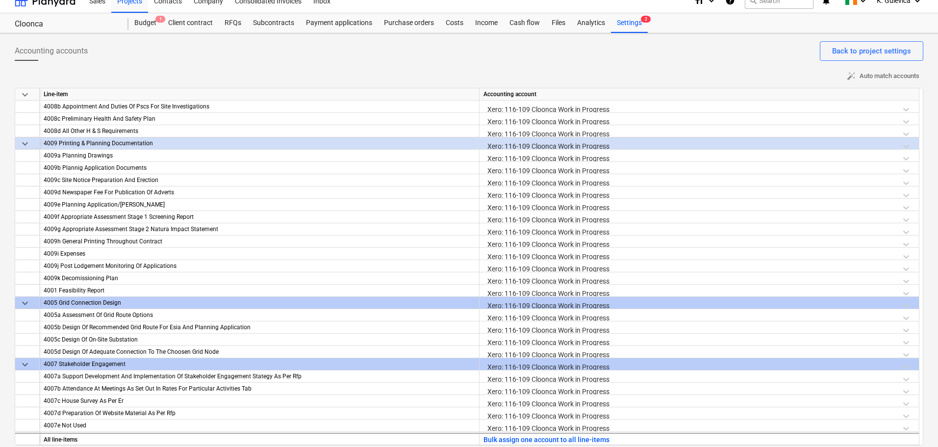
scroll to position [18, 0]
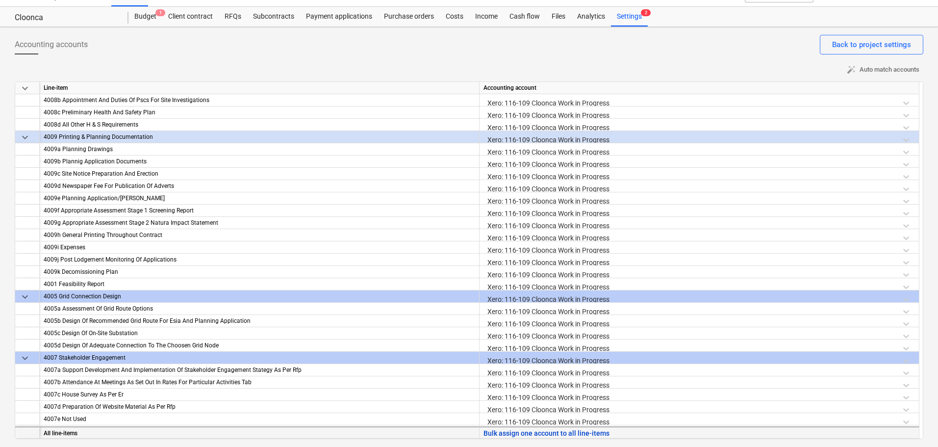
click at [548, 433] on button "Bulk assign one account to all line-items" at bounding box center [546, 433] width 126 height 12
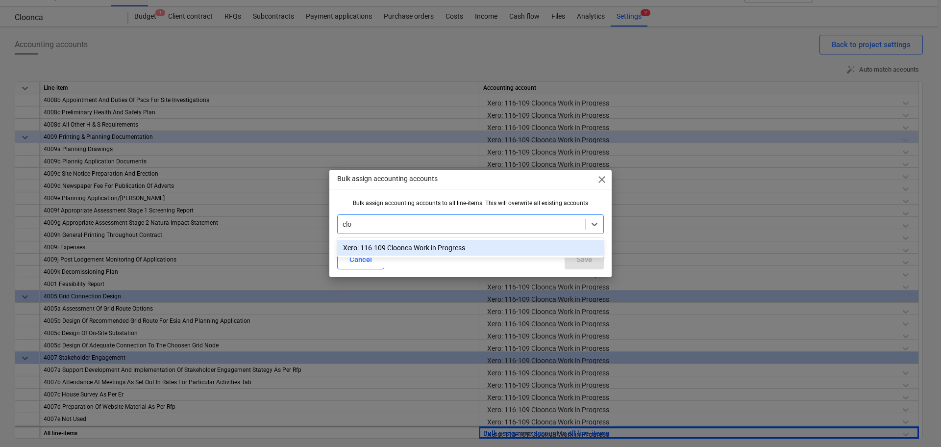
type input "cloo"
drag, startPoint x: 432, startPoint y: 250, endPoint x: 437, endPoint y: 226, distance: 24.6
click at [434, 250] on div "Xero: 116-109 Cloonca Work in Progress" at bounding box center [470, 248] width 267 height 16
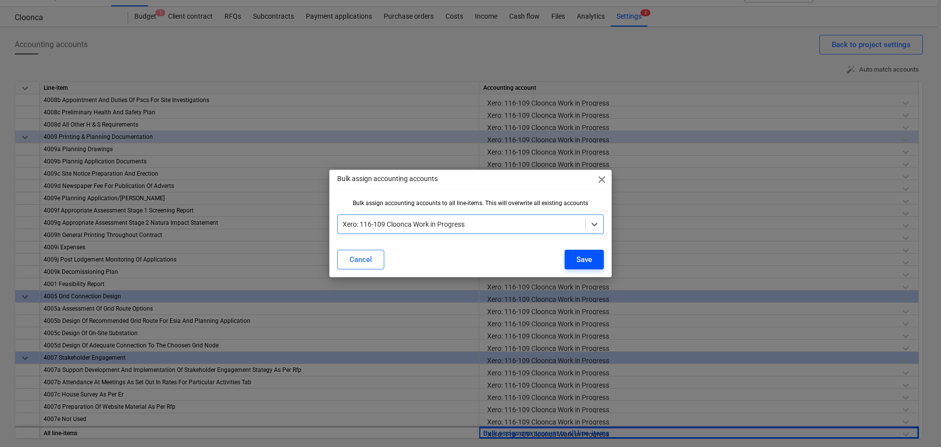
click at [592, 256] on div "Save" at bounding box center [584, 259] width 16 height 13
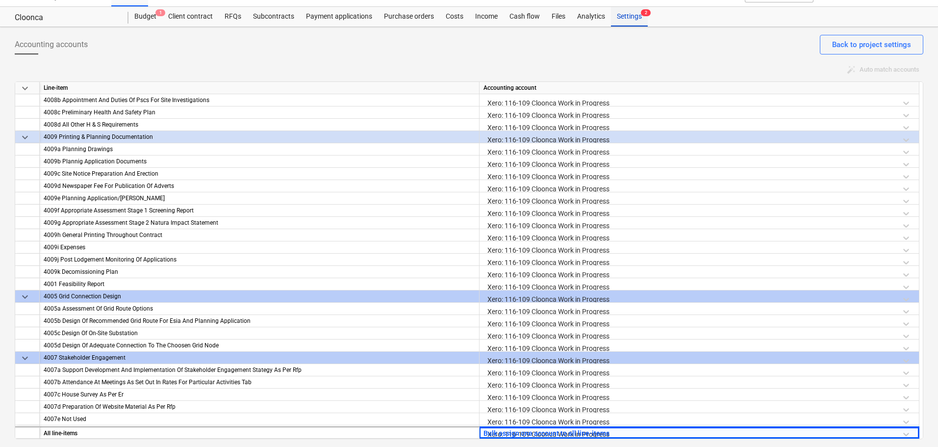
click at [628, 16] on div "Settings 2" at bounding box center [629, 17] width 37 height 20
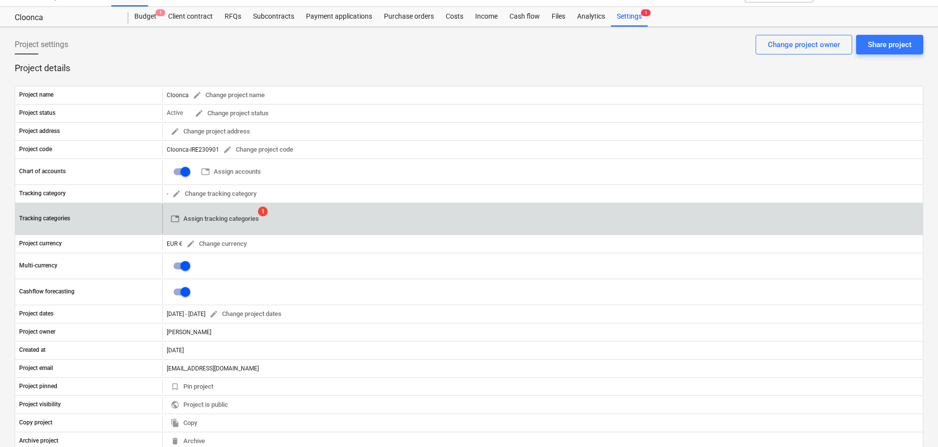
click at [243, 219] on span "table Assign tracking categories" at bounding box center [215, 218] width 88 height 11
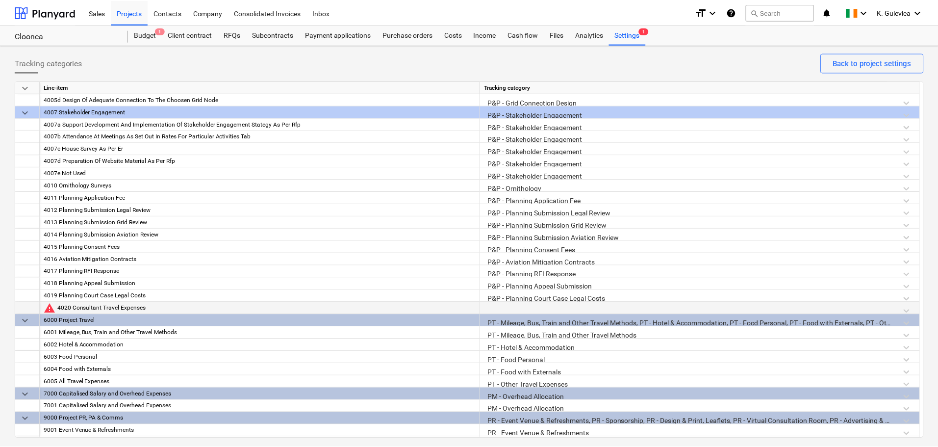
scroll to position [1274, 0]
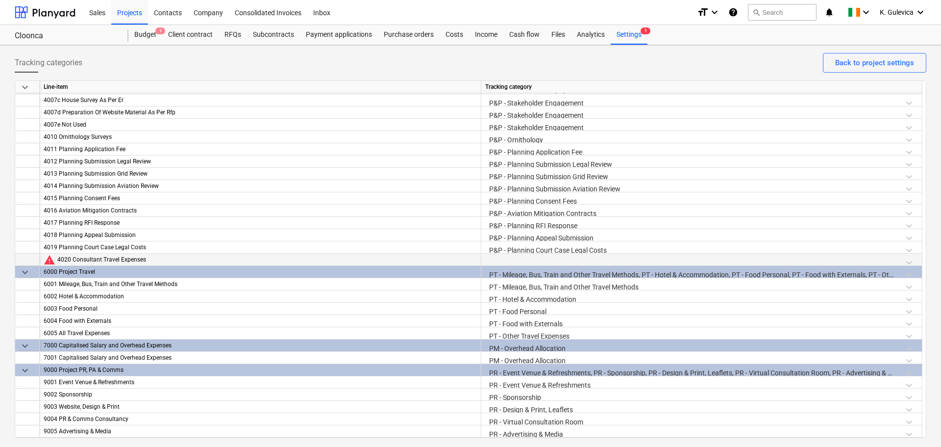
click at [555, 261] on div at bounding box center [701, 261] width 433 height 17
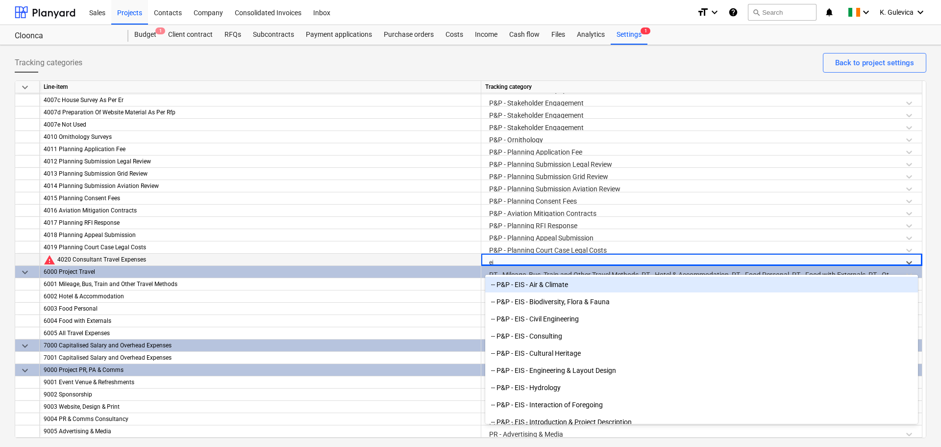
type input "eia"
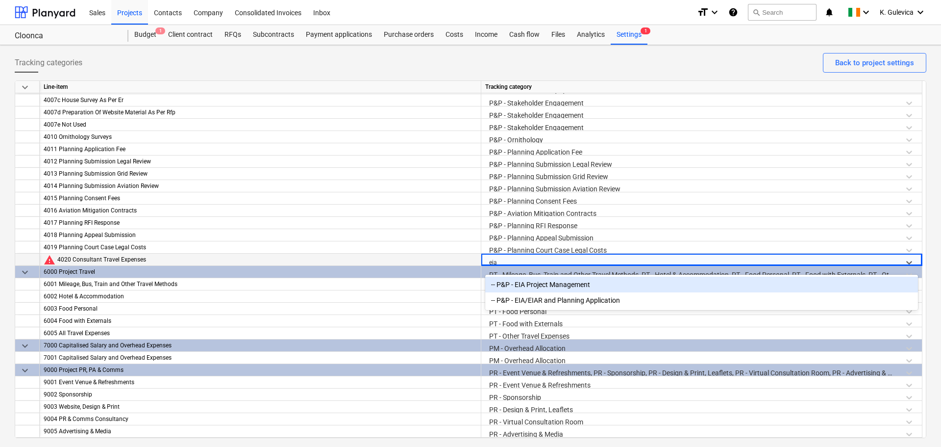
click at [573, 286] on div "-- P&P - EIA Project Management" at bounding box center [701, 284] width 433 height 16
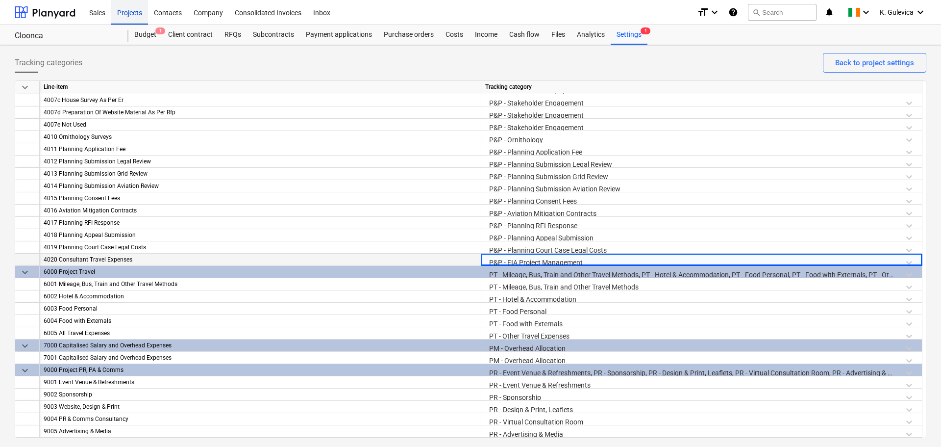
click at [132, 13] on div "Projects" at bounding box center [129, 12] width 37 height 25
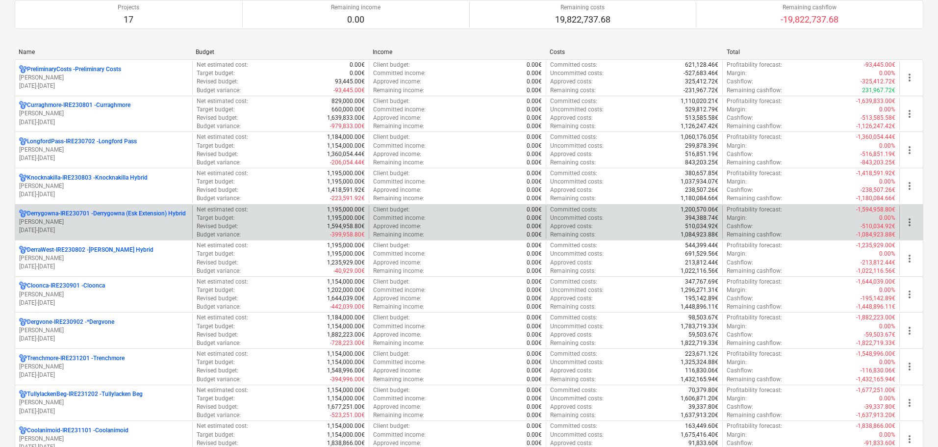
scroll to position [147, 0]
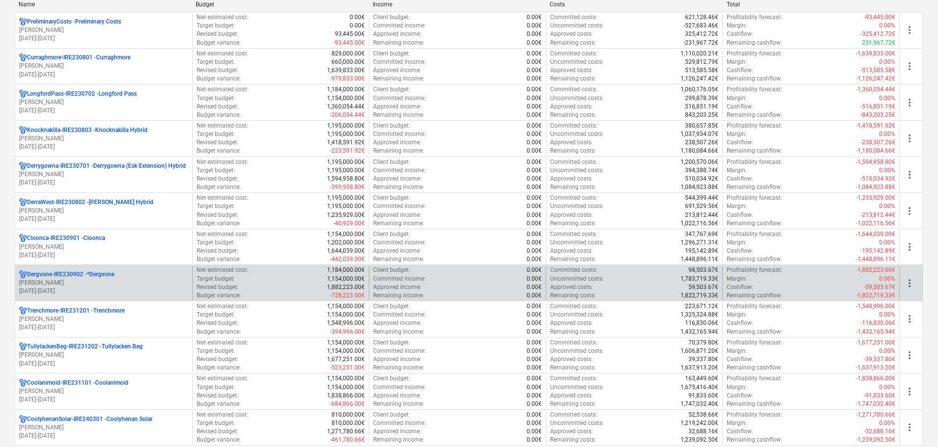
click at [70, 278] on p "Dergvone-IRE230902 - *Dergvone" at bounding box center [70, 274] width 87 height 8
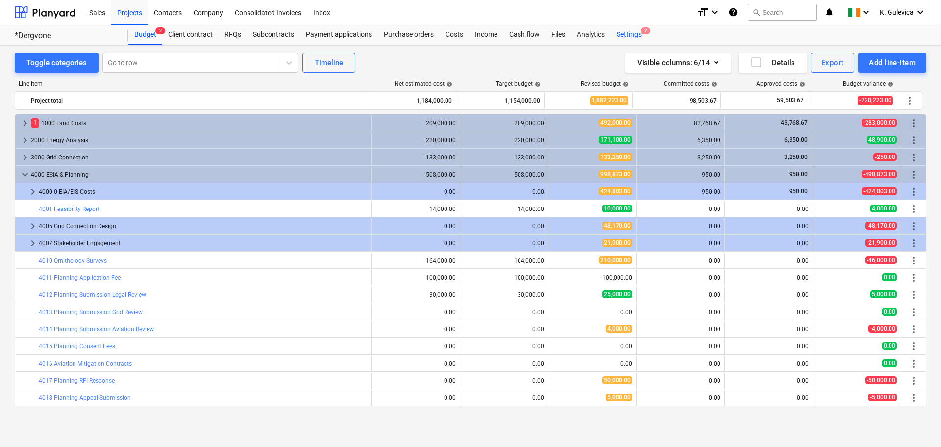
click at [622, 38] on div "Settings 2" at bounding box center [629, 35] width 37 height 20
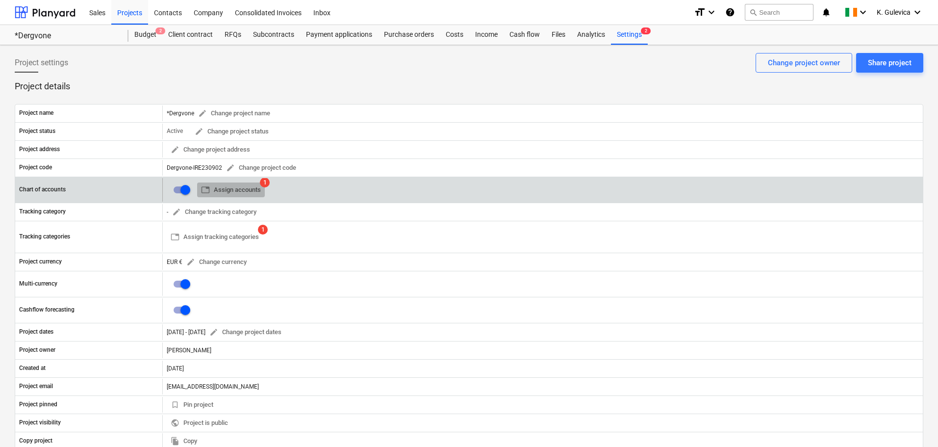
click at [235, 184] on span "table Assign accounts" at bounding box center [231, 189] width 60 height 11
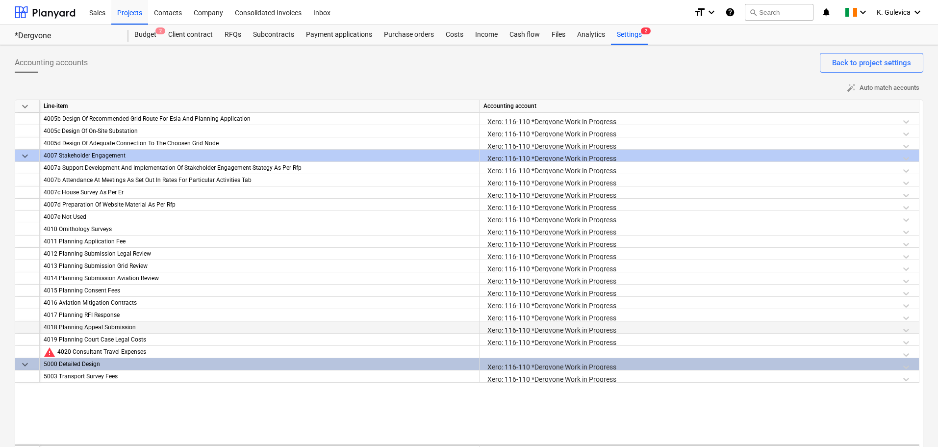
scroll to position [1286, 0]
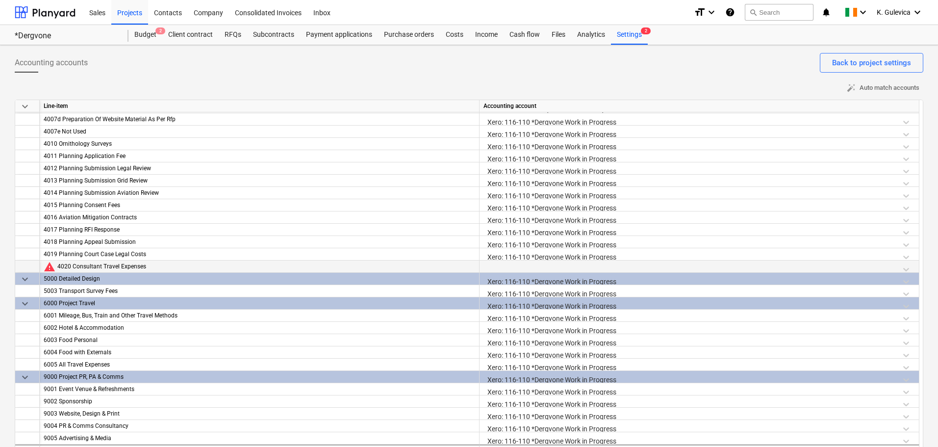
click at [551, 266] on div at bounding box center [698, 268] width 431 height 17
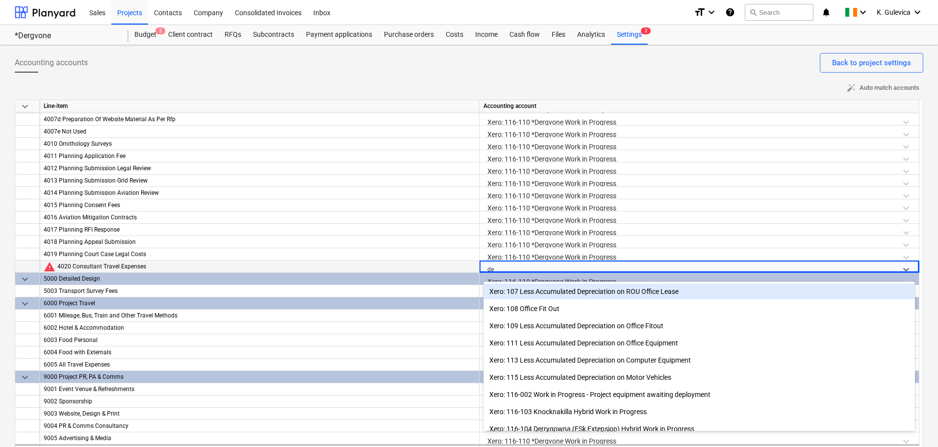
type input "der"
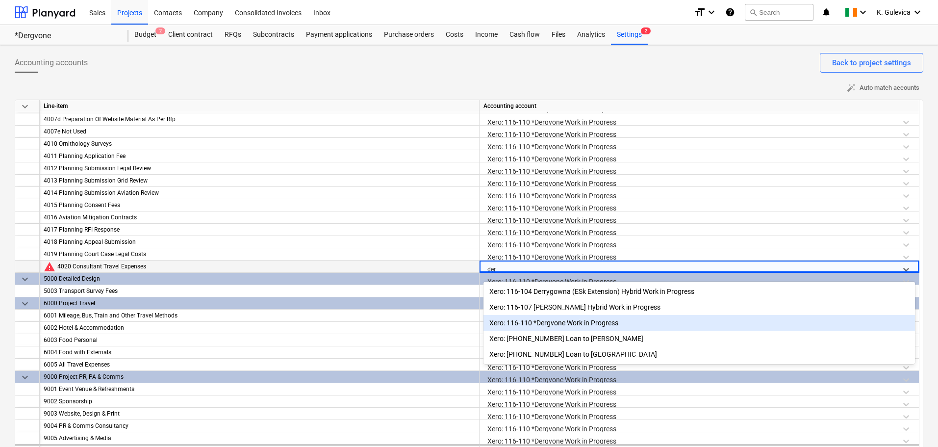
click at [562, 322] on div "Xero: 116-110 *Dergvone Work in Progress" at bounding box center [698, 323] width 431 height 16
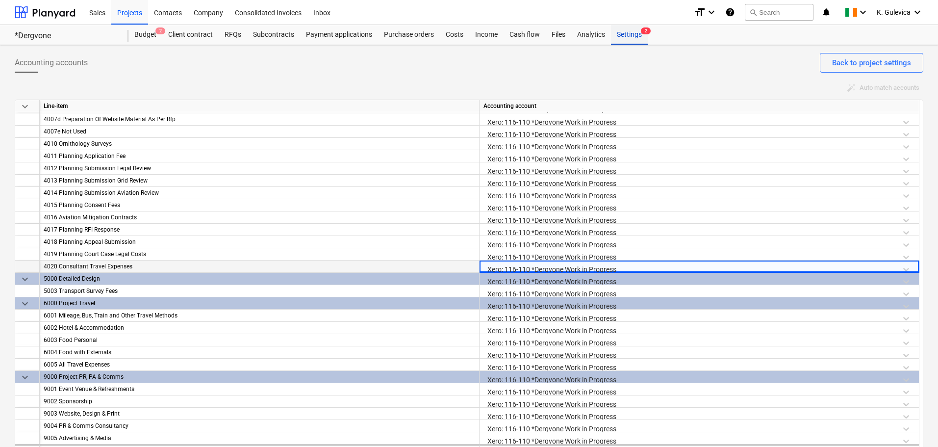
click at [622, 38] on div "Settings 2" at bounding box center [629, 35] width 37 height 20
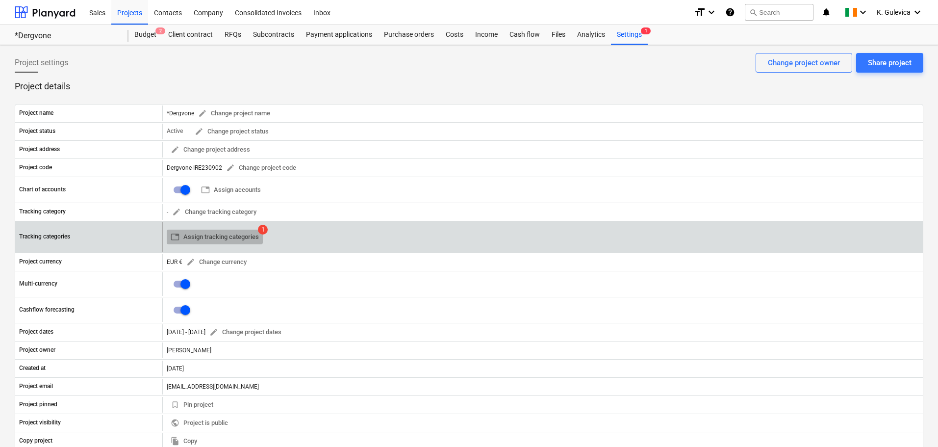
click at [216, 240] on span "table Assign tracking categories" at bounding box center [215, 236] width 88 height 11
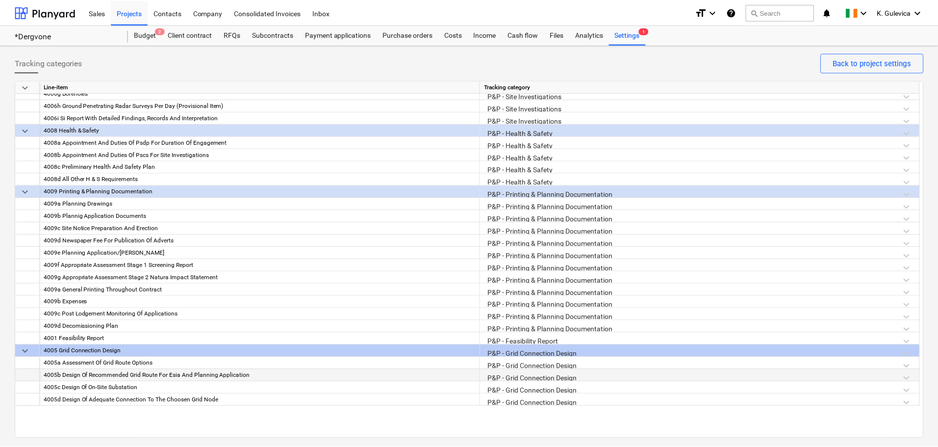
scroll to position [1274, 0]
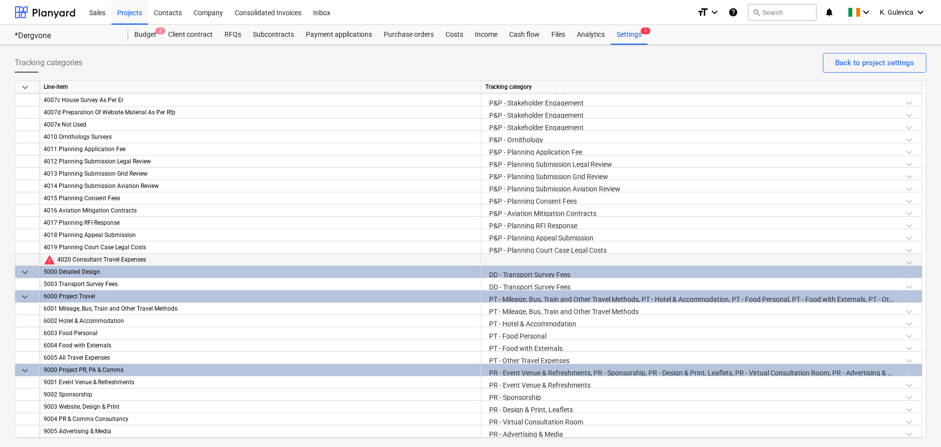
click at [566, 258] on div at bounding box center [701, 261] width 433 height 17
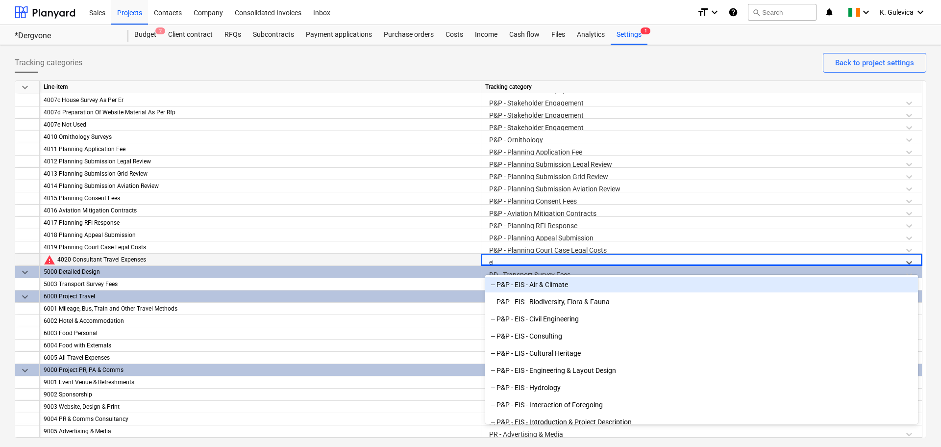
type input "eia"
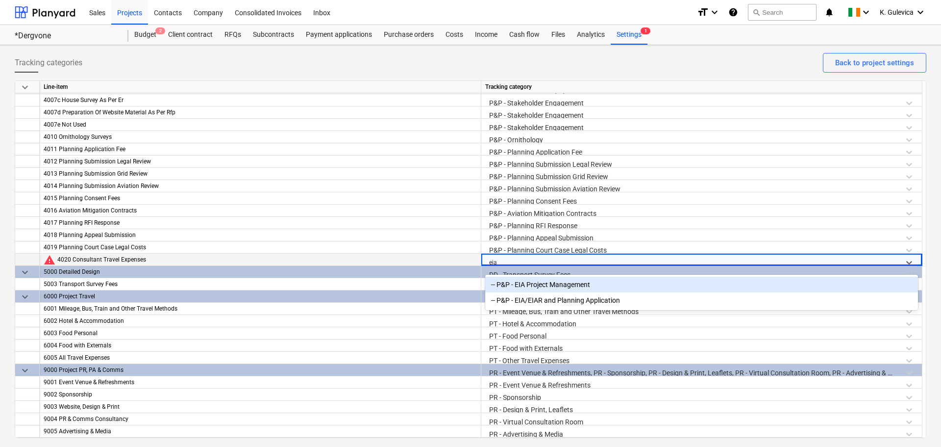
click at [568, 287] on div "-- P&P - EIA Project Management" at bounding box center [701, 284] width 433 height 16
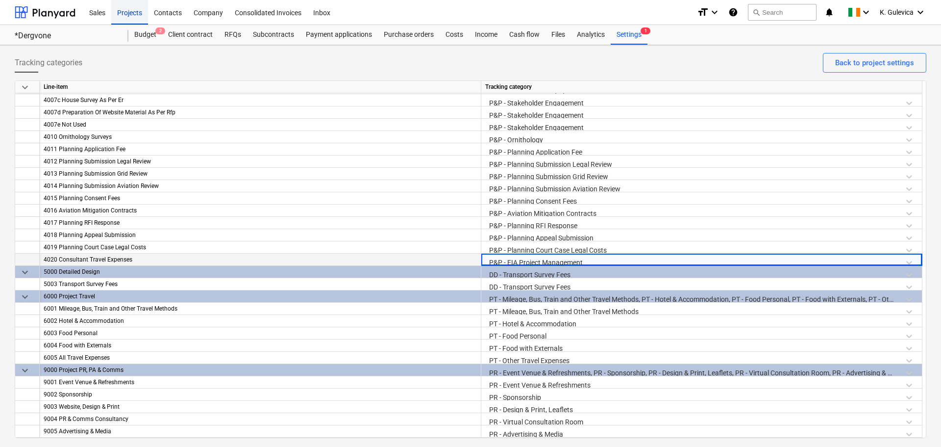
click at [129, 14] on div "Projects" at bounding box center [129, 12] width 37 height 25
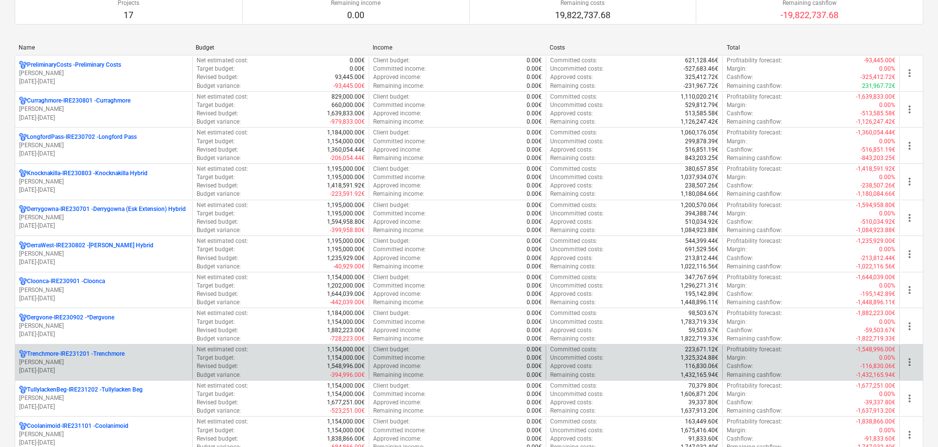
scroll to position [147, 0]
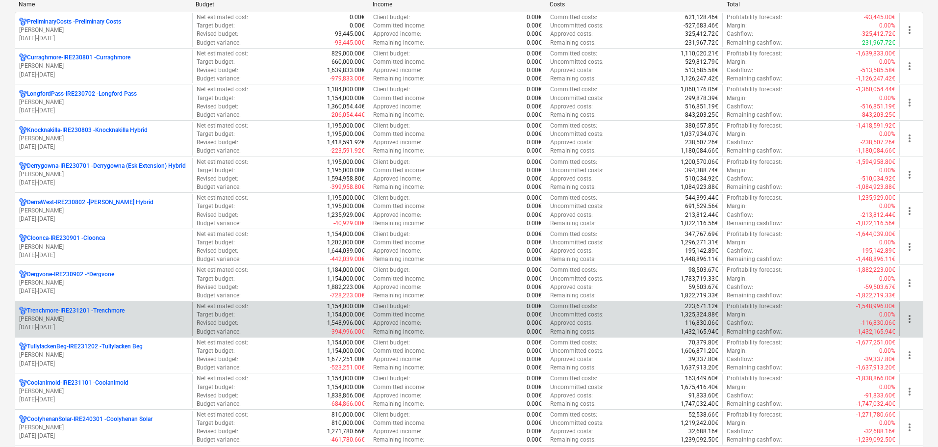
click at [71, 314] on p "Trenchmore-IRE231201 - Trenchmore" at bounding box center [76, 310] width 98 height 8
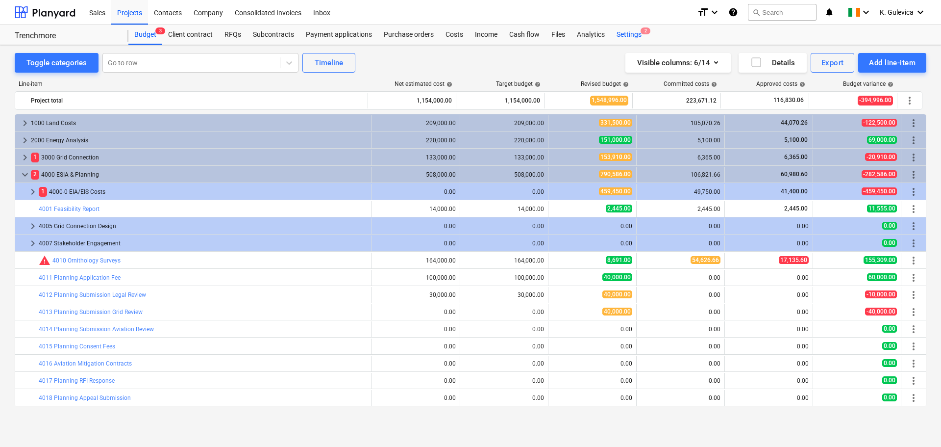
click at [633, 31] on div "Settings 2" at bounding box center [629, 35] width 37 height 20
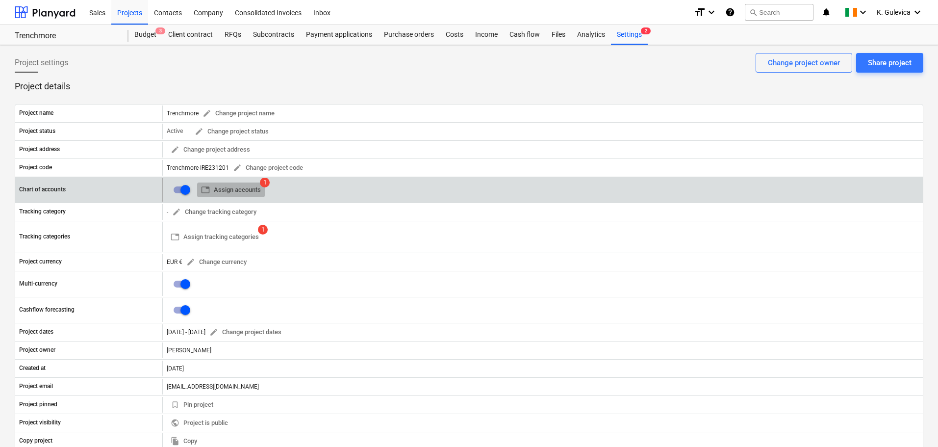
click at [248, 190] on span "table Assign accounts" at bounding box center [231, 189] width 60 height 11
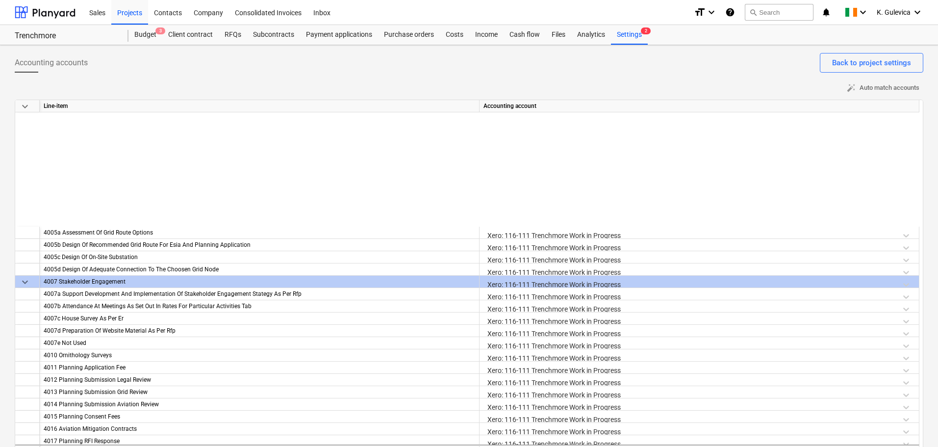
scroll to position [1225, 0]
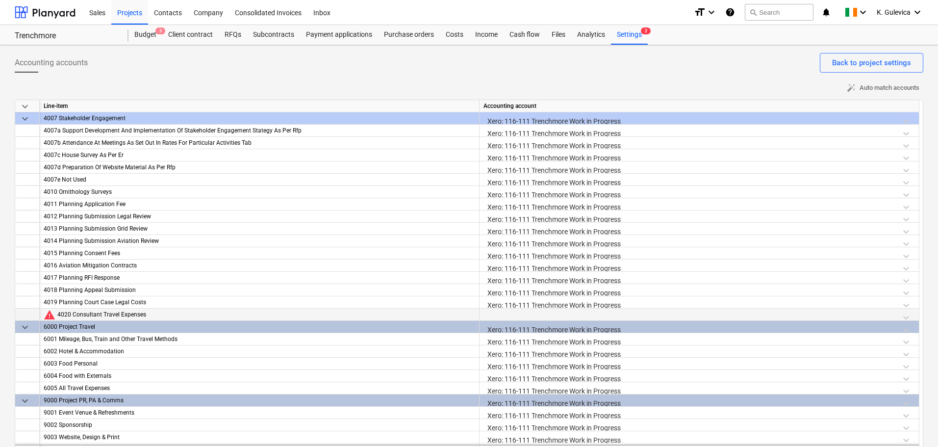
click at [557, 312] on div at bounding box center [698, 316] width 431 height 17
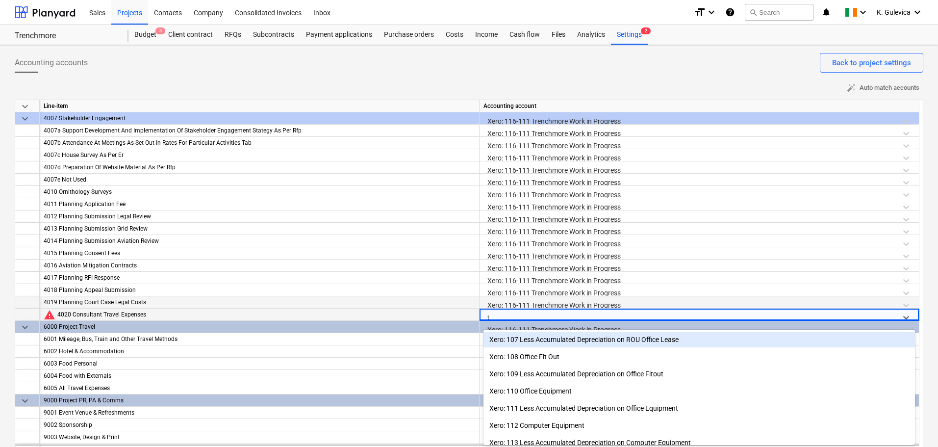
scroll to position [18, 0]
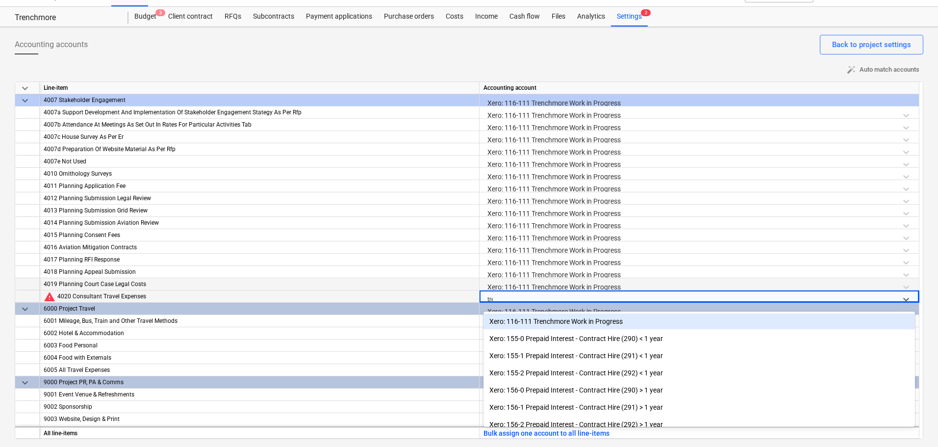
type input "tren"
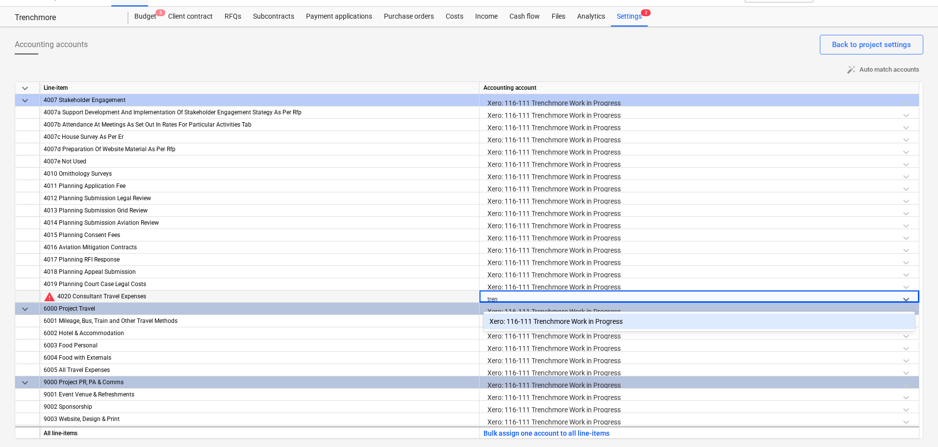
click at [585, 321] on div "Xero: 116-111 Trenchmore Work in Progress" at bounding box center [698, 321] width 431 height 16
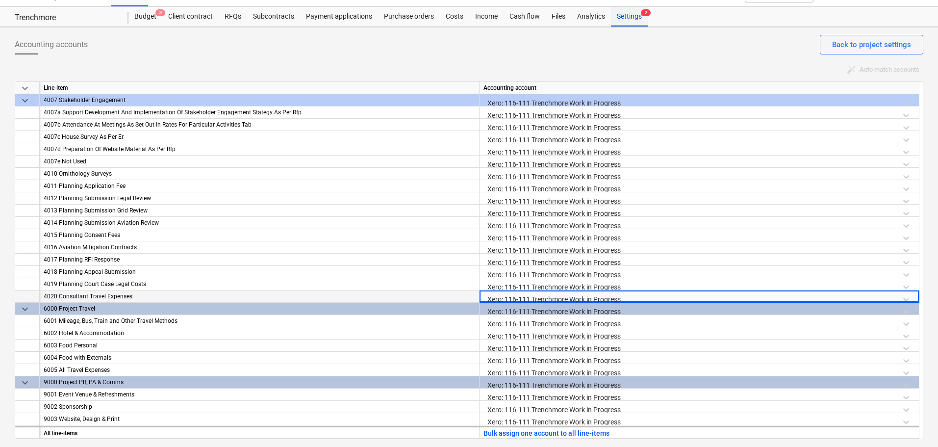
click at [627, 17] on div "Settings 2" at bounding box center [629, 17] width 37 height 20
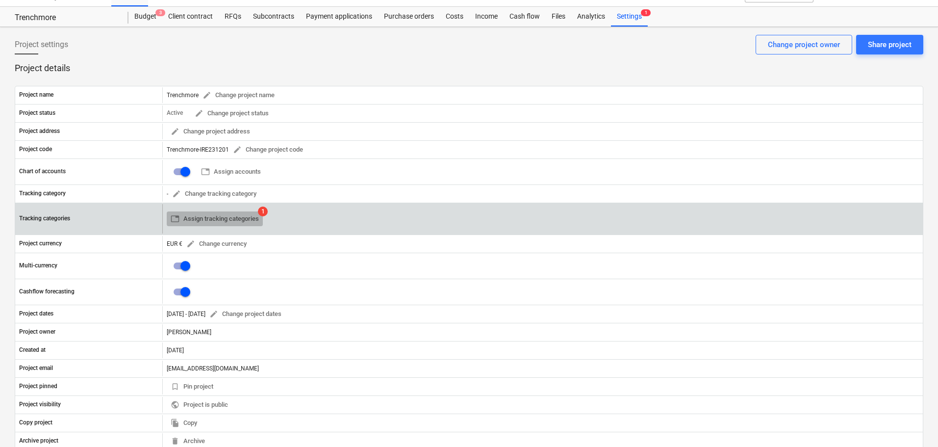
click at [239, 221] on span "table Assign tracking categories" at bounding box center [215, 218] width 88 height 11
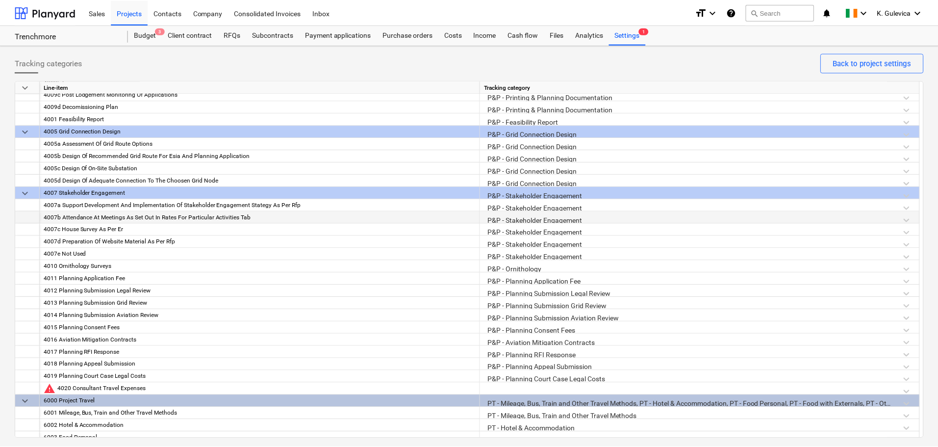
scroll to position [1237, 0]
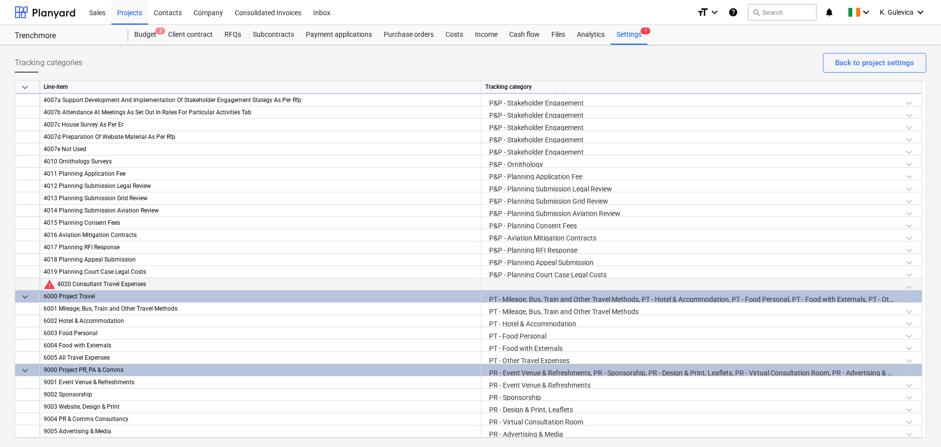
click at [544, 279] on div at bounding box center [701, 286] width 433 height 17
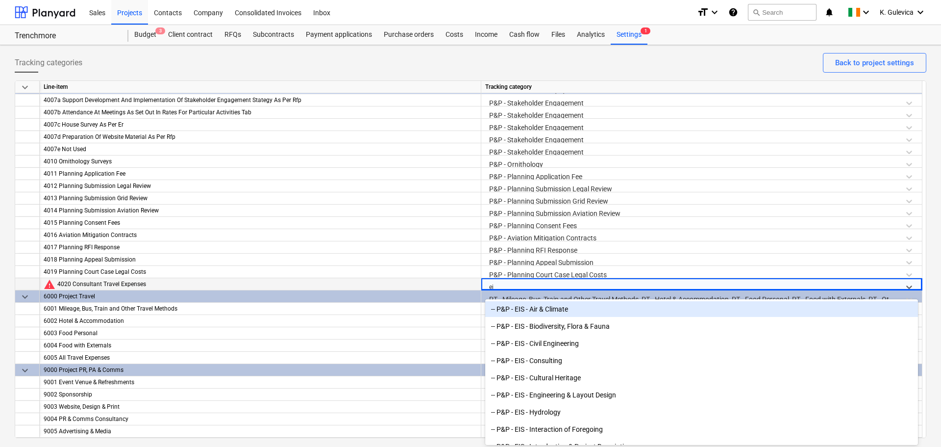
type input "eia"
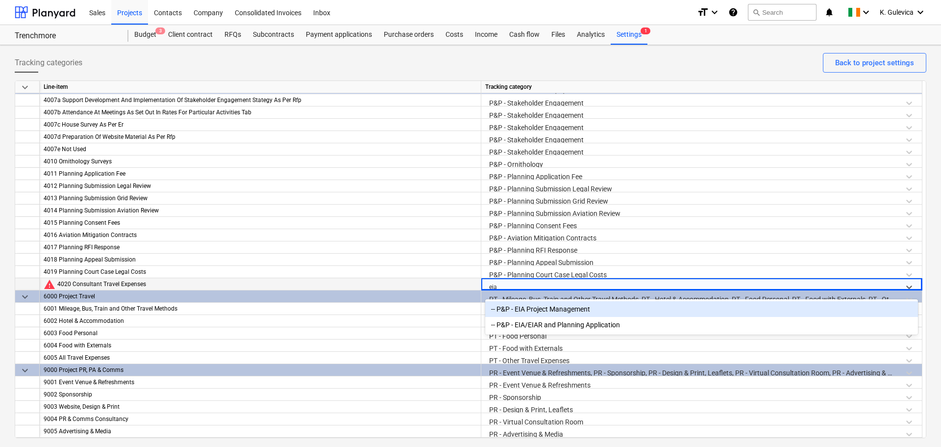
click at [562, 307] on div "-- P&P - EIA Project Management" at bounding box center [701, 309] width 433 height 16
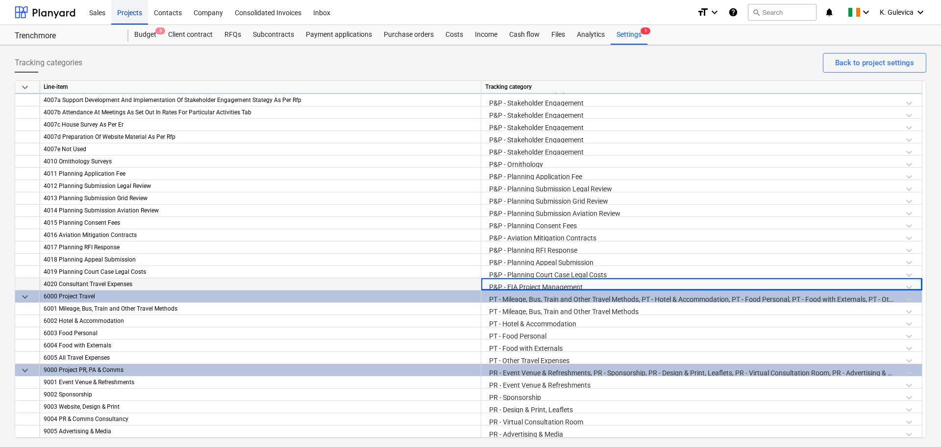
click at [131, 10] on div "Projects" at bounding box center [129, 12] width 37 height 25
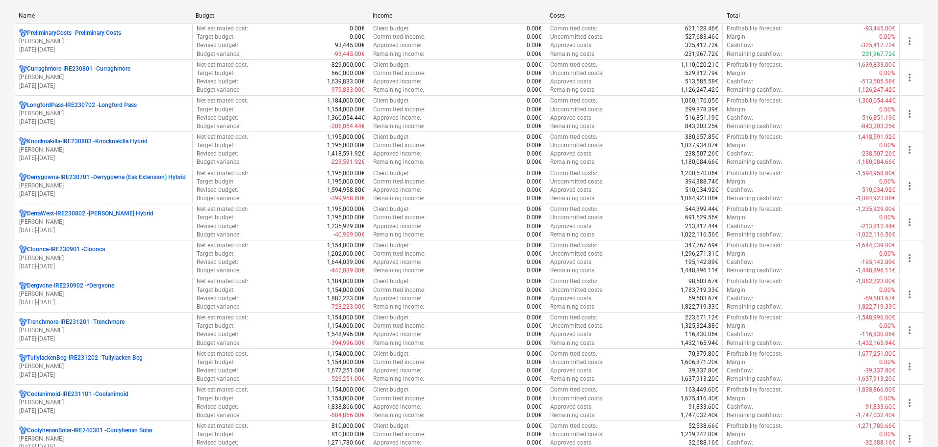
scroll to position [294, 0]
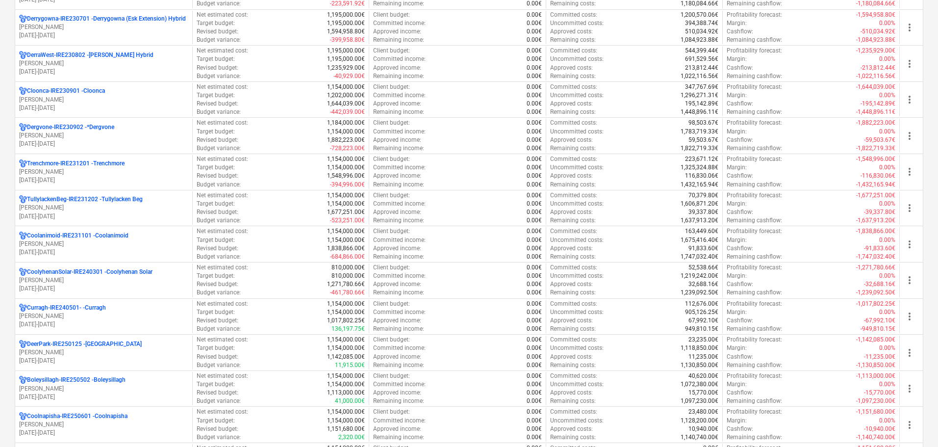
click at [76, 205] on p "[PERSON_NAME]" at bounding box center [103, 207] width 169 height 8
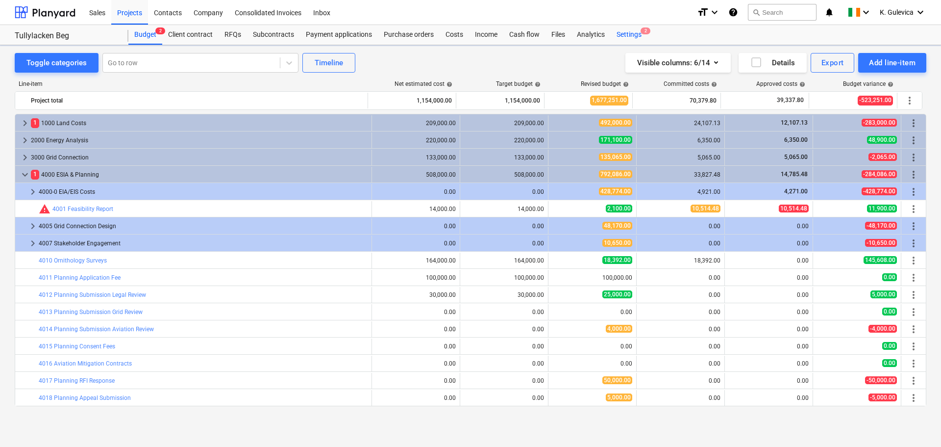
click at [629, 36] on div "Settings 2" at bounding box center [629, 35] width 37 height 20
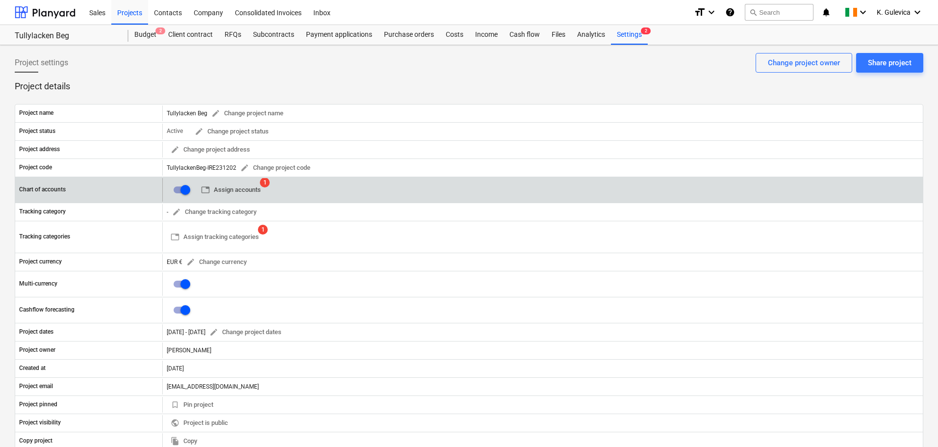
click at [231, 190] on span "table Assign accounts" at bounding box center [231, 189] width 60 height 11
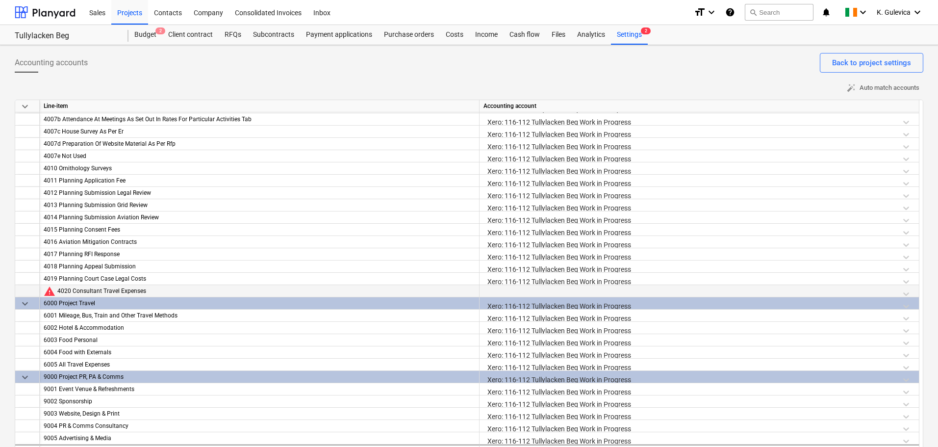
click at [572, 287] on div at bounding box center [698, 293] width 431 height 17
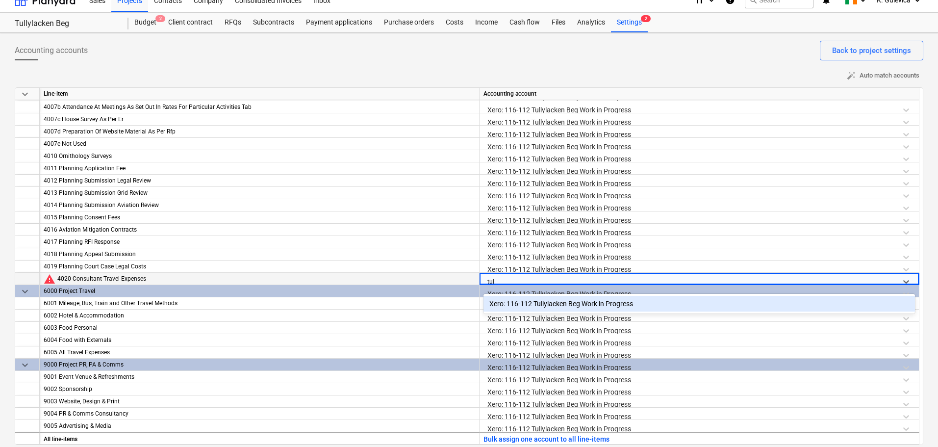
type input "[PERSON_NAME]"
click at [574, 306] on div "Xero: 116-112 Tullylacken Beg Work in Progress" at bounding box center [698, 304] width 431 height 16
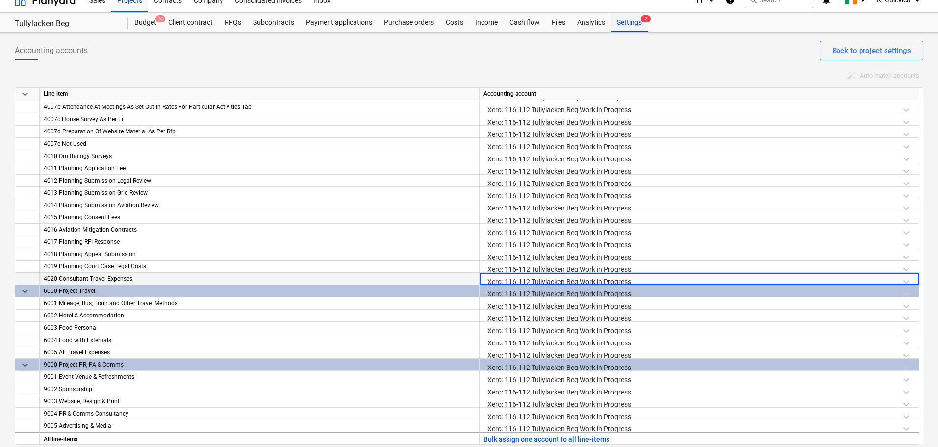
click at [622, 22] on div "Settings 2" at bounding box center [629, 23] width 37 height 20
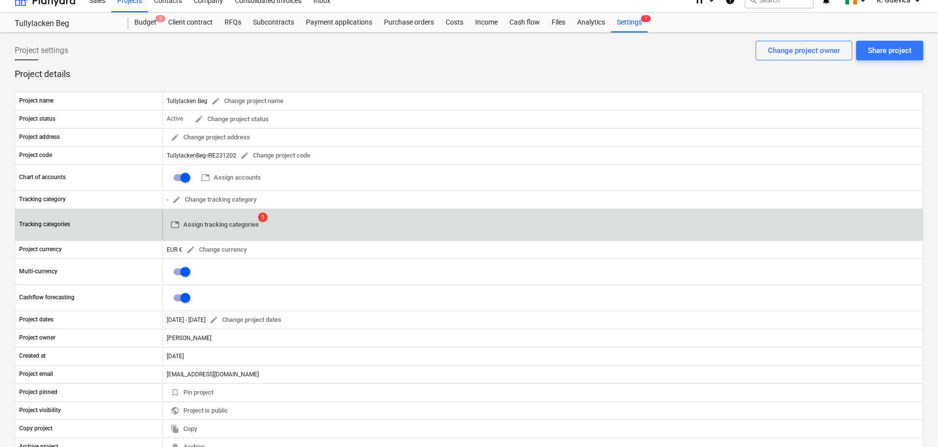
click at [225, 222] on span "table Assign tracking categories" at bounding box center [215, 224] width 88 height 11
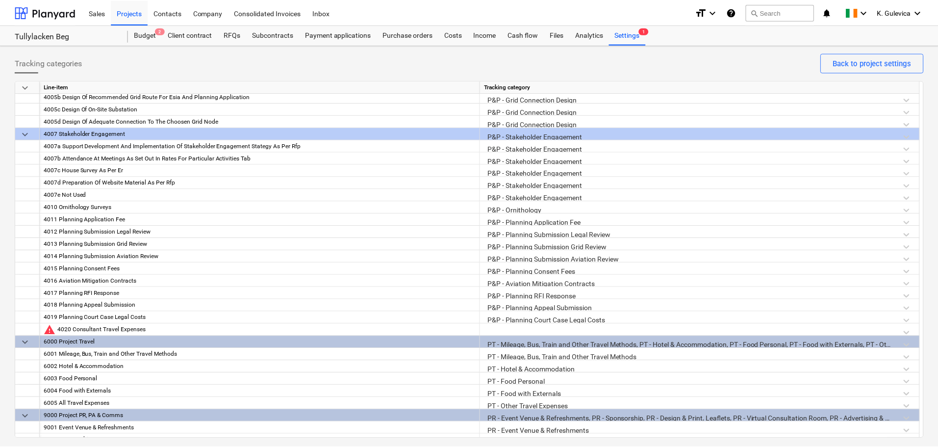
scroll to position [1237, 0]
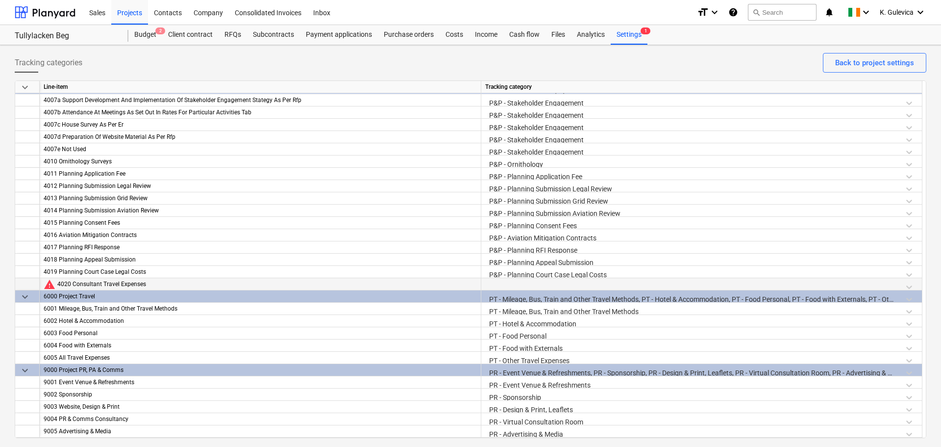
click at [557, 286] on div at bounding box center [701, 286] width 433 height 17
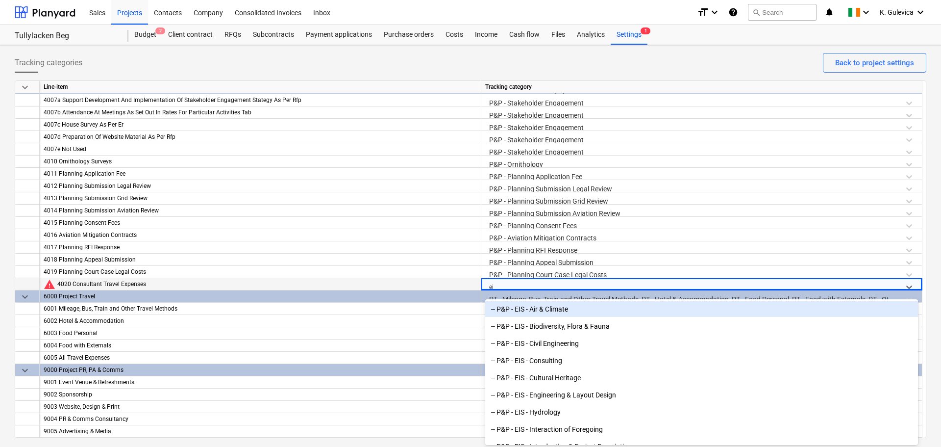
type input "eia"
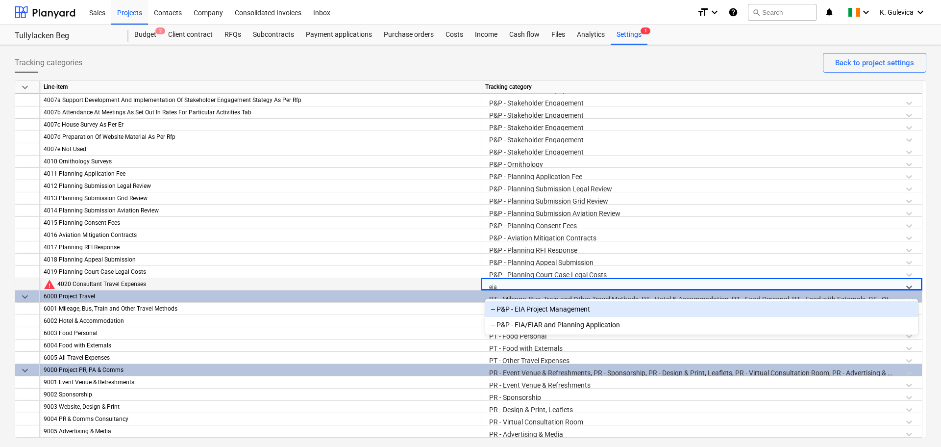
click at [570, 307] on div "-- P&P - EIA Project Management" at bounding box center [701, 309] width 433 height 16
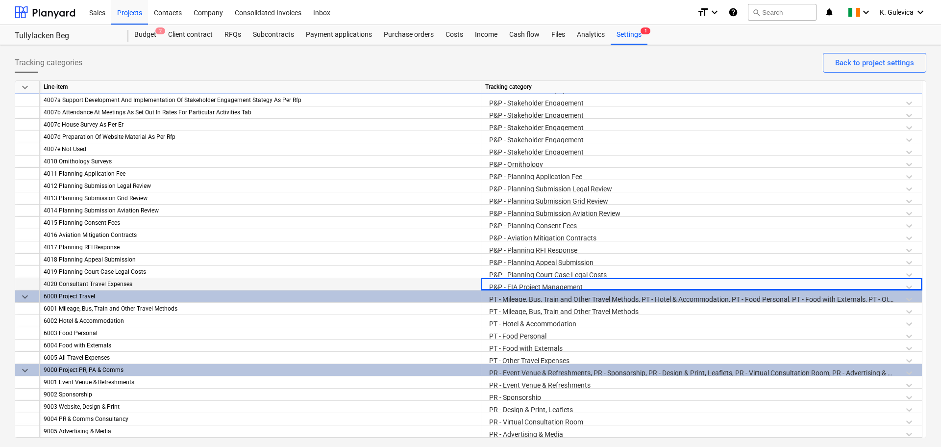
click at [618, 56] on div "Tracking categories Back to project settings" at bounding box center [471, 66] width 912 height 27
click at [136, 16] on div "Projects" at bounding box center [129, 12] width 37 height 25
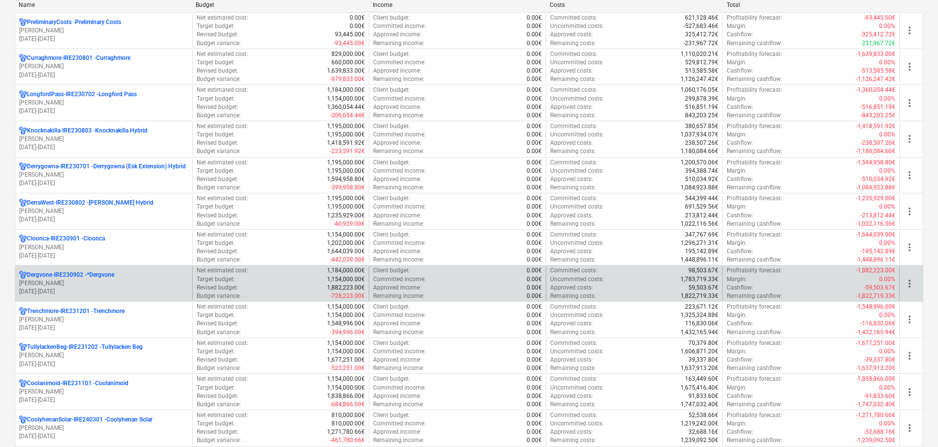
scroll to position [147, 0]
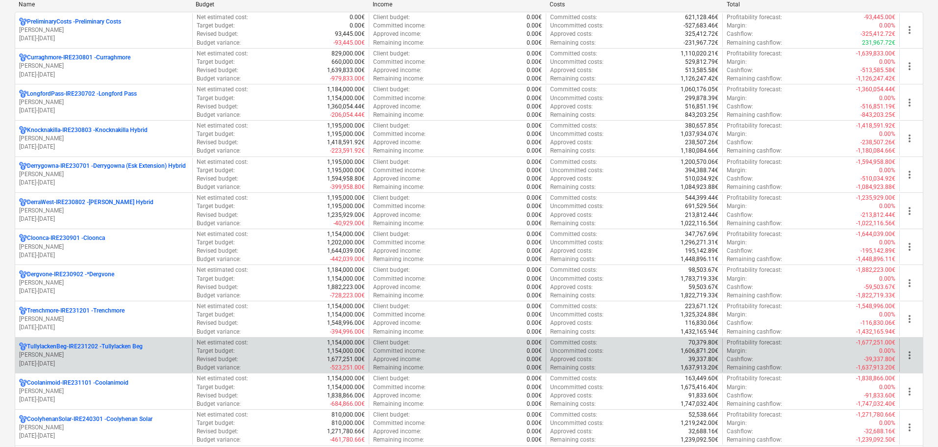
click at [96, 353] on p "[PERSON_NAME]" at bounding box center [103, 354] width 169 height 8
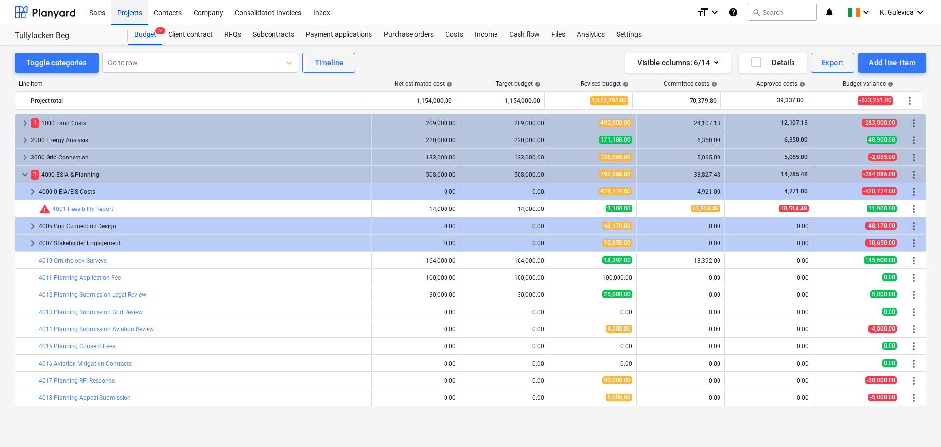
click at [128, 8] on div "Projects" at bounding box center [129, 12] width 37 height 25
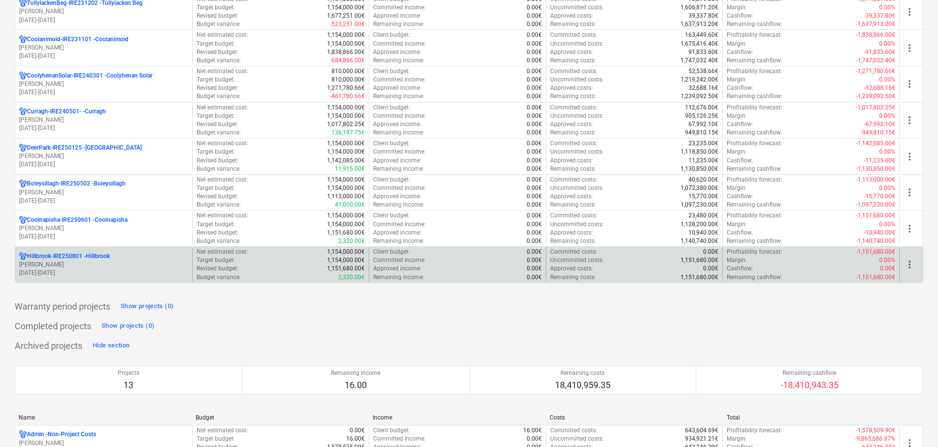
scroll to position [392, 0]
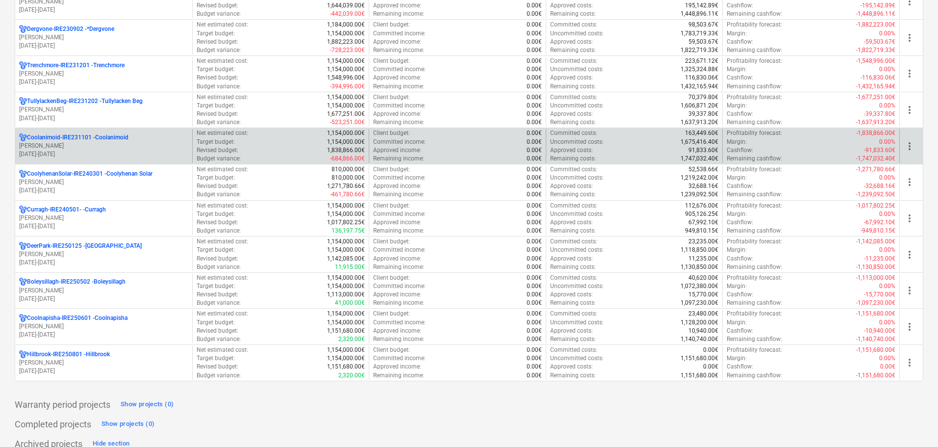
click at [70, 148] on p "[PERSON_NAME]" at bounding box center [103, 146] width 169 height 8
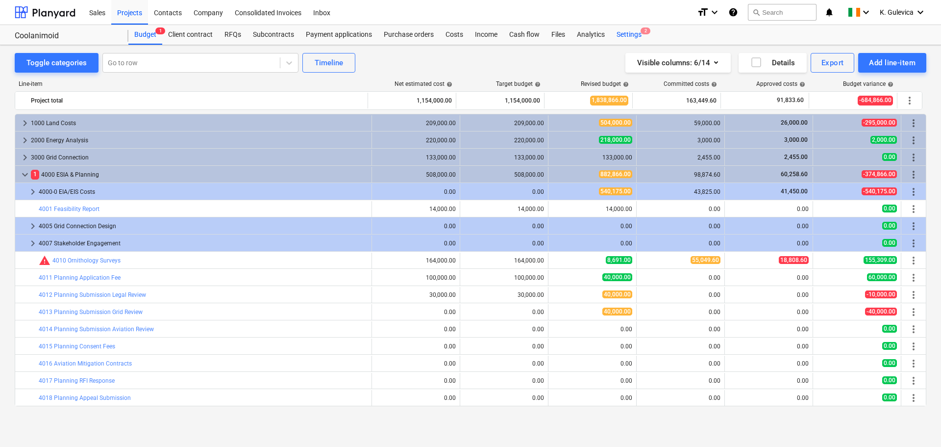
click at [630, 32] on div "Settings 2" at bounding box center [629, 35] width 37 height 20
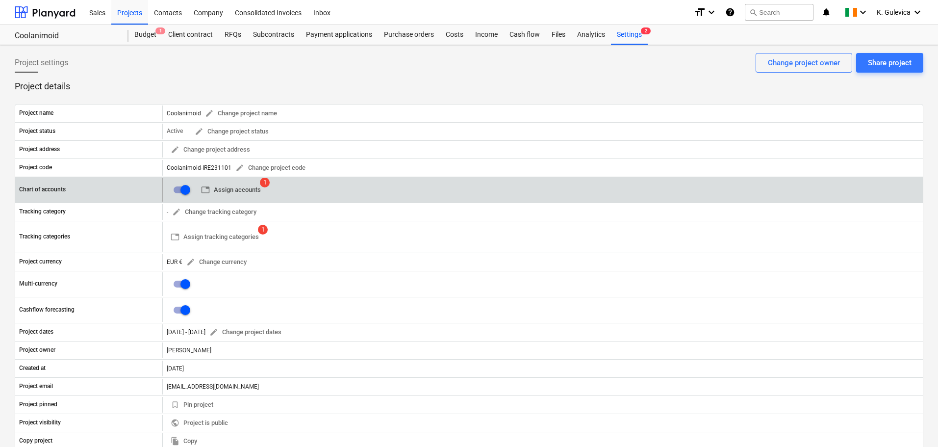
click at [227, 187] on span "table Assign accounts" at bounding box center [231, 189] width 60 height 11
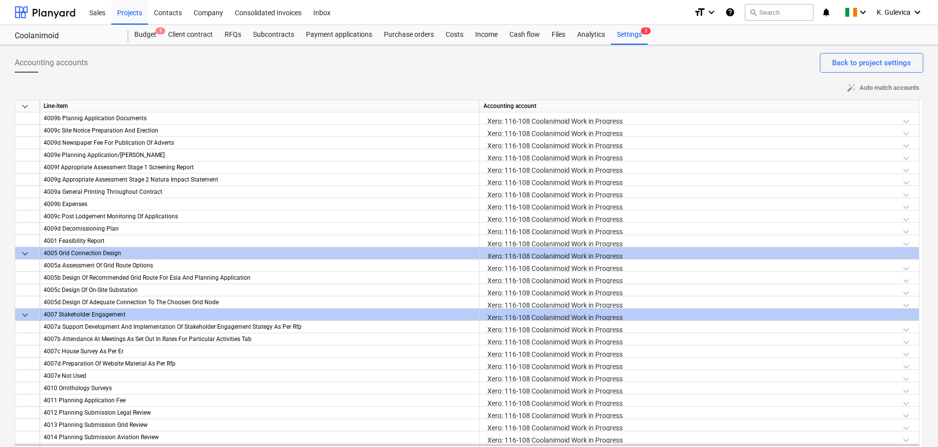
scroll to position [1249, 0]
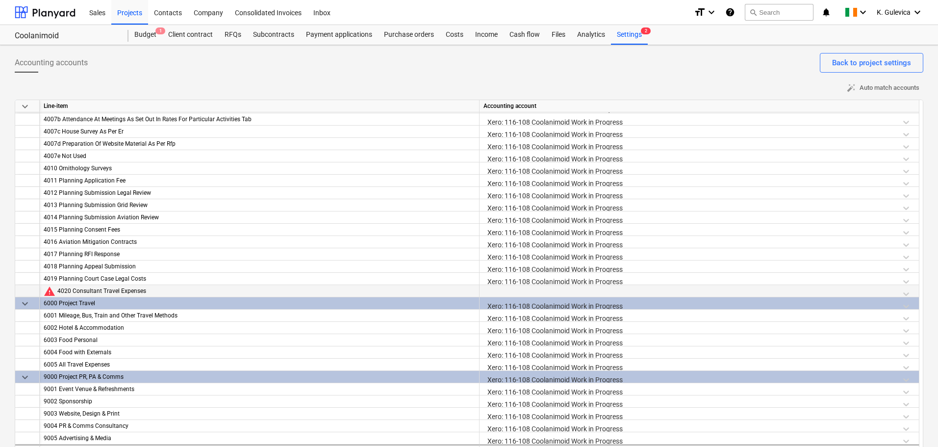
click at [559, 291] on div at bounding box center [698, 293] width 431 height 17
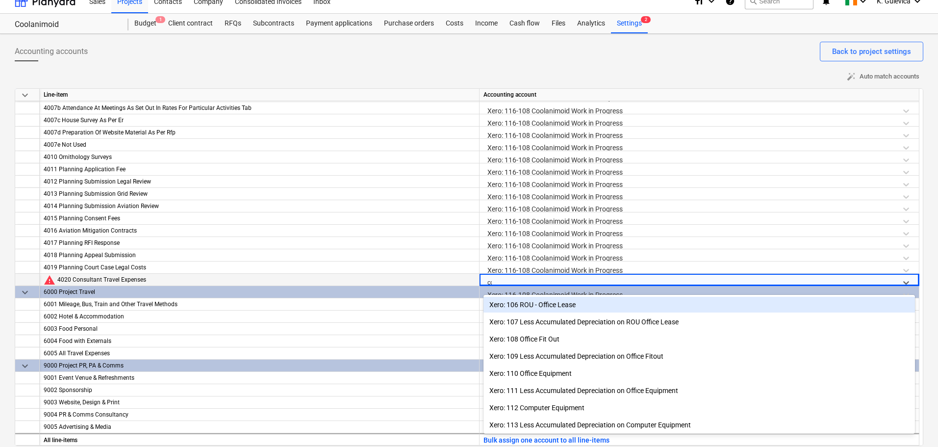
scroll to position [12, 0]
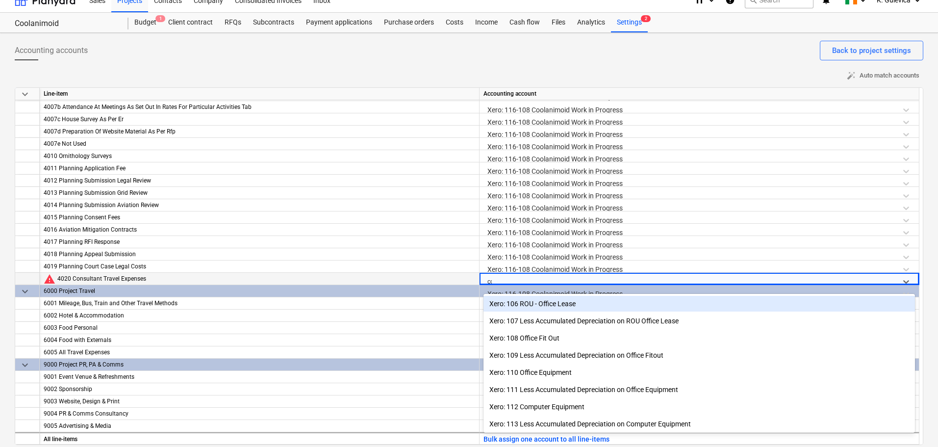
type input "coo"
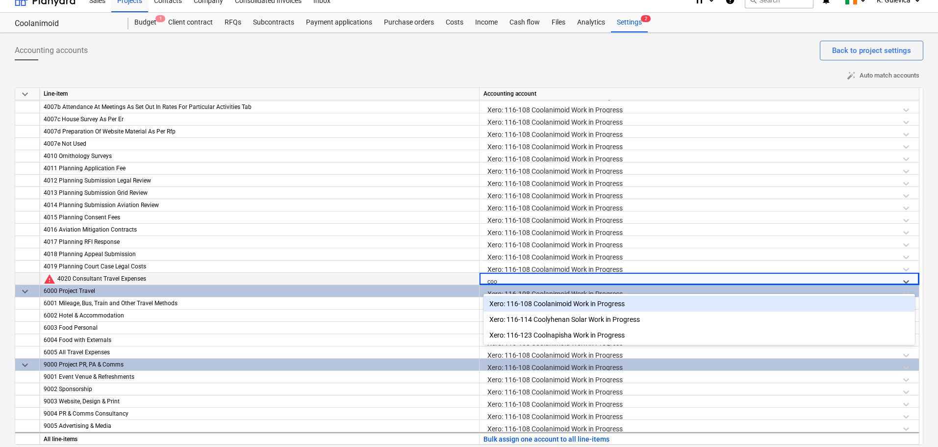
click at [566, 305] on div "Xero: 116-108 Coolanimoid Work in Progress" at bounding box center [698, 304] width 431 height 16
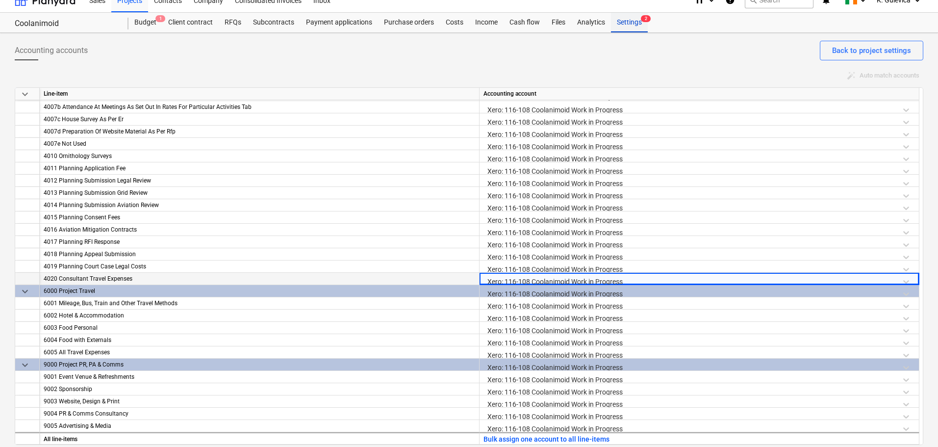
click at [630, 17] on div "Settings 2" at bounding box center [629, 23] width 37 height 20
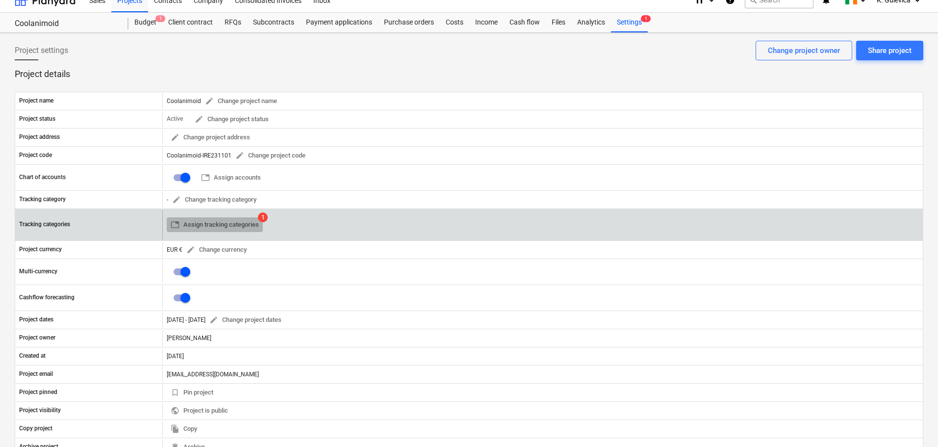
click at [236, 224] on span "table Assign tracking categories" at bounding box center [215, 224] width 88 height 11
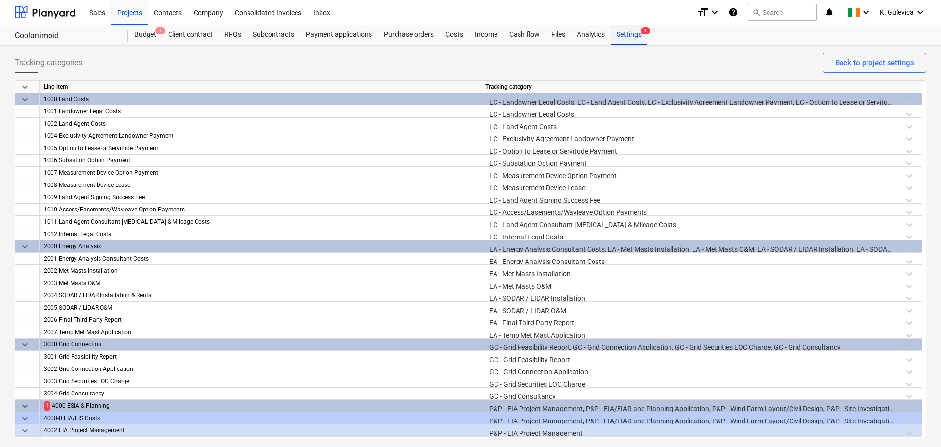
click at [624, 35] on div "Settings 1" at bounding box center [629, 35] width 37 height 20
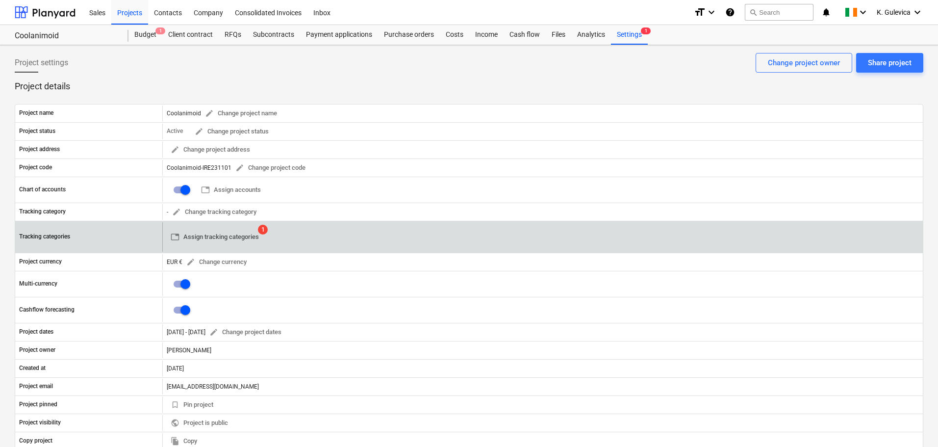
click at [234, 236] on span "table Assign tracking categories" at bounding box center [215, 236] width 88 height 11
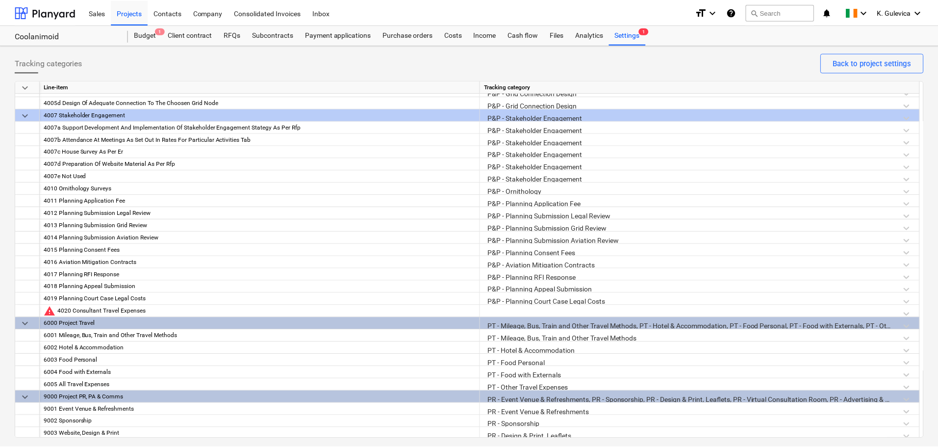
scroll to position [1237, 0]
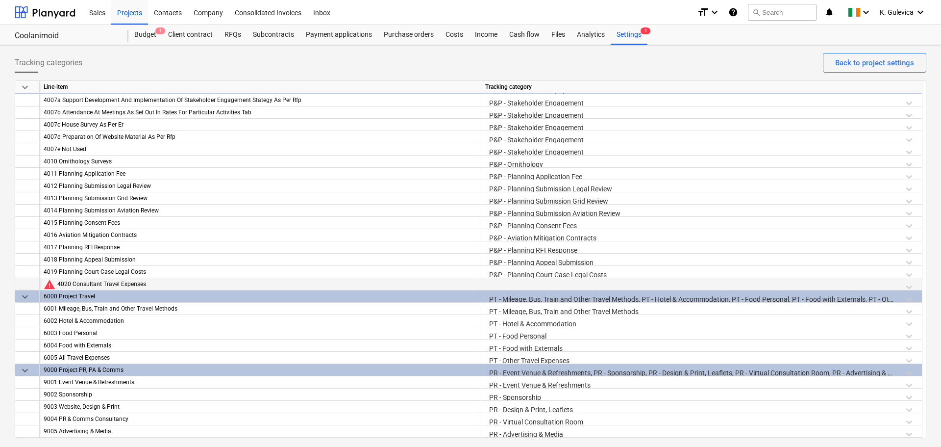
click at [569, 287] on div at bounding box center [701, 286] width 433 height 17
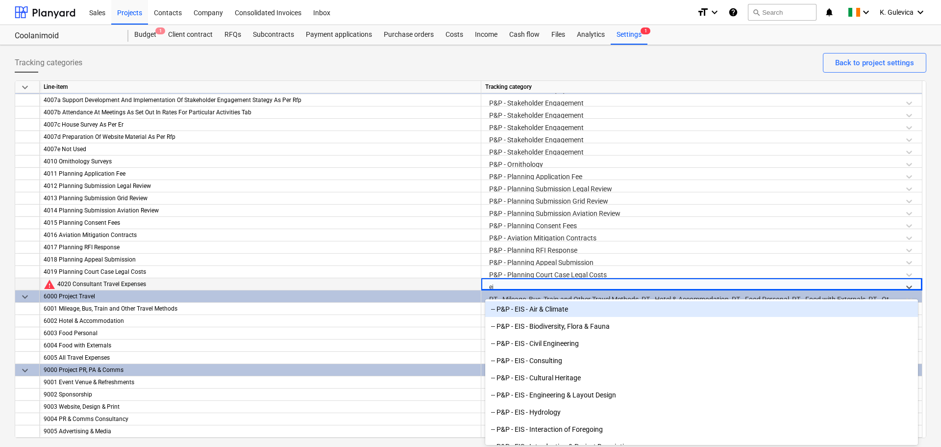
type input "eia"
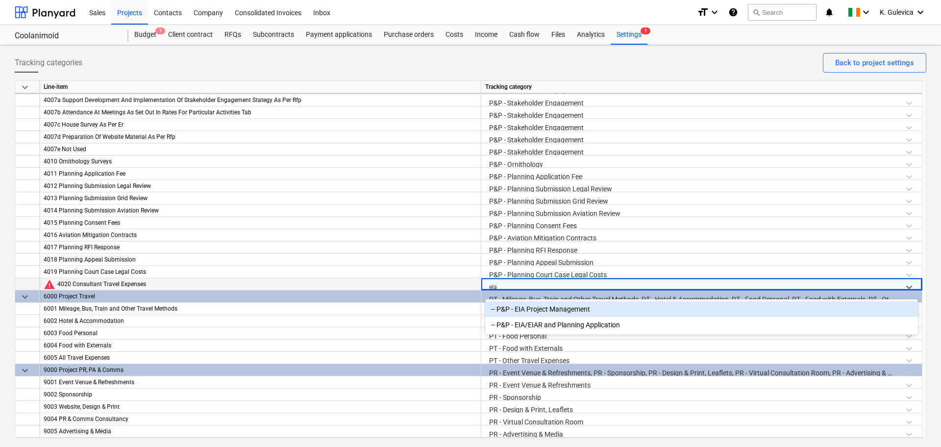
click at [578, 310] on div "-- P&P - EIA Project Management" at bounding box center [701, 309] width 433 height 16
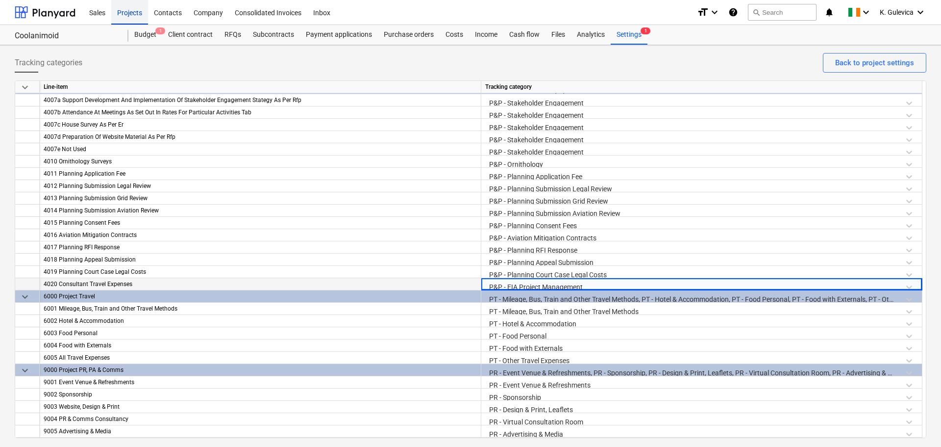
click at [129, 13] on div "Projects" at bounding box center [129, 12] width 37 height 25
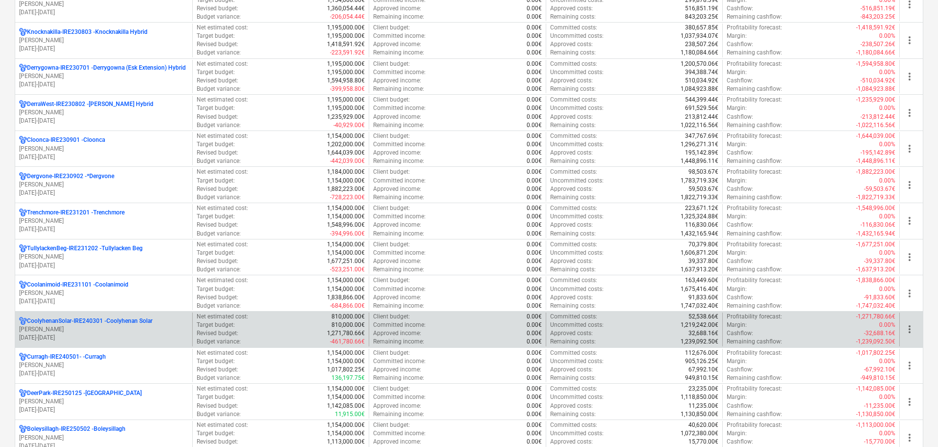
click at [60, 328] on p "[PERSON_NAME]" at bounding box center [103, 329] width 169 height 8
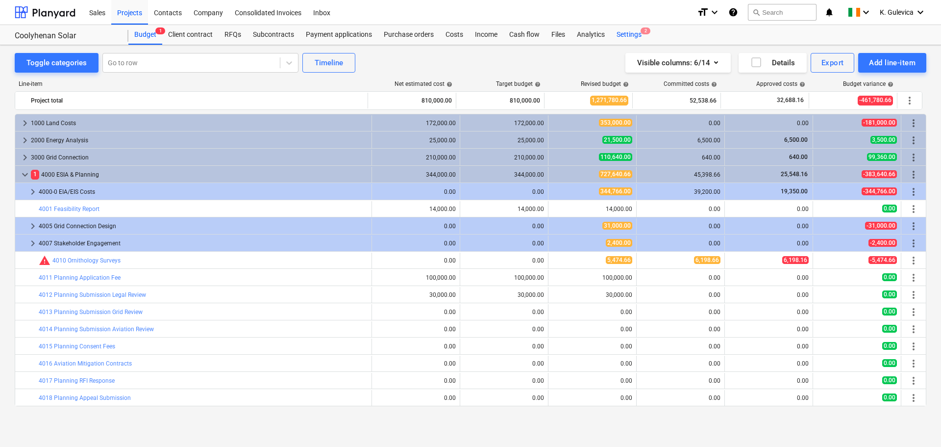
click at [635, 36] on div "Settings 2" at bounding box center [629, 35] width 37 height 20
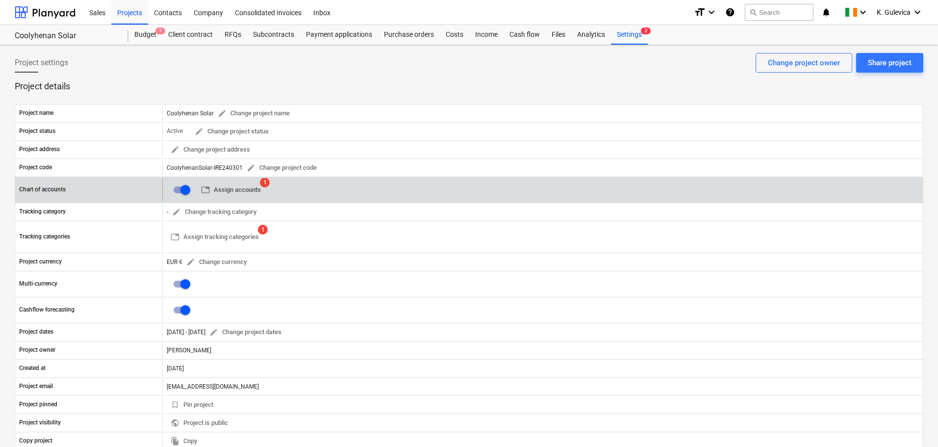
click at [226, 190] on span "table Assign accounts" at bounding box center [231, 189] width 60 height 11
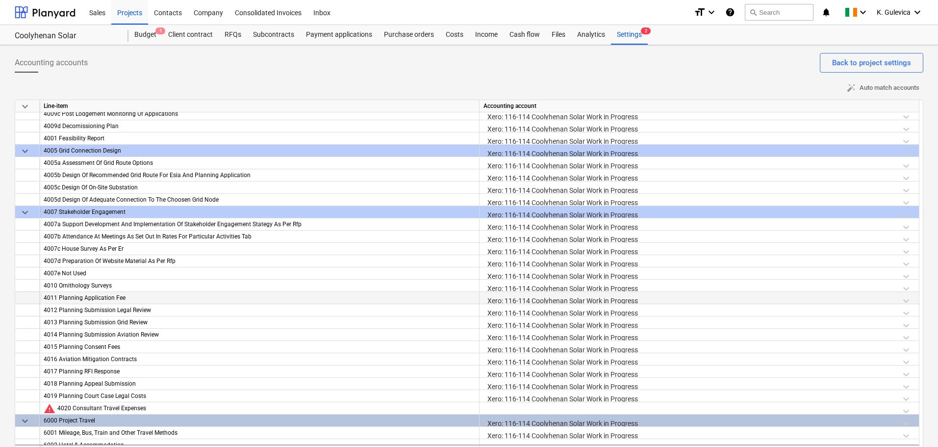
scroll to position [1225, 0]
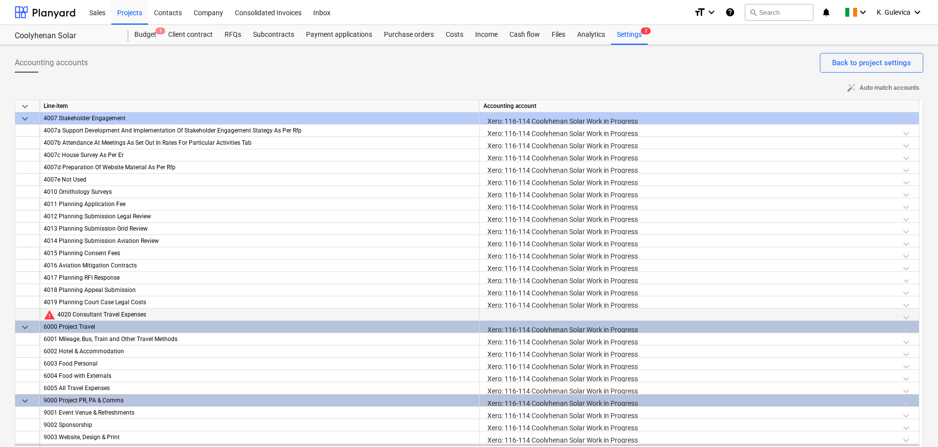
click at [584, 315] on div at bounding box center [698, 316] width 431 height 17
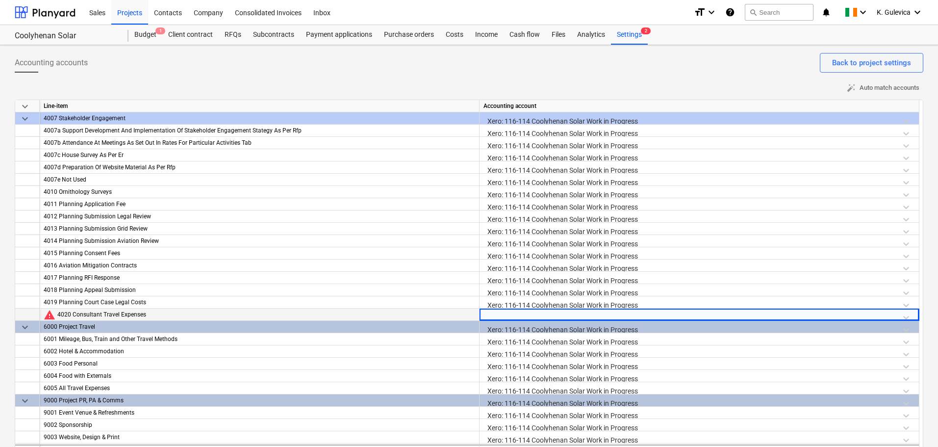
scroll to position [18, 0]
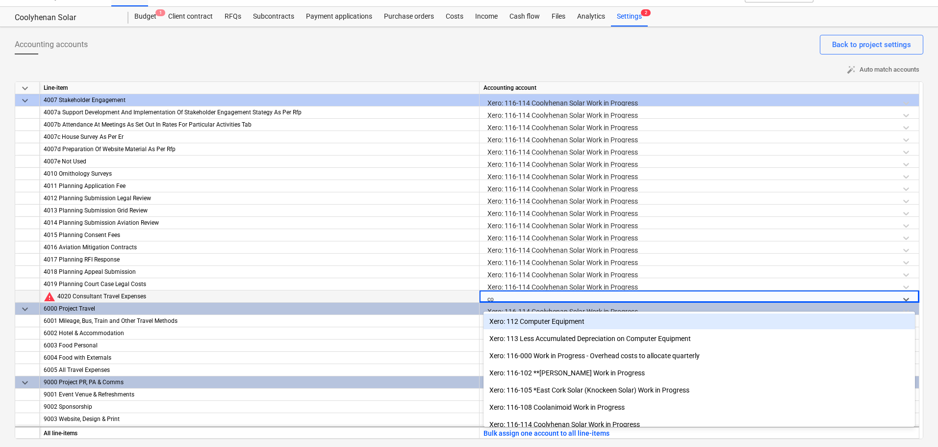
type input "coo"
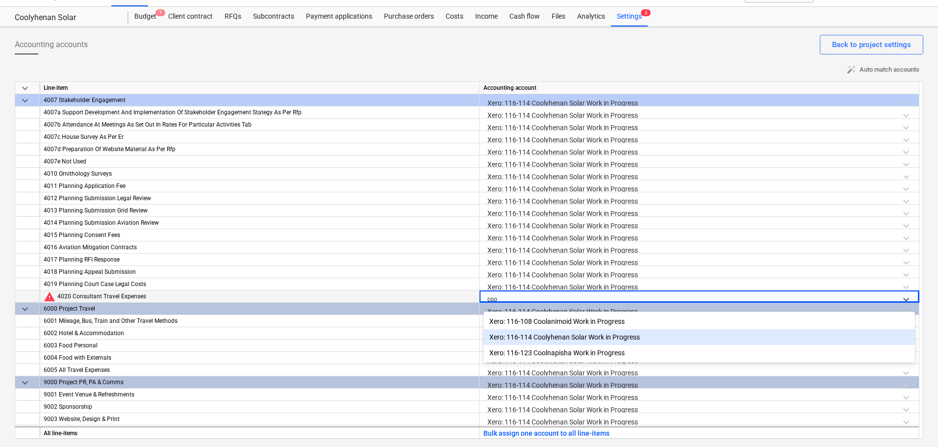
click at [587, 338] on div "Xero: 116-114 Coolyhenan Solar Work in Progress" at bounding box center [698, 337] width 431 height 16
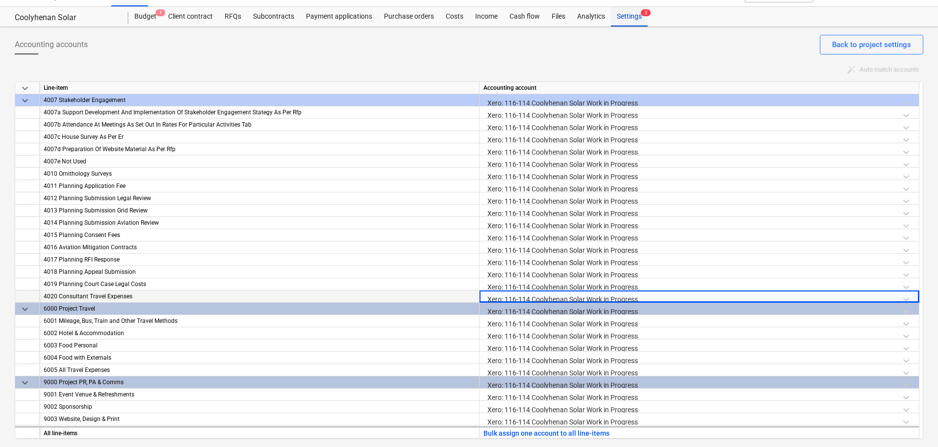
click at [634, 20] on div "Settings 2" at bounding box center [629, 17] width 37 height 20
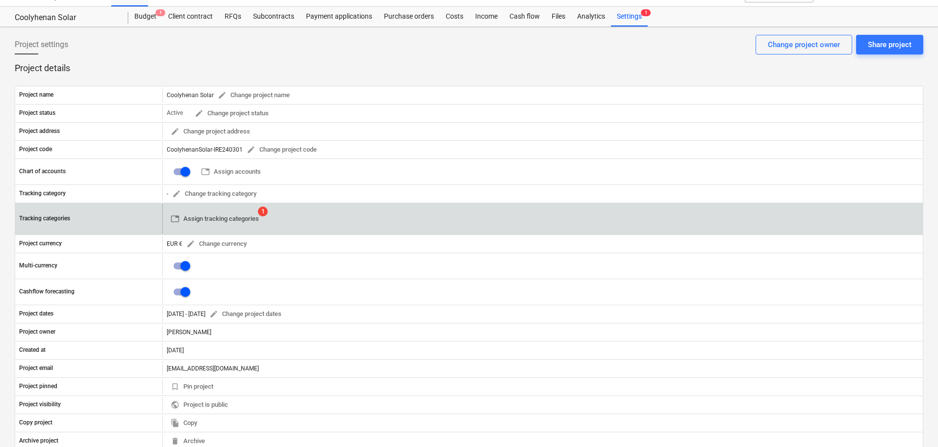
click at [199, 215] on span "table Assign tracking categories" at bounding box center [215, 218] width 88 height 11
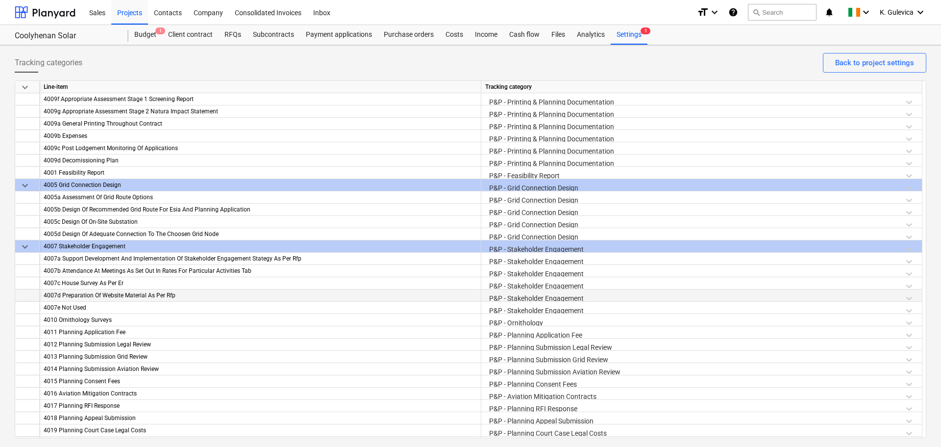
scroll to position [1237, 0]
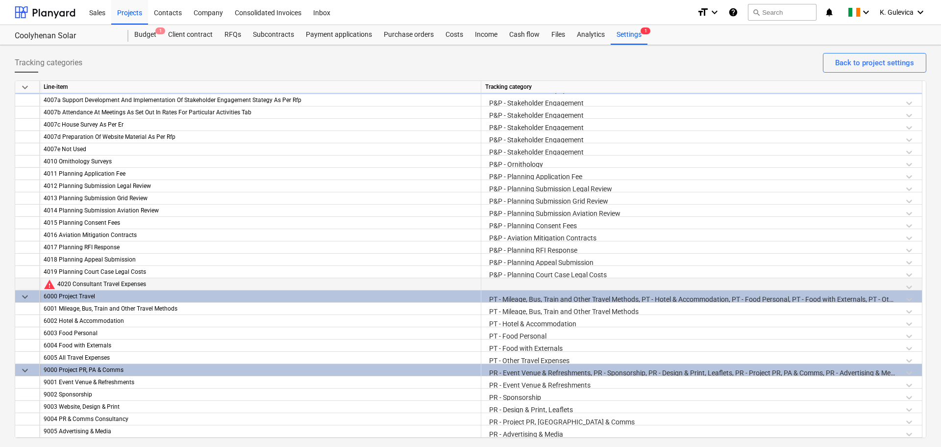
click at [576, 281] on div at bounding box center [701, 286] width 433 height 17
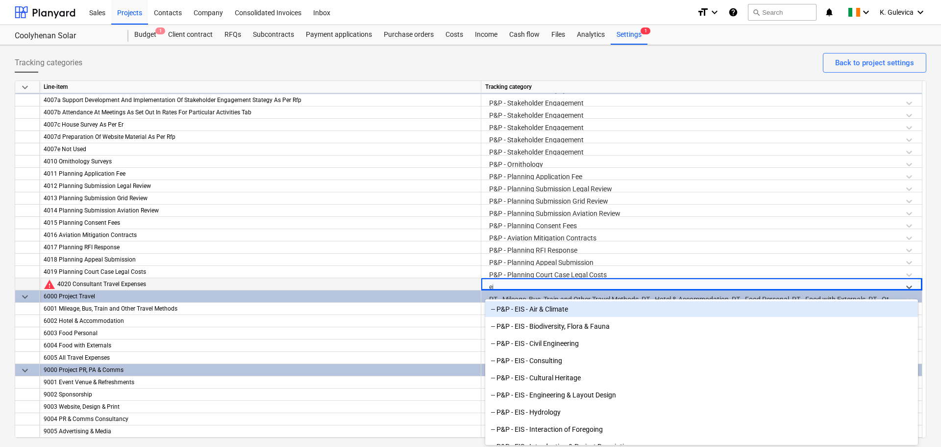
type input "eia"
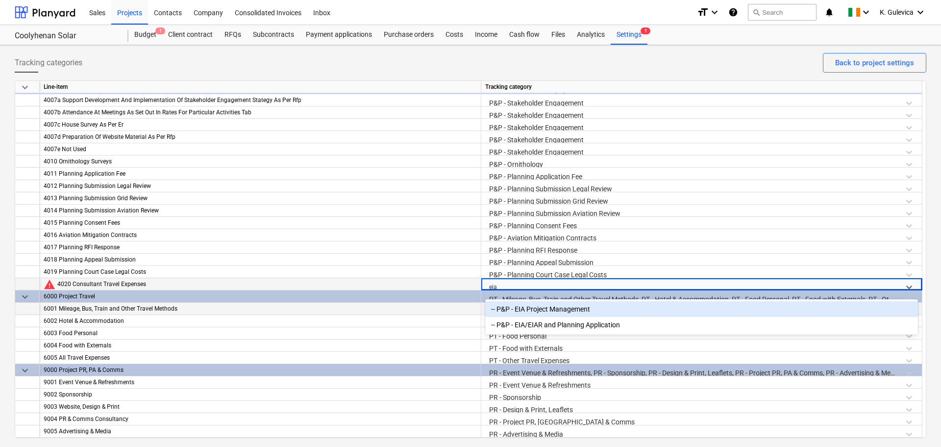
click at [583, 314] on div "-- P&P - EIA Project Management" at bounding box center [701, 309] width 433 height 16
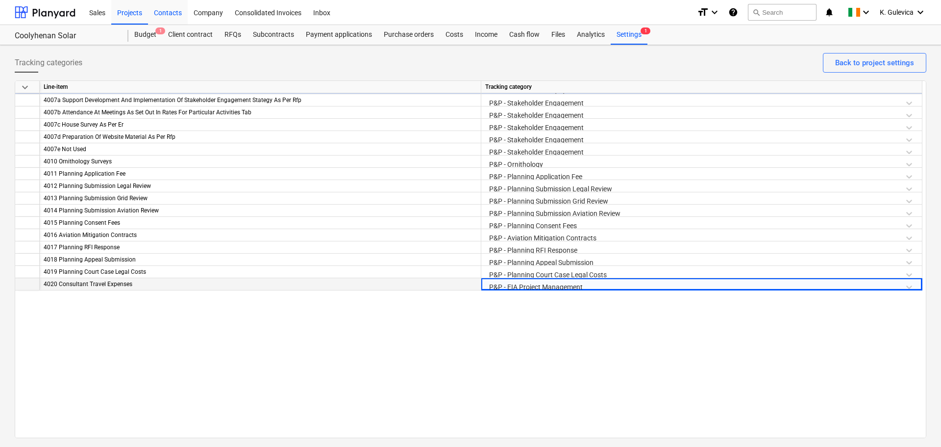
scroll to position [796, 0]
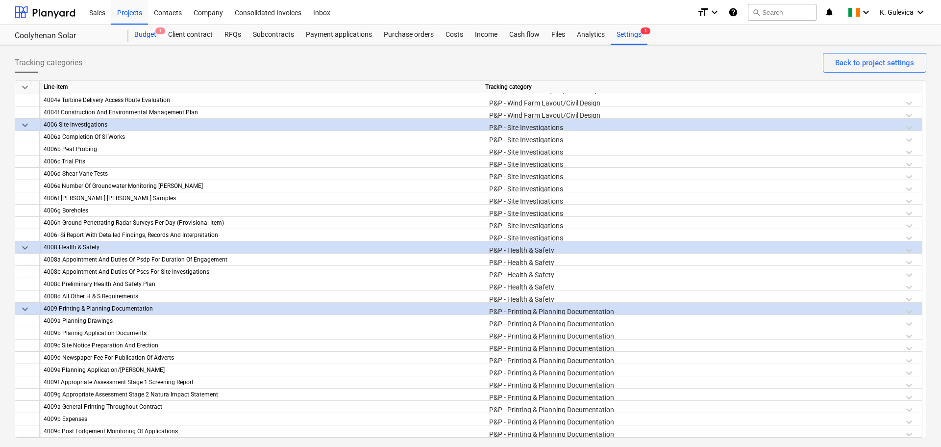
click at [144, 36] on div "Budget 1" at bounding box center [145, 35] width 34 height 20
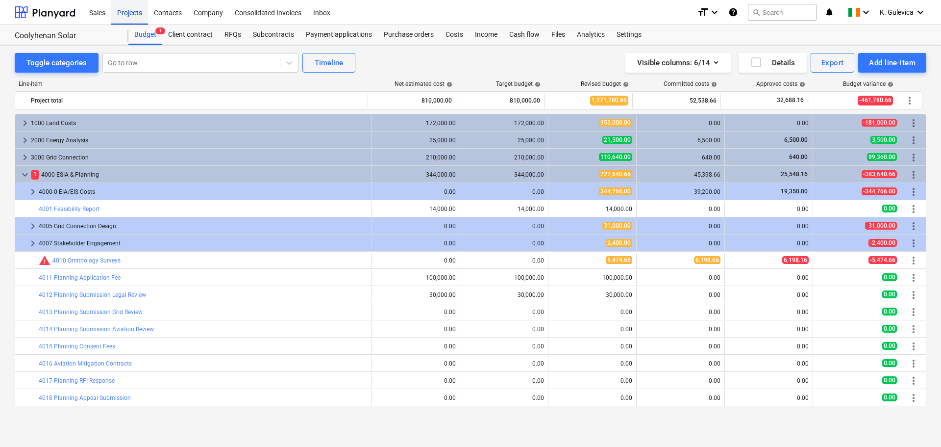
click at [127, 9] on div "Projects" at bounding box center [129, 12] width 37 height 25
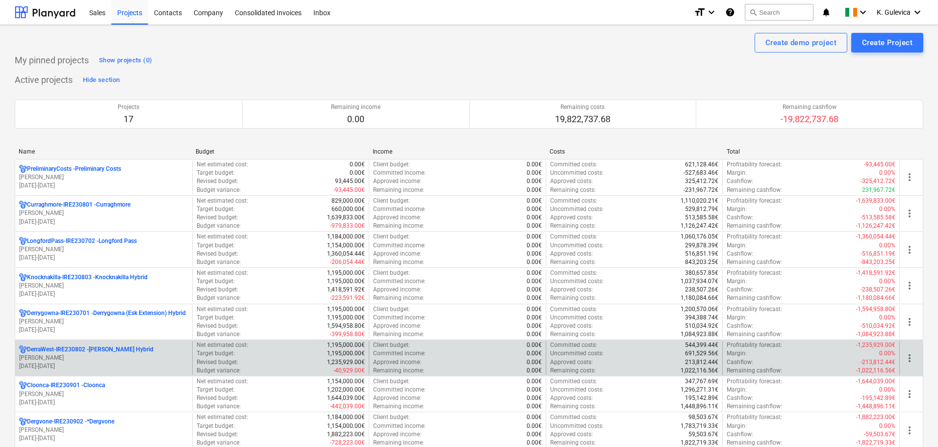
click at [57, 369] on p "[DATE] - [DATE]" at bounding box center [103, 366] width 169 height 8
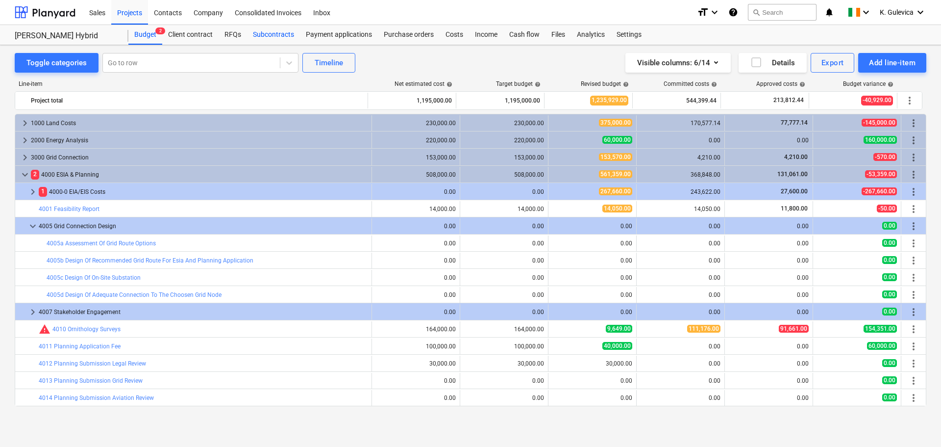
click at [269, 35] on div "Subcontracts" at bounding box center [273, 35] width 53 height 20
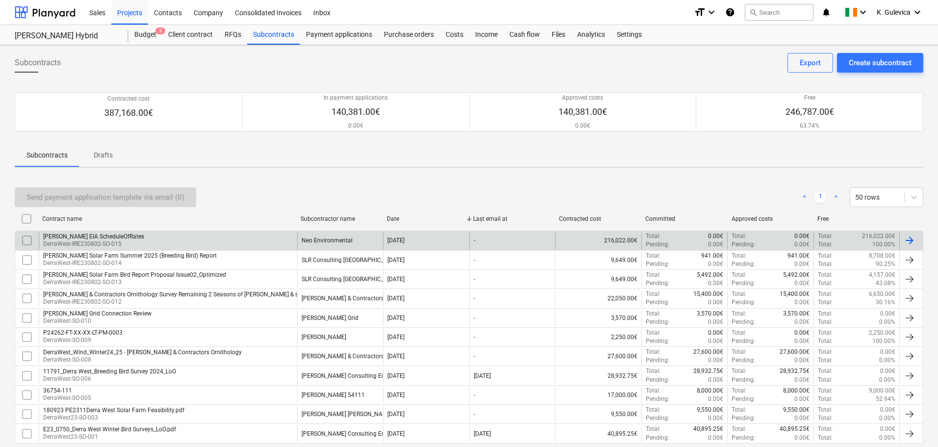
click at [168, 239] on div "[PERSON_NAME] EIA ScheduleOfRates DerraWest-IRE230802-SO-015" at bounding box center [168, 240] width 258 height 17
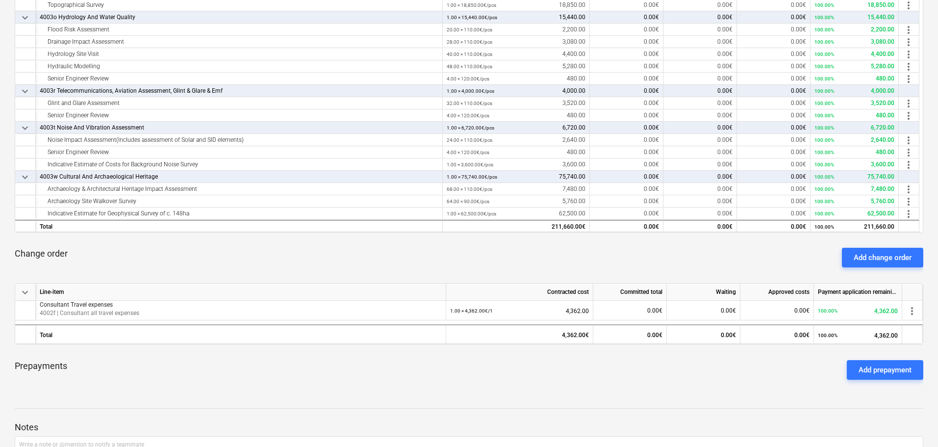
scroll to position [307, 0]
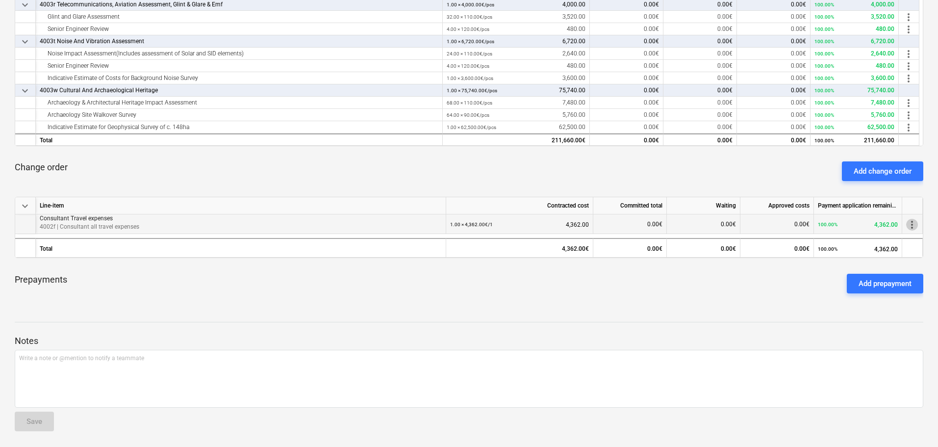
click at [917, 225] on span "more_vert" at bounding box center [912, 225] width 12 height 12
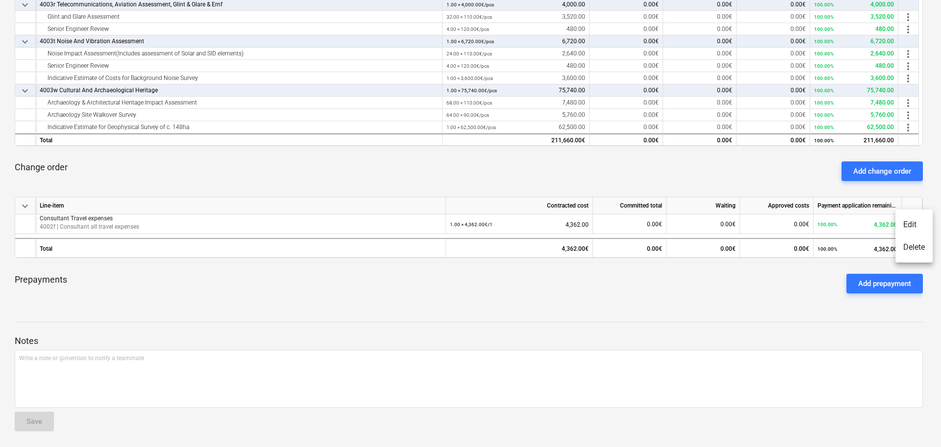
click at [913, 244] on li "Delete" at bounding box center [914, 247] width 37 height 23
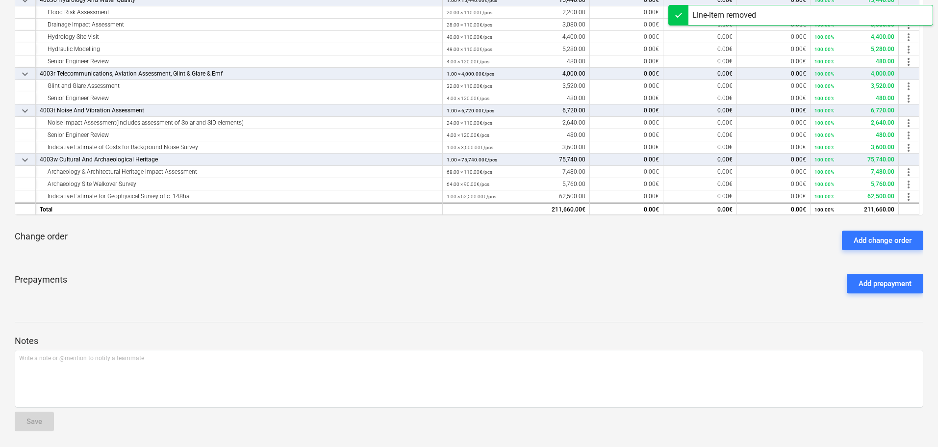
scroll to position [238, 0]
click at [882, 240] on div "Add change order" at bounding box center [882, 240] width 58 height 13
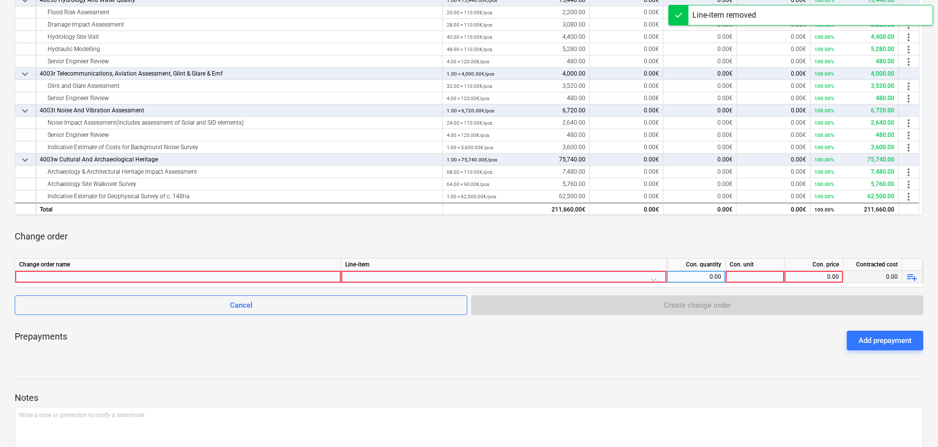
click at [177, 279] on div at bounding box center [178, 277] width 318 height 12
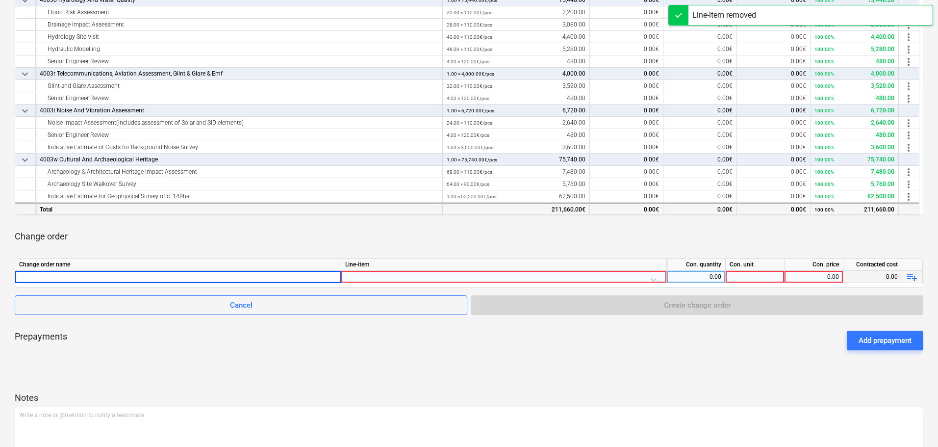
type input "Consultant Travel Expenses"
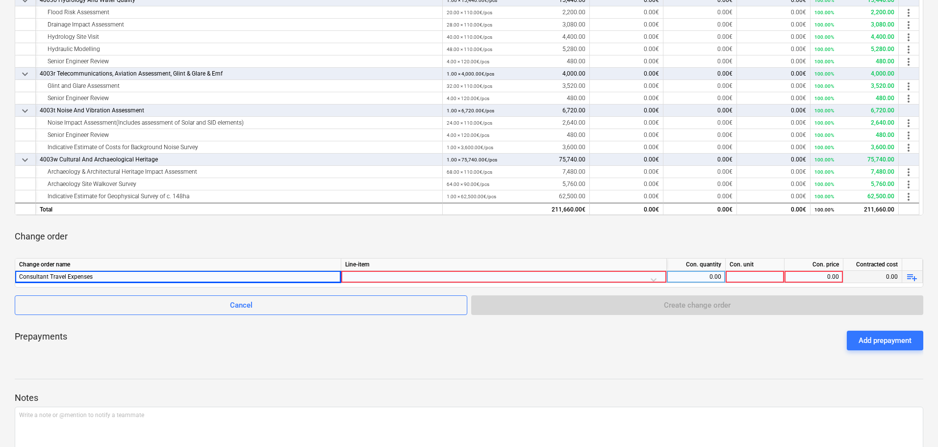
click at [394, 274] on div at bounding box center [503, 279] width 317 height 17
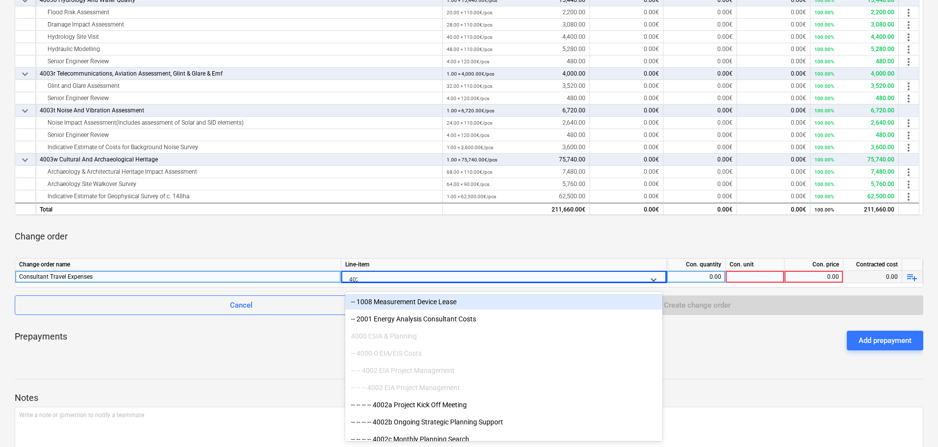
type input "4020"
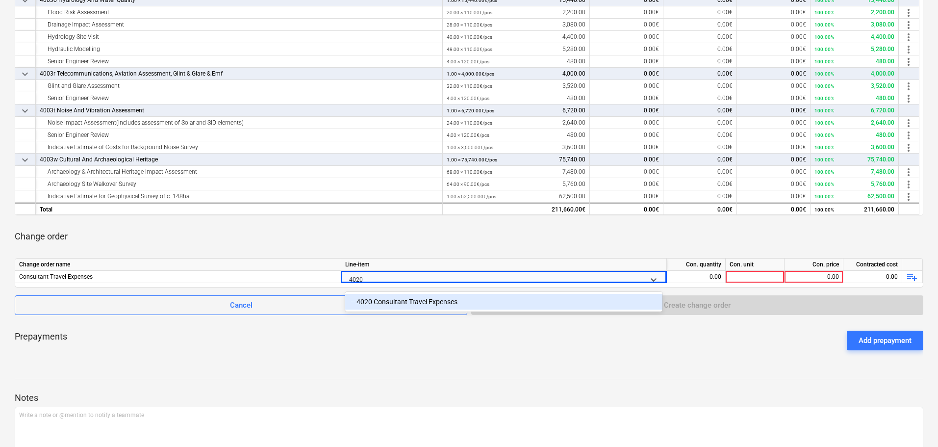
click at [450, 296] on div "-- 4020 Consultant Travel Expenses" at bounding box center [503, 302] width 317 height 16
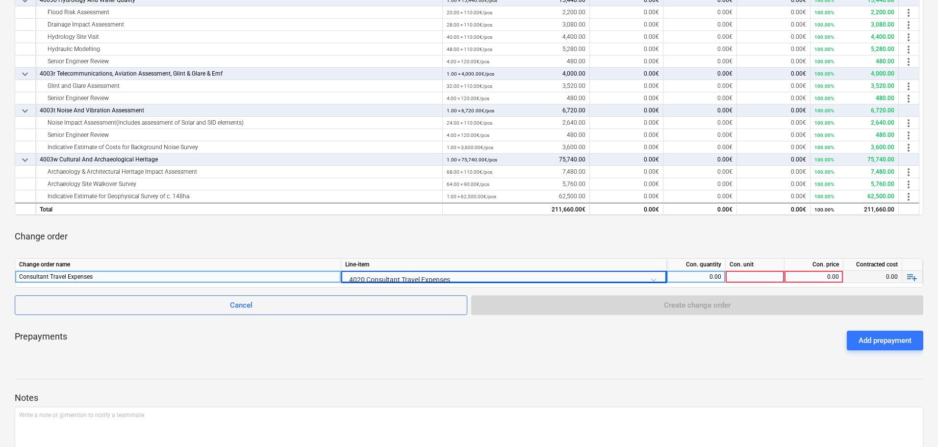
click at [719, 276] on div "0.00" at bounding box center [696, 277] width 50 height 12
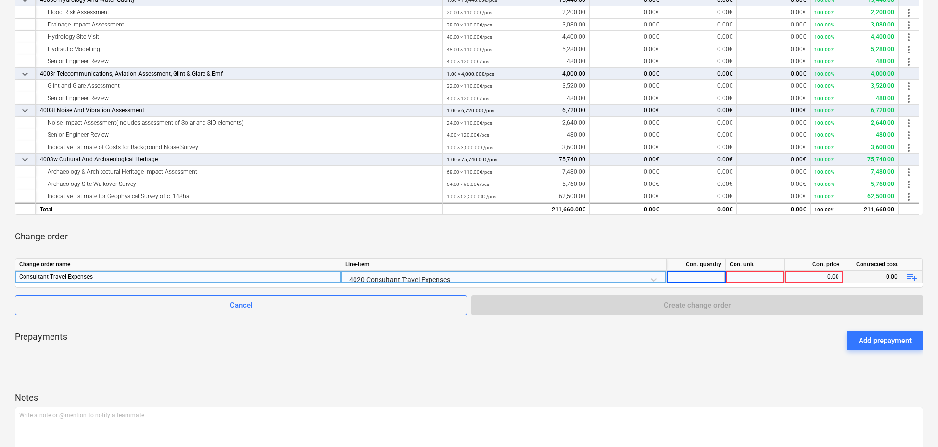
type input "1"
click at [739, 277] on div at bounding box center [754, 277] width 59 height 12
type input "1"
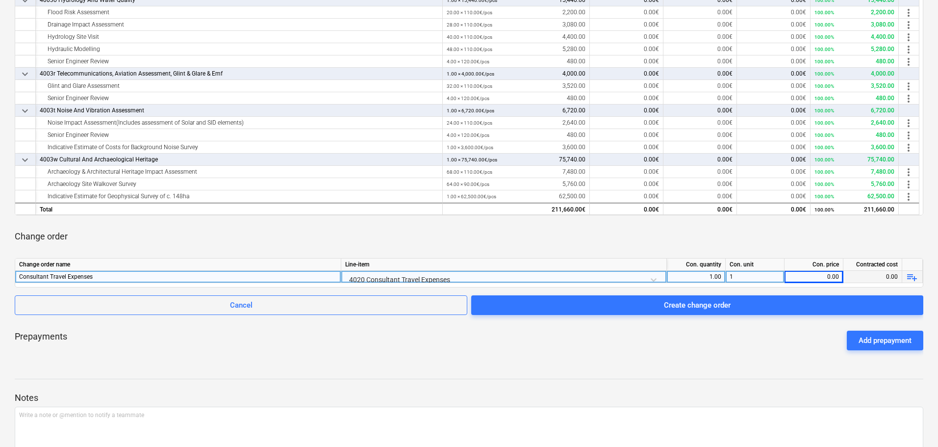
click at [812, 279] on div "0.00" at bounding box center [813, 277] width 50 height 12
type input "4362"
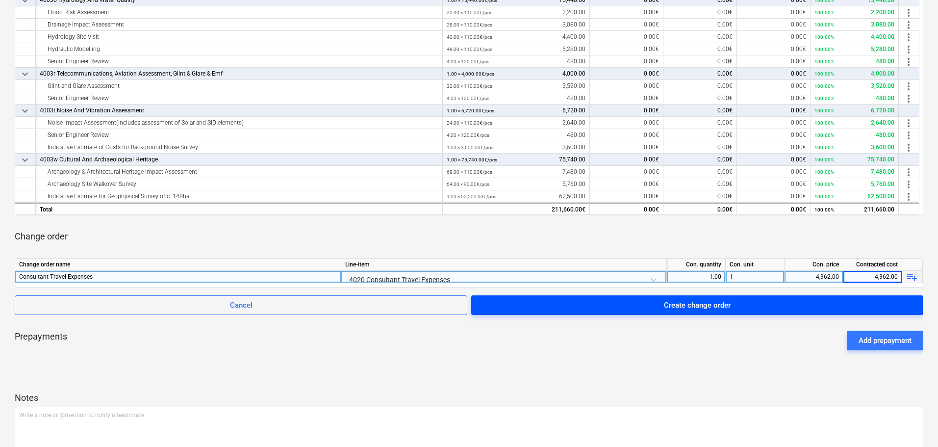
click at [676, 308] on div "Create change order" at bounding box center [697, 305] width 67 height 13
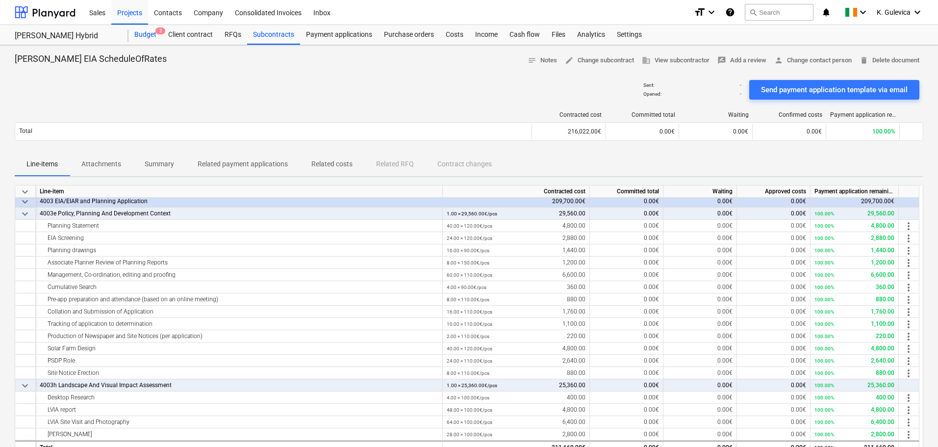
click at [144, 35] on div "Budget 2" at bounding box center [145, 35] width 34 height 20
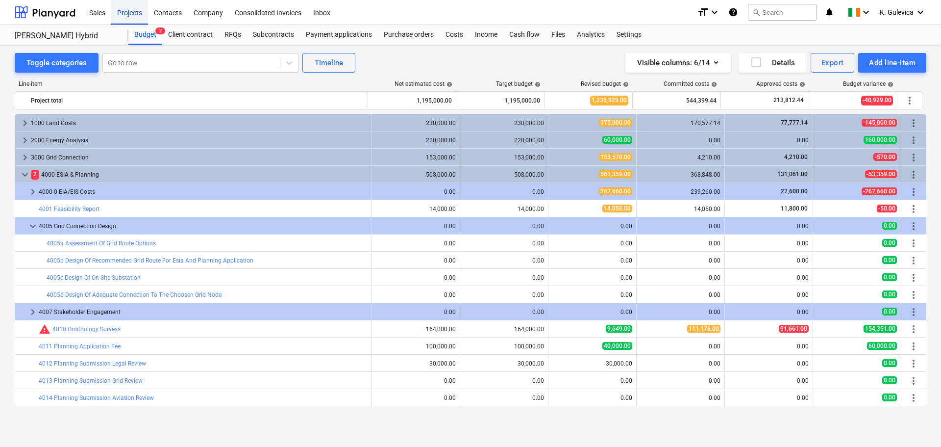
click at [133, 16] on div "Projects" at bounding box center [129, 12] width 37 height 25
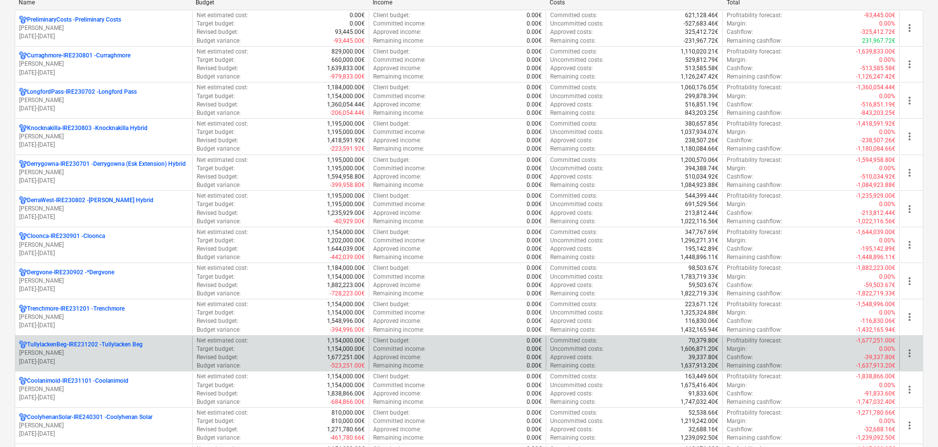
scroll to position [245, 0]
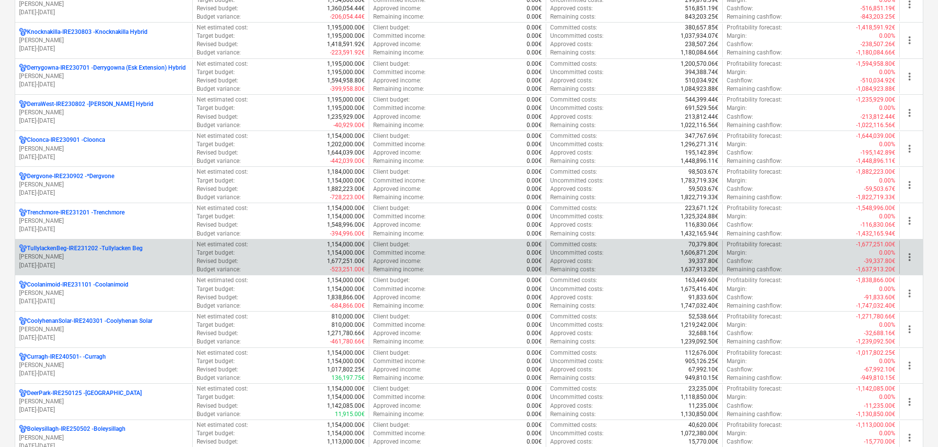
click at [71, 253] on p "[PERSON_NAME]" at bounding box center [103, 256] width 169 height 8
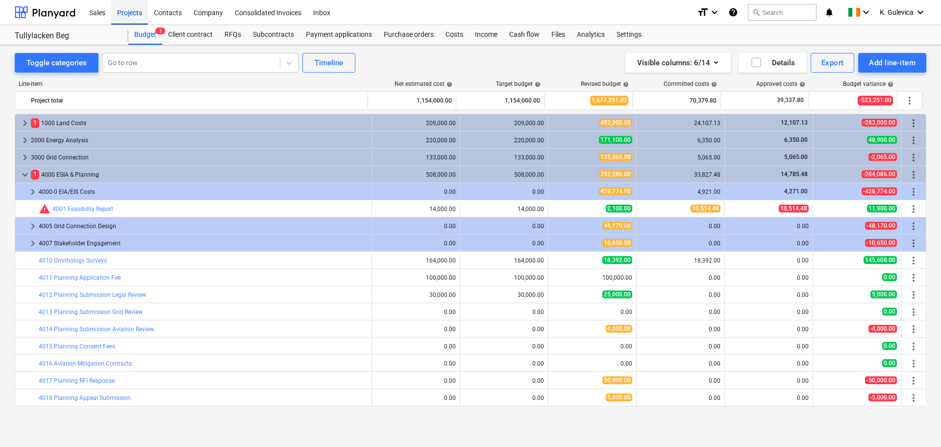
click at [124, 12] on div "Projects" at bounding box center [129, 12] width 37 height 25
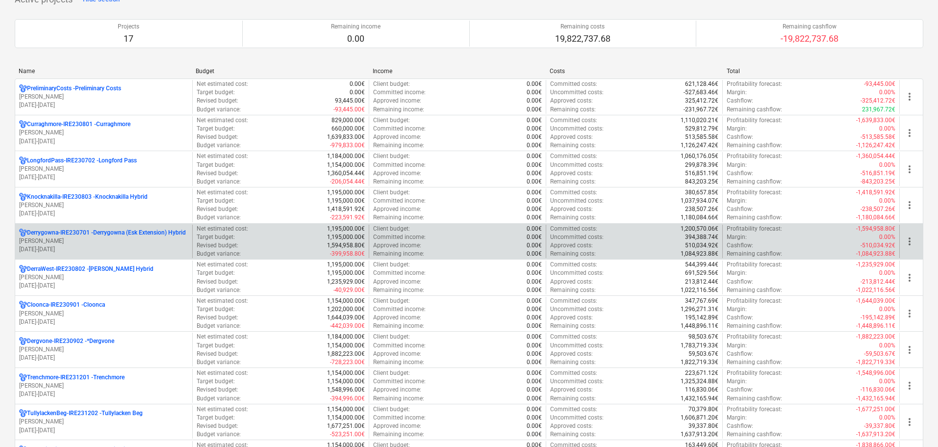
scroll to position [147, 0]
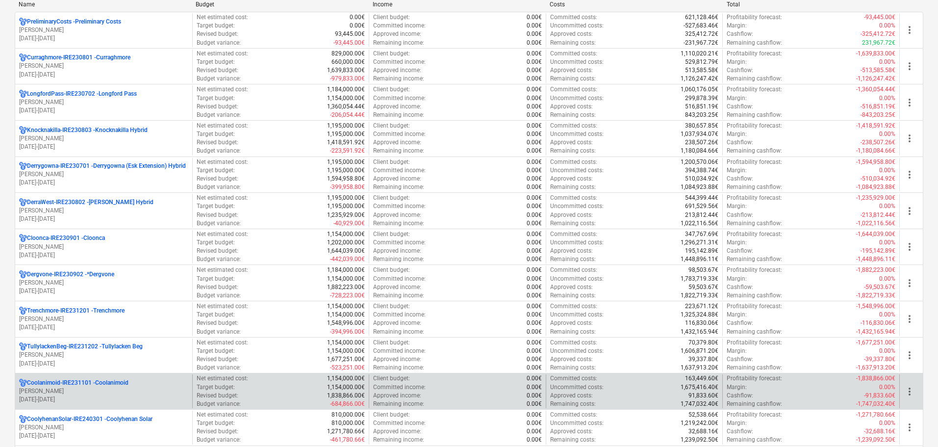
click at [63, 392] on p "[PERSON_NAME]" at bounding box center [103, 391] width 169 height 8
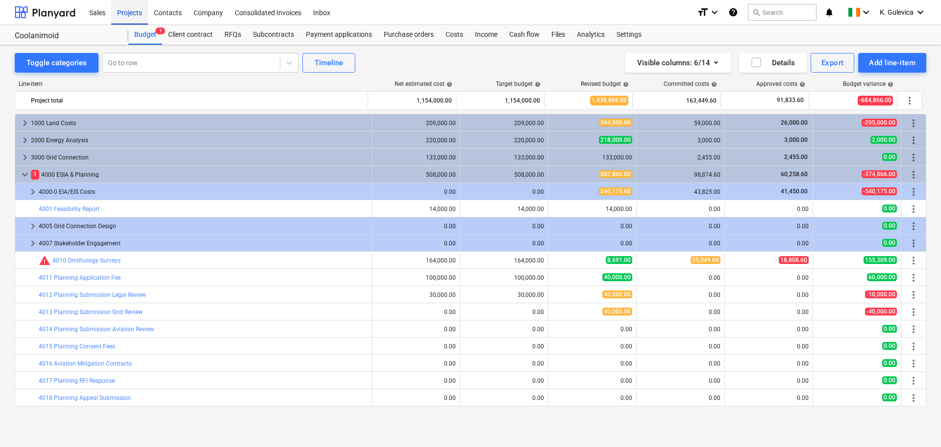
click at [121, 13] on div "Projects" at bounding box center [129, 12] width 37 height 25
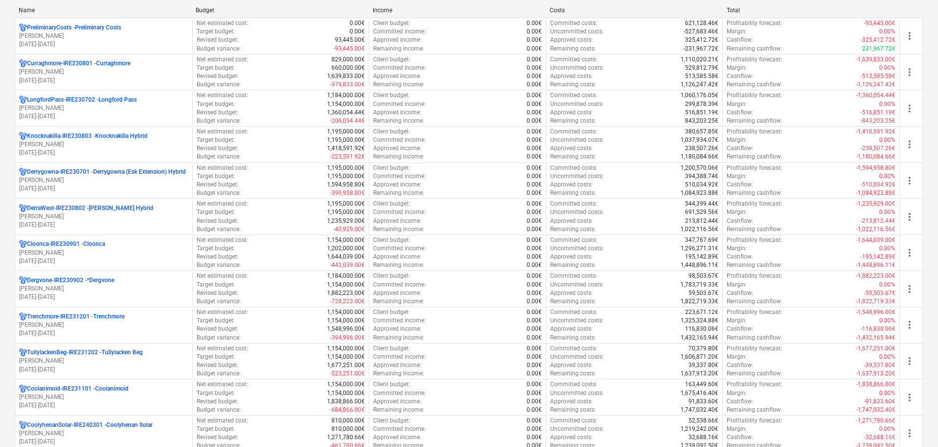
scroll to position [245, 0]
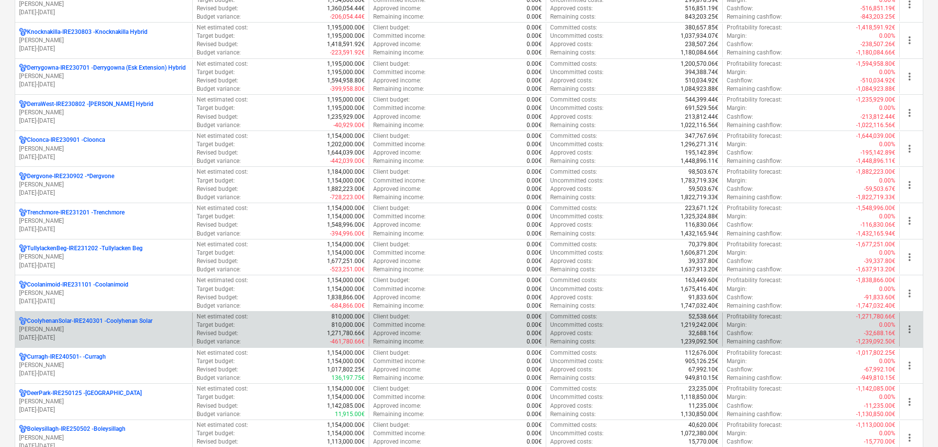
click at [88, 321] on p "CoolyhenanSolar-IRE240301 - Coolyhenan Solar" at bounding box center [89, 321] width 125 height 8
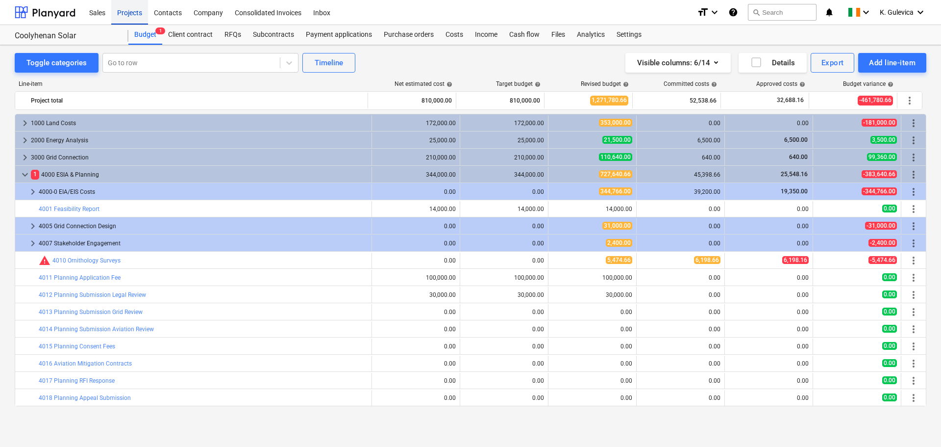
click at [123, 13] on div "Projects" at bounding box center [129, 12] width 37 height 25
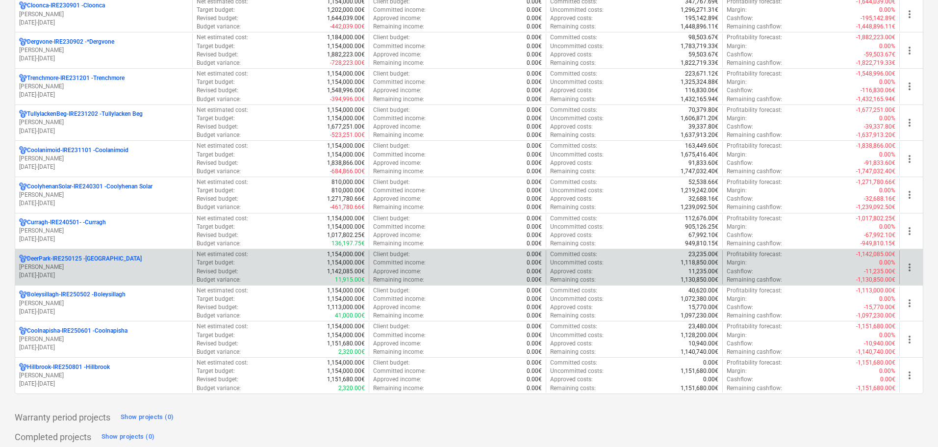
scroll to position [392, 0]
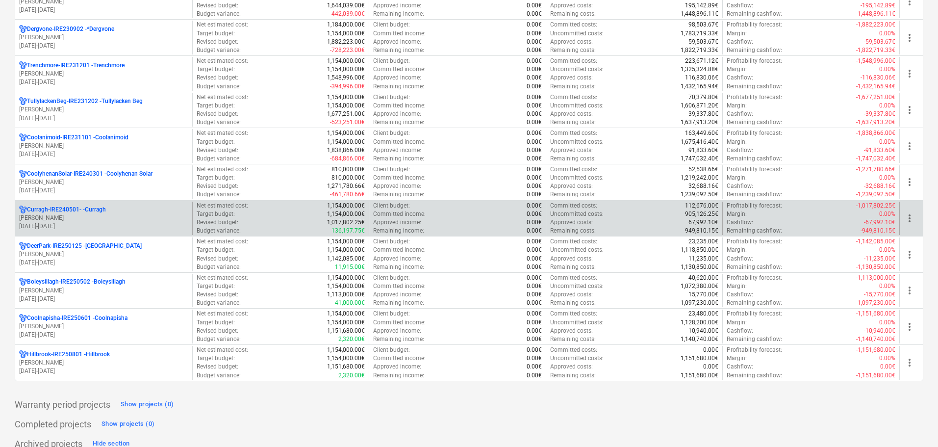
click at [63, 226] on p "[DATE] - [DATE]" at bounding box center [103, 226] width 169 height 8
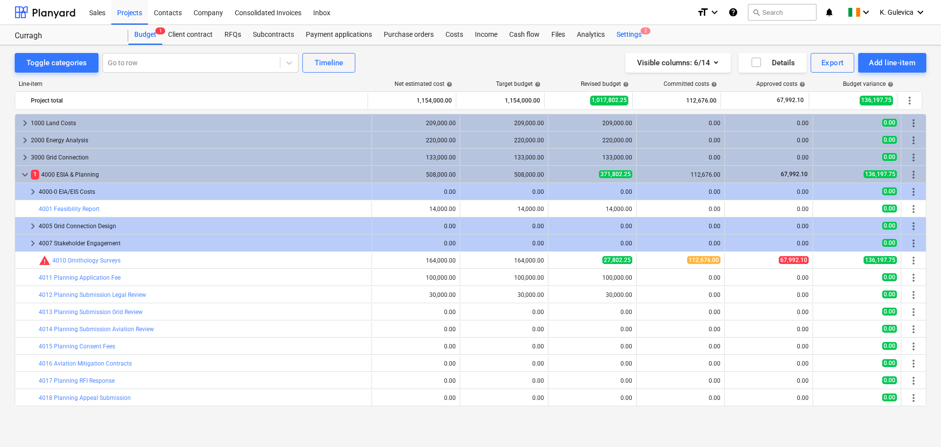
click at [628, 37] on div "Settings 2" at bounding box center [629, 35] width 37 height 20
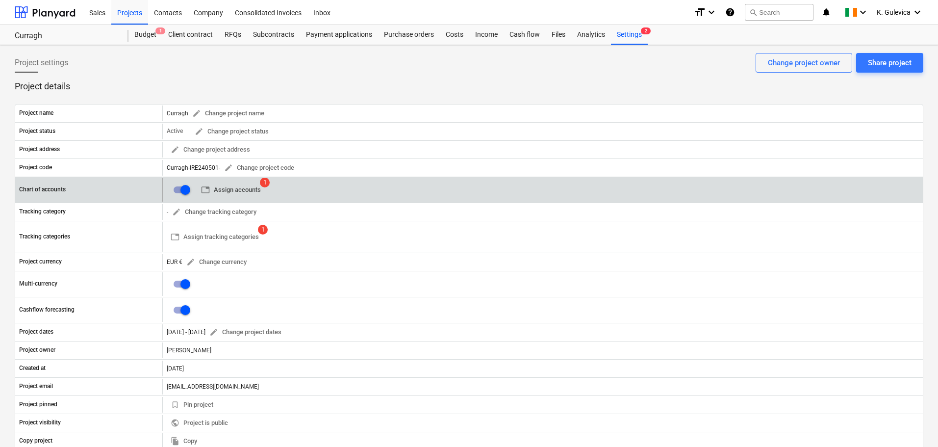
click at [234, 192] on span "table Assign accounts" at bounding box center [231, 189] width 60 height 11
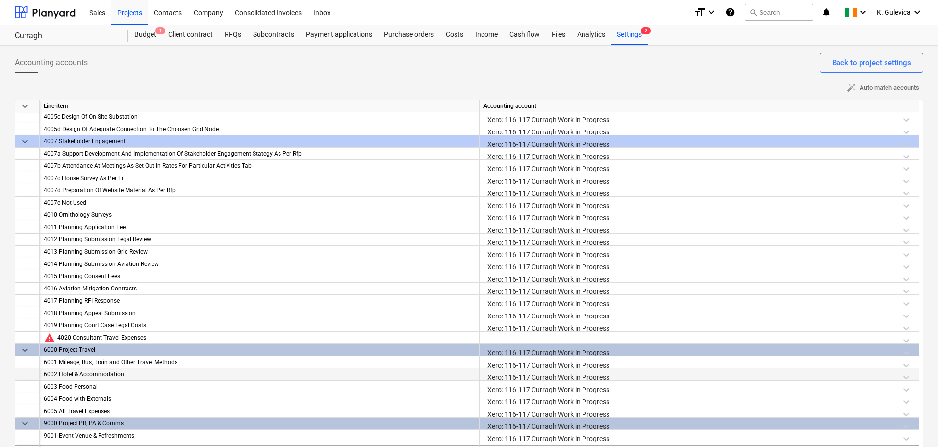
scroll to position [1249, 0]
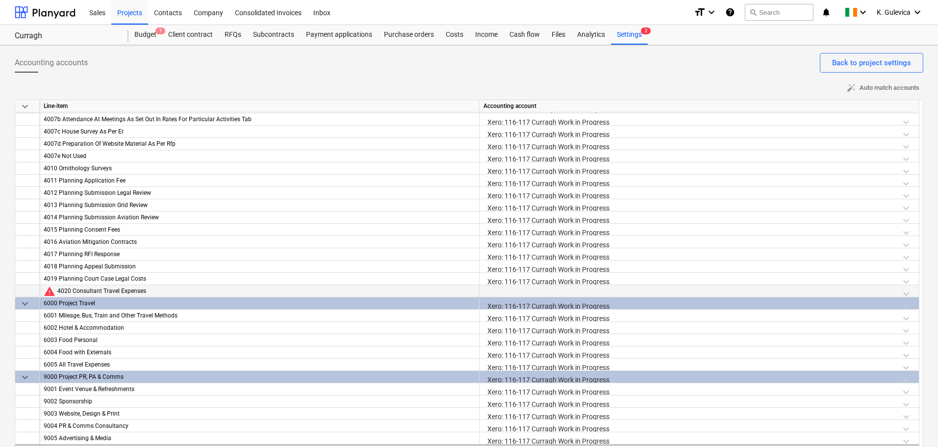
click at [555, 293] on div at bounding box center [698, 293] width 431 height 17
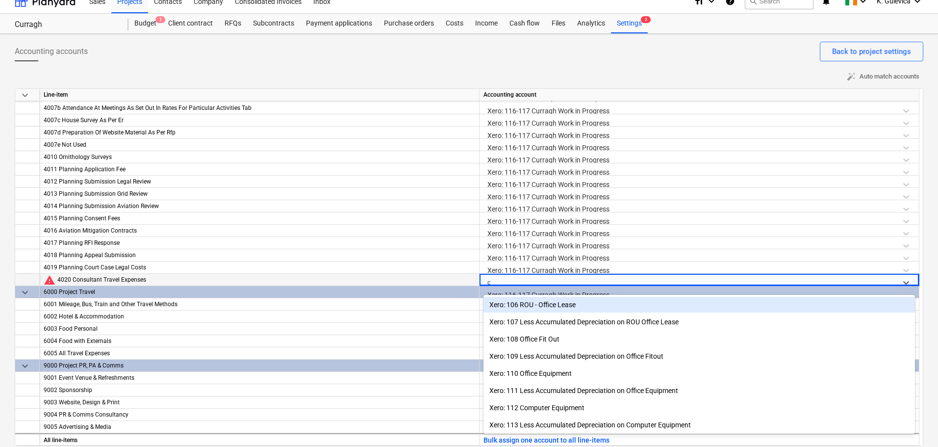
scroll to position [12, 0]
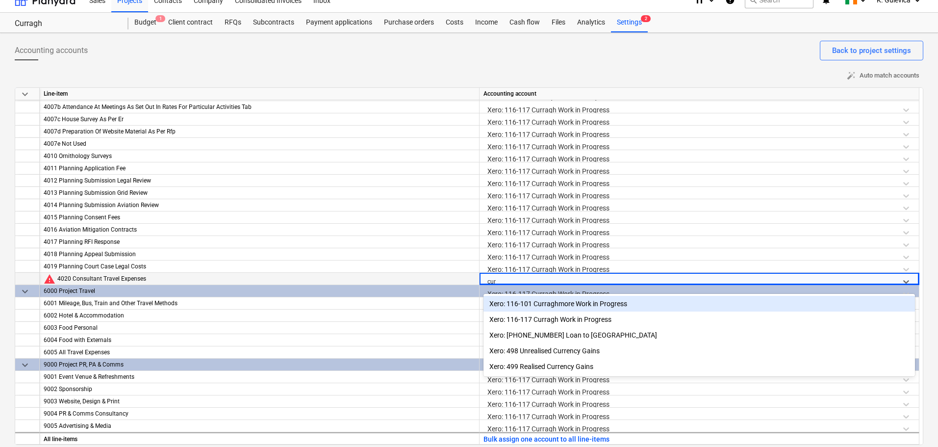
type input "curr"
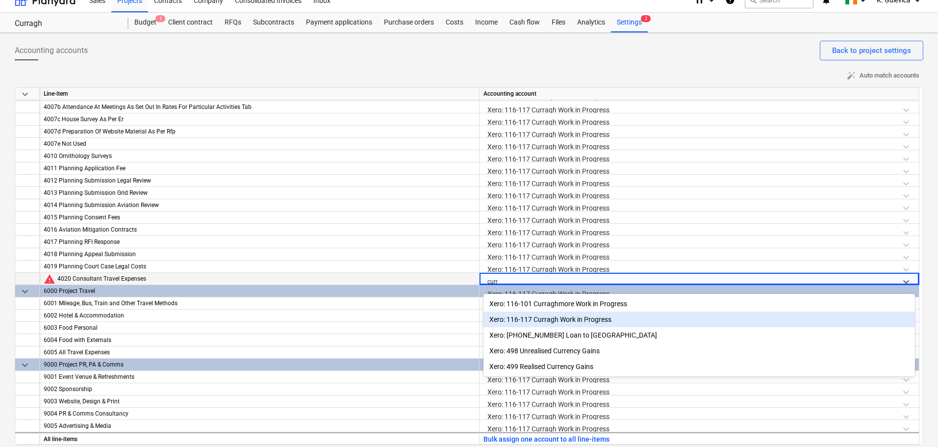
click at [558, 320] on div "Xero: 116-117 Curragh Work in Progress" at bounding box center [698, 319] width 431 height 16
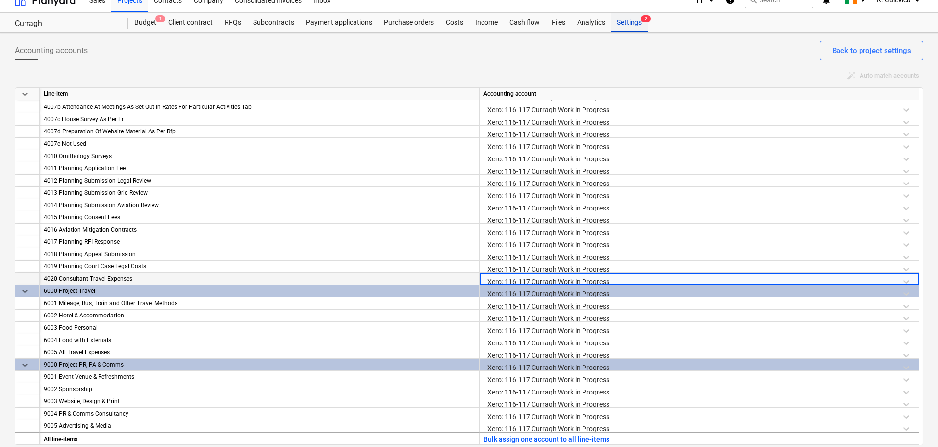
click at [622, 24] on div "Settings 2" at bounding box center [629, 23] width 37 height 20
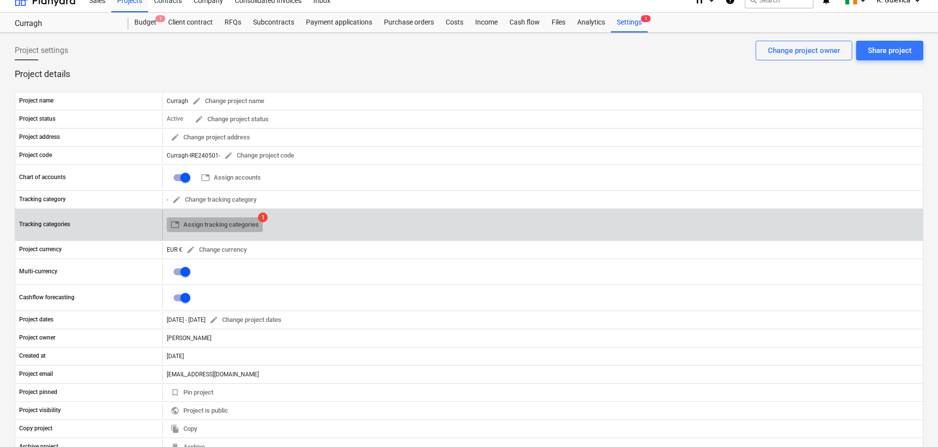
click at [225, 225] on span "table Assign tracking categories" at bounding box center [215, 224] width 88 height 11
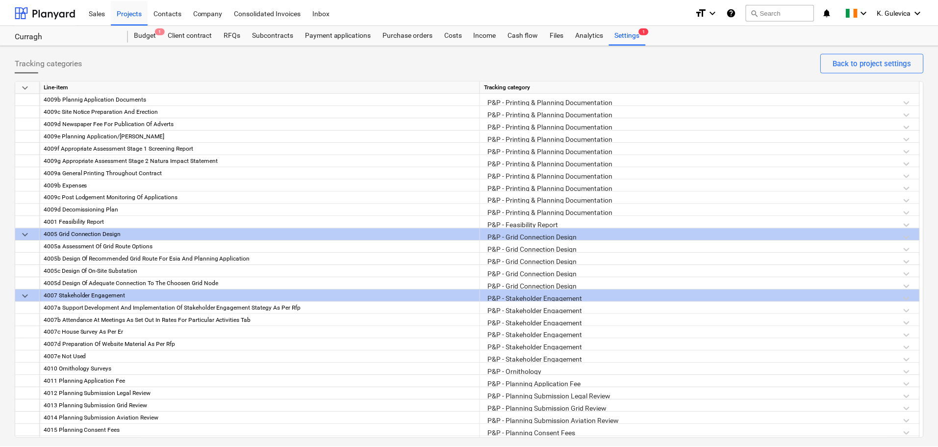
scroll to position [1237, 0]
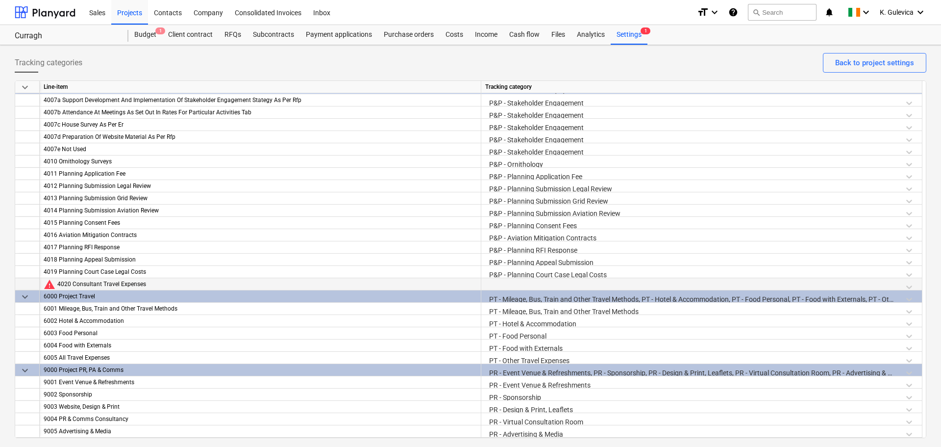
click at [537, 282] on div at bounding box center [701, 286] width 433 height 17
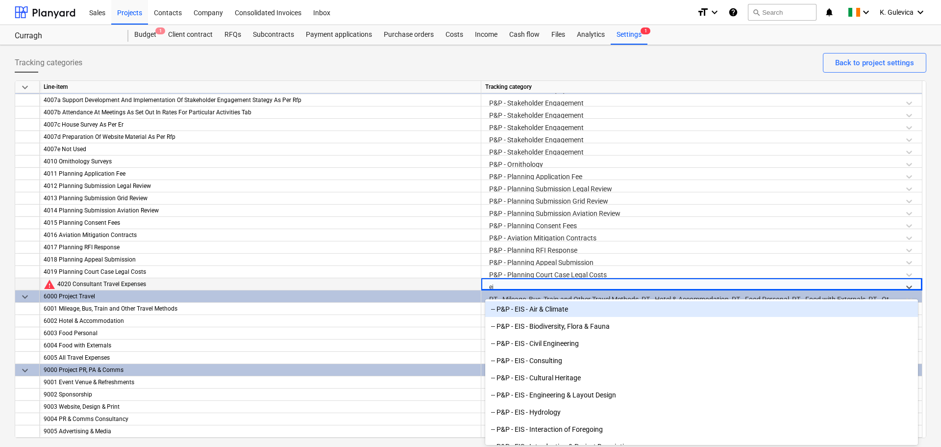
type input "eia"
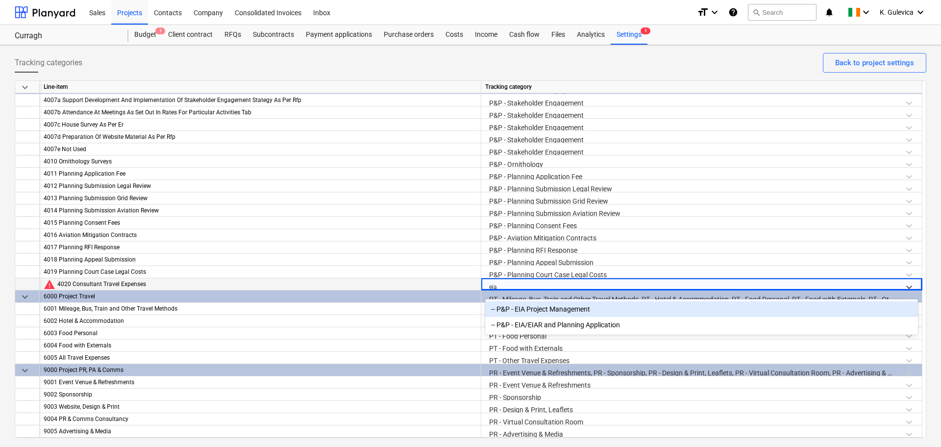
click at [545, 310] on div "-- P&P - EIA Project Management" at bounding box center [701, 309] width 433 height 16
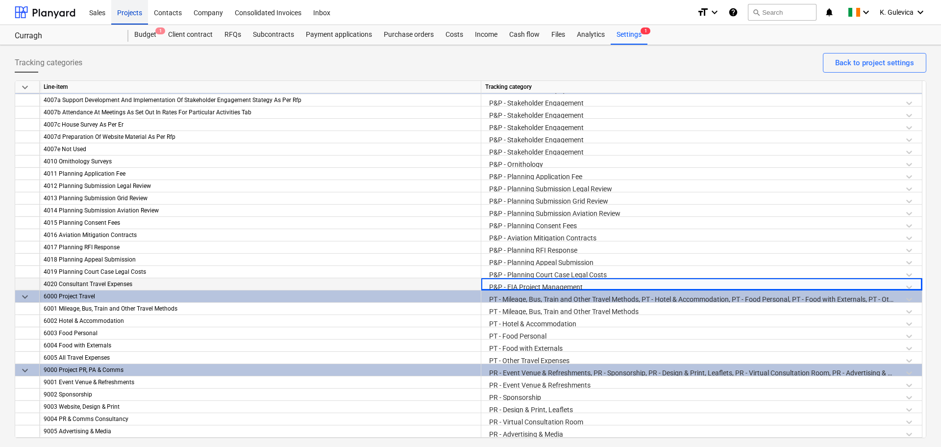
click at [130, 9] on div "Projects" at bounding box center [129, 12] width 37 height 25
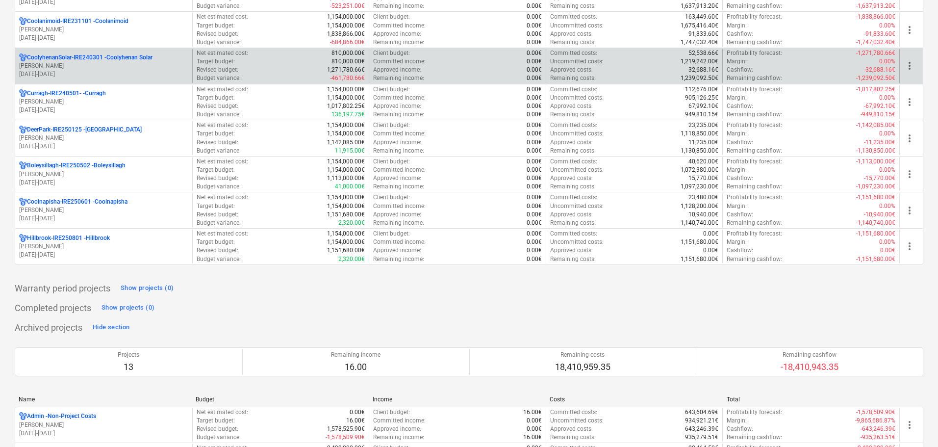
scroll to position [392, 0]
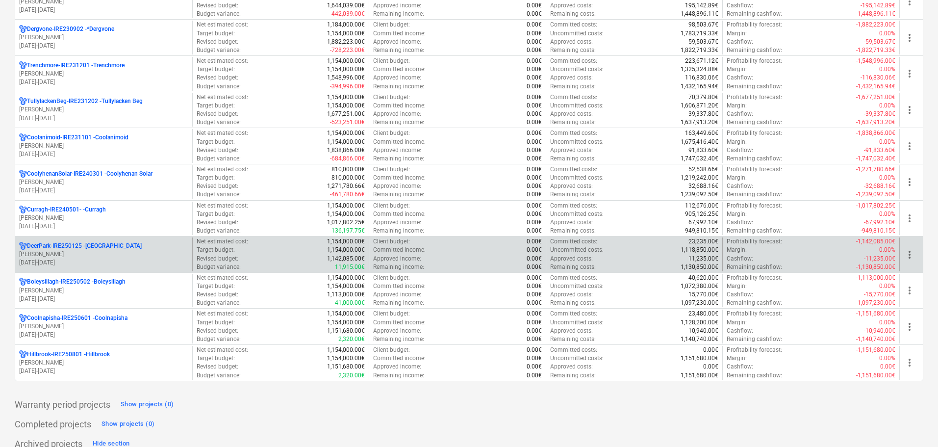
click at [70, 258] on p "[DATE] - [DATE]" at bounding box center [103, 262] width 169 height 8
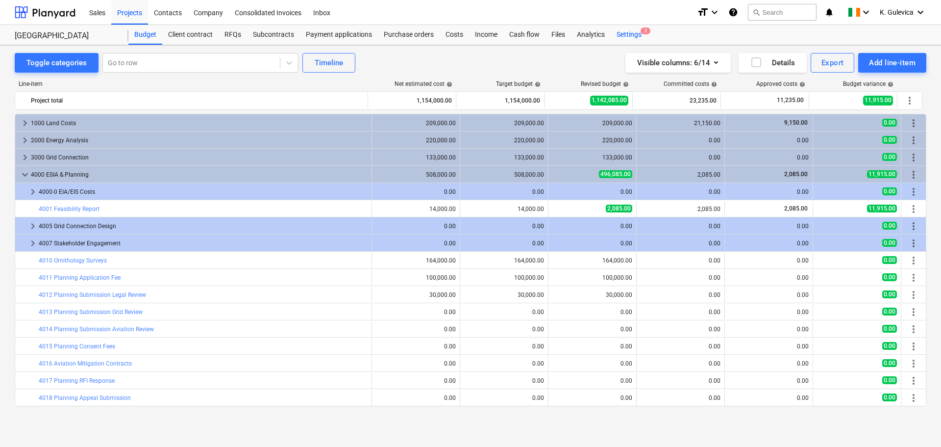
click at [632, 33] on div "Settings 2" at bounding box center [629, 35] width 37 height 20
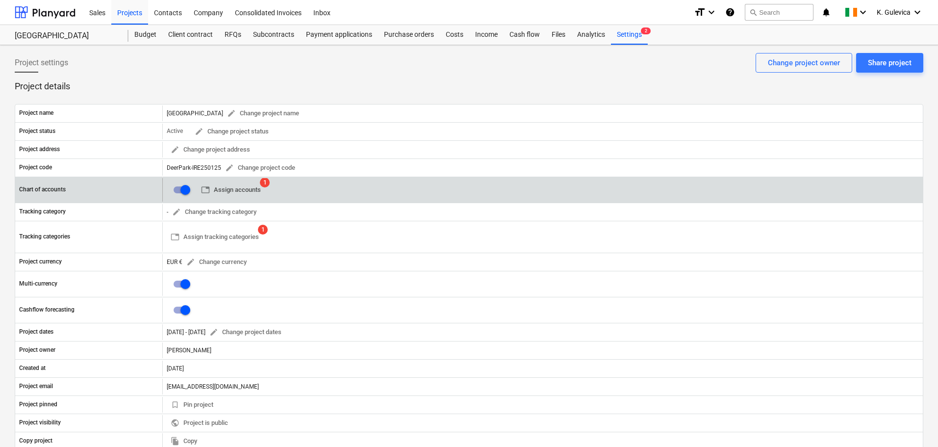
click at [224, 188] on span "table Assign accounts" at bounding box center [231, 189] width 60 height 11
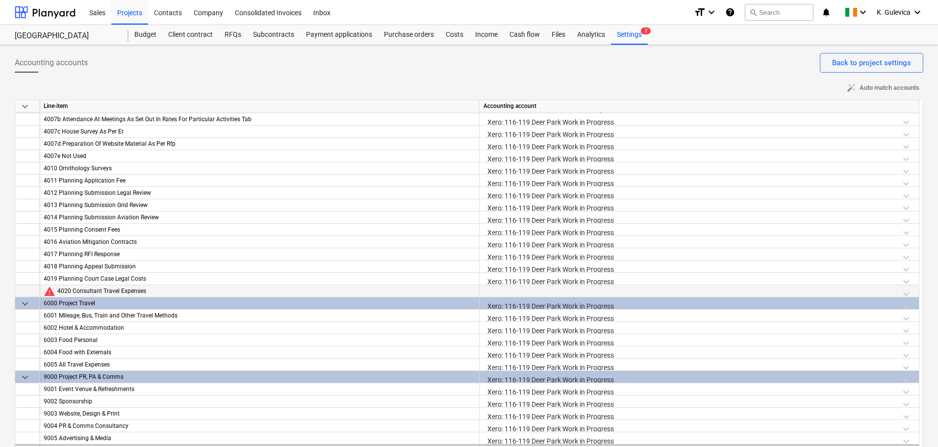
click at [578, 292] on div at bounding box center [698, 293] width 431 height 17
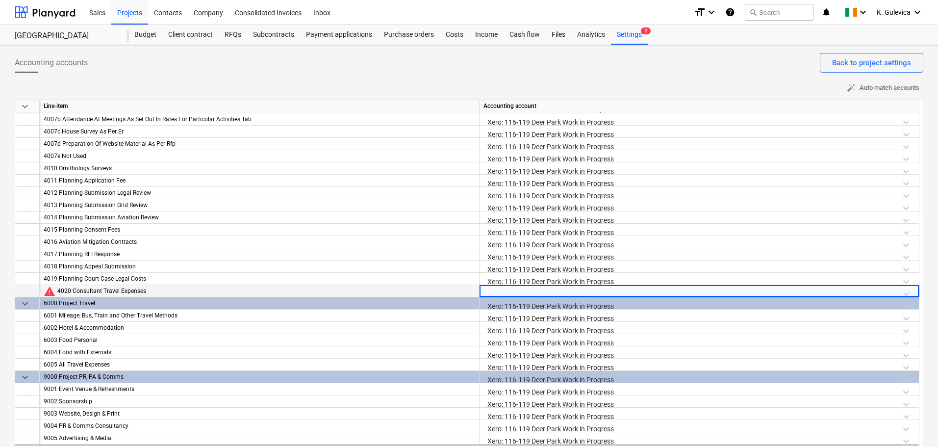
click at [584, 289] on div at bounding box center [698, 293] width 431 height 17
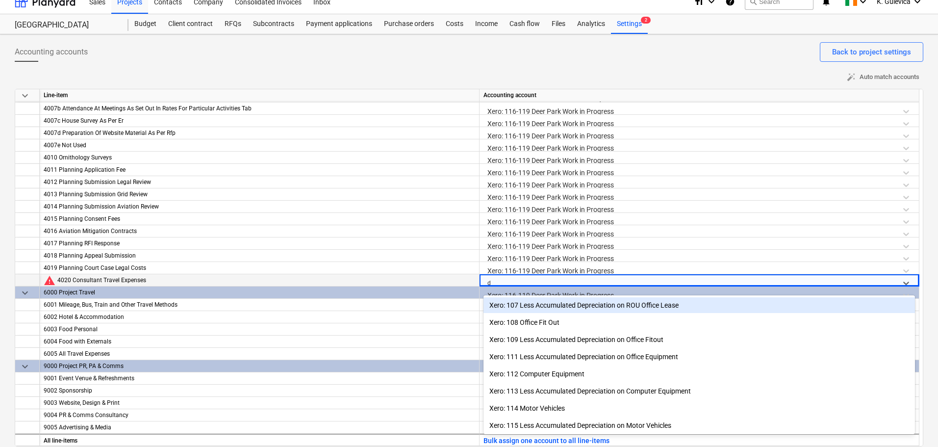
scroll to position [12, 0]
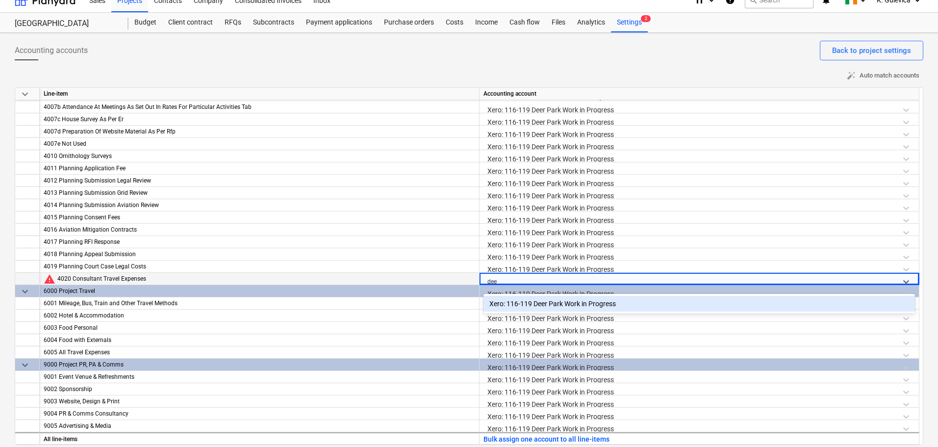
type input "deer"
click at [630, 305] on div "Xero: 116-119 Deer Park Work in Progress" at bounding box center [698, 304] width 431 height 16
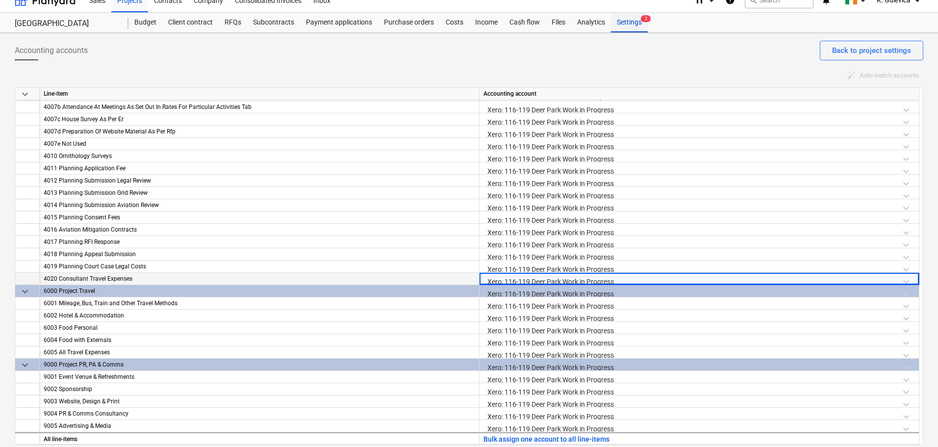
click at [625, 23] on div "Settings 2" at bounding box center [629, 23] width 37 height 20
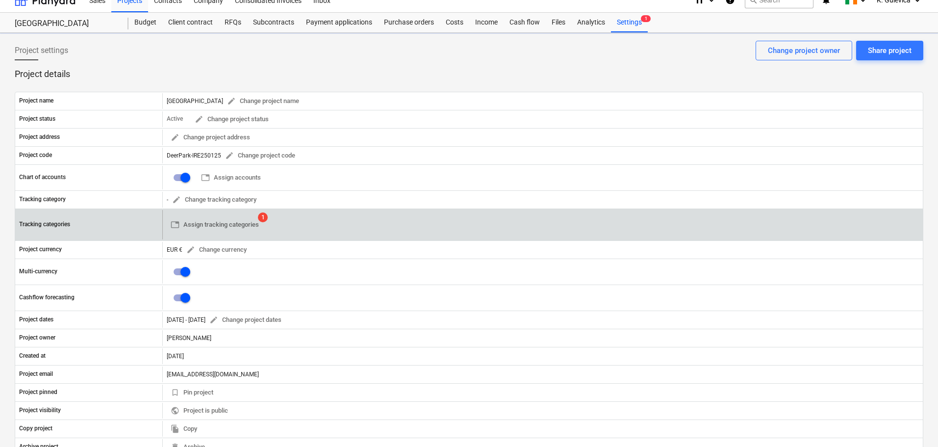
click at [218, 233] on div "table Assign tracking categories 1" at bounding box center [215, 224] width 96 height 29
click at [223, 224] on span "table Assign tracking categories" at bounding box center [215, 224] width 88 height 11
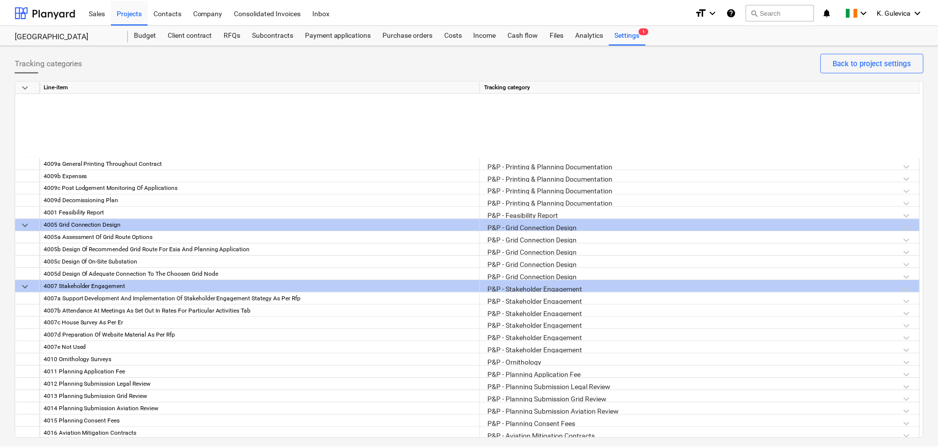
scroll to position [1225, 0]
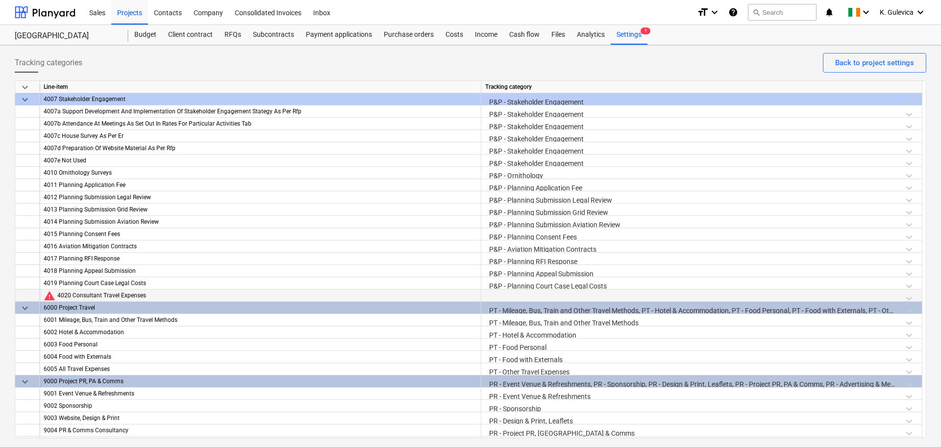
click at [542, 294] on div at bounding box center [701, 297] width 433 height 17
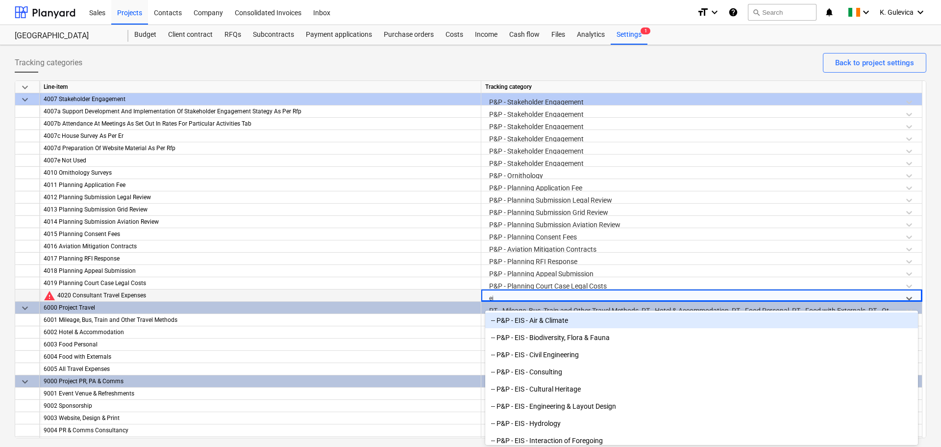
type input "eia"
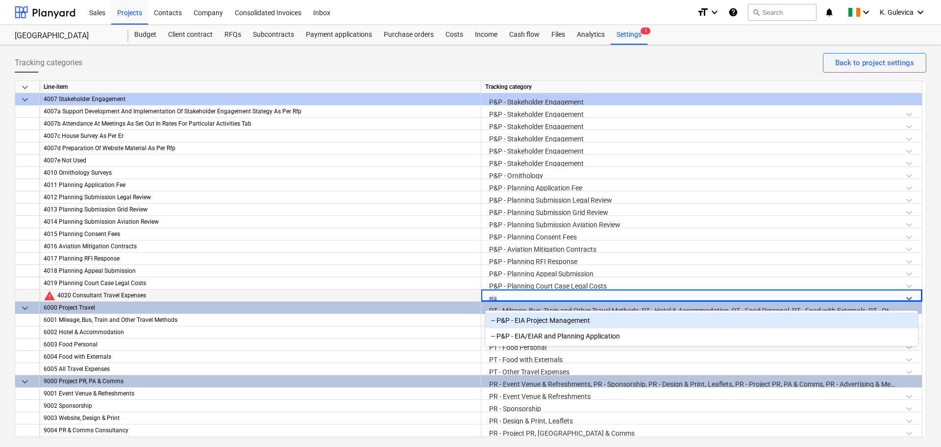
click at [564, 320] on div "-- P&P - EIA Project Management" at bounding box center [701, 320] width 433 height 16
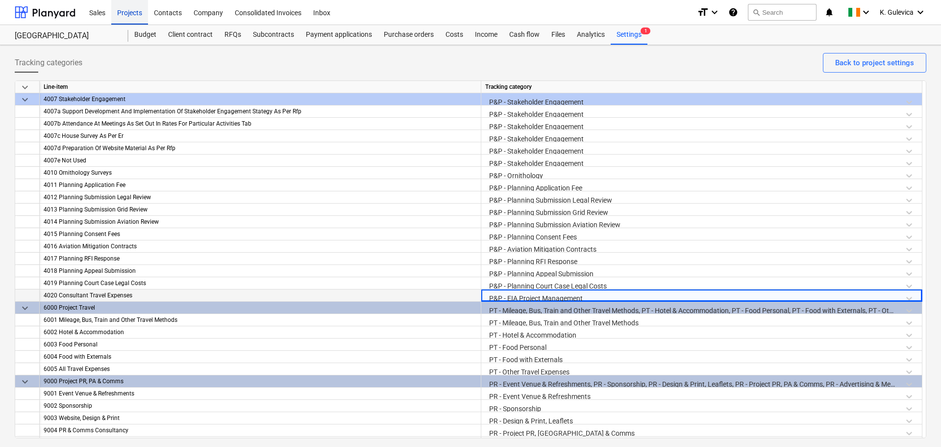
click at [129, 16] on div "Projects" at bounding box center [129, 12] width 37 height 25
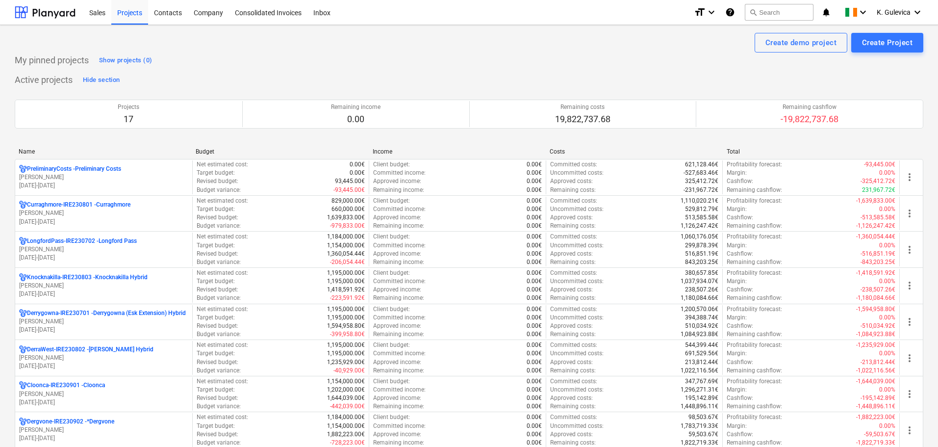
scroll to position [343, 0]
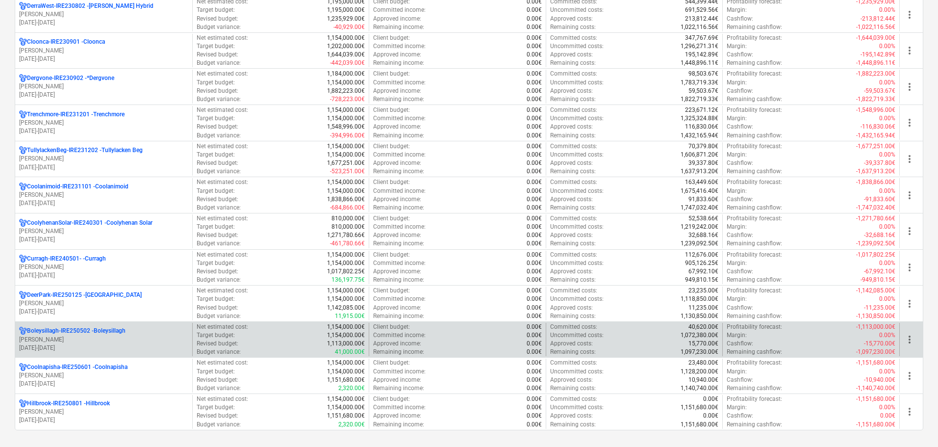
click at [74, 336] on p "[PERSON_NAME]" at bounding box center [103, 339] width 169 height 8
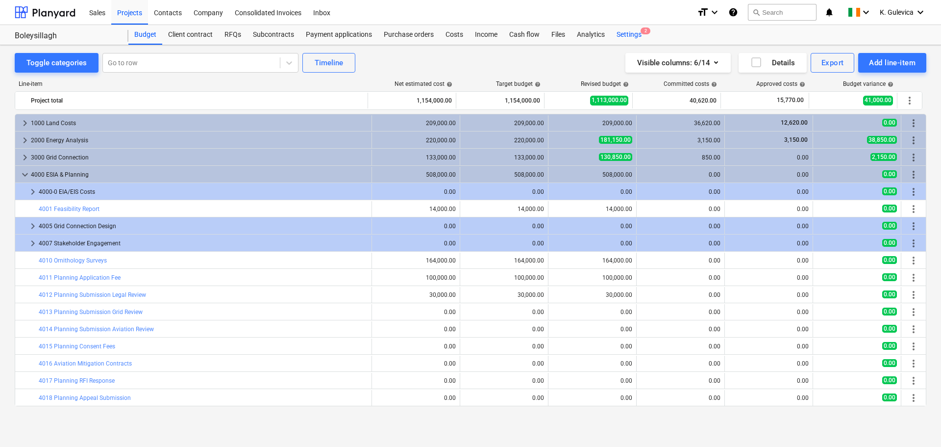
click at [623, 35] on div "Settings 2" at bounding box center [629, 35] width 37 height 20
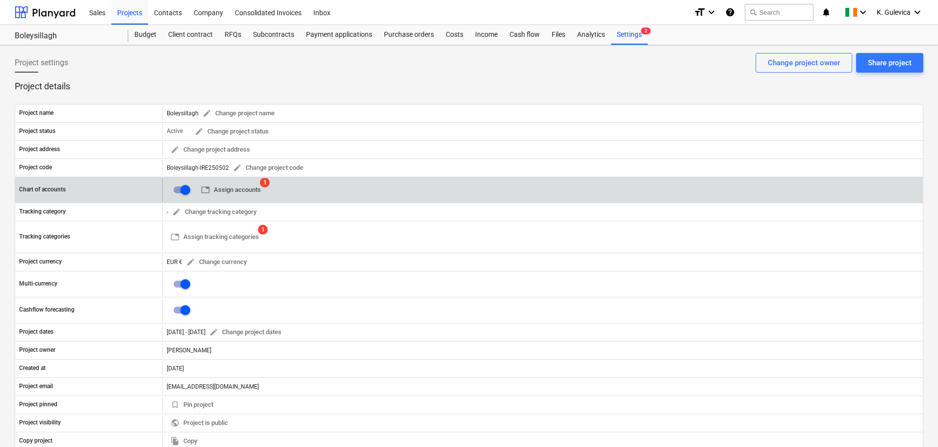
click at [235, 186] on span "table Assign accounts" at bounding box center [231, 189] width 60 height 11
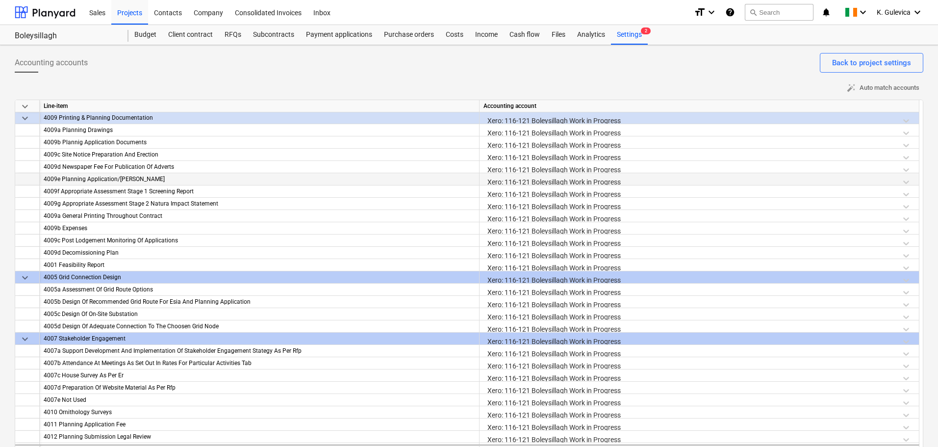
scroll to position [1127, 0]
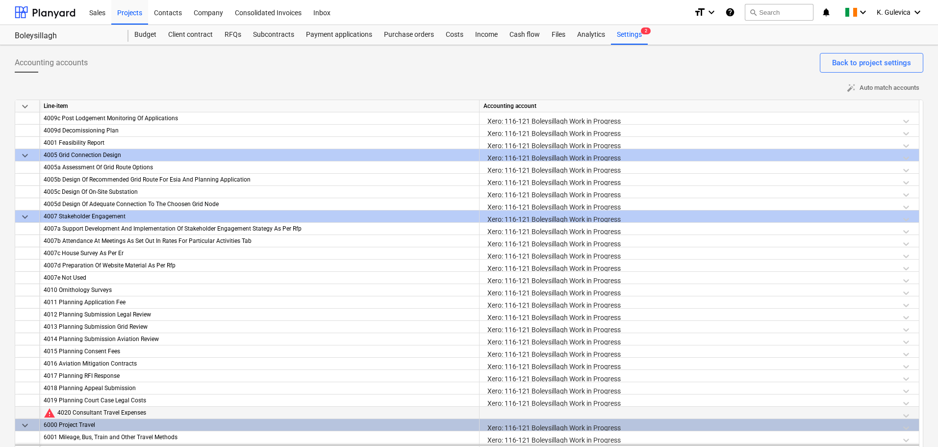
click at [524, 412] on div at bounding box center [698, 414] width 431 height 17
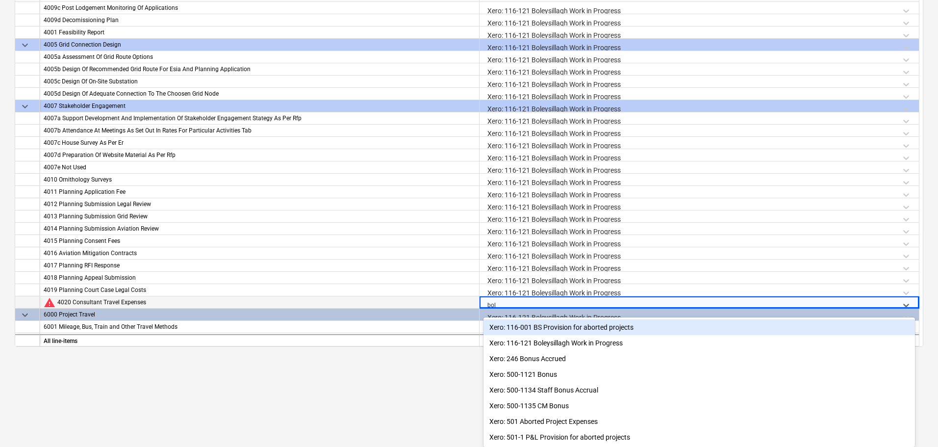
scroll to position [18, 0]
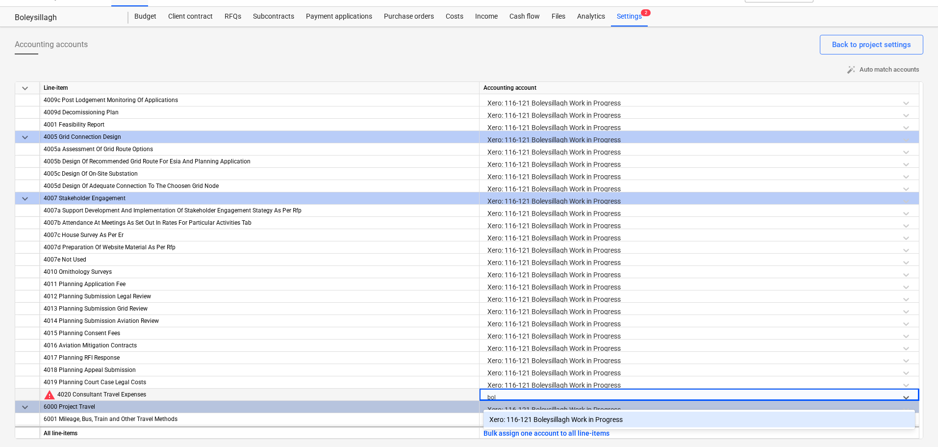
type input "bole"
click at [578, 419] on div "Xero: 116-121 Boleysillagh Work in Progress" at bounding box center [698, 419] width 431 height 16
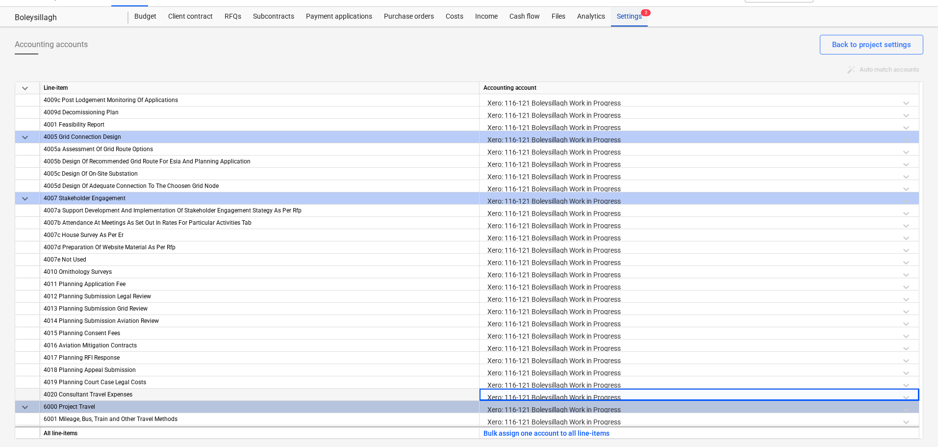
drag, startPoint x: 625, startPoint y: 17, endPoint x: 618, endPoint y: 23, distance: 9.4
click at [625, 17] on div "Settings 2" at bounding box center [629, 17] width 37 height 20
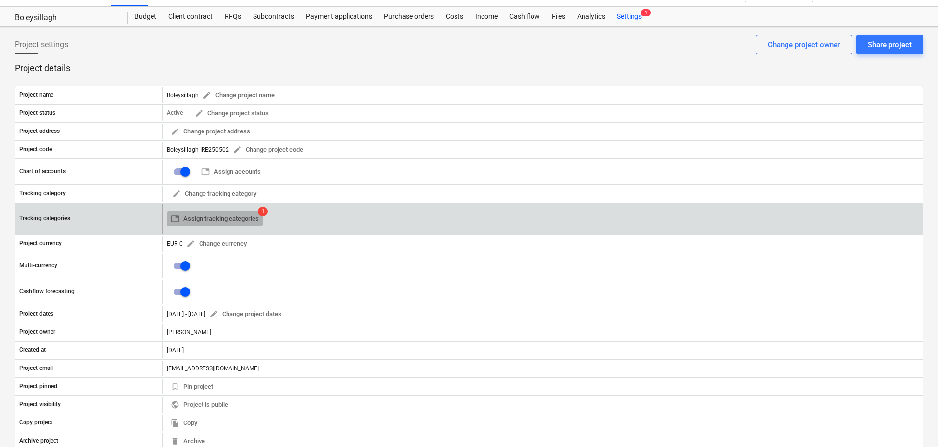
click at [231, 213] on span "table Assign tracking categories" at bounding box center [215, 218] width 88 height 11
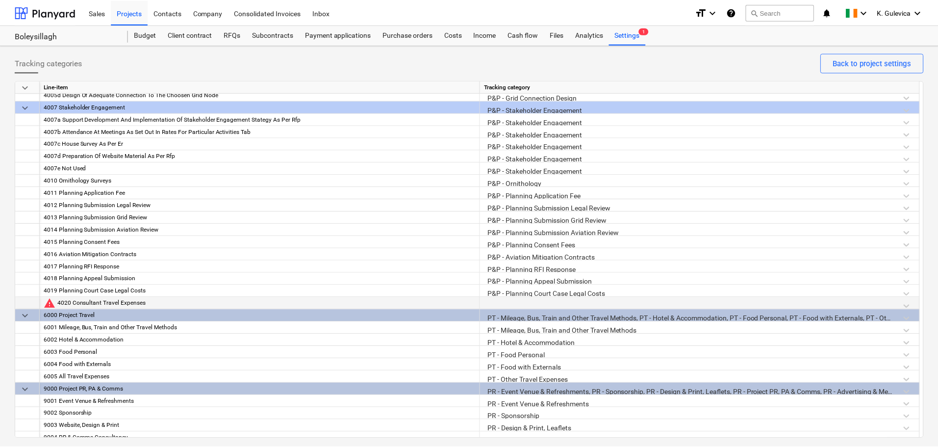
scroll to position [1237, 0]
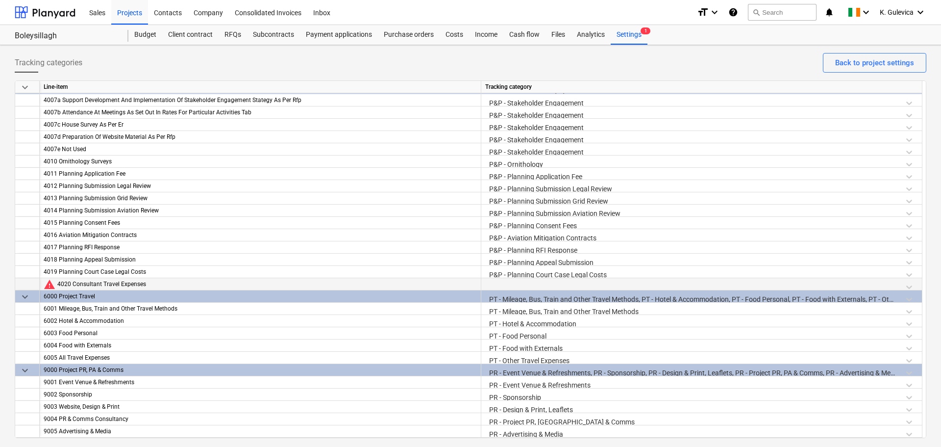
click at [575, 287] on div at bounding box center [701, 286] width 433 height 17
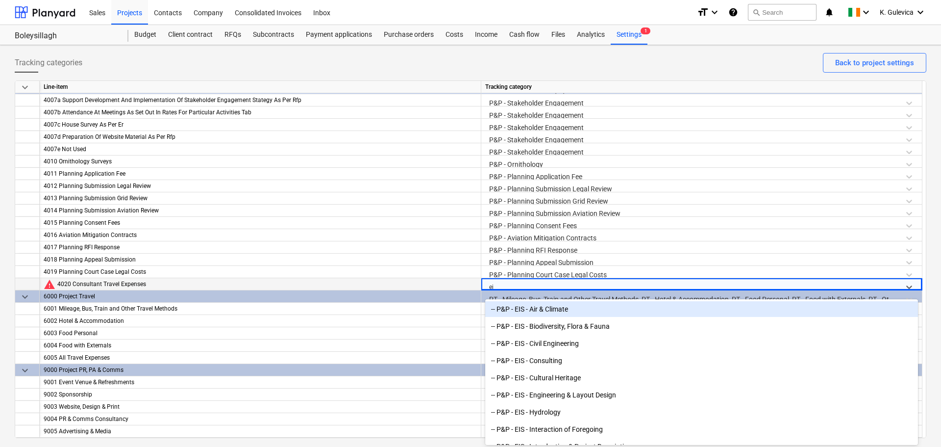
type input "eia"
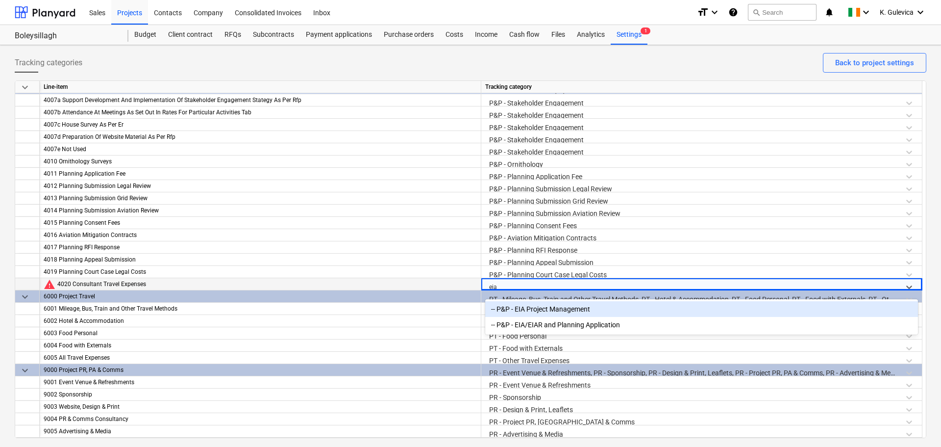
click at [565, 312] on div "-- P&P - EIA Project Management" at bounding box center [701, 309] width 433 height 16
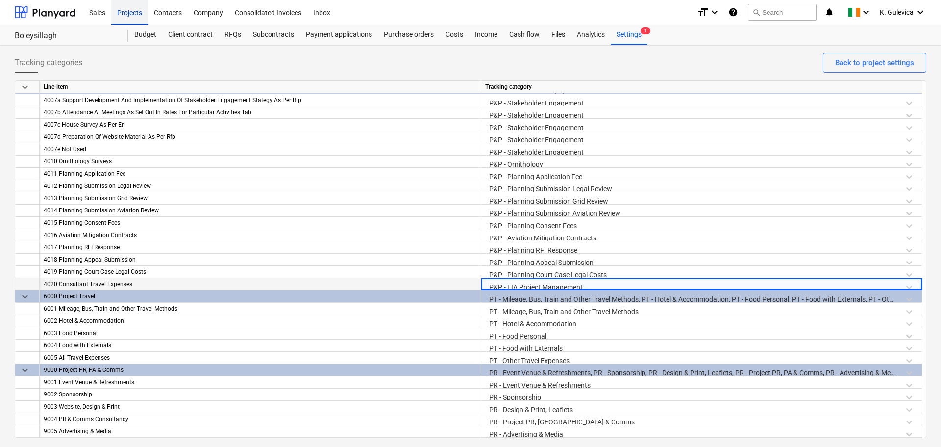
click at [128, 7] on div "Projects" at bounding box center [129, 12] width 37 height 25
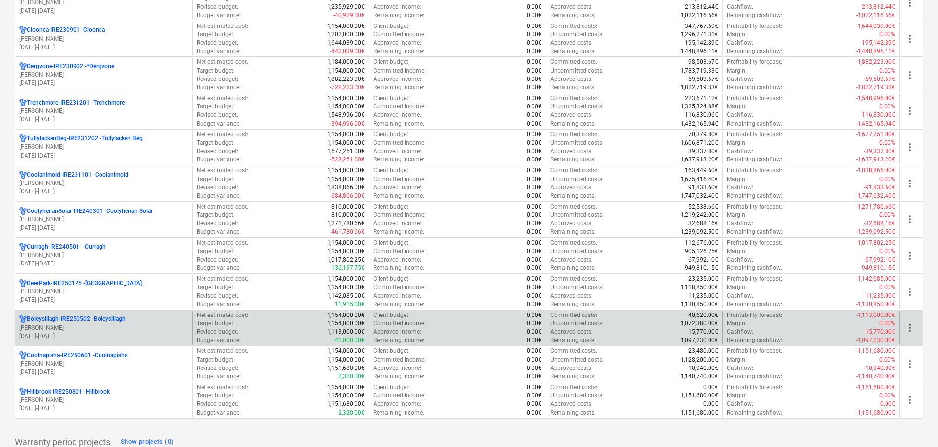
scroll to position [392, 0]
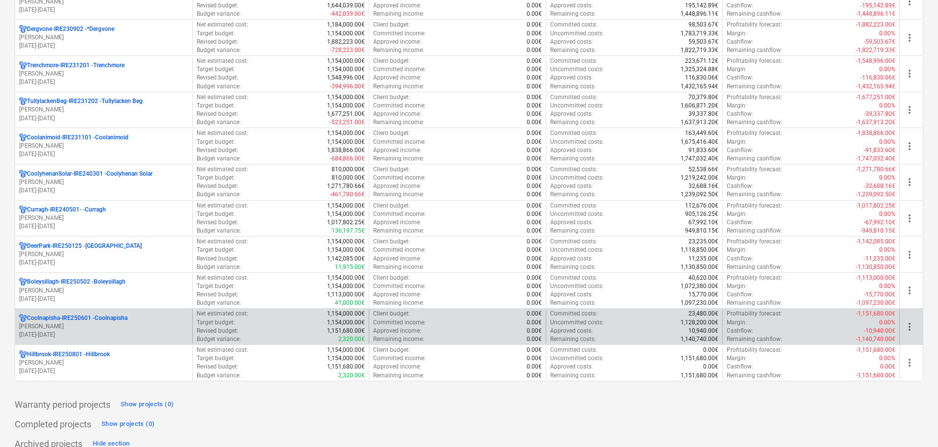
click at [80, 326] on p "[PERSON_NAME]" at bounding box center [103, 326] width 169 height 8
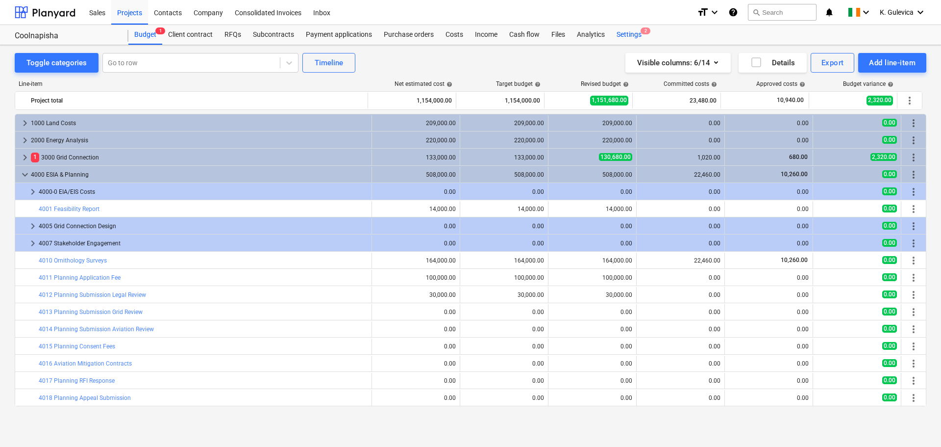
click at [628, 32] on div "Settings 2" at bounding box center [629, 35] width 37 height 20
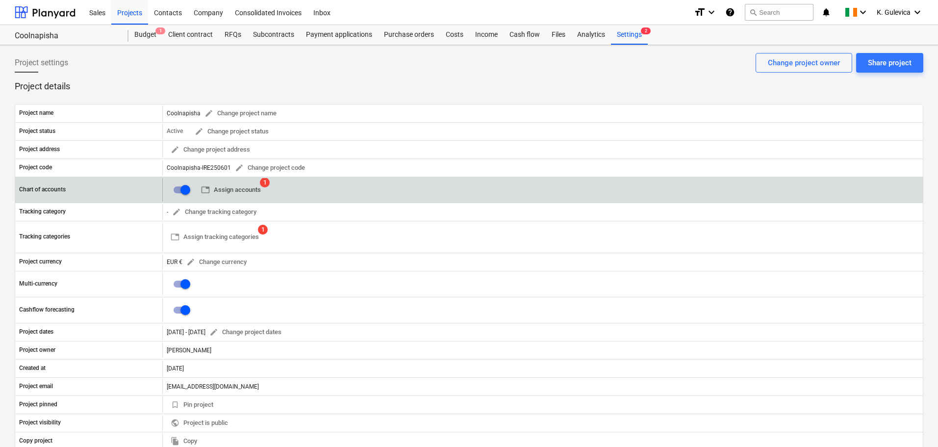
click at [249, 188] on span "table Assign accounts" at bounding box center [231, 189] width 60 height 11
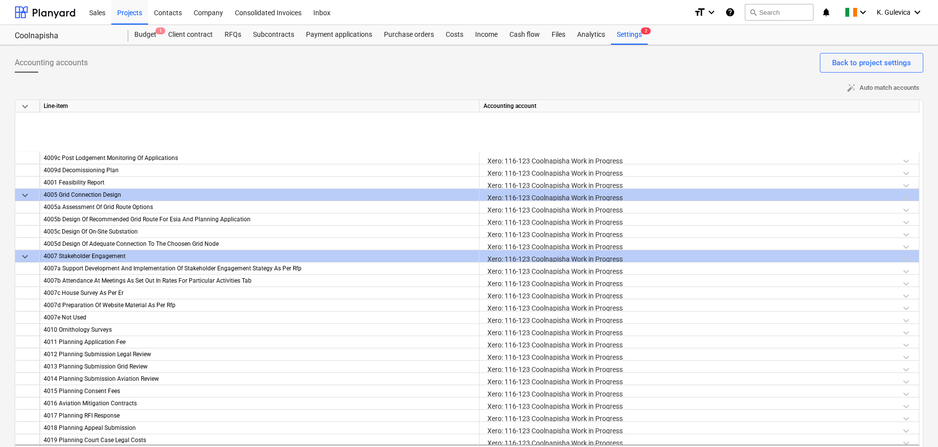
scroll to position [1176, 0]
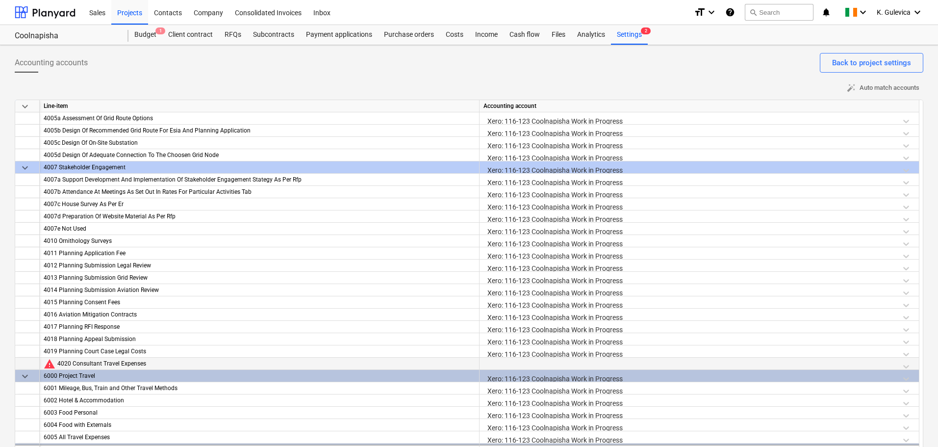
click at [542, 364] on div at bounding box center [698, 365] width 431 height 17
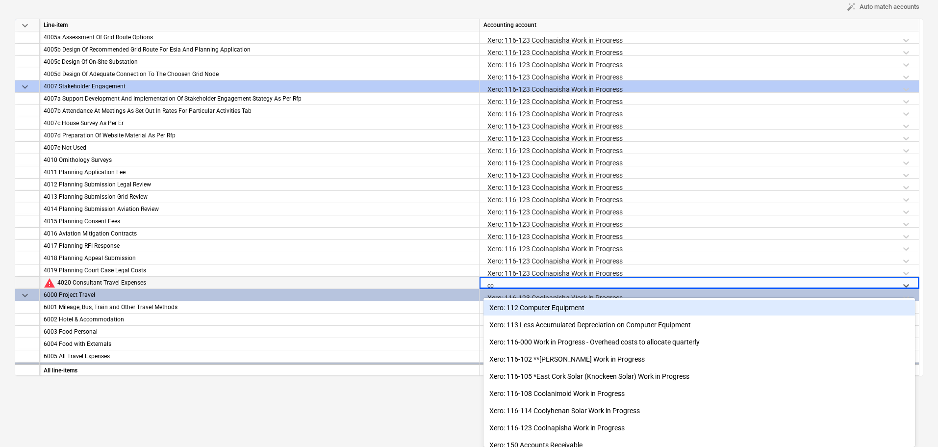
type input "coo"
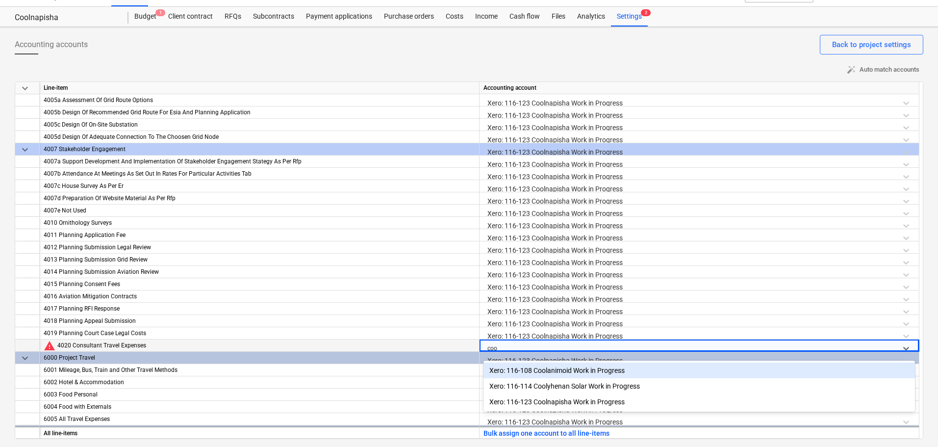
scroll to position [18, 0]
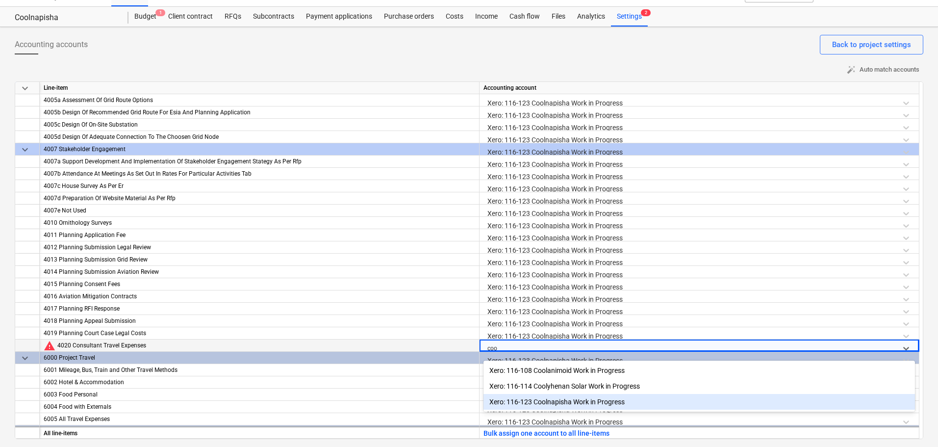
click at [559, 401] on div "Xero: 116-123 Coolnapisha Work in Progress" at bounding box center [698, 402] width 431 height 16
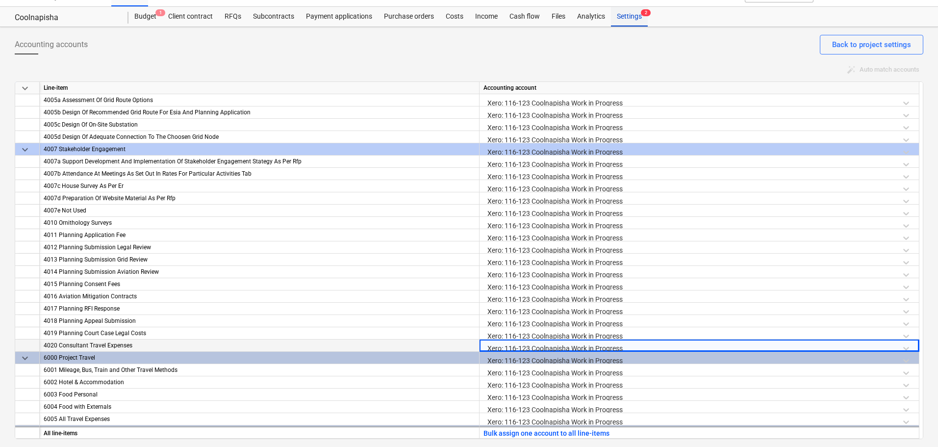
click at [623, 15] on div "Settings 2" at bounding box center [629, 17] width 37 height 20
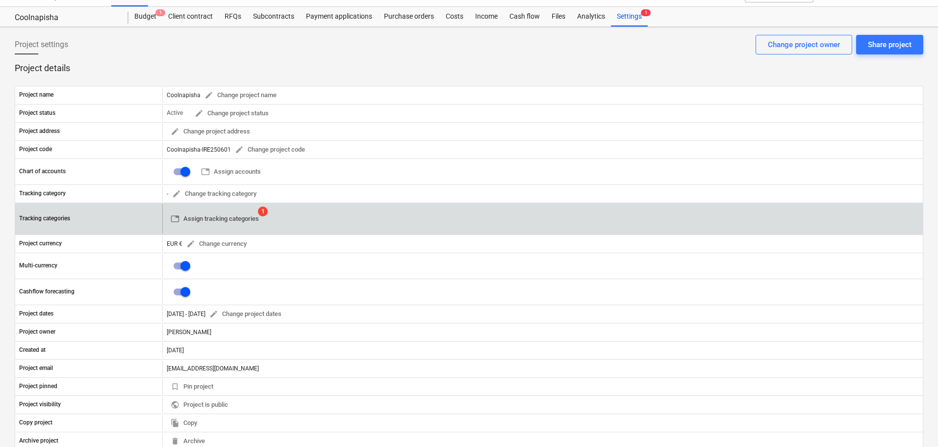
click at [239, 216] on span "table Assign tracking categories" at bounding box center [215, 218] width 88 height 11
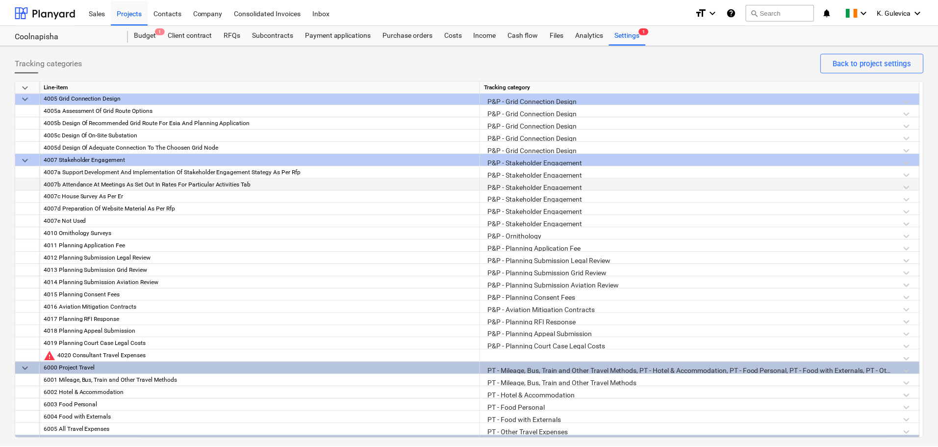
scroll to position [1237, 0]
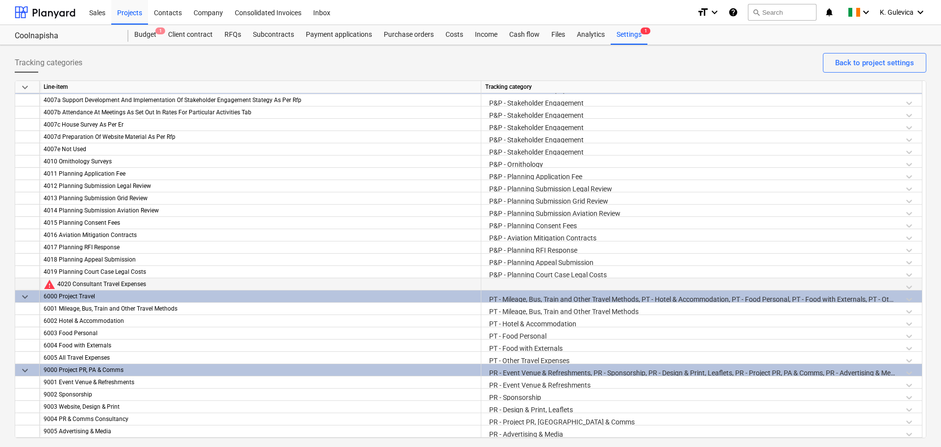
click at [547, 282] on div at bounding box center [701, 286] width 433 height 17
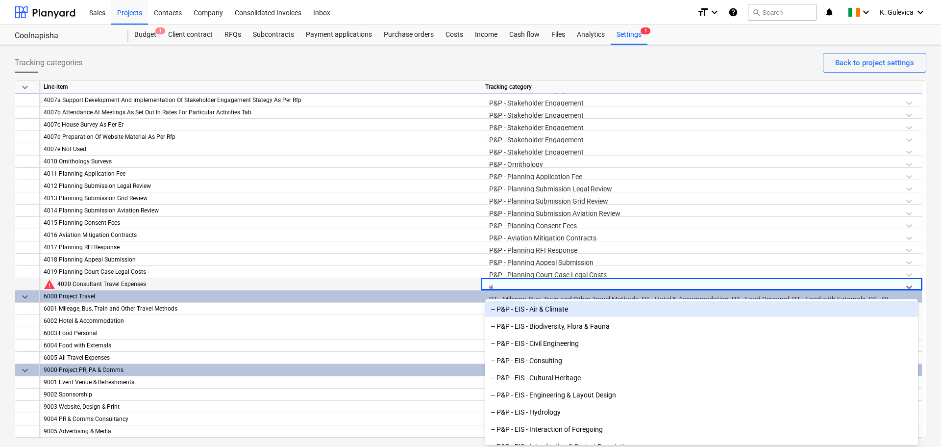
type input "eia"
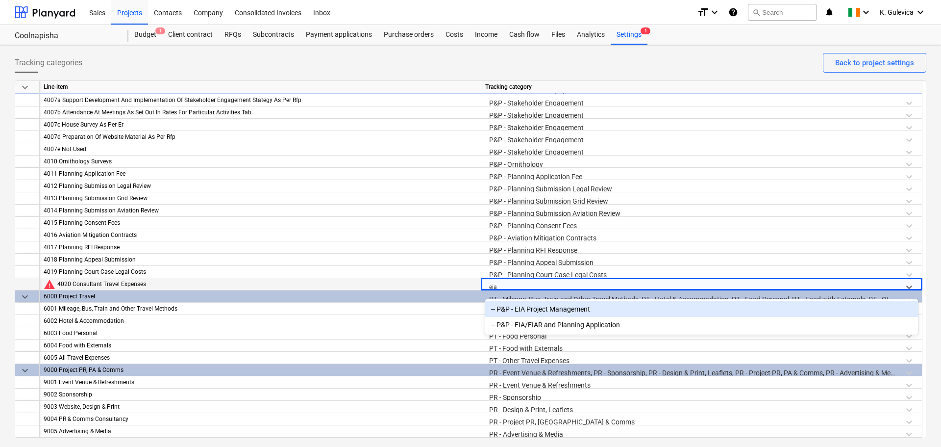
click at [555, 308] on div "-- P&P - EIA Project Management" at bounding box center [701, 309] width 433 height 16
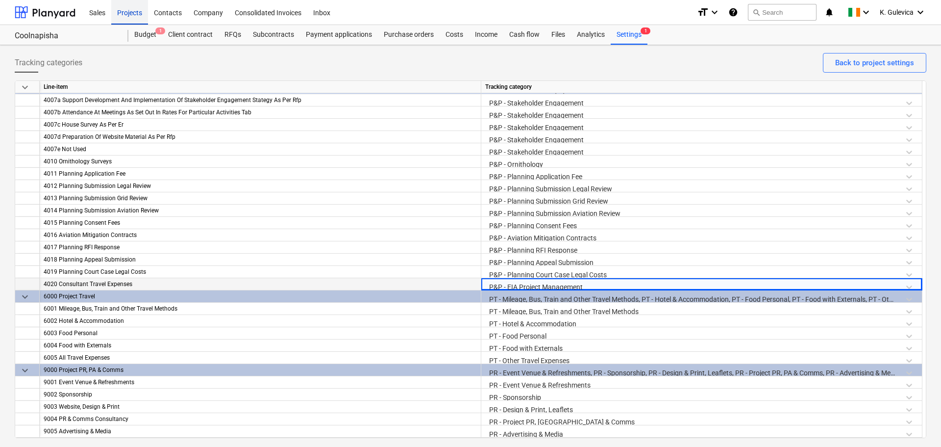
click at [128, 12] on div "Projects" at bounding box center [129, 12] width 37 height 25
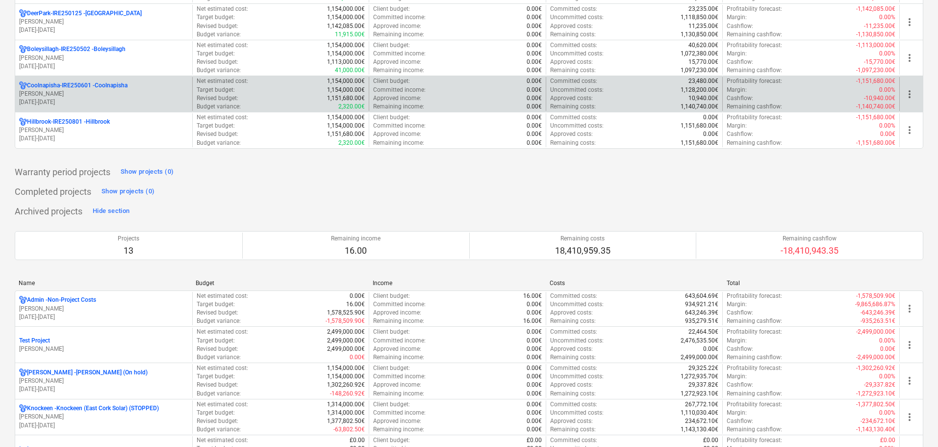
scroll to position [588, 0]
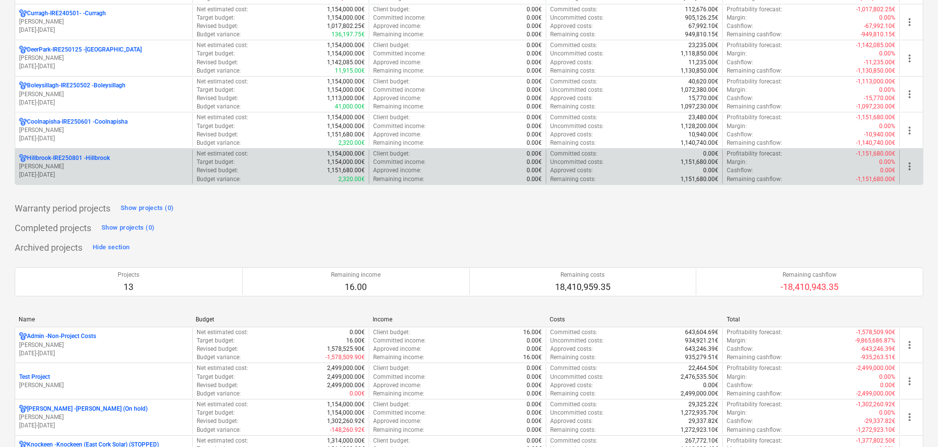
click at [91, 165] on p "[PERSON_NAME]" at bounding box center [103, 166] width 169 height 8
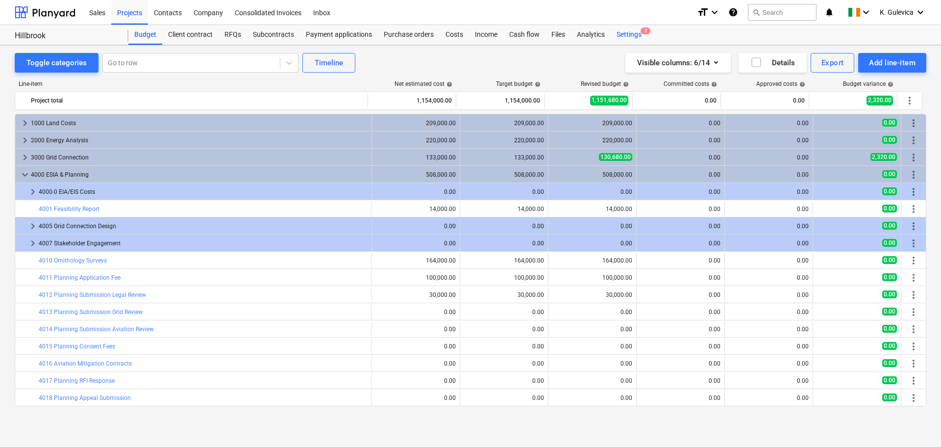
drag, startPoint x: 630, startPoint y: 33, endPoint x: 626, endPoint y: 42, distance: 9.4
click at [631, 33] on div "Settings 2" at bounding box center [629, 35] width 37 height 20
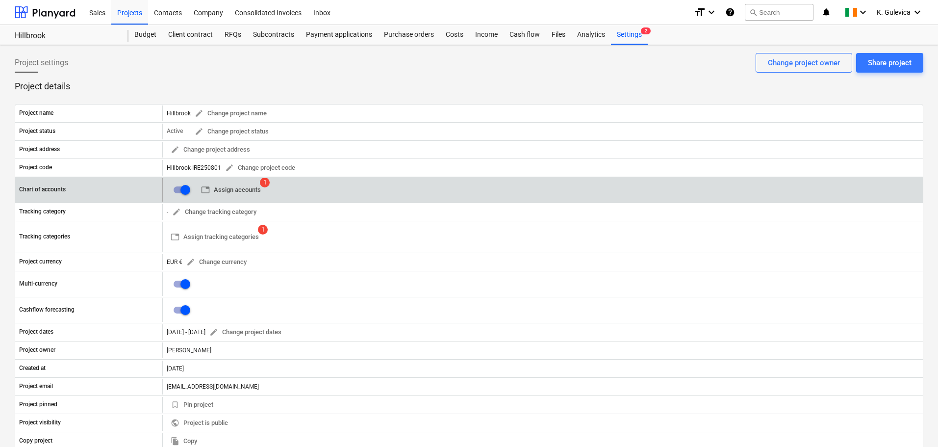
click at [229, 187] on span "table Assign accounts" at bounding box center [231, 189] width 60 height 11
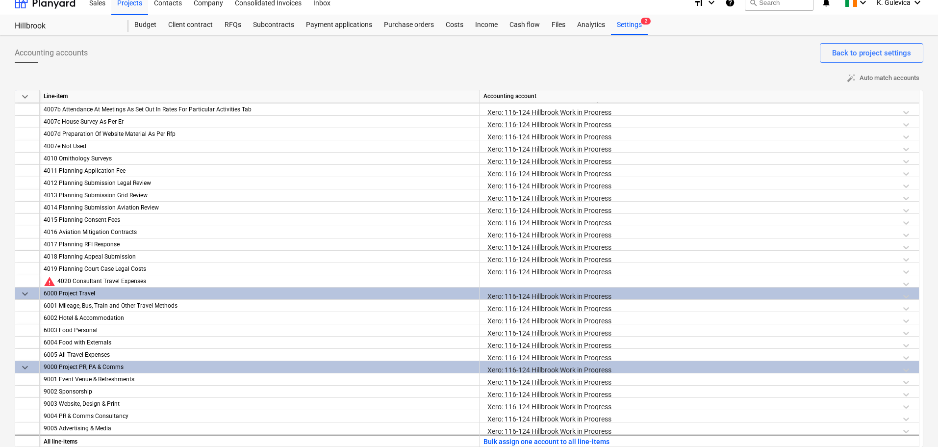
scroll to position [18, 0]
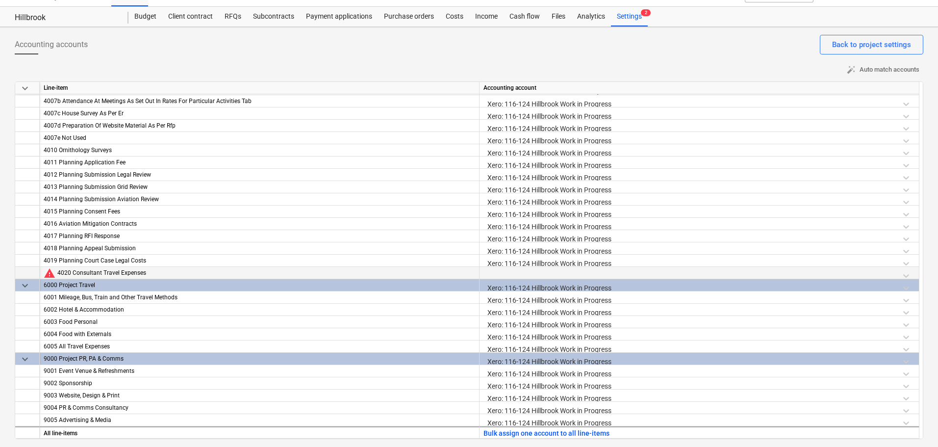
click at [564, 268] on div at bounding box center [698, 275] width 431 height 17
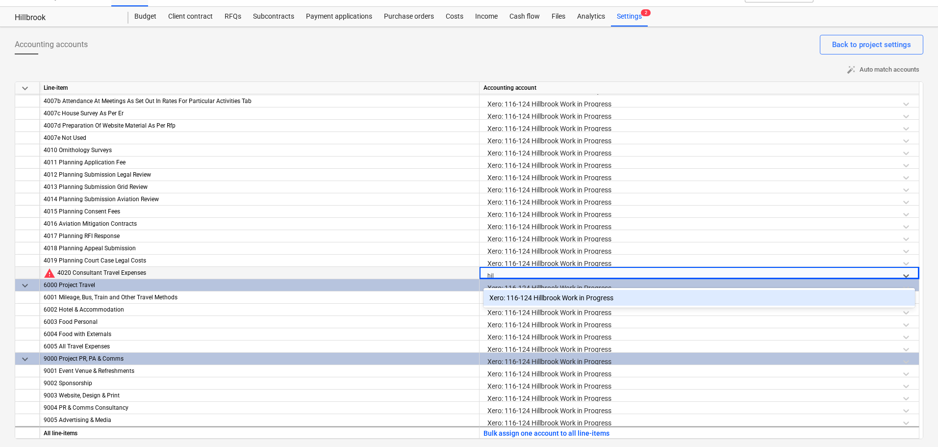
type input "hill"
click at [569, 302] on div "Xero: 116-124 Hillbrook Work in Progress" at bounding box center [698, 298] width 431 height 16
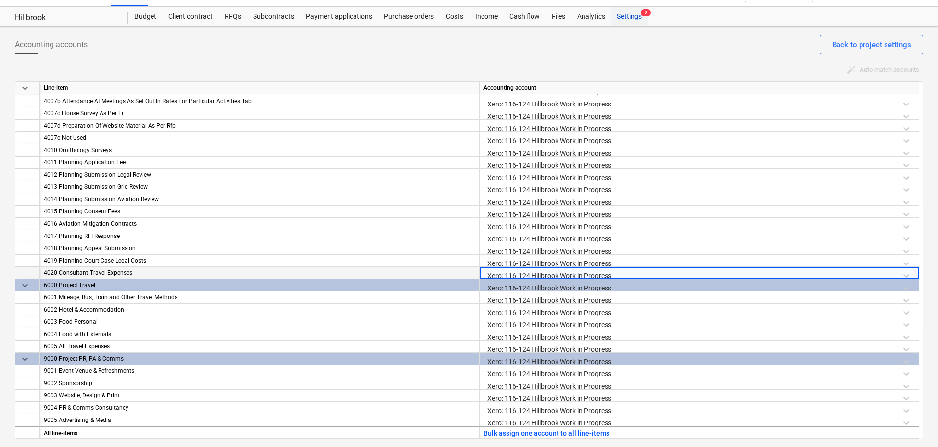
click at [633, 18] on div "Settings 2" at bounding box center [629, 17] width 37 height 20
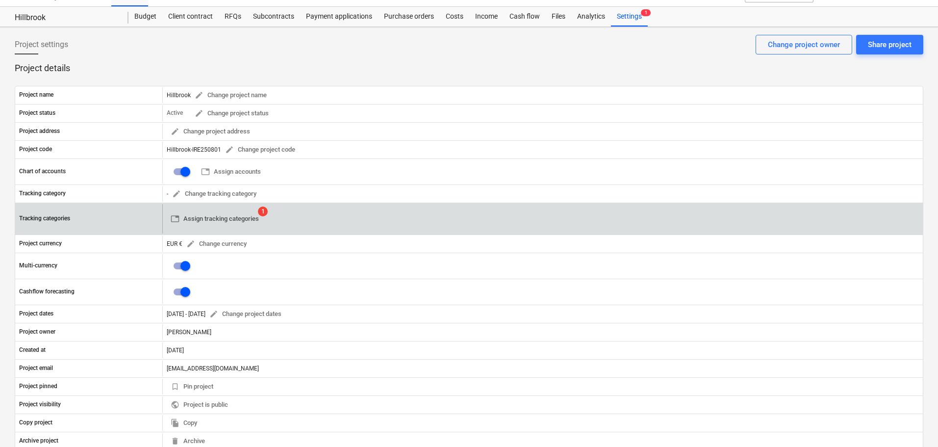
click at [236, 214] on span "table Assign tracking categories" at bounding box center [215, 218] width 88 height 11
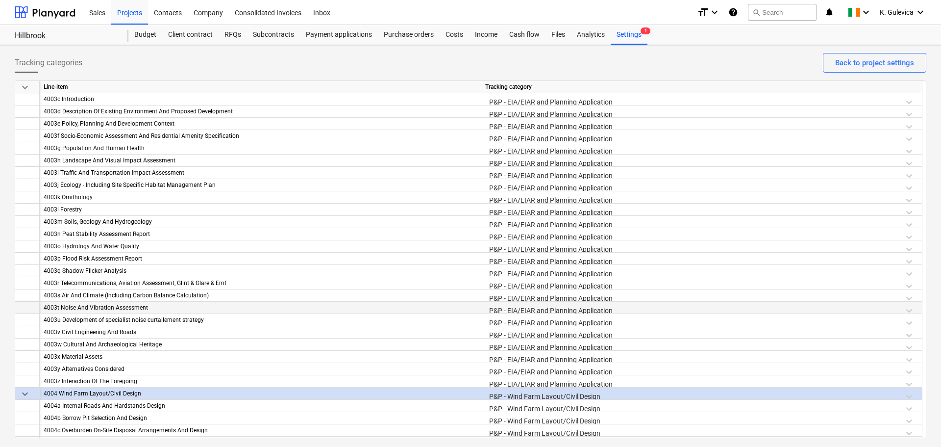
scroll to position [784, 0]
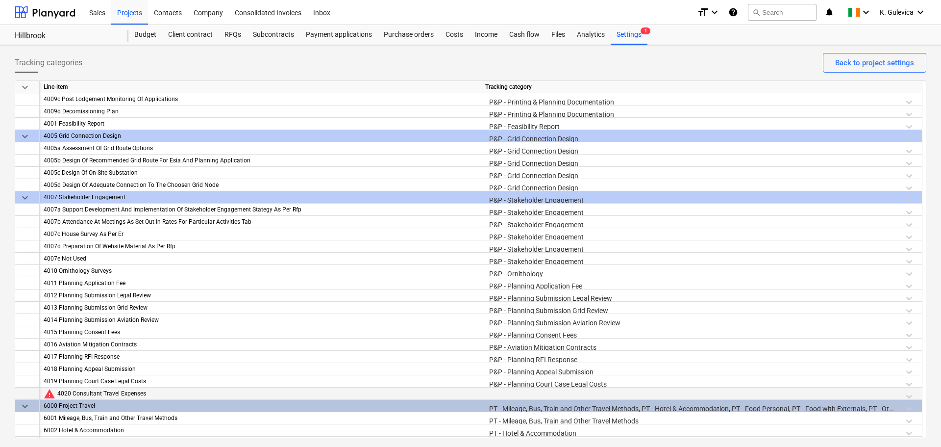
click at [531, 391] on div at bounding box center [701, 395] width 433 height 17
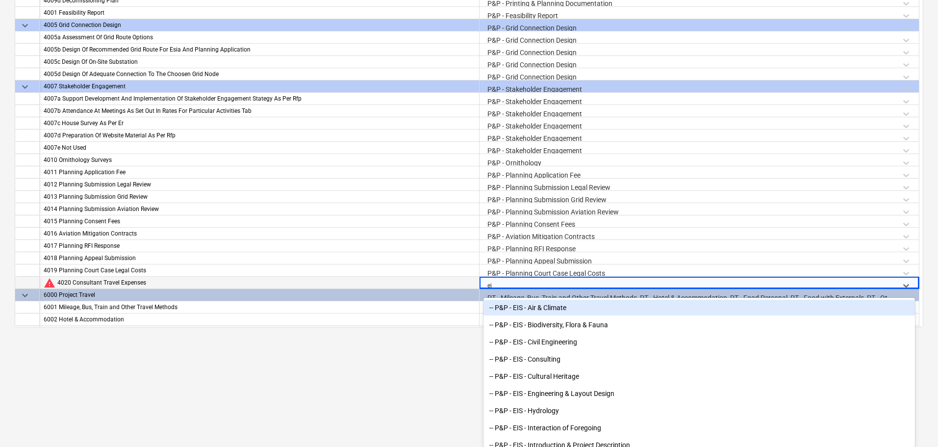
type input "eia"
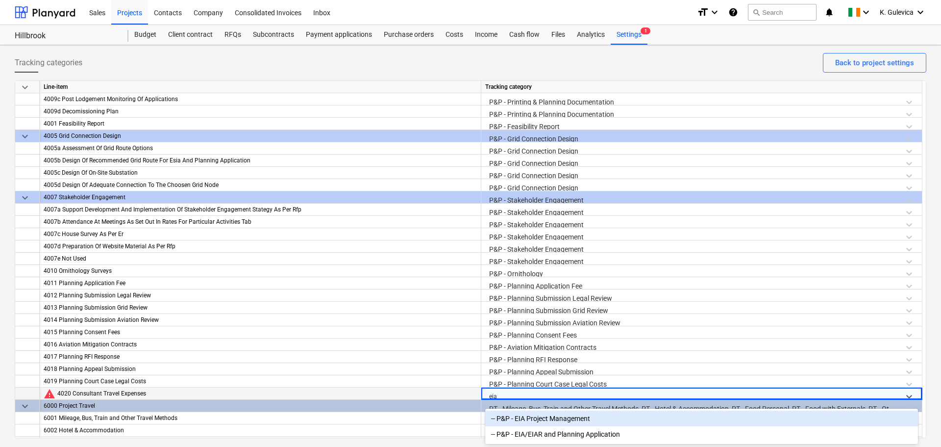
click at [536, 418] on div "-- P&P - EIA Project Management" at bounding box center [701, 418] width 433 height 16
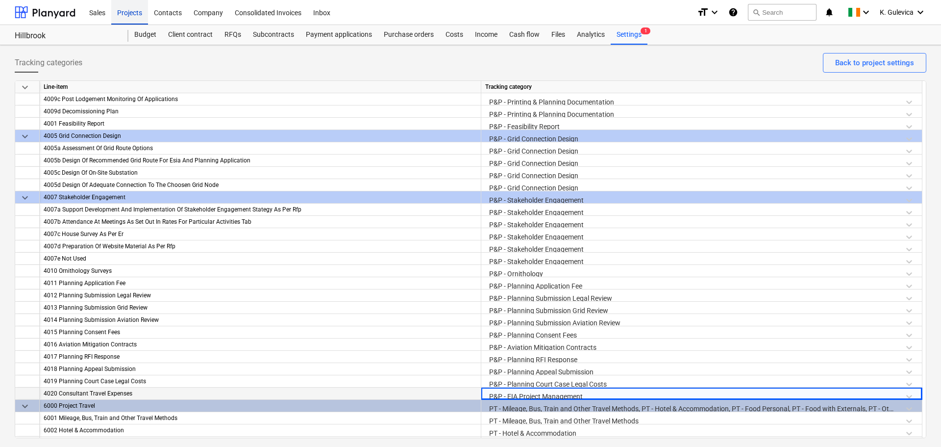
click at [131, 14] on div "Projects" at bounding box center [129, 12] width 37 height 25
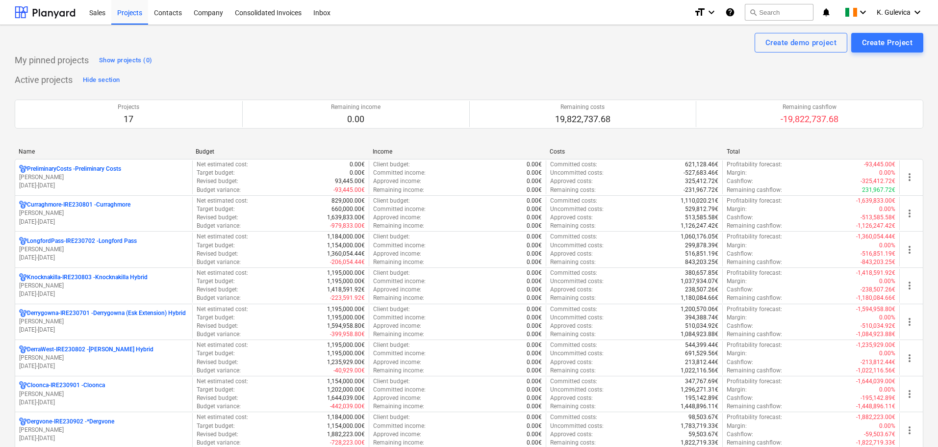
scroll to position [313, 0]
click at [896, 8] on span "K. Gulevica" at bounding box center [893, 12] width 34 height 8
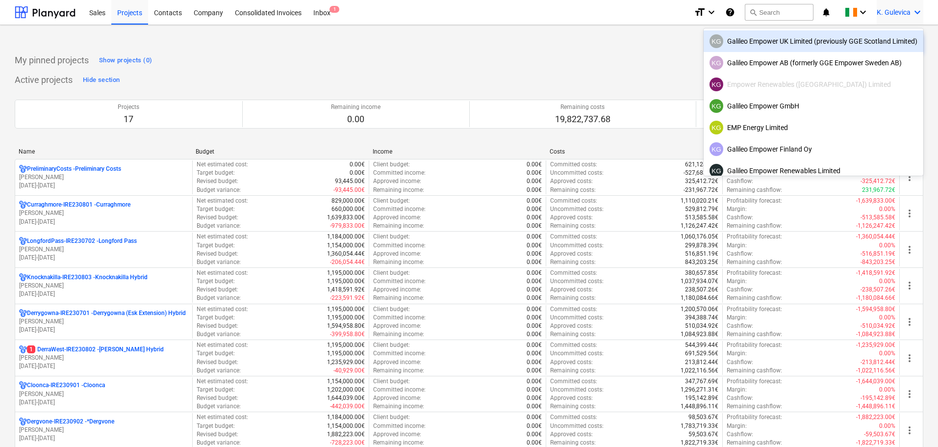
click at [817, 43] on div "KG Galileo Empower UK Limited (previously GGE Scotland Limited)" at bounding box center [813, 41] width 208 height 14
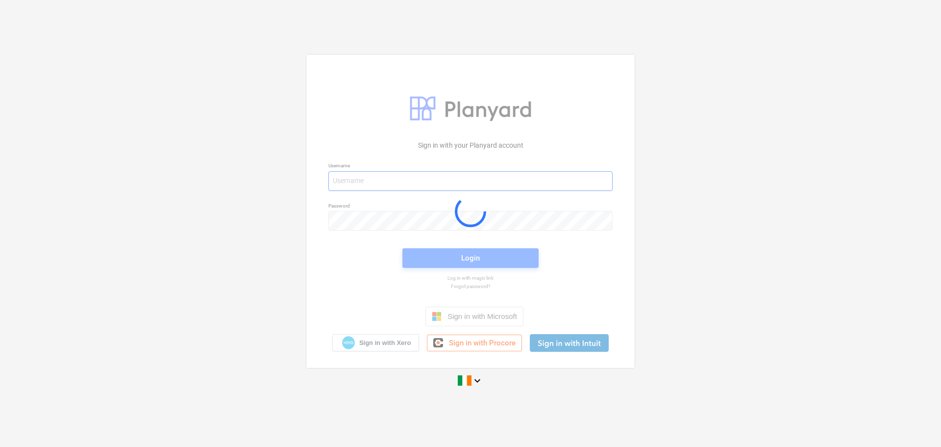
type input "[EMAIL_ADDRESS][DOMAIN_NAME]"
